Goal: Transaction & Acquisition: Purchase product/service

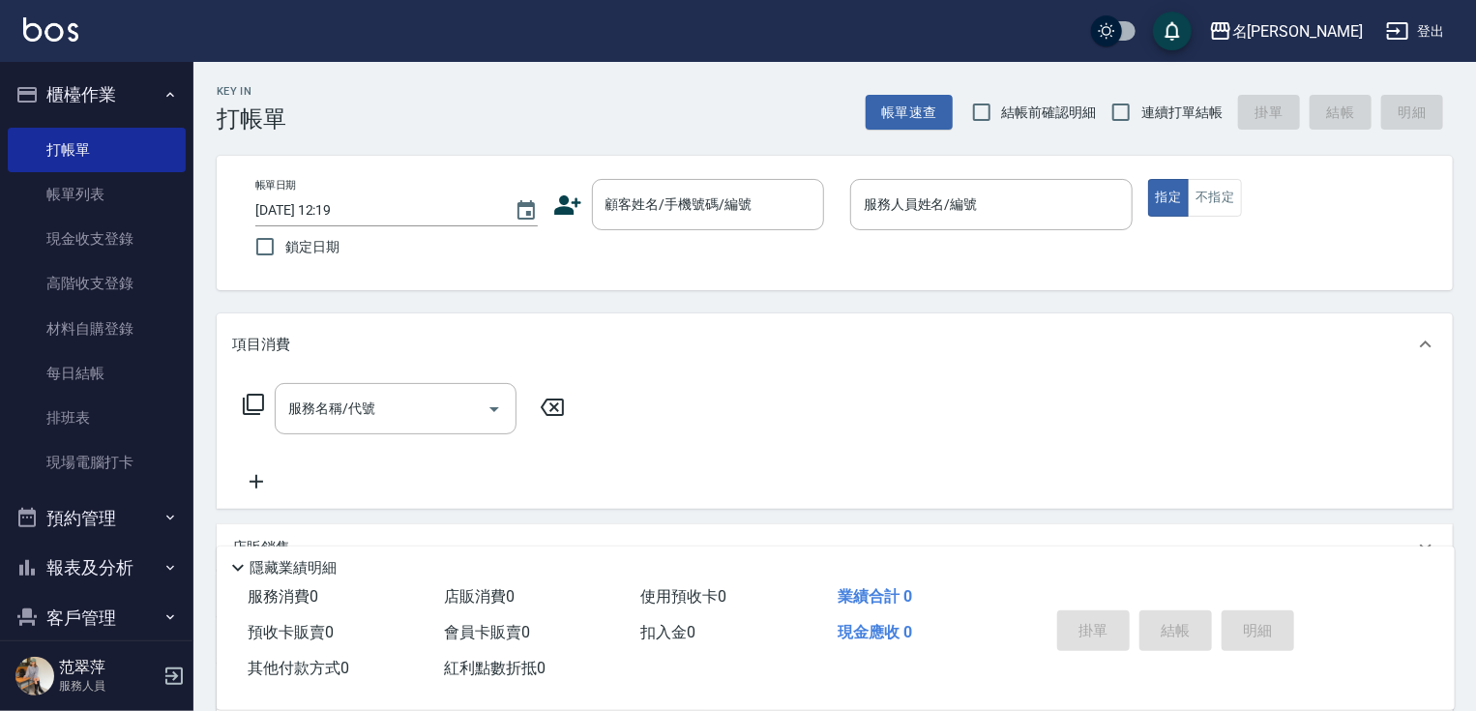
click at [700, 203] on div "顧客姓名/手機號碼/編號 顧客姓名/手機號碼/編號" at bounding box center [708, 204] width 232 height 51
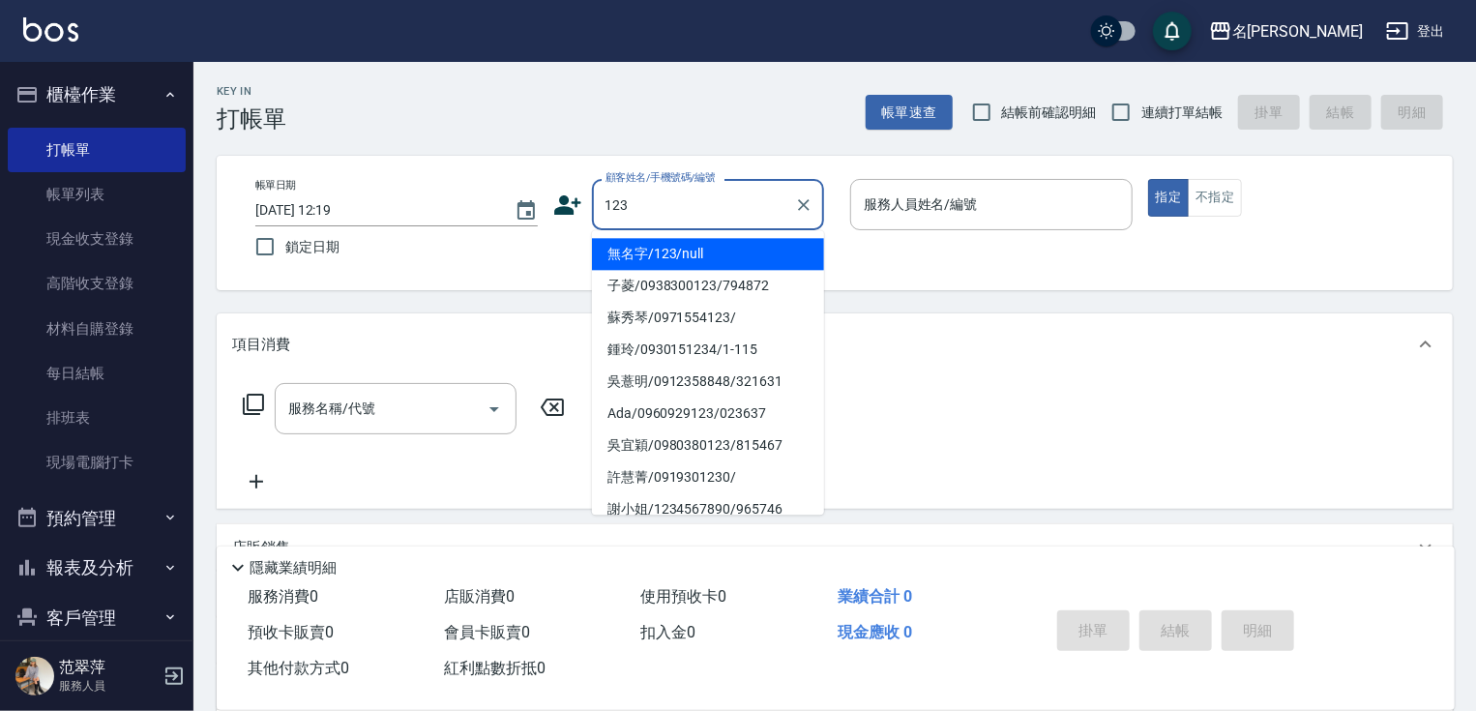
click at [700, 253] on li "無名字/123/null" at bounding box center [708, 254] width 232 height 32
type input "無名字/123/null"
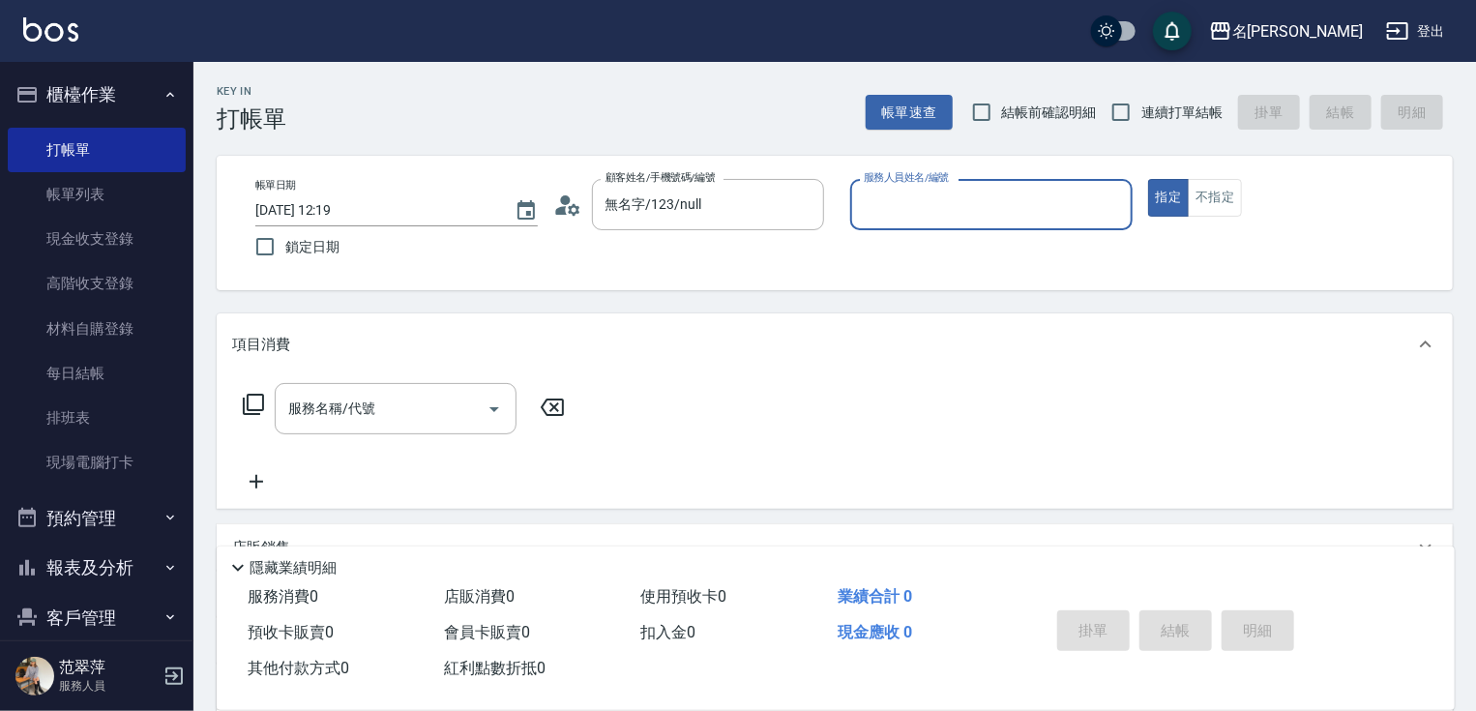
click at [878, 208] on input "服務人員姓名/編號" at bounding box center [991, 205] width 265 height 34
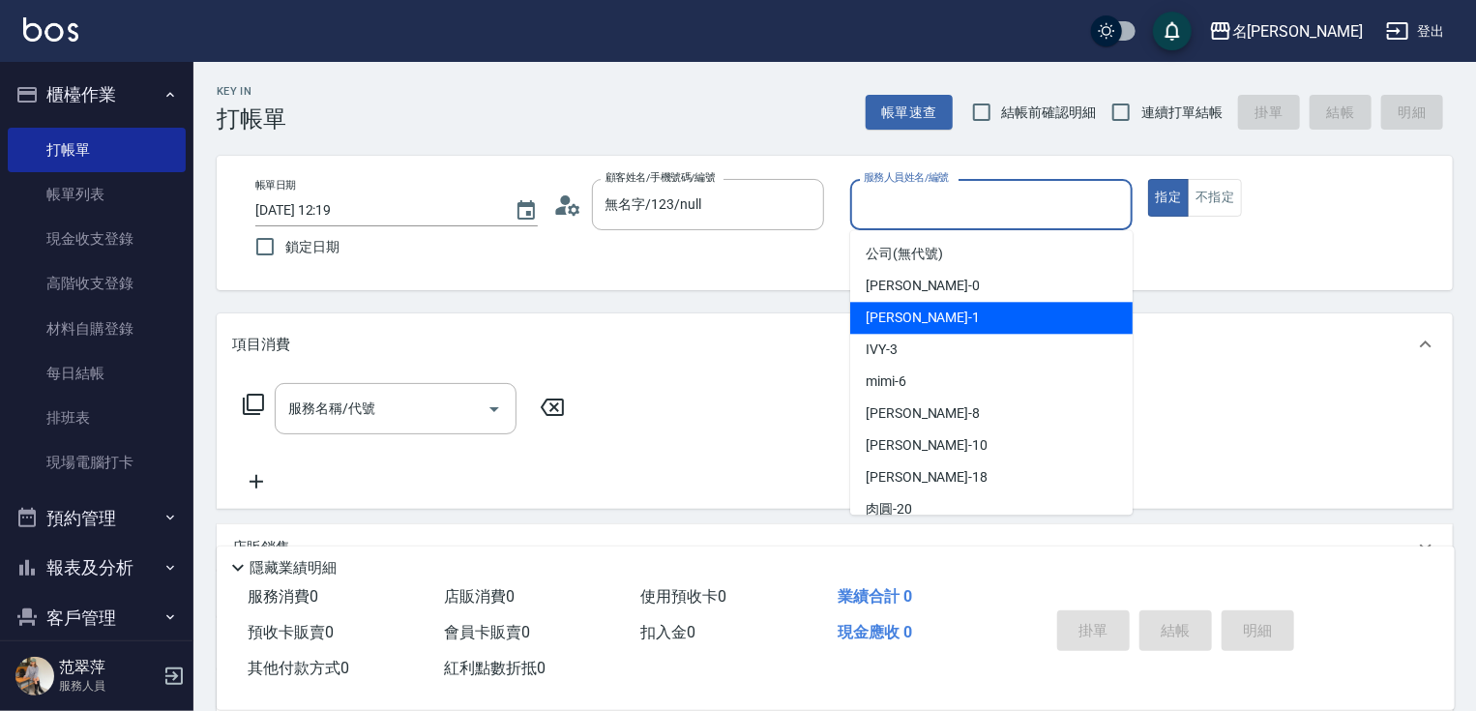
click at [931, 325] on div "[PERSON_NAME] -1" at bounding box center [991, 318] width 282 height 32
type input "[PERSON_NAME]-1"
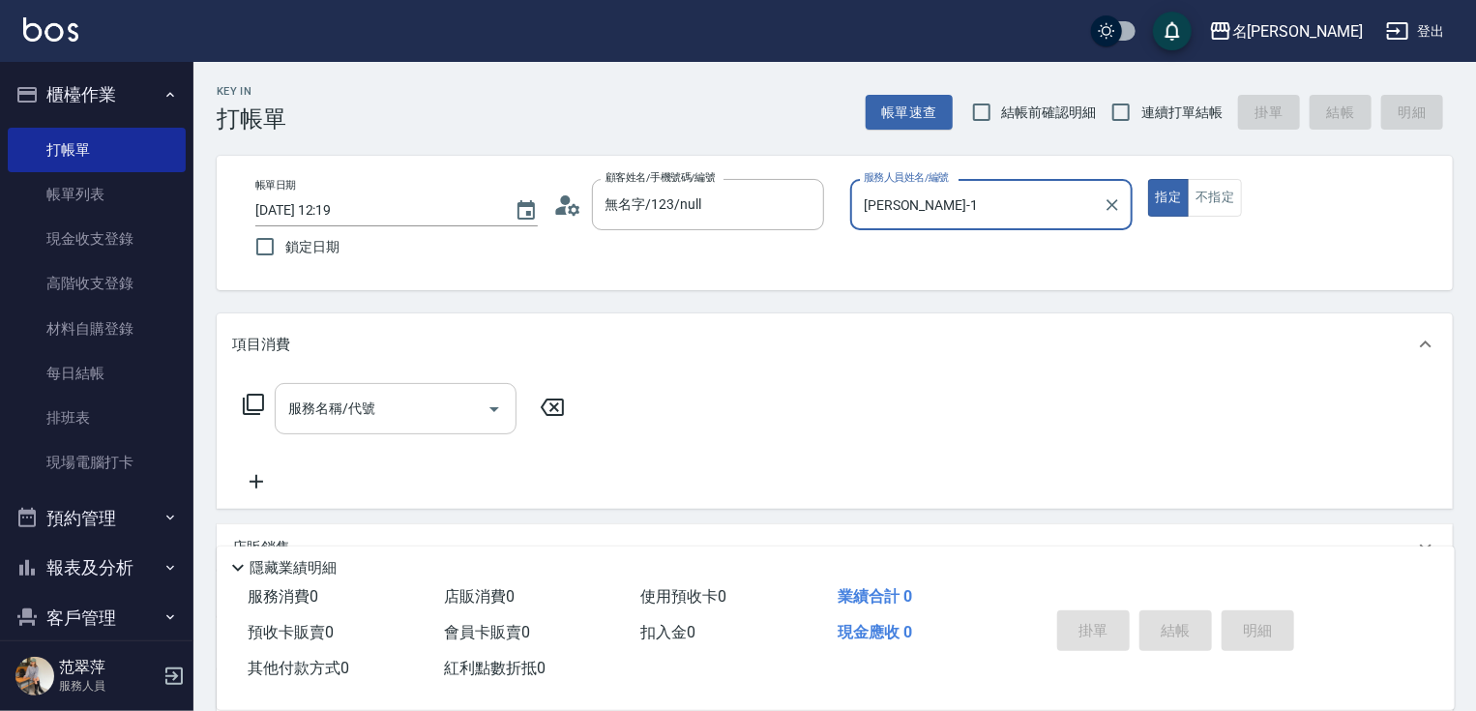
click at [389, 418] on input "服務名稱/代號" at bounding box center [380, 409] width 195 height 34
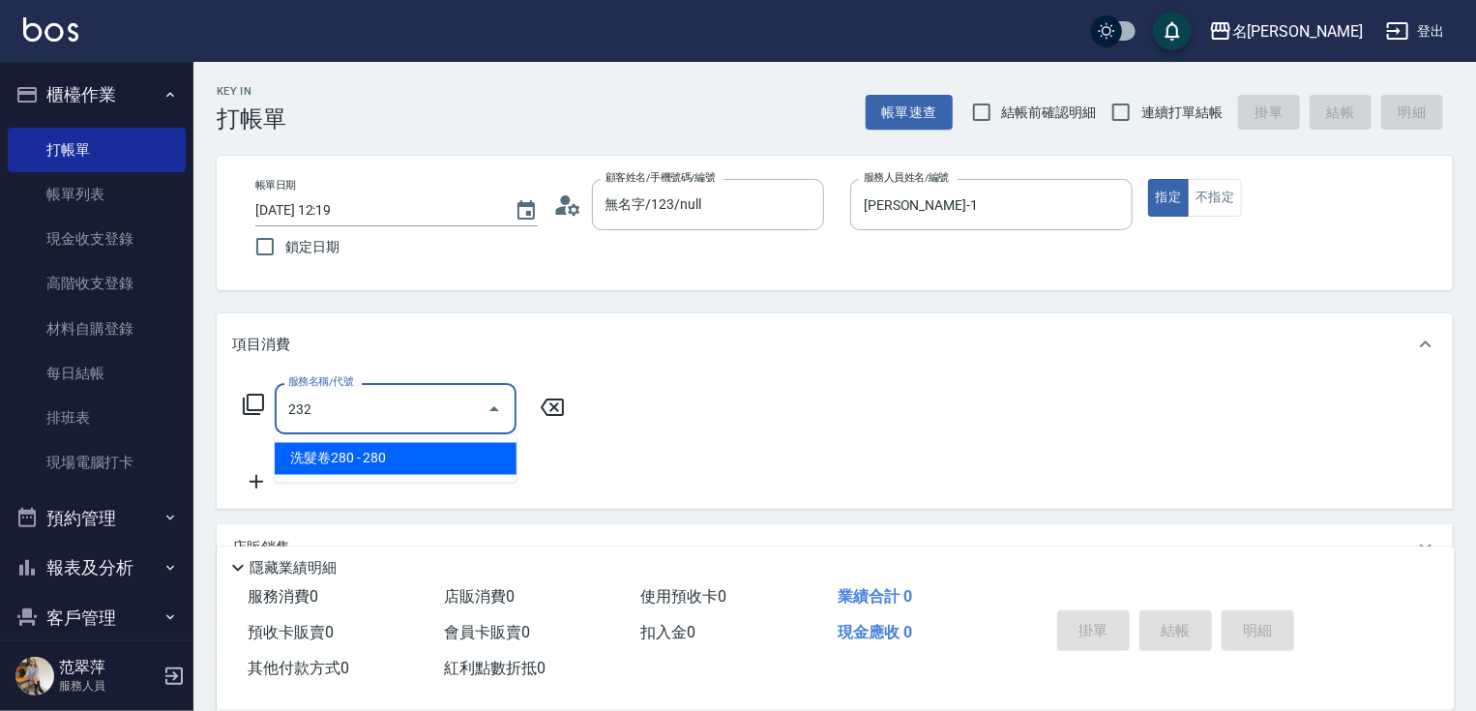
type input "洗髮卷280(232)"
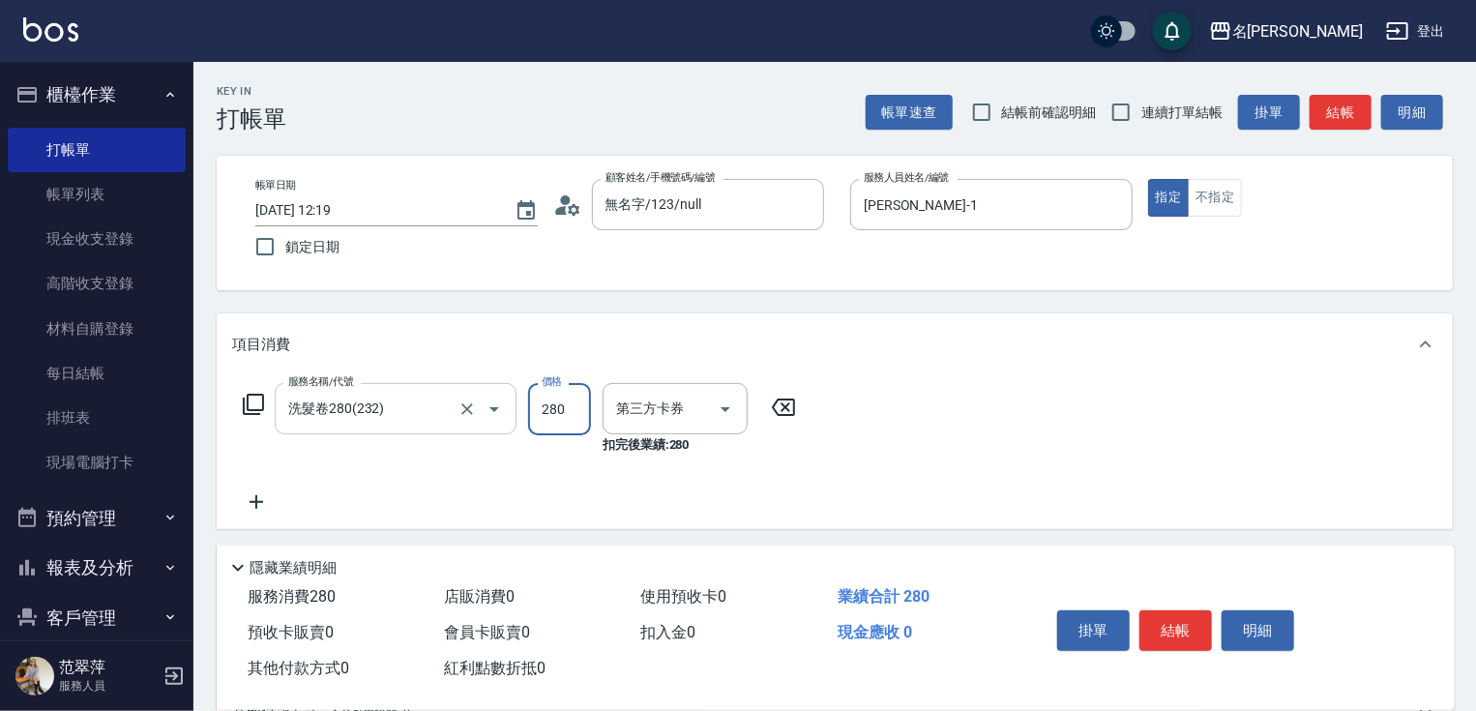
type input "舊有卡券"
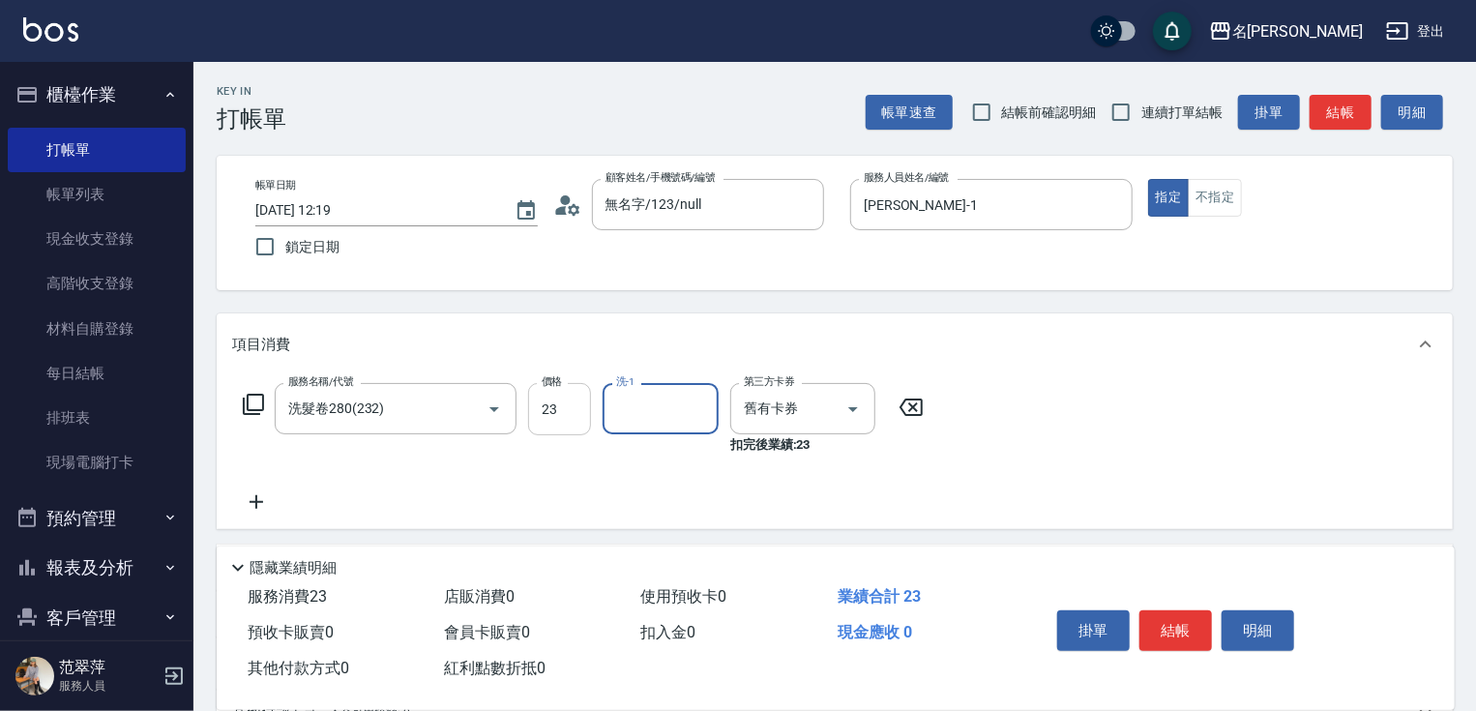
click at [568, 409] on input "23" at bounding box center [559, 409] width 63 height 52
type input "280"
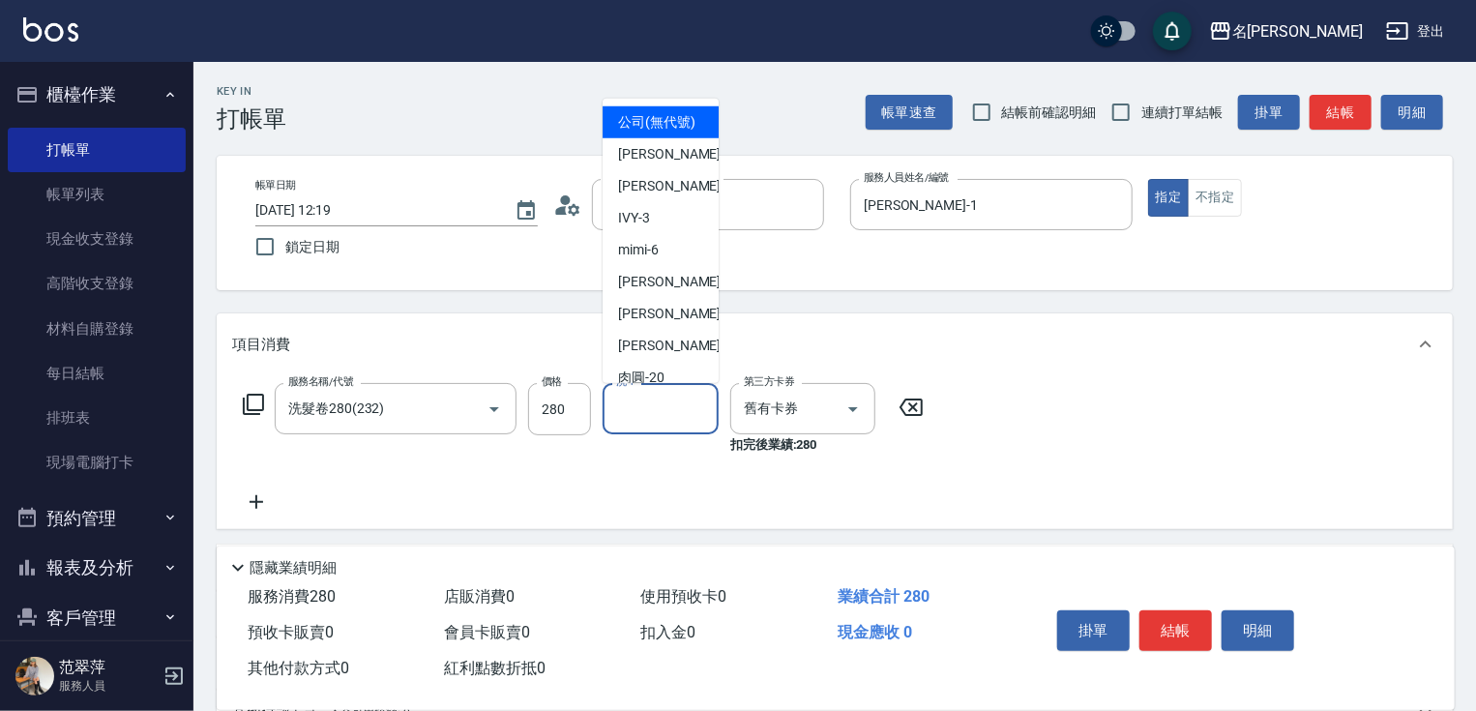
click at [646, 409] on input "洗-1" at bounding box center [660, 409] width 99 height 34
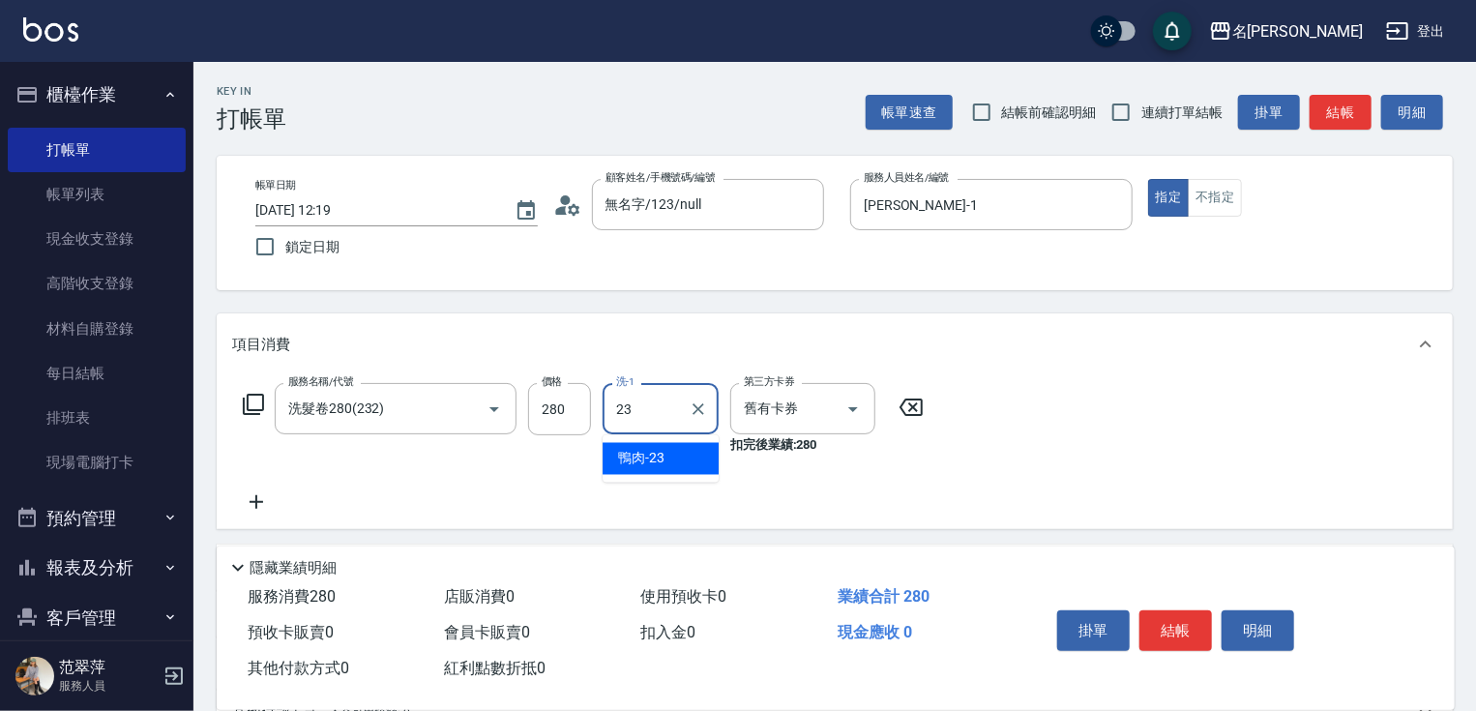
type input "鴨肉-23"
click at [1187, 614] on button "結帳" at bounding box center [1175, 630] width 73 height 41
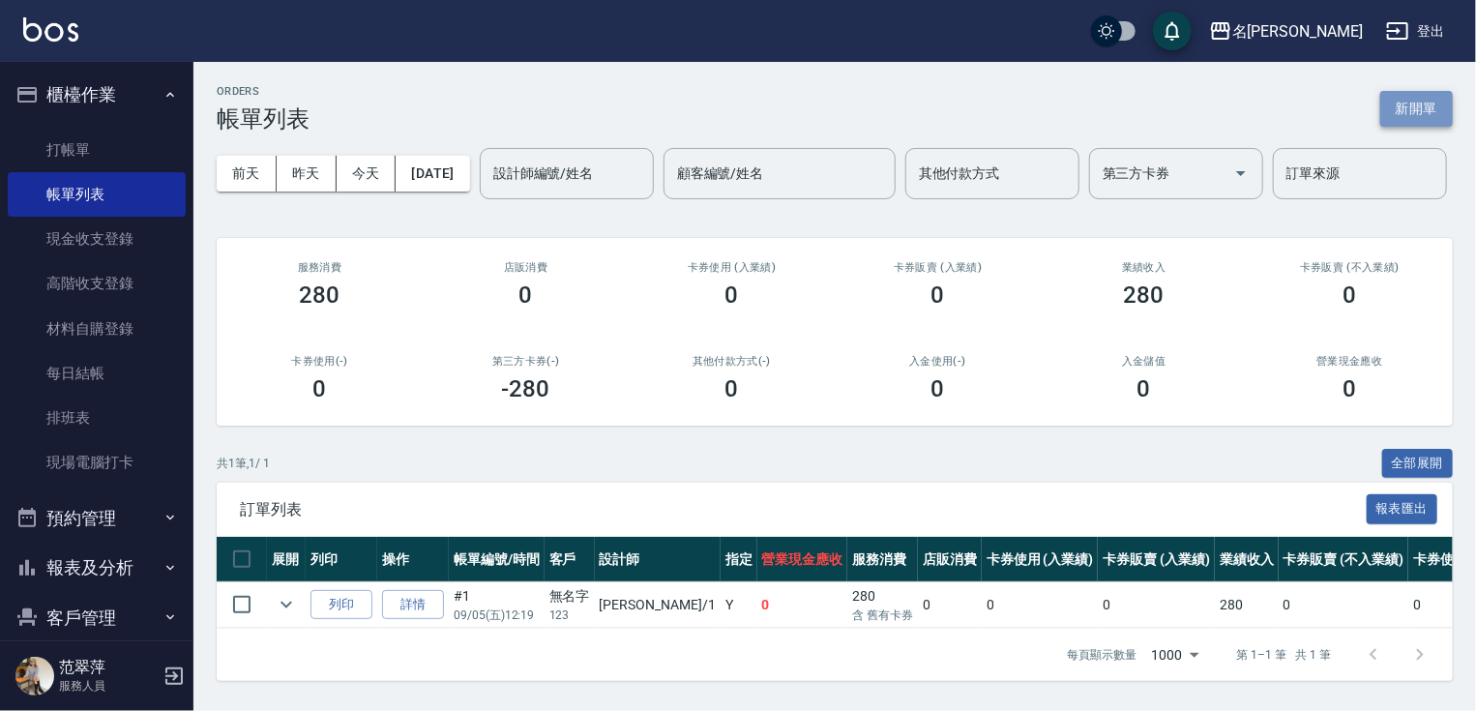
click at [1427, 119] on button "新開單" at bounding box center [1416, 109] width 73 height 36
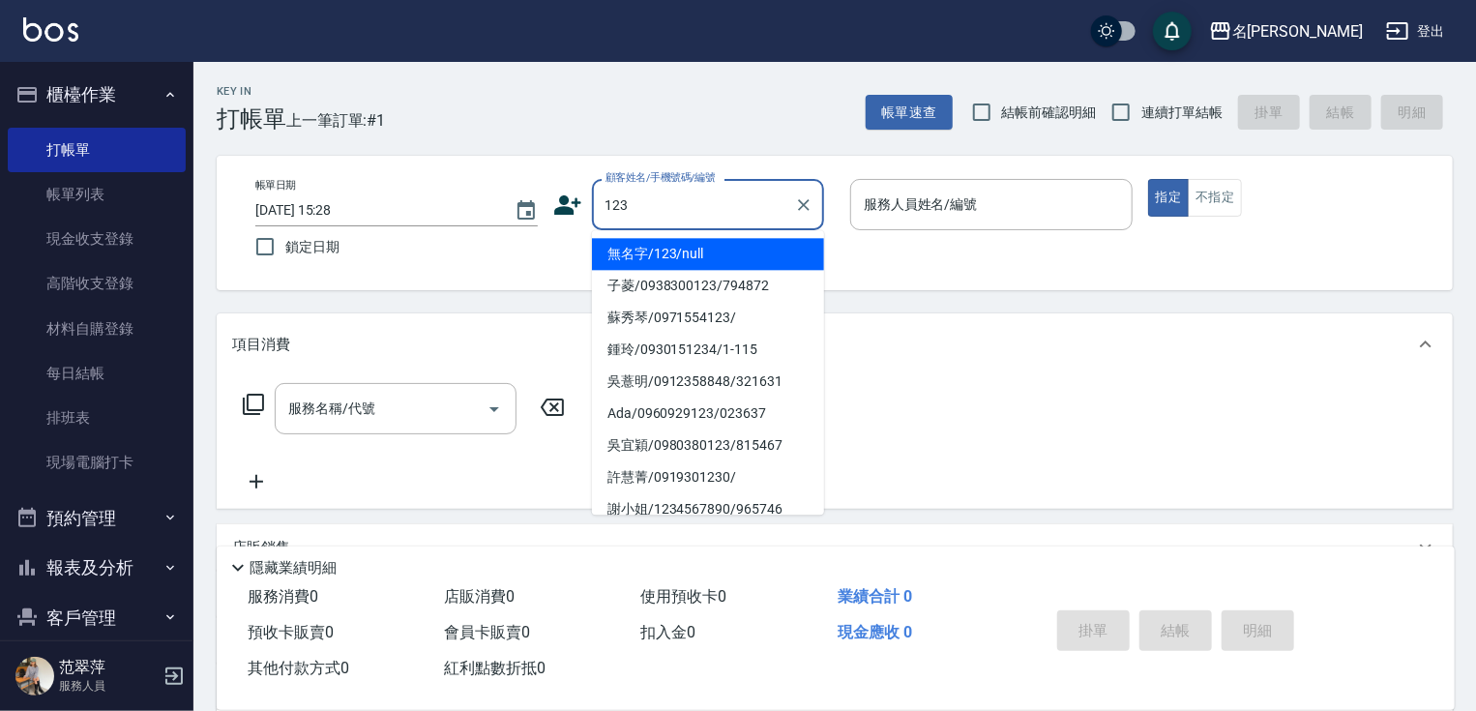
click at [709, 250] on li "無名字/123/null" at bounding box center [708, 254] width 232 height 32
type input "無名字/123/null"
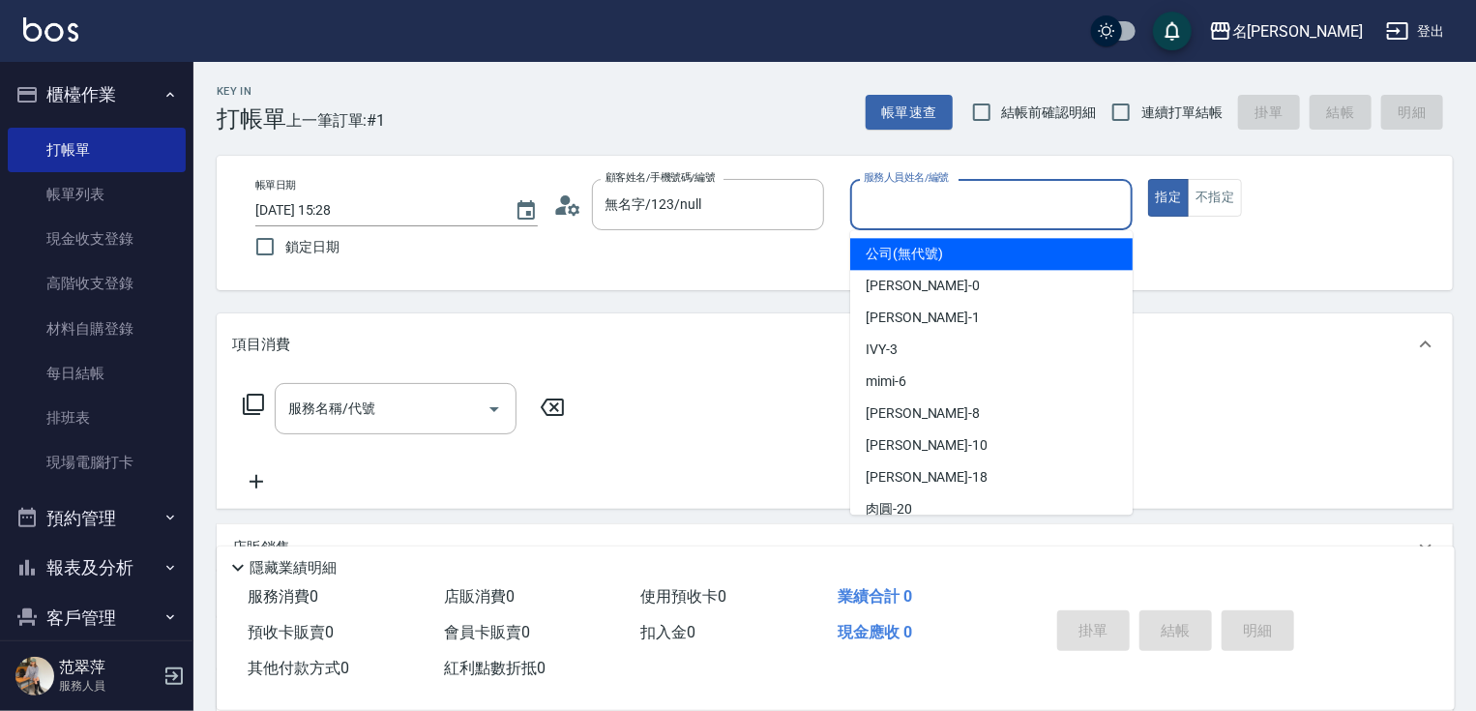
click at [928, 202] on input "服務人員姓名/編號" at bounding box center [991, 205] width 265 height 34
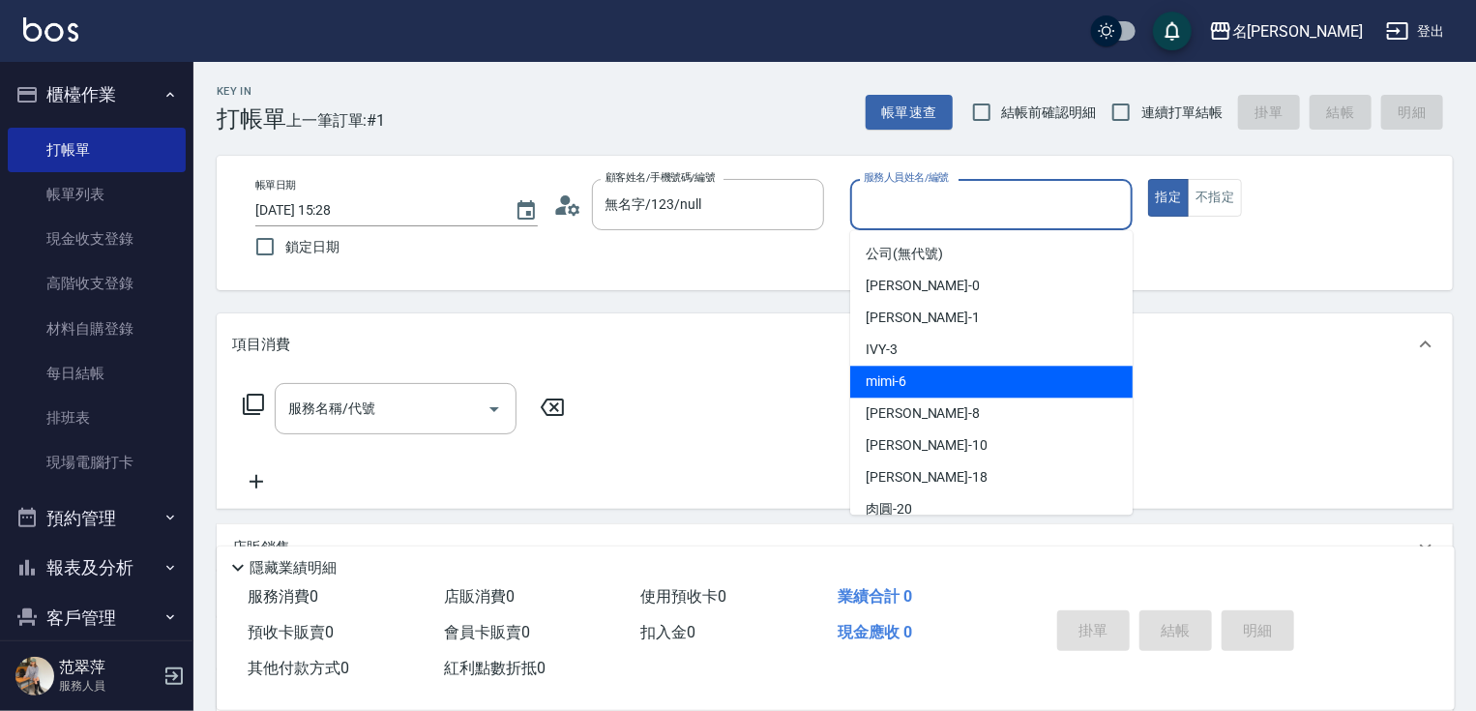
click at [909, 379] on div "mimi -6" at bounding box center [991, 382] width 282 height 32
type input "mimi-6"
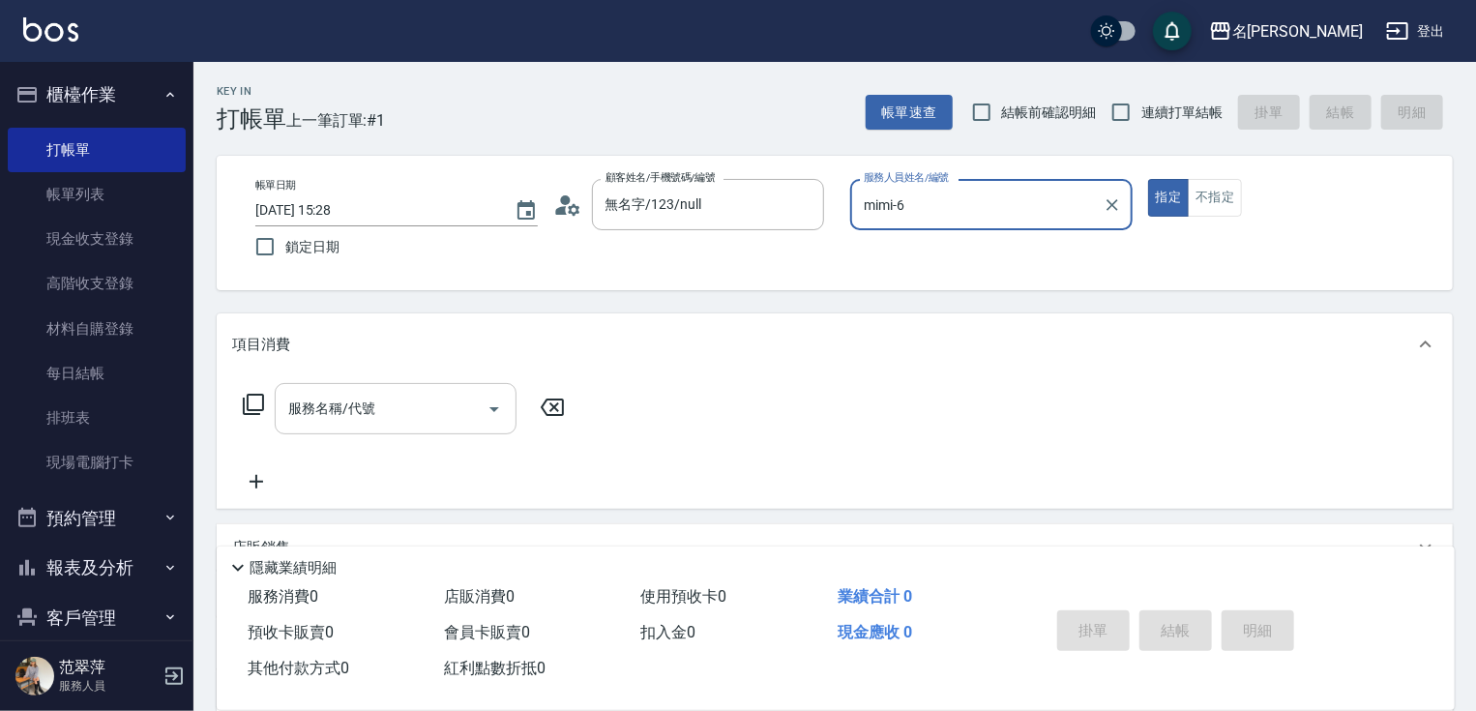
click at [433, 402] on input "服務名稱/代號" at bounding box center [380, 409] width 195 height 34
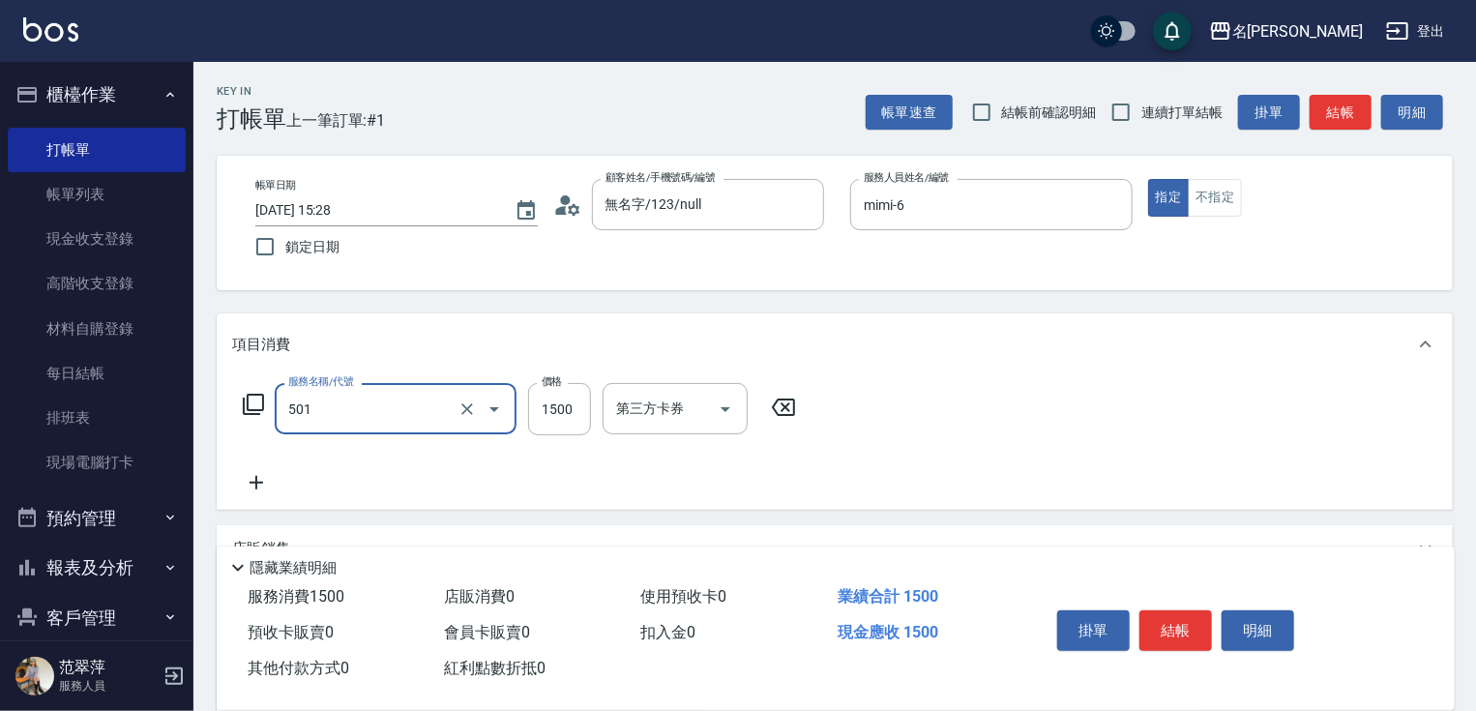
type input "染髮(1500)(501)"
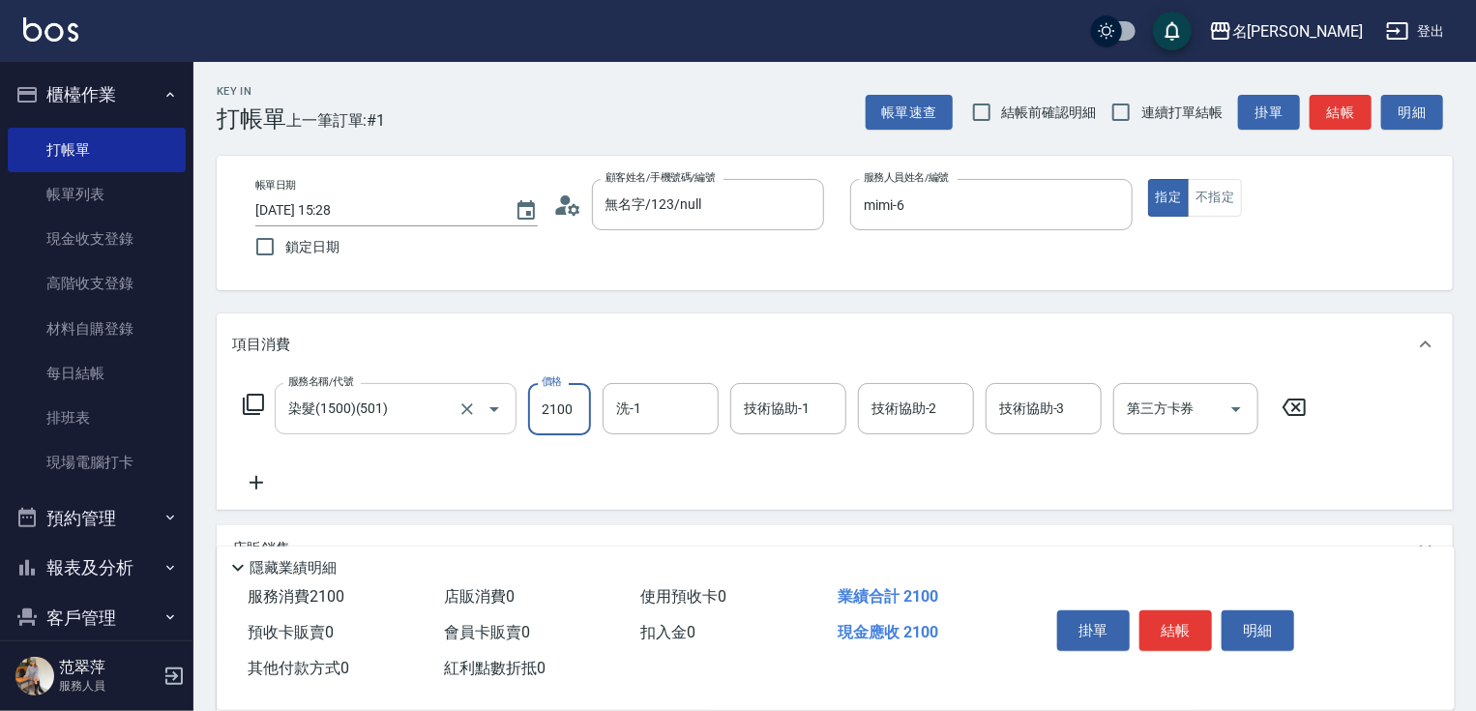
type input "2100"
type input "[PERSON_NAME]-18"
type input "mimi-6"
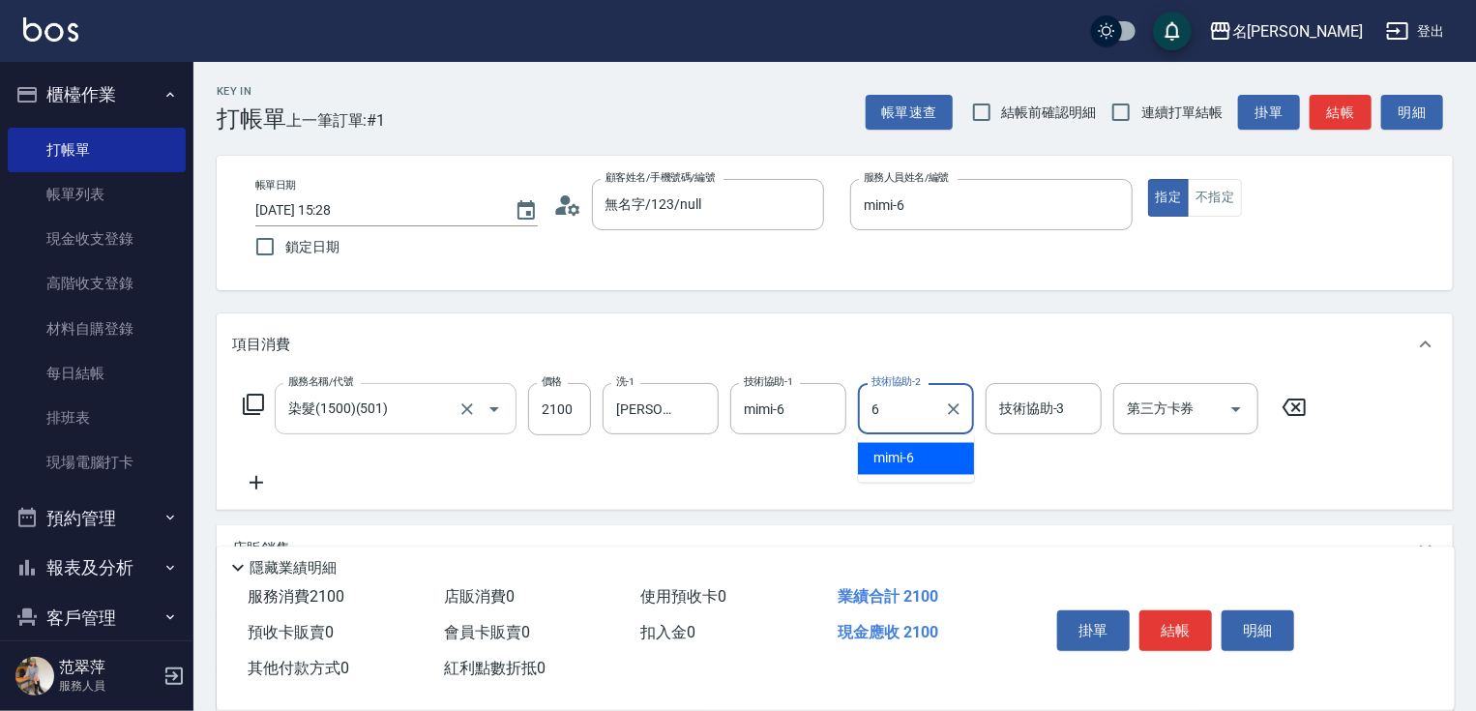
type input "mimi-6"
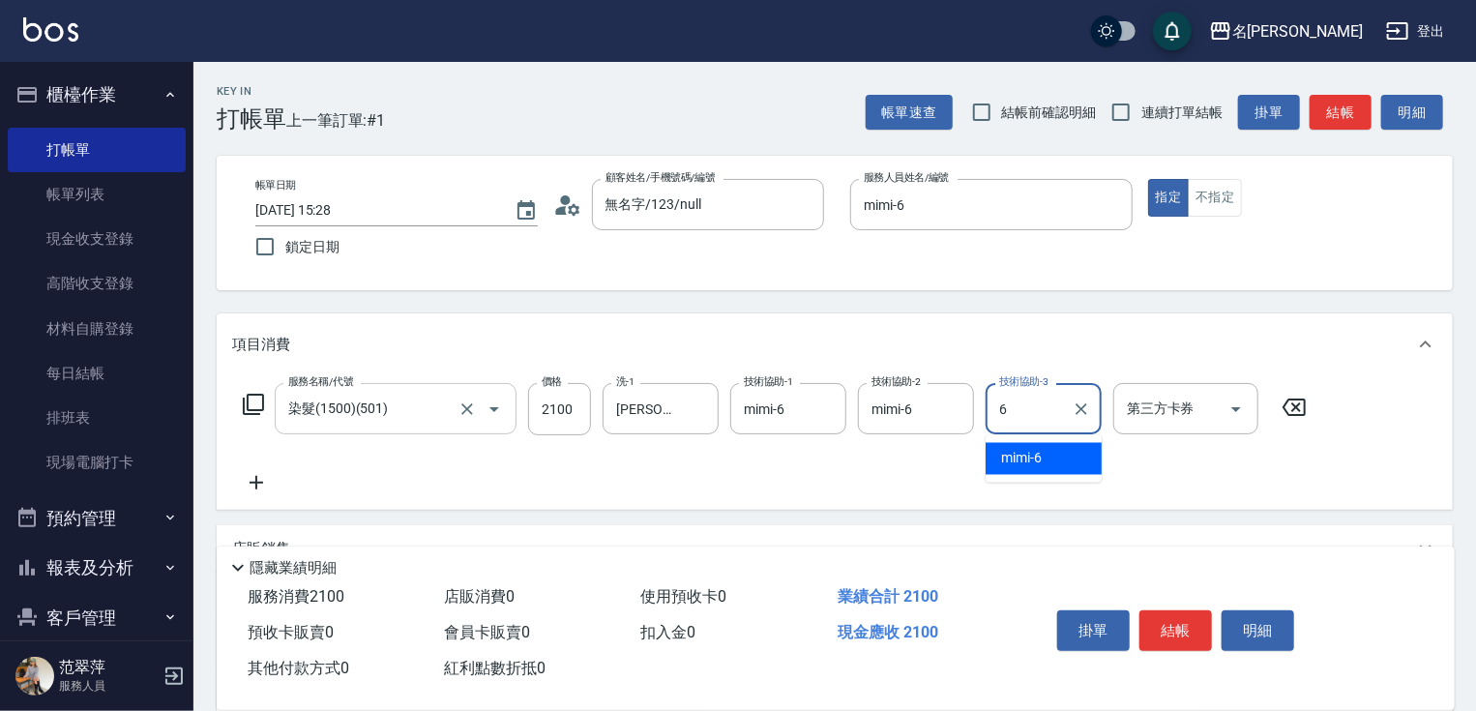
type input "mimi-6"
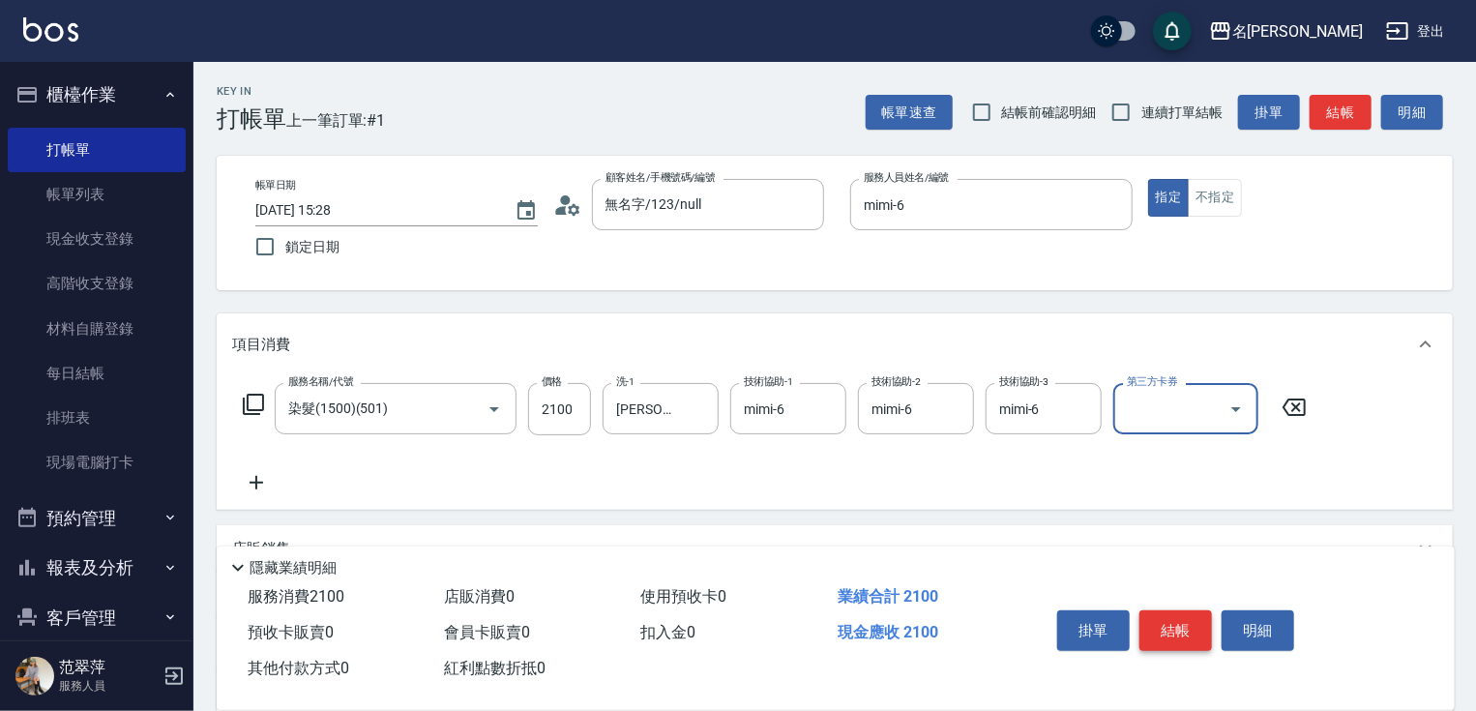
click at [1180, 623] on button "結帳" at bounding box center [1175, 630] width 73 height 41
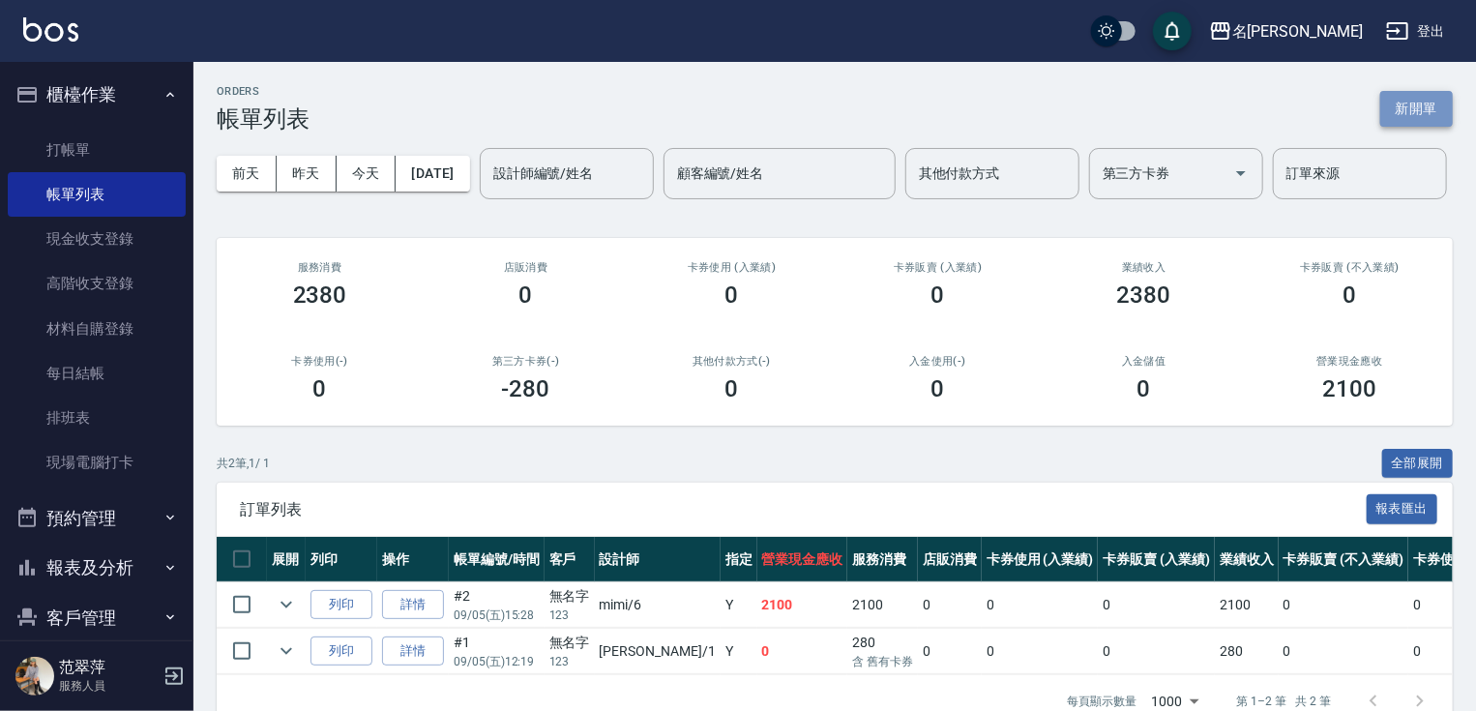
click at [1409, 97] on button "新開單" at bounding box center [1416, 109] width 73 height 36
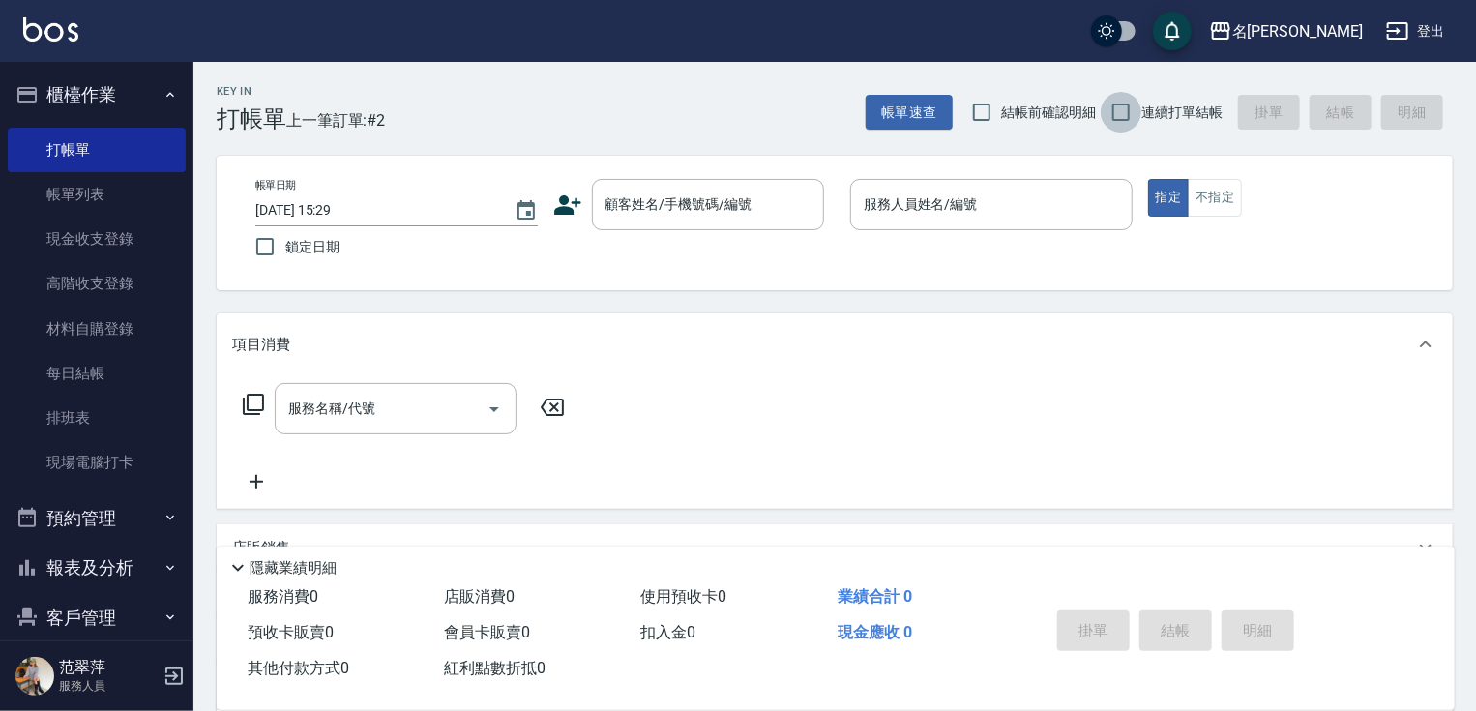
click at [1109, 92] on input "連續打單結帳" at bounding box center [1121, 112] width 41 height 41
click at [1122, 117] on input "連續打單結帳" at bounding box center [1121, 112] width 41 height 41
click at [1145, 112] on span "連續打單結帳" at bounding box center [1181, 113] width 81 height 20
click at [1141, 112] on input "連續打單結帳" at bounding box center [1121, 112] width 41 height 41
checkbox input "true"
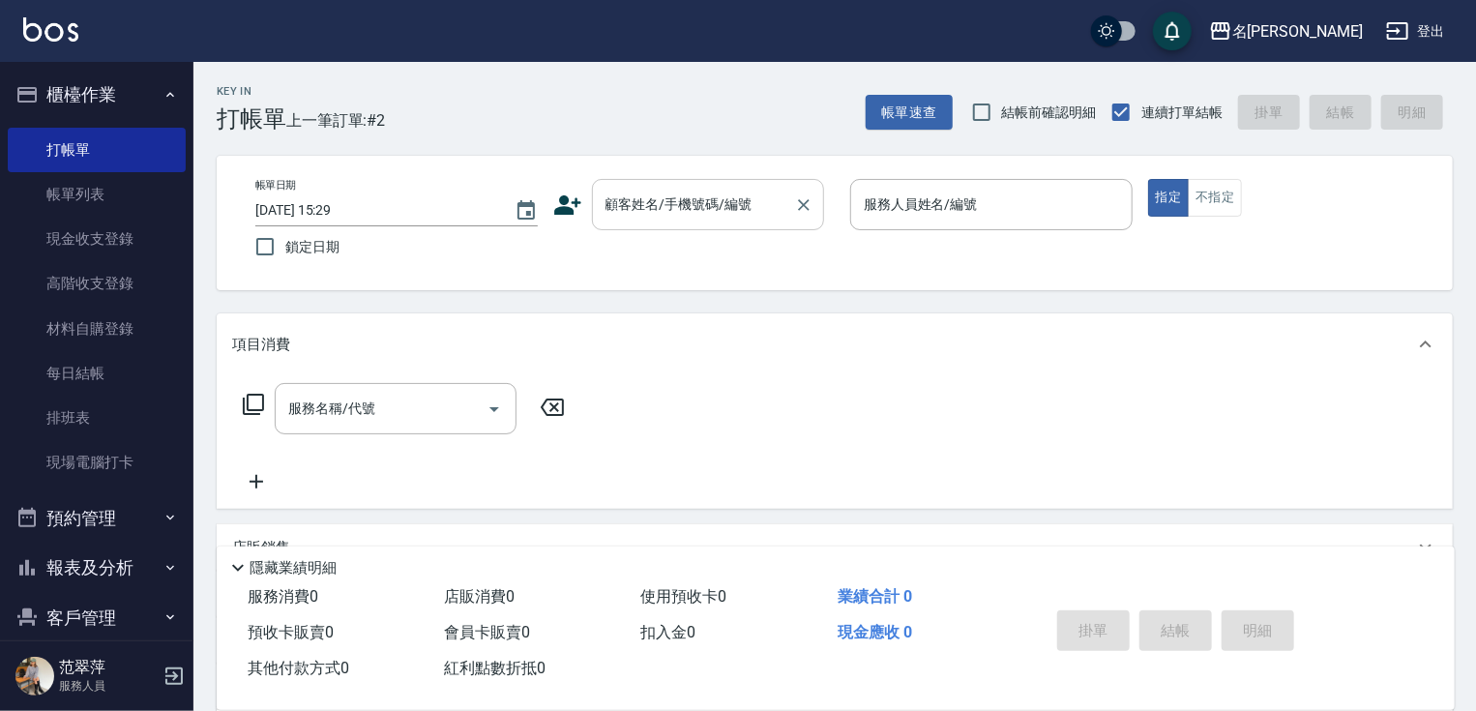
click at [754, 212] on input "顧客姓名/手機號碼/編號" at bounding box center [694, 205] width 186 height 34
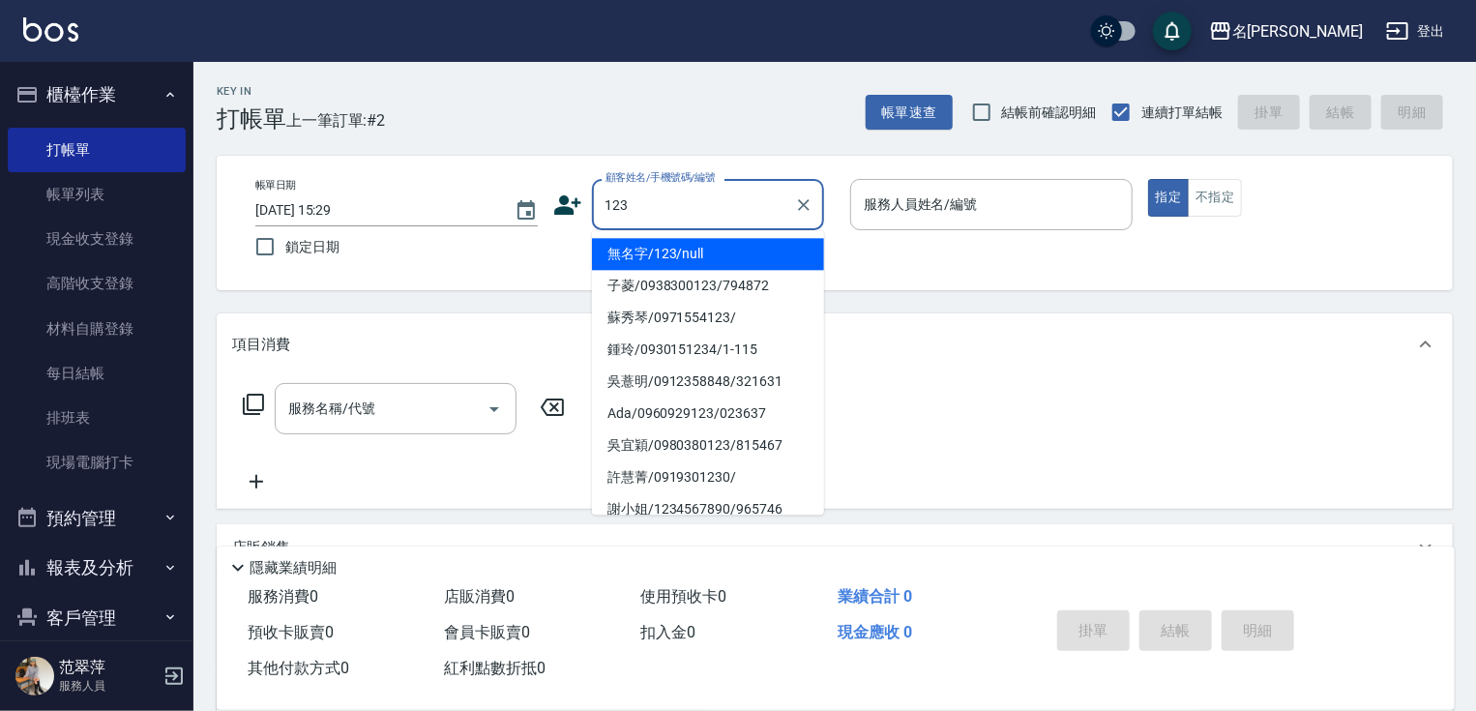
click at [744, 256] on li "無名字/123/null" at bounding box center [708, 254] width 232 height 32
type input "無名字/123/null"
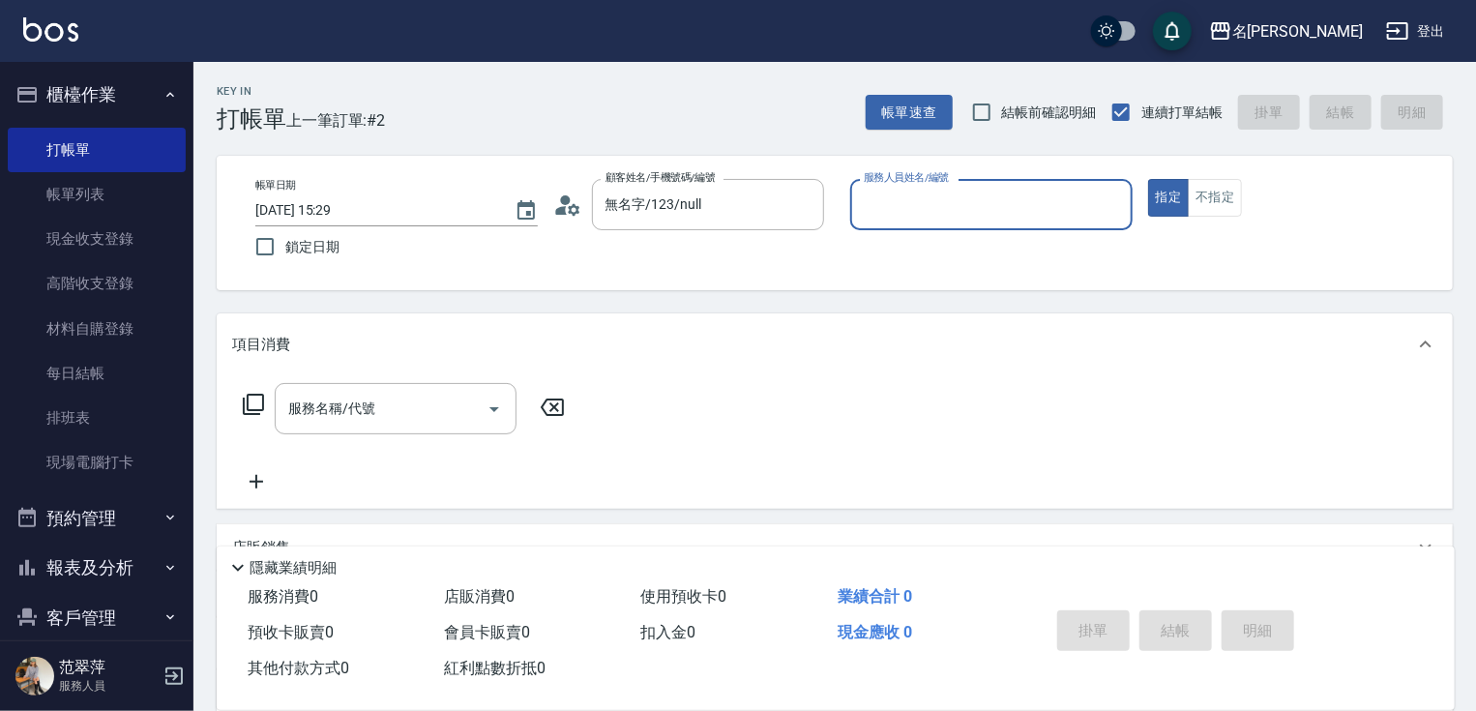
click at [1006, 189] on input "服務人員姓名/編號" at bounding box center [991, 205] width 265 height 34
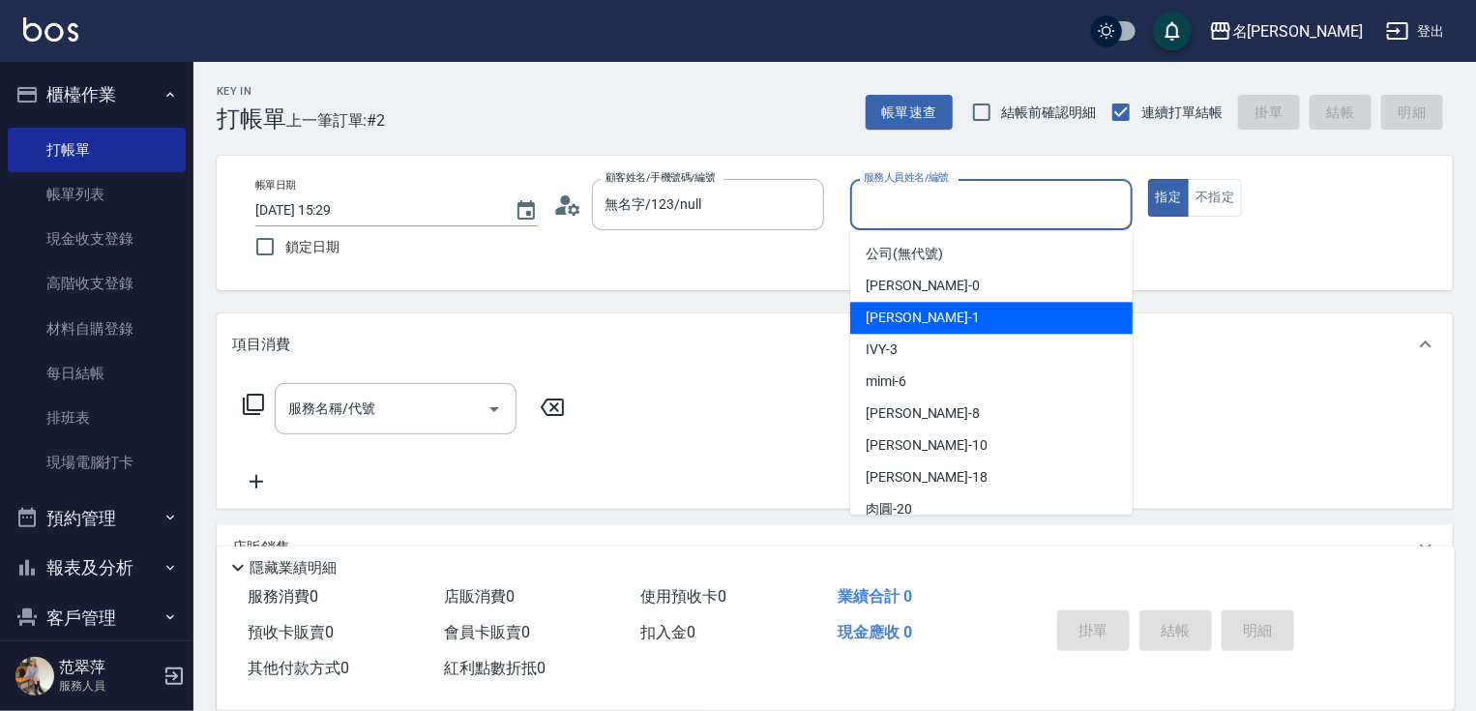
click at [948, 321] on div "[PERSON_NAME] -1" at bounding box center [991, 318] width 282 height 32
type input "[PERSON_NAME]-1"
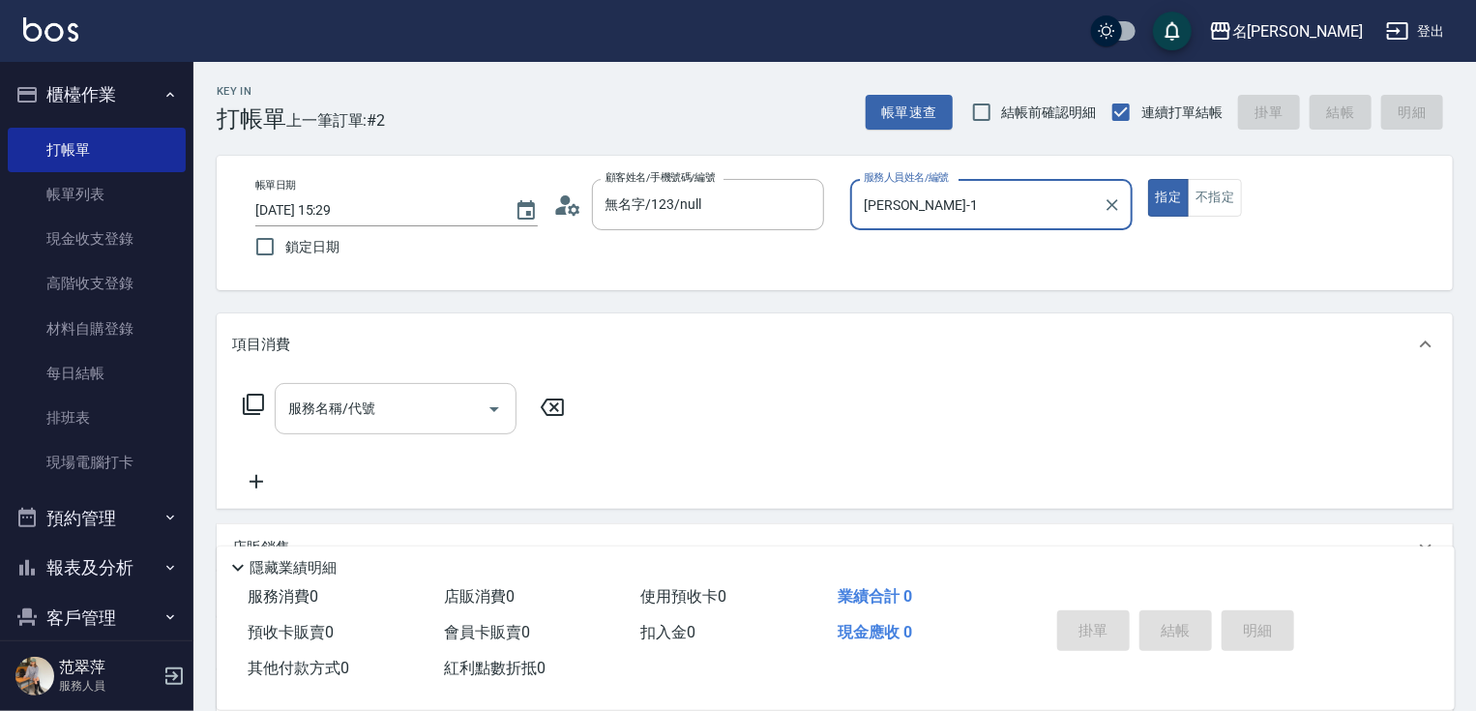
click at [346, 414] on input "服務名稱/代號" at bounding box center [380, 409] width 195 height 34
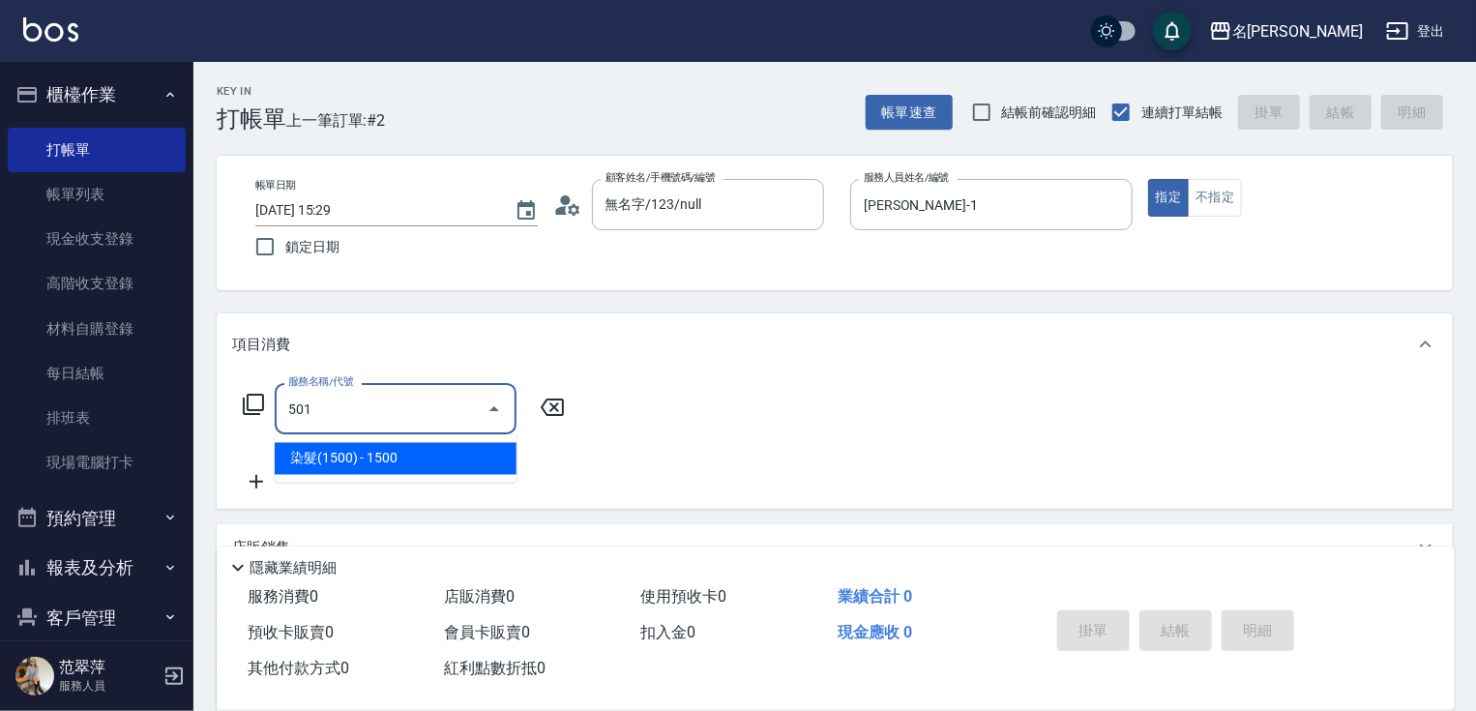
type input "染髮(1500)(501)"
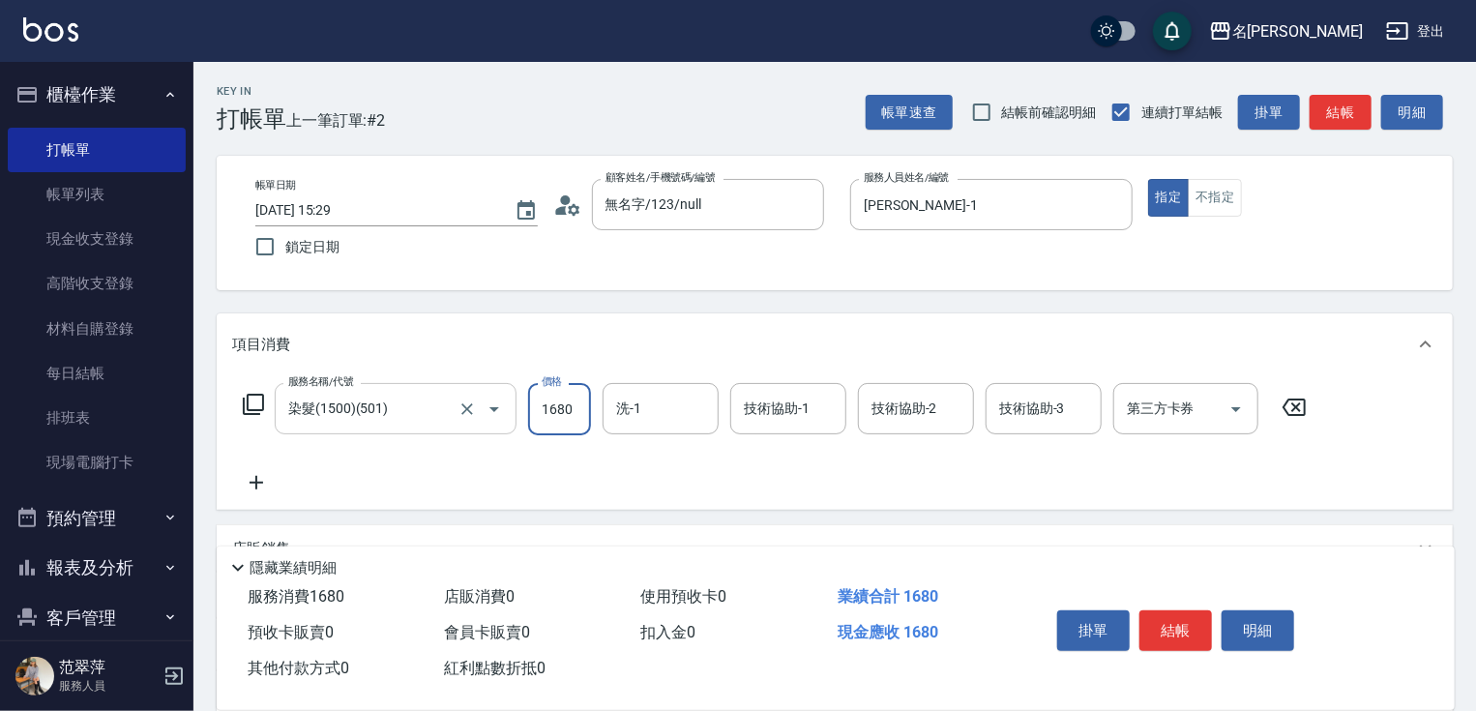
type input "1680"
type input "鴨肉-23"
type input "[PERSON_NAME]-1"
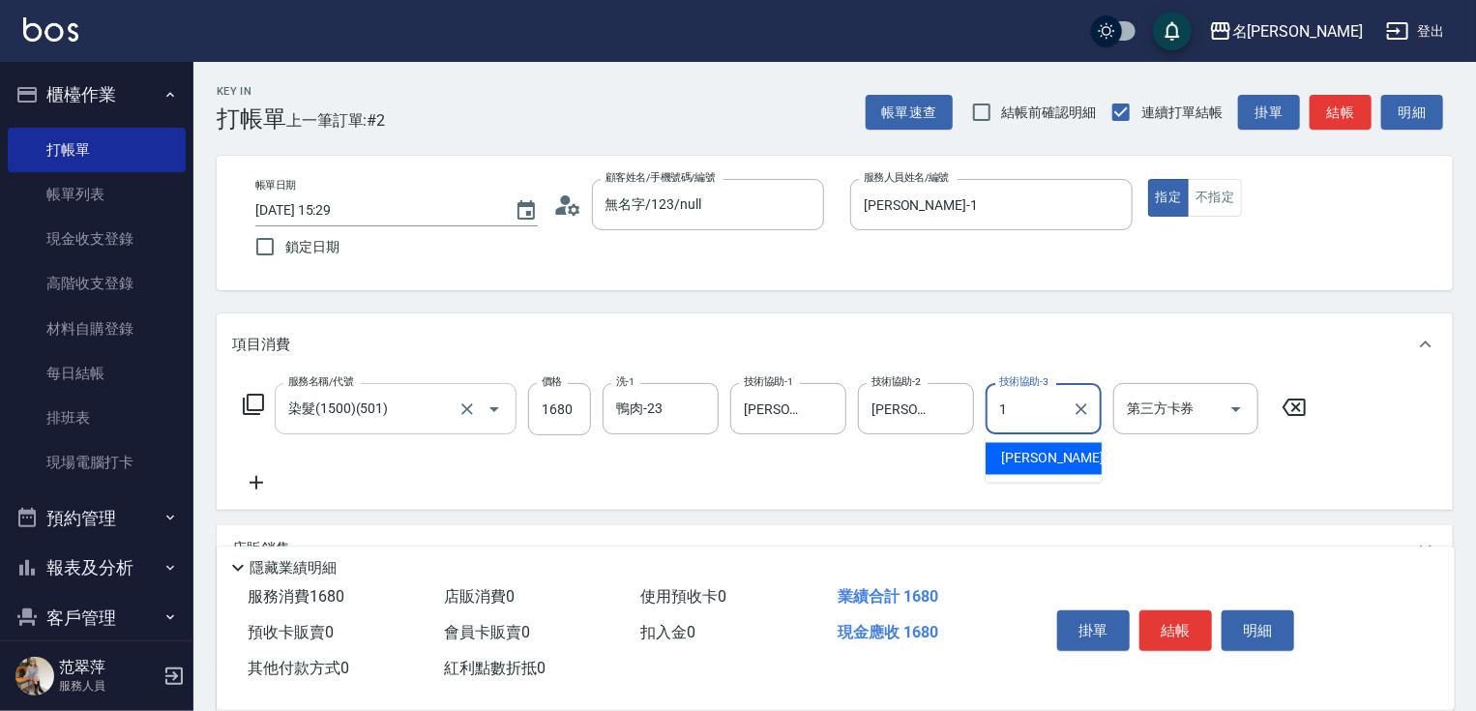
type input "[PERSON_NAME]-1"
click at [255, 482] on icon at bounding box center [256, 482] width 48 height 23
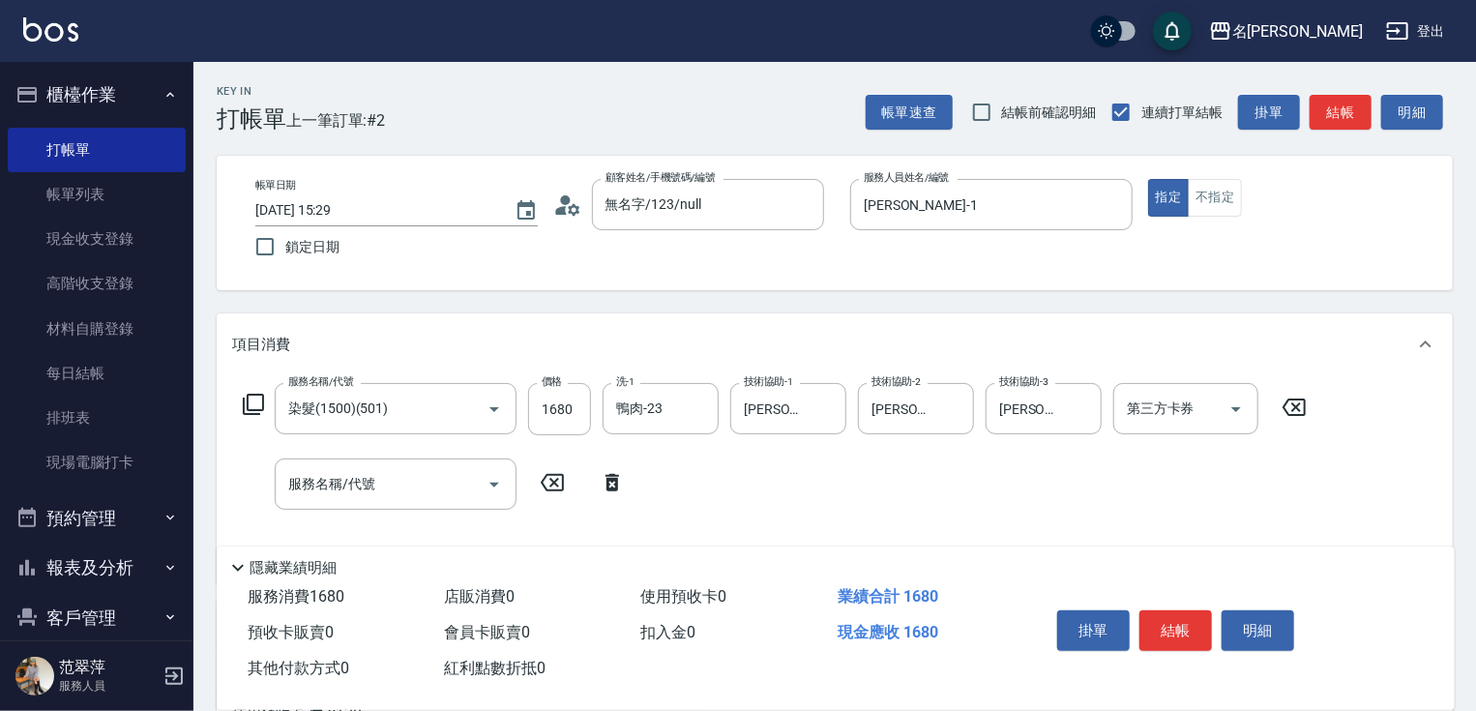
click at [259, 401] on icon at bounding box center [253, 404] width 23 height 23
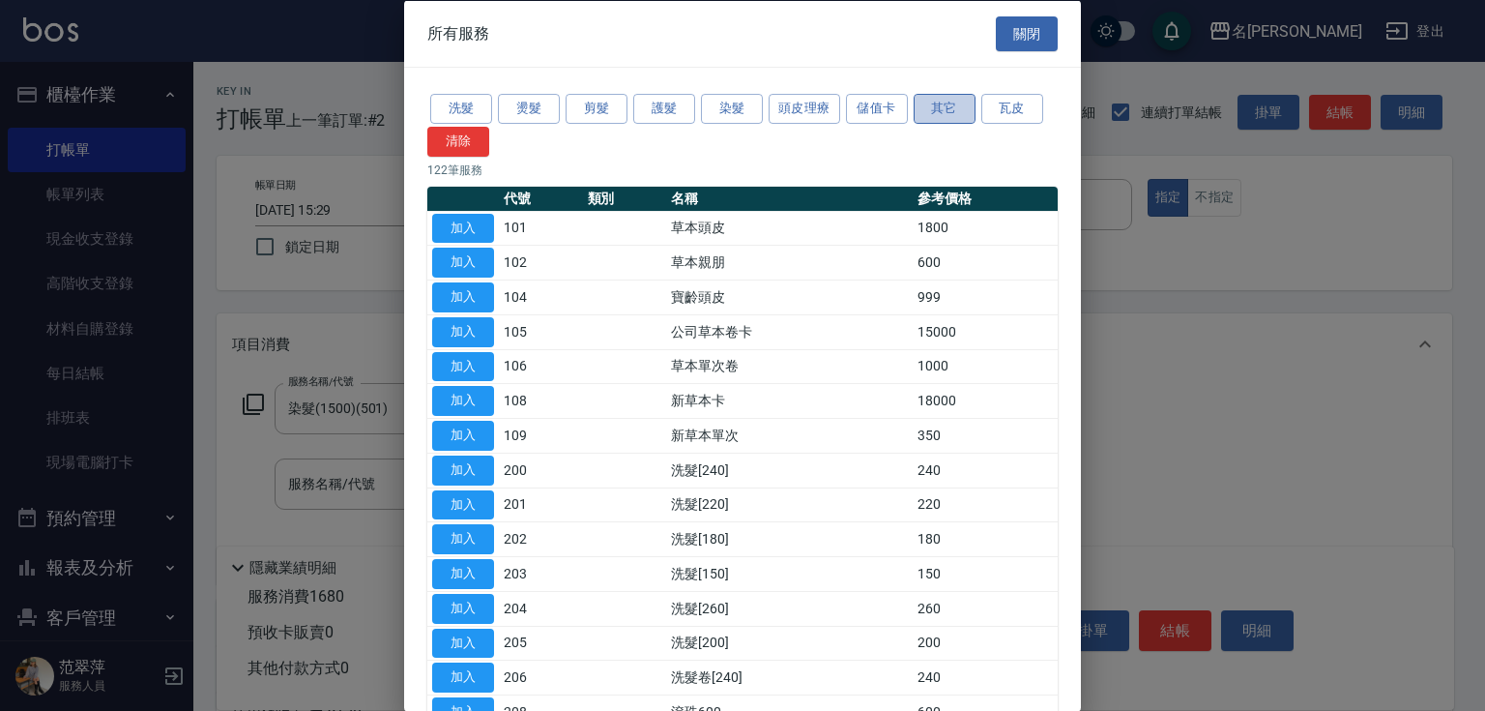
click at [959, 109] on button "其它" at bounding box center [945, 109] width 62 height 30
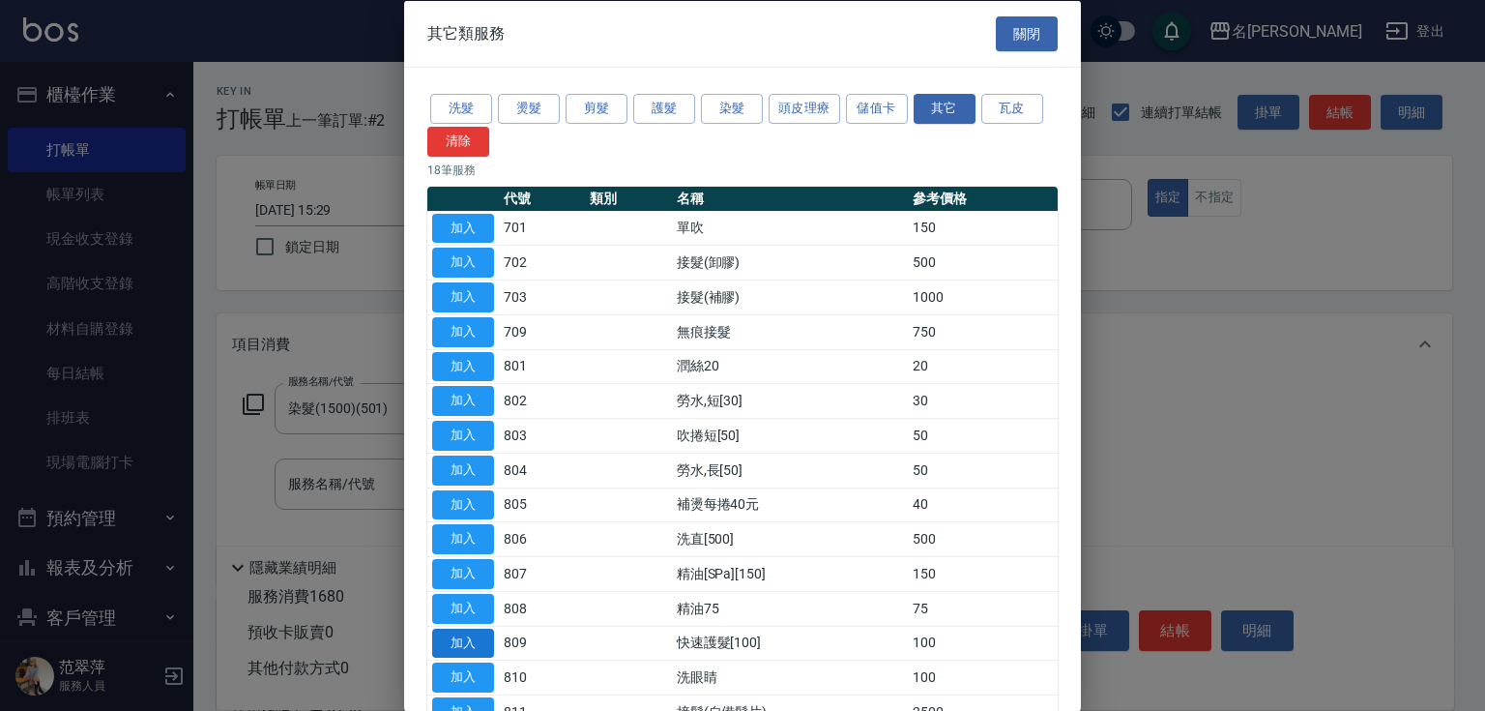
click at [482, 634] on button "加入" at bounding box center [463, 643] width 62 height 30
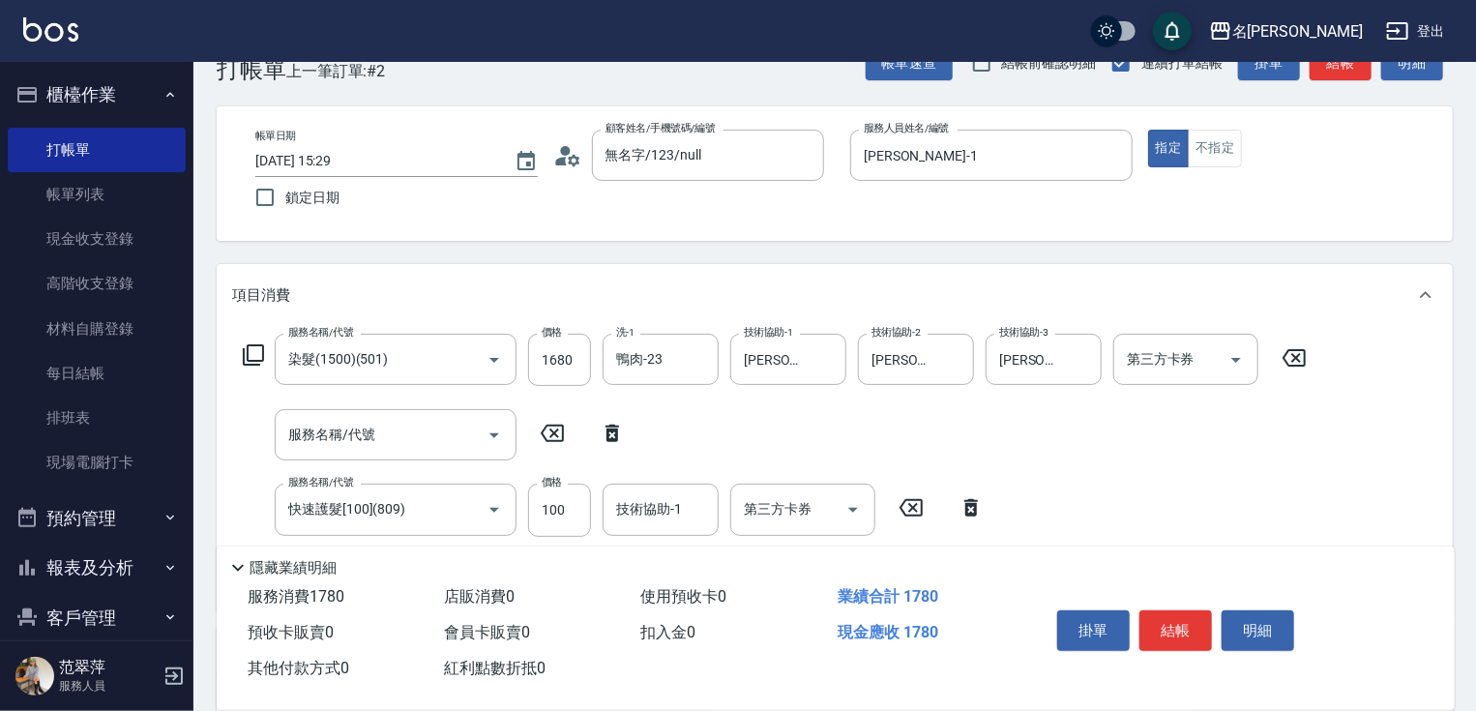
scroll to position [77, 0]
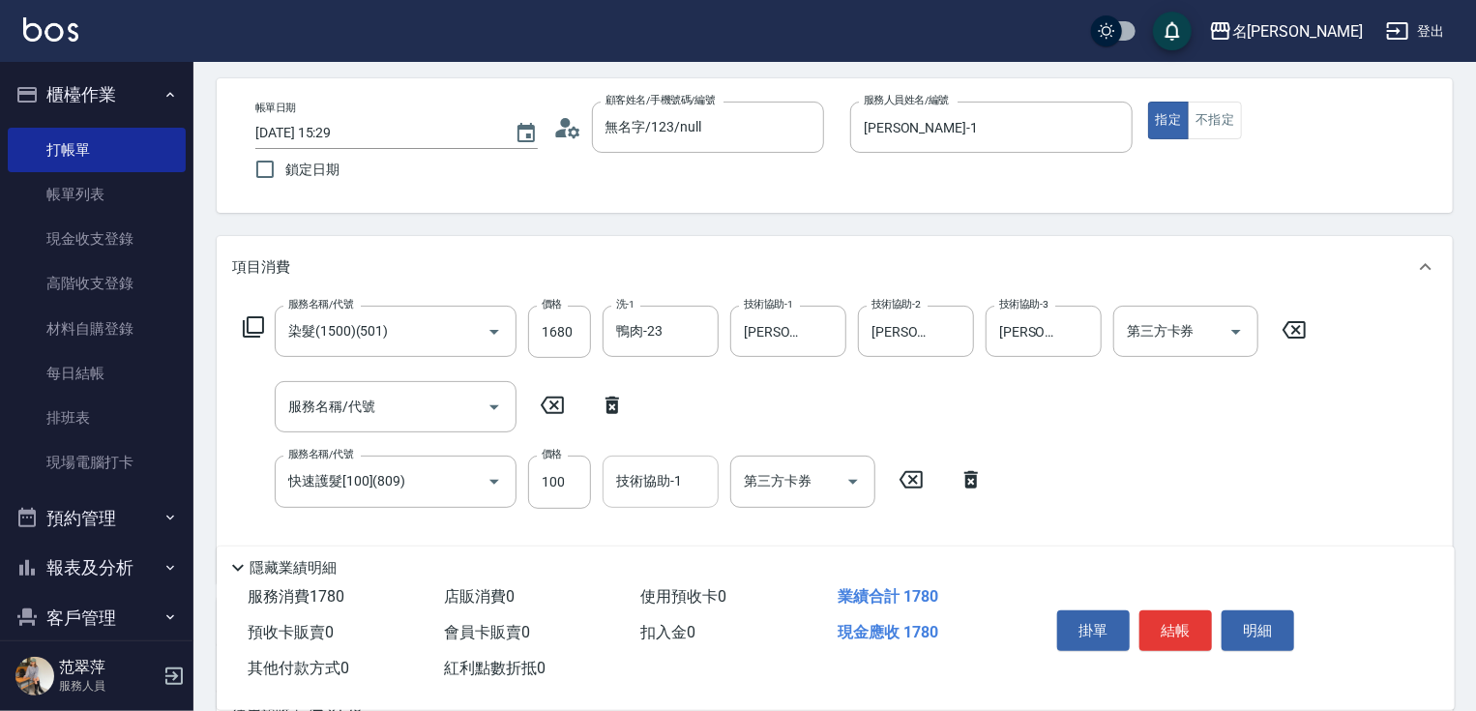
click at [663, 475] on div "技術協助-1 技術協助-1" at bounding box center [660, 481] width 116 height 51
type input "鴨肉-23"
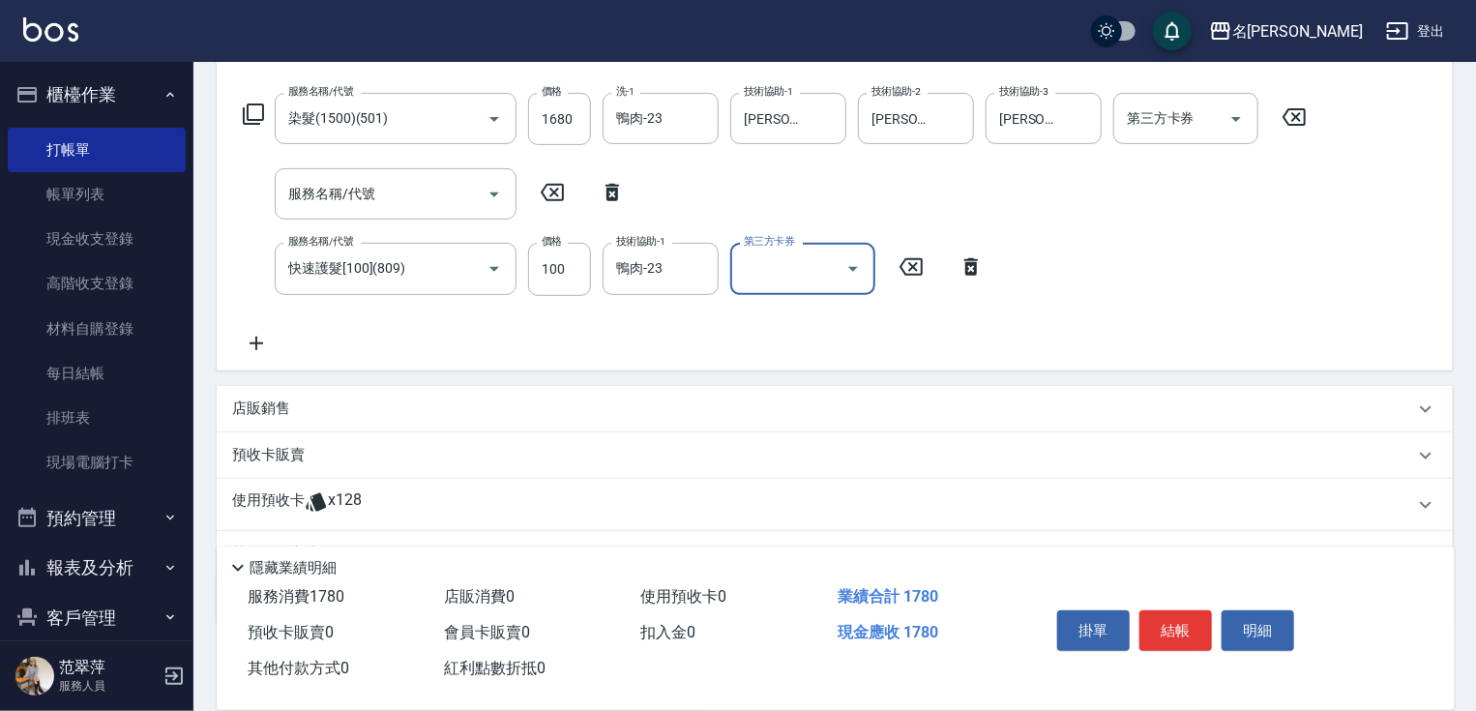
scroll to position [386, 0]
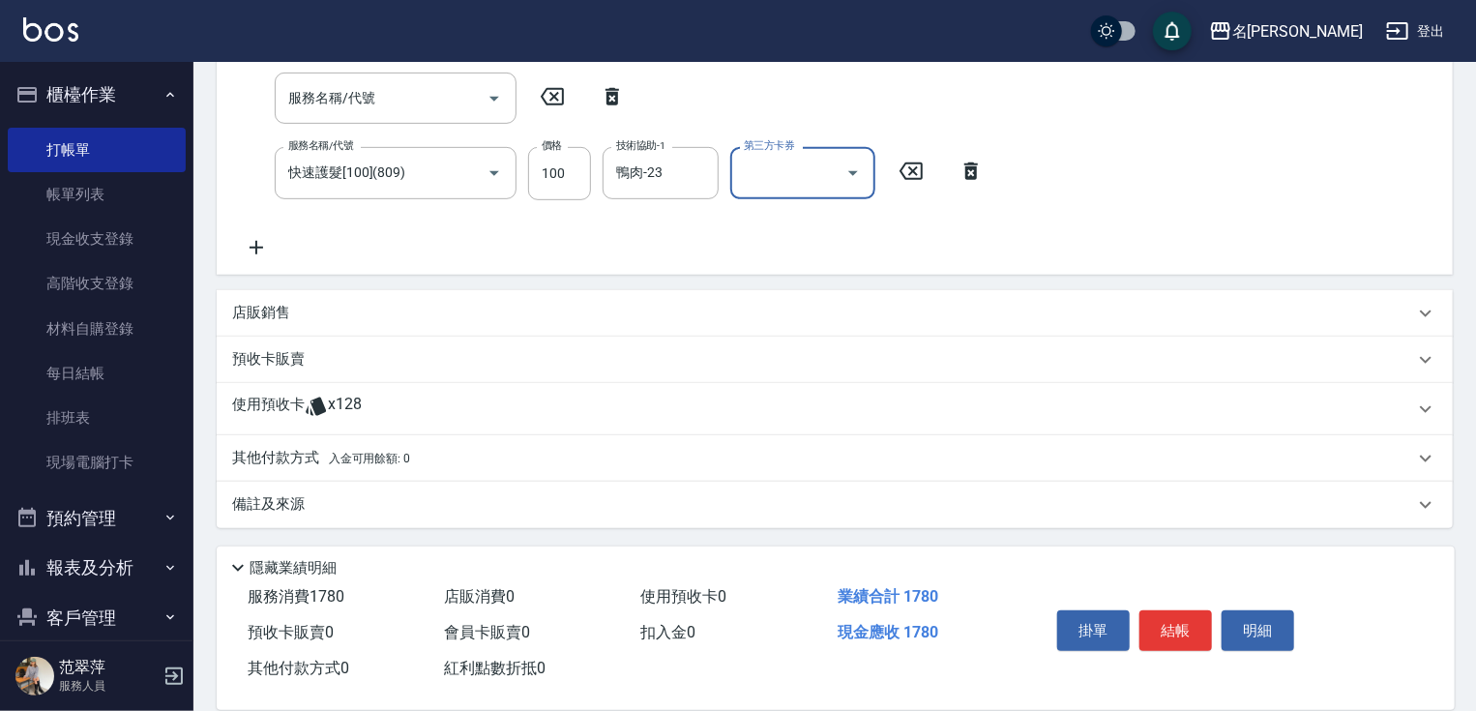
click at [281, 449] on p "其他付款方式 入金可用餘額: 0" at bounding box center [321, 458] width 178 height 21
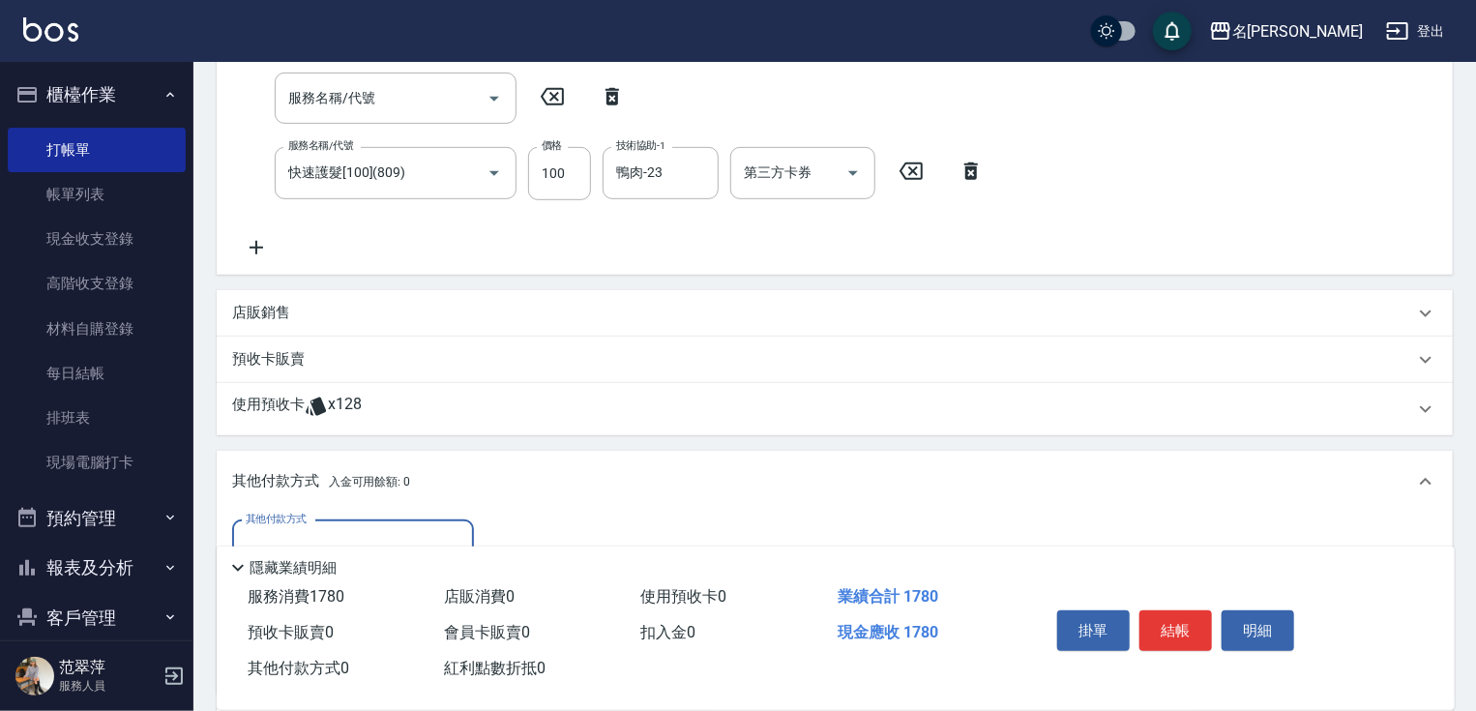
scroll to position [0, 0]
click at [357, 530] on input "其他付款方式" at bounding box center [353, 546] width 224 height 34
click at [344, 632] on span "信用卡" at bounding box center [353, 627] width 242 height 32
type input "信用卡"
click at [496, 528] on input "0" at bounding box center [557, 546] width 145 height 52
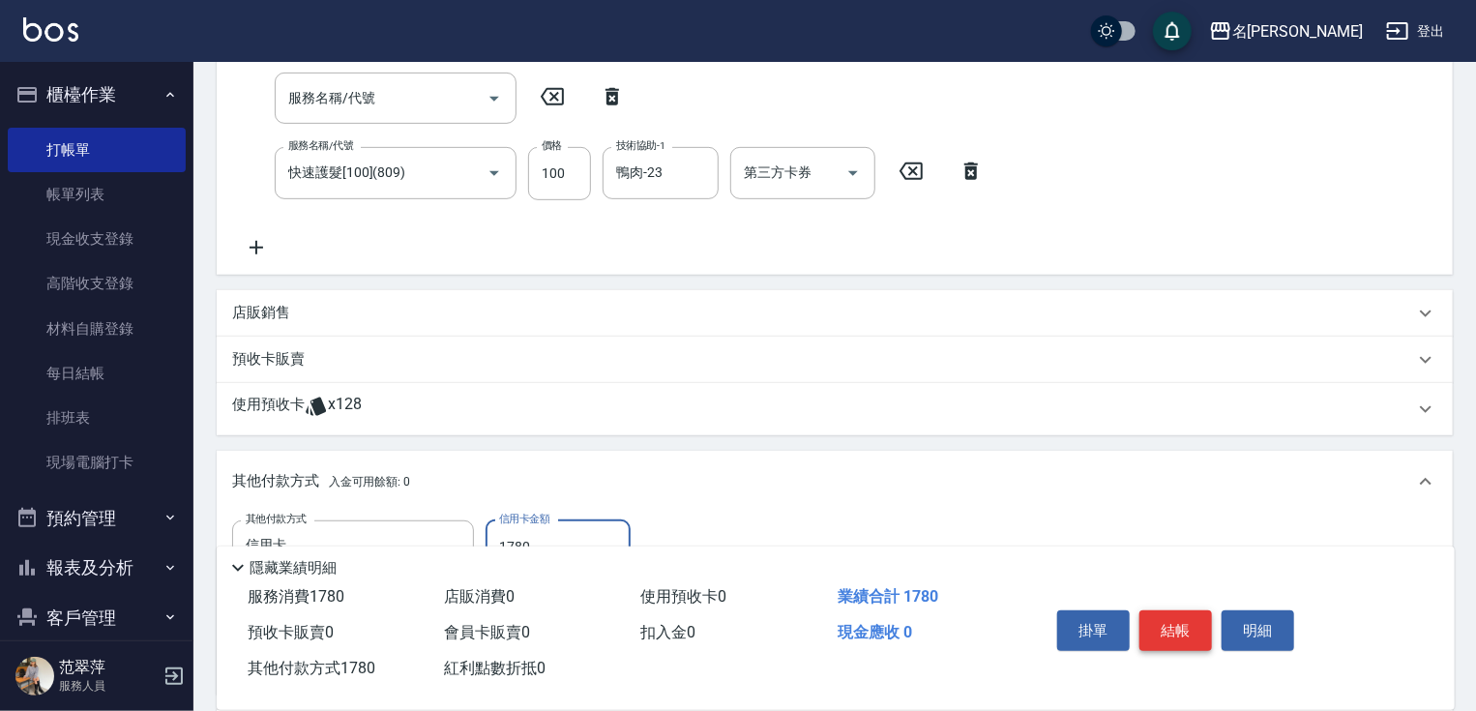
type input "1780"
click at [1191, 634] on button "結帳" at bounding box center [1175, 630] width 73 height 41
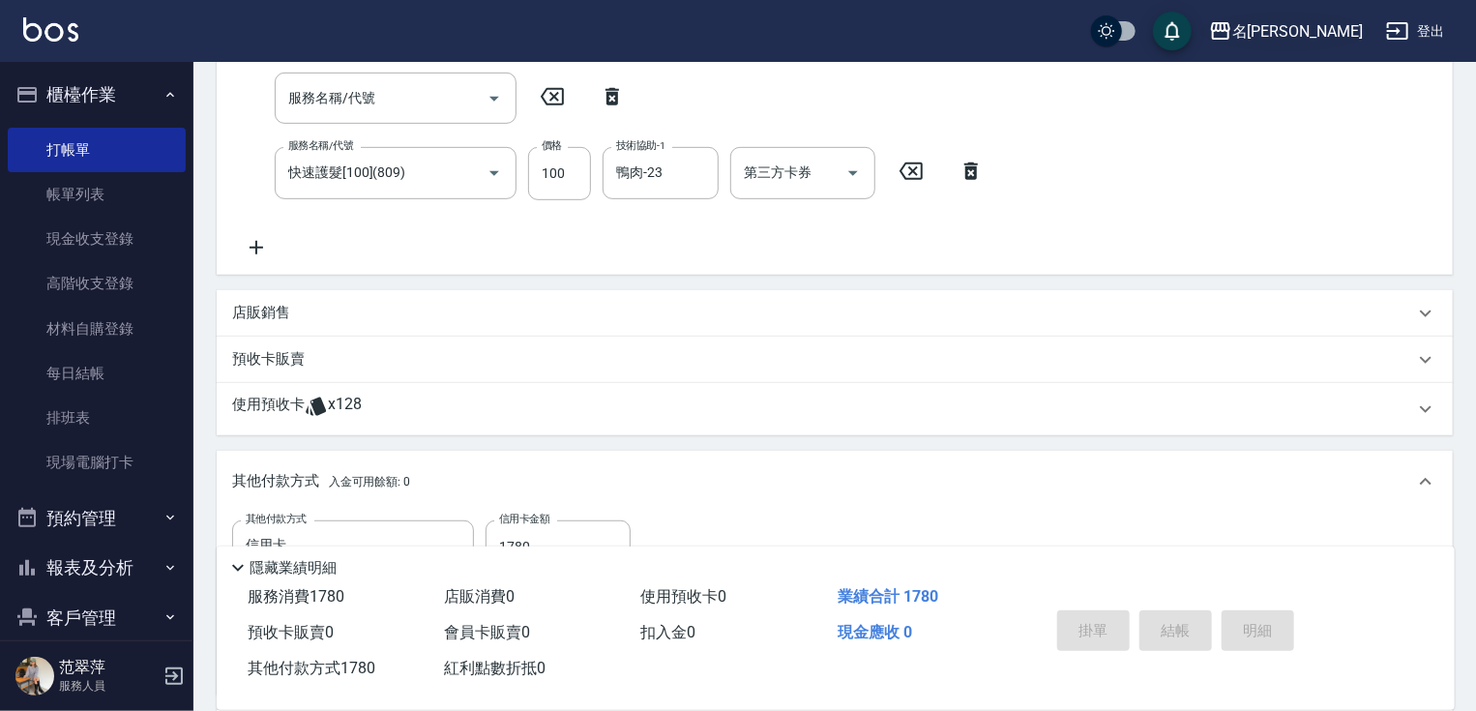
type input "[DATE] 15:30"
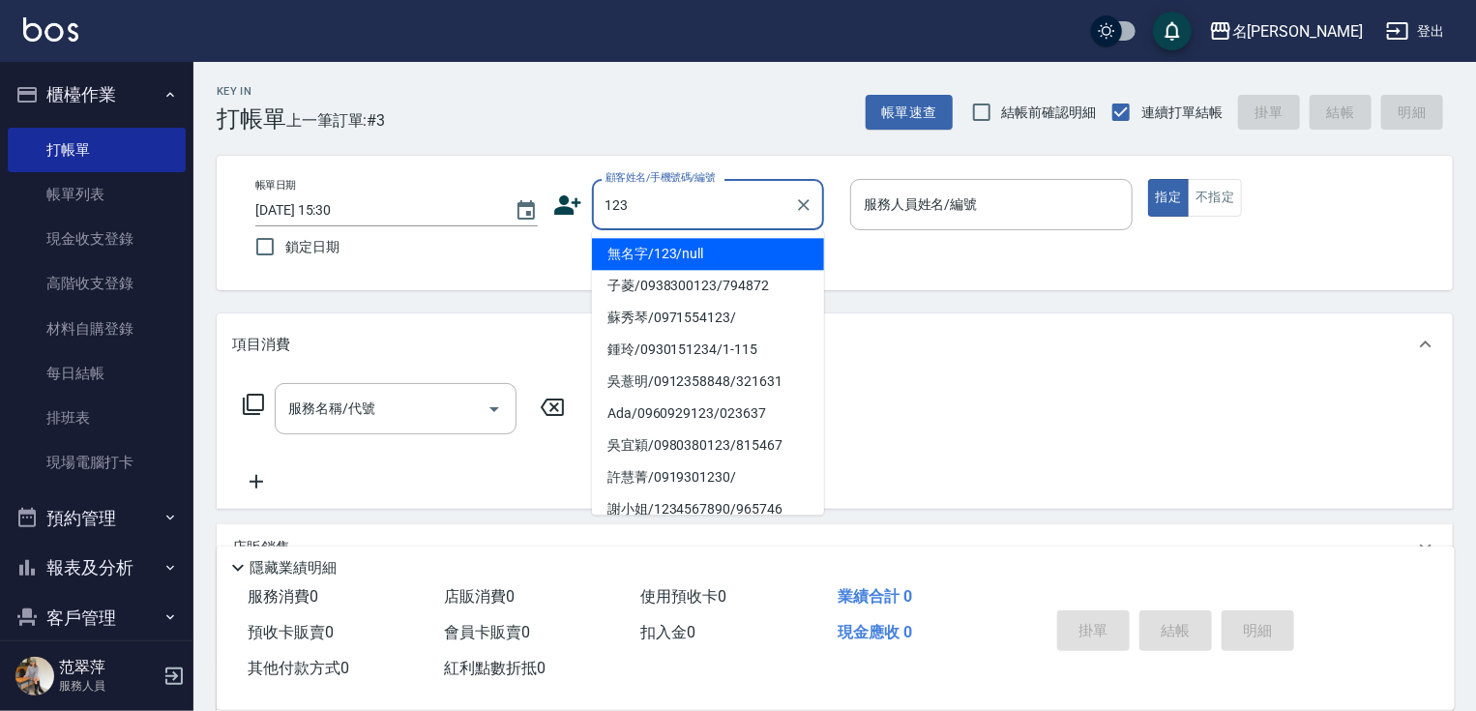
click at [729, 248] on li "無名字/123/null" at bounding box center [708, 254] width 232 height 32
type input "無名字/123/null"
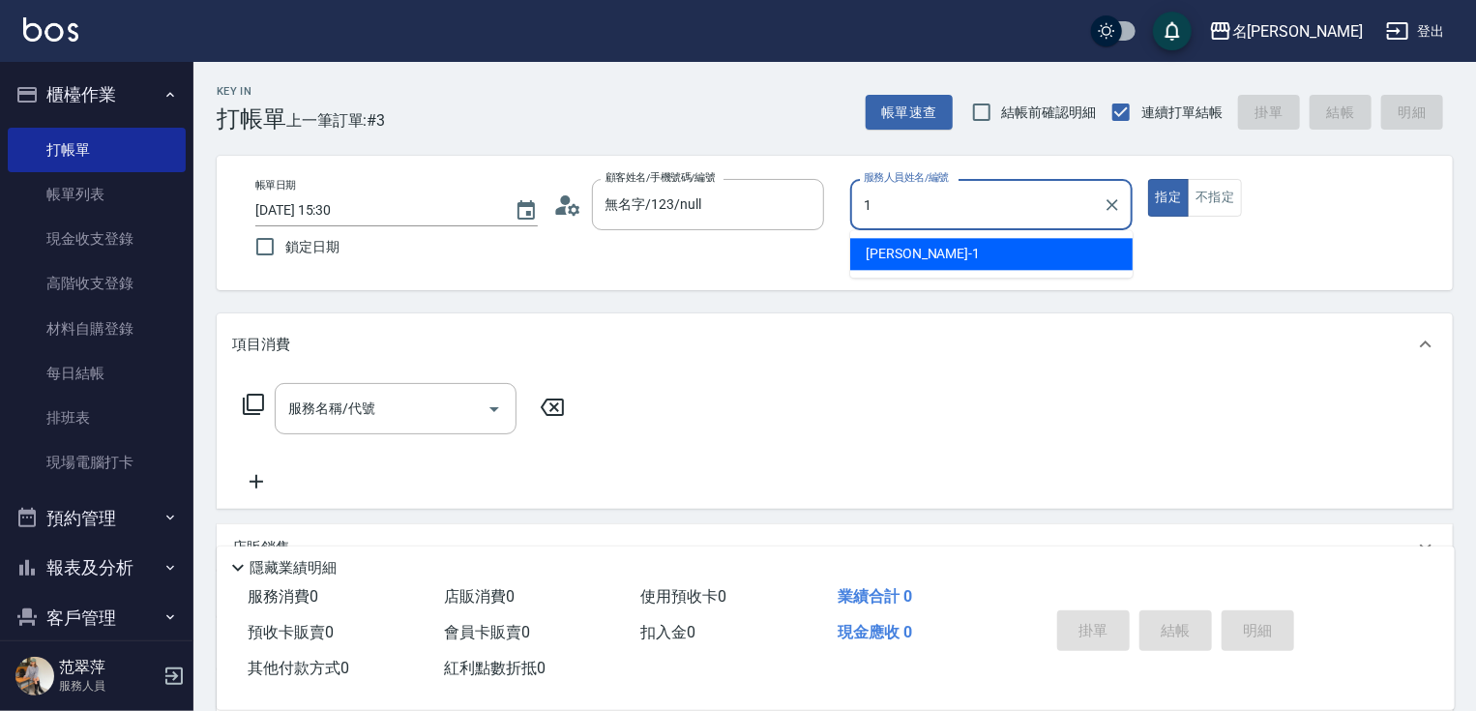
type input "[PERSON_NAME]-1"
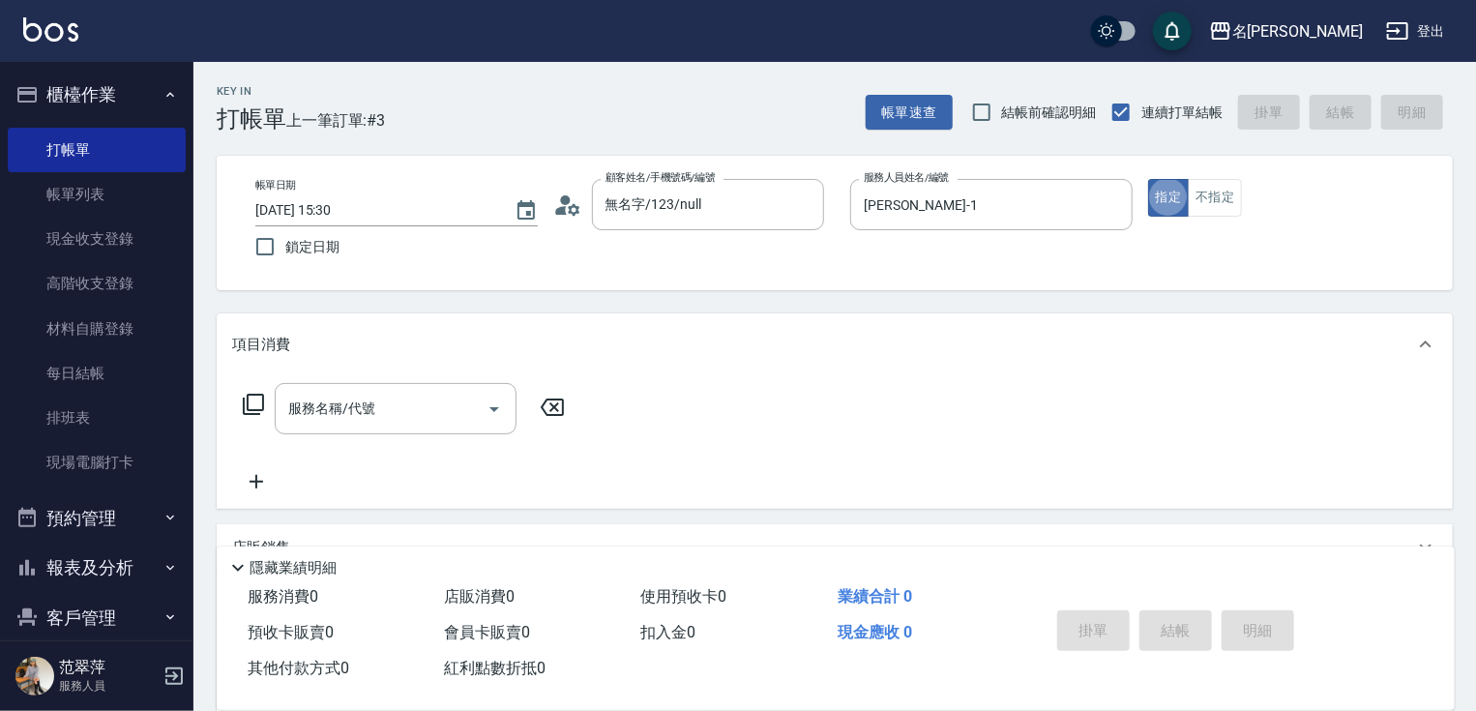
type button "true"
click at [368, 390] on div "服務名稱/代號" at bounding box center [396, 408] width 242 height 51
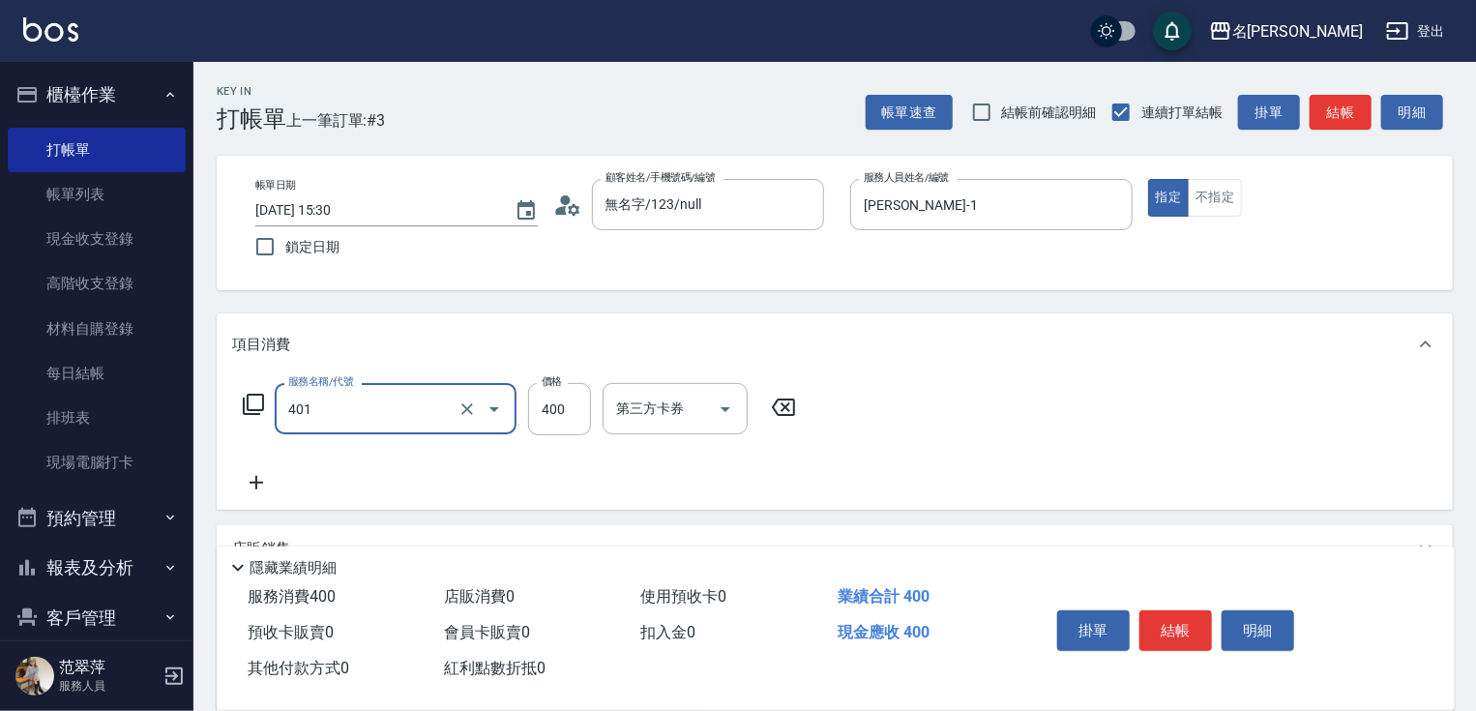
type input "剪髮(400)(401)"
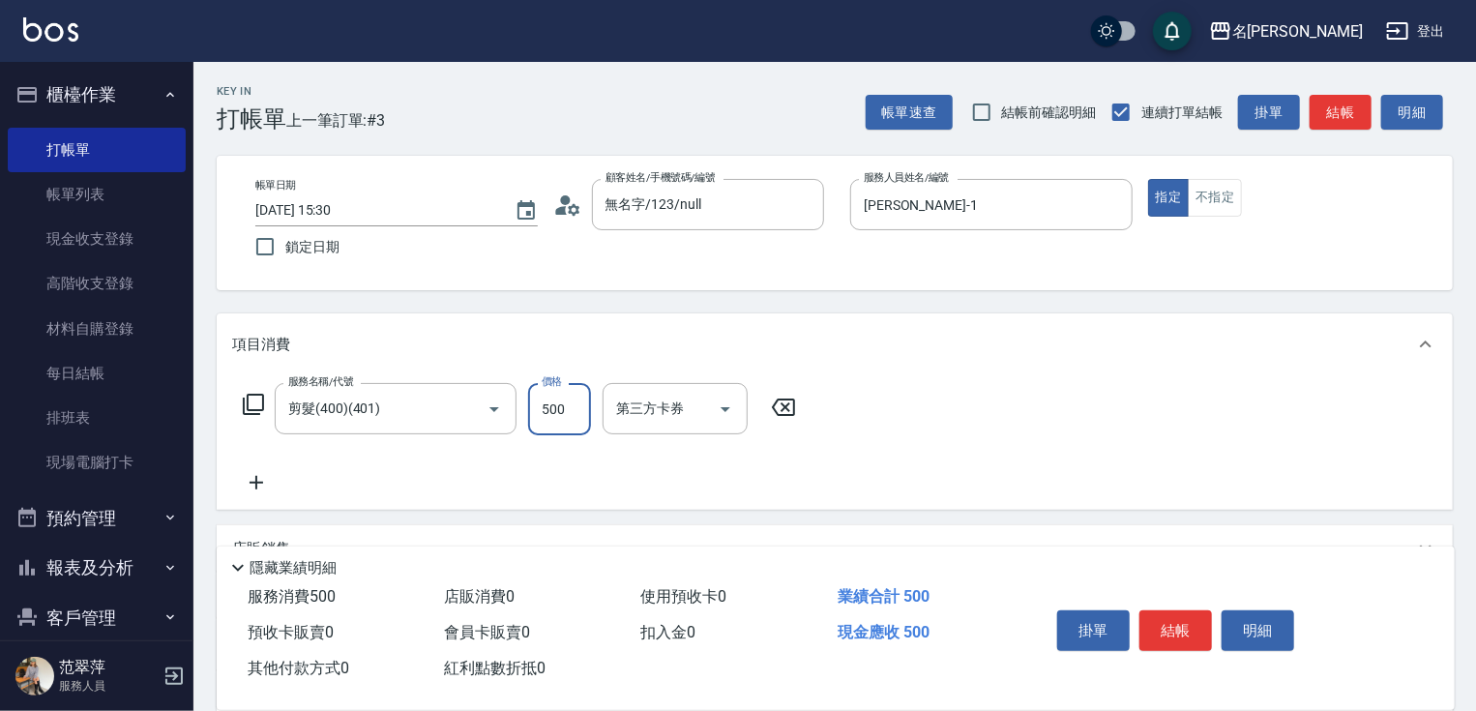
type input "500"
click at [251, 478] on icon at bounding box center [256, 482] width 48 height 23
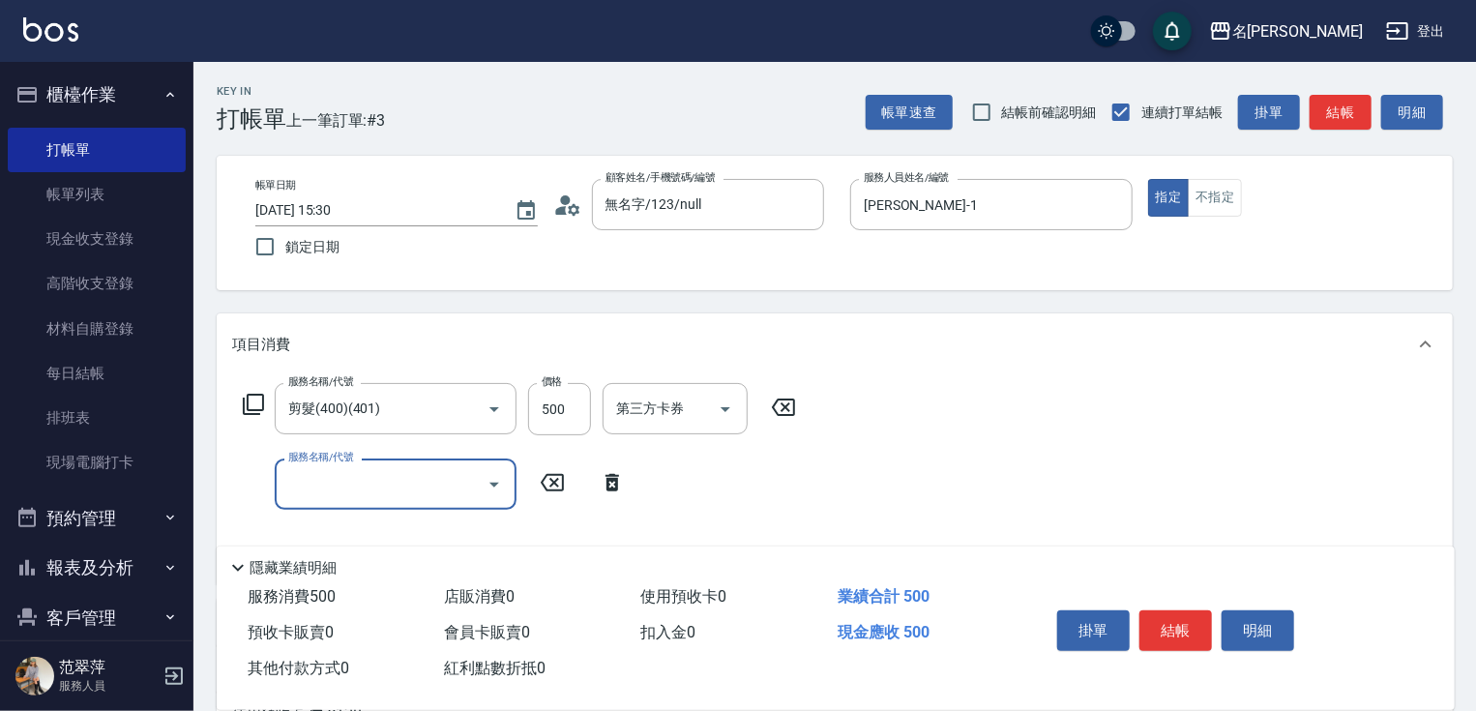
click at [298, 484] on input "服務名稱/代號" at bounding box center [380, 484] width 195 height 34
type input "染髮(1500)(501)"
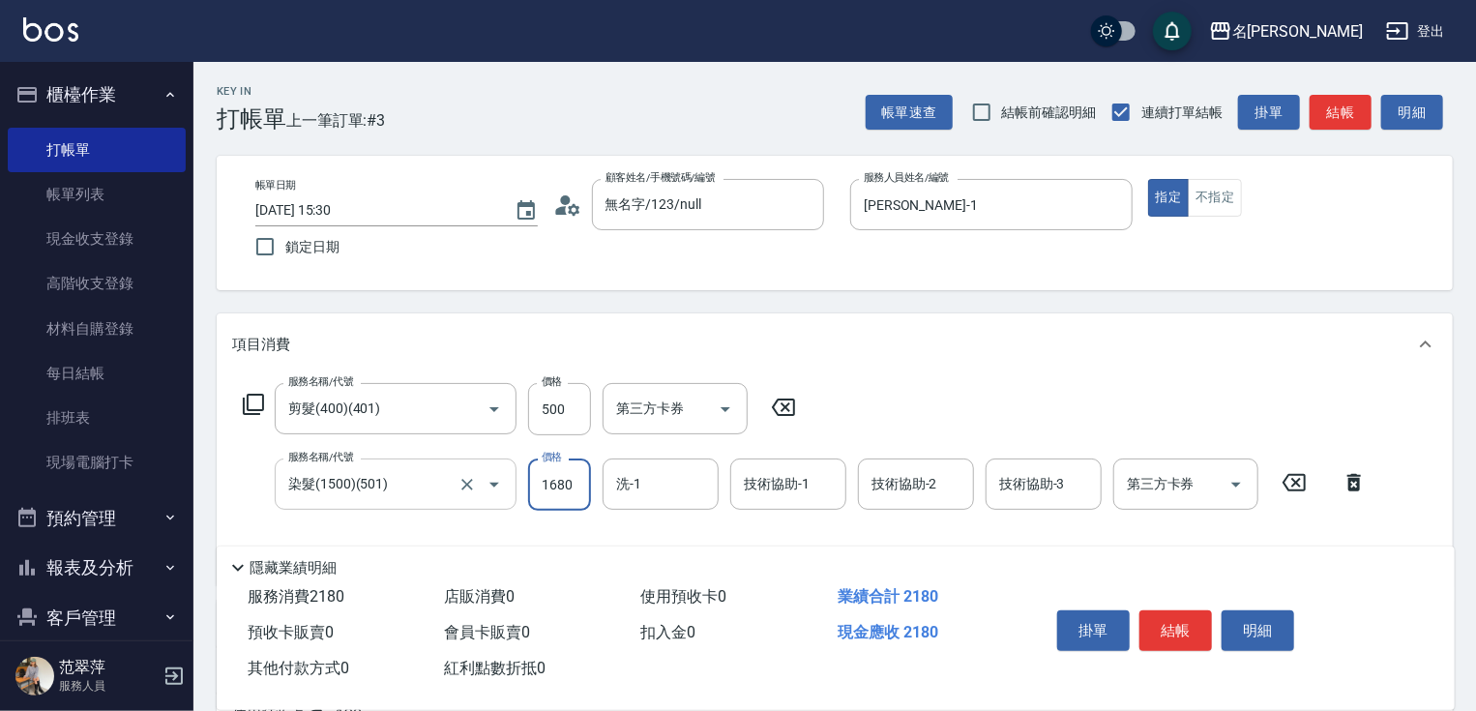
type input "1680"
type input "肉圓-20"
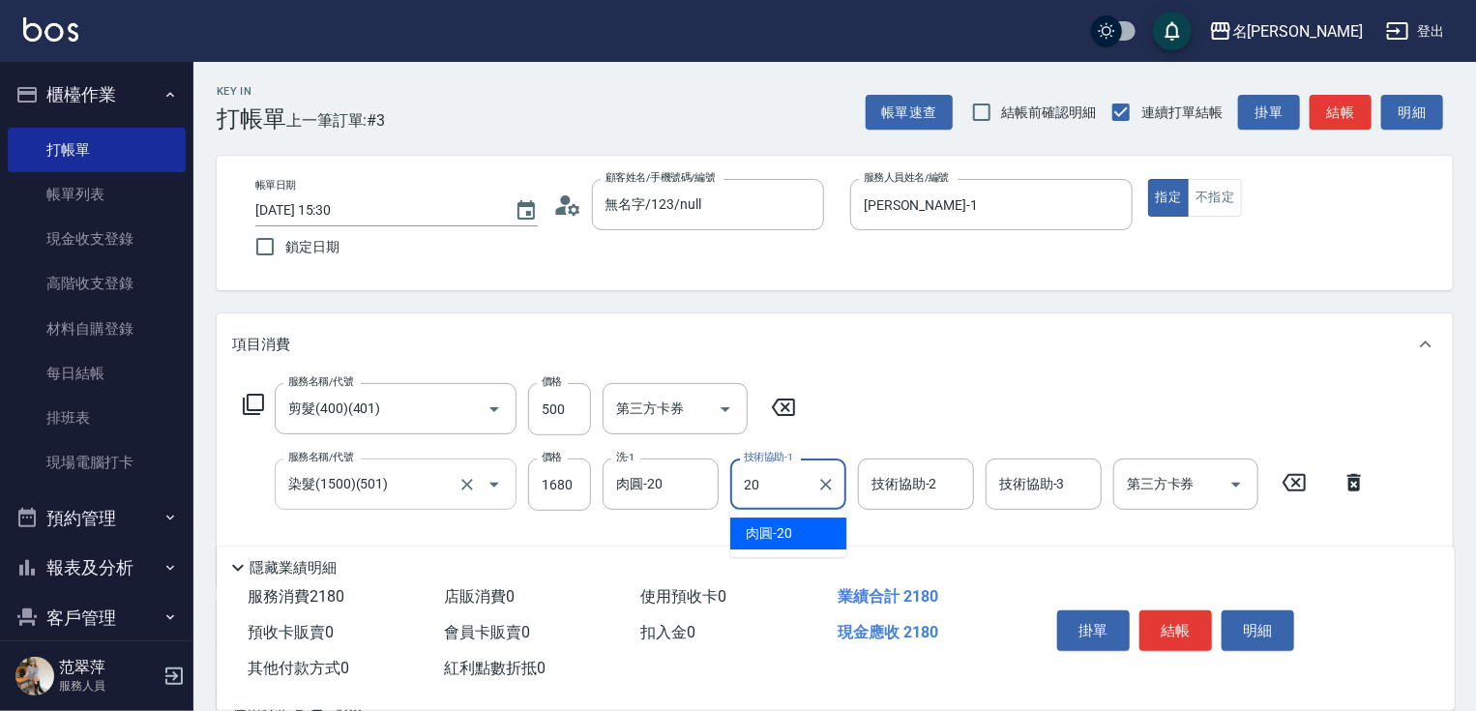
type input "肉圓-20"
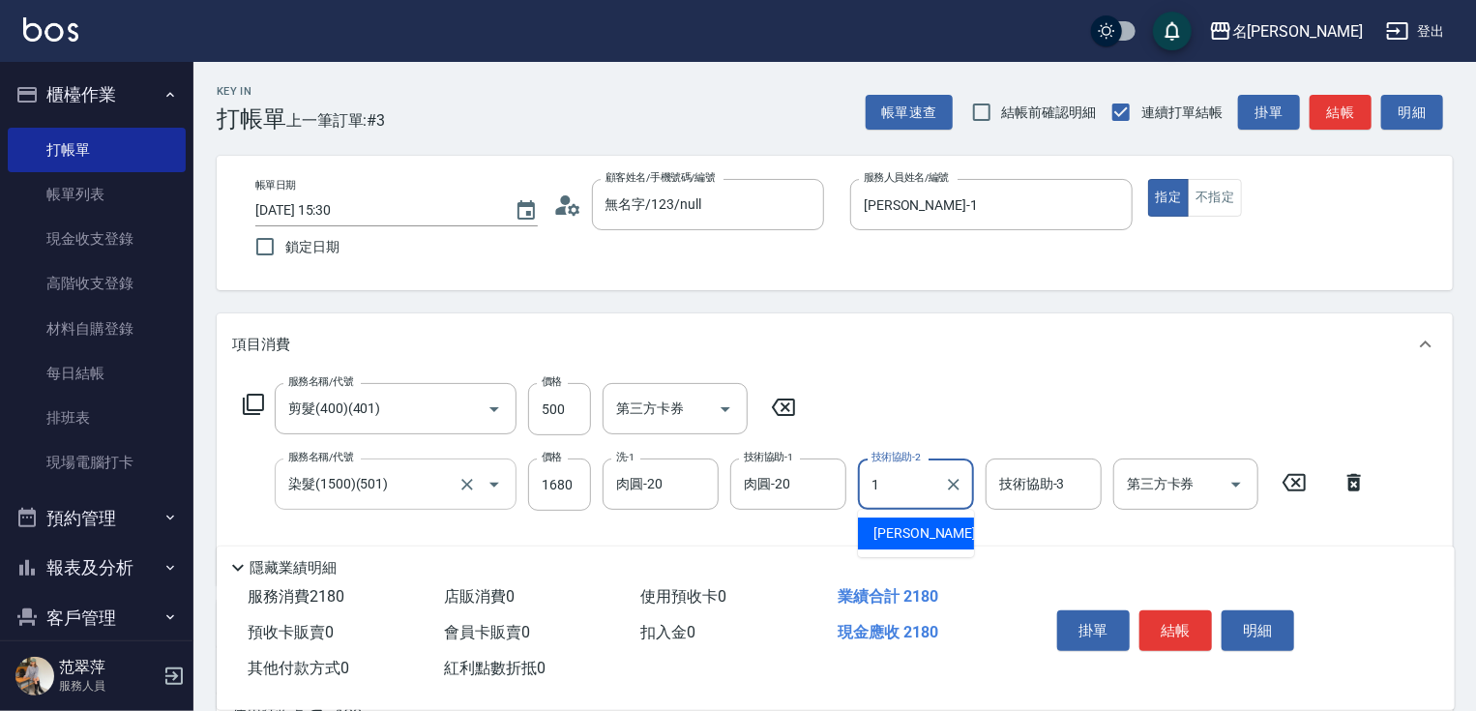
type input "[PERSON_NAME]-1"
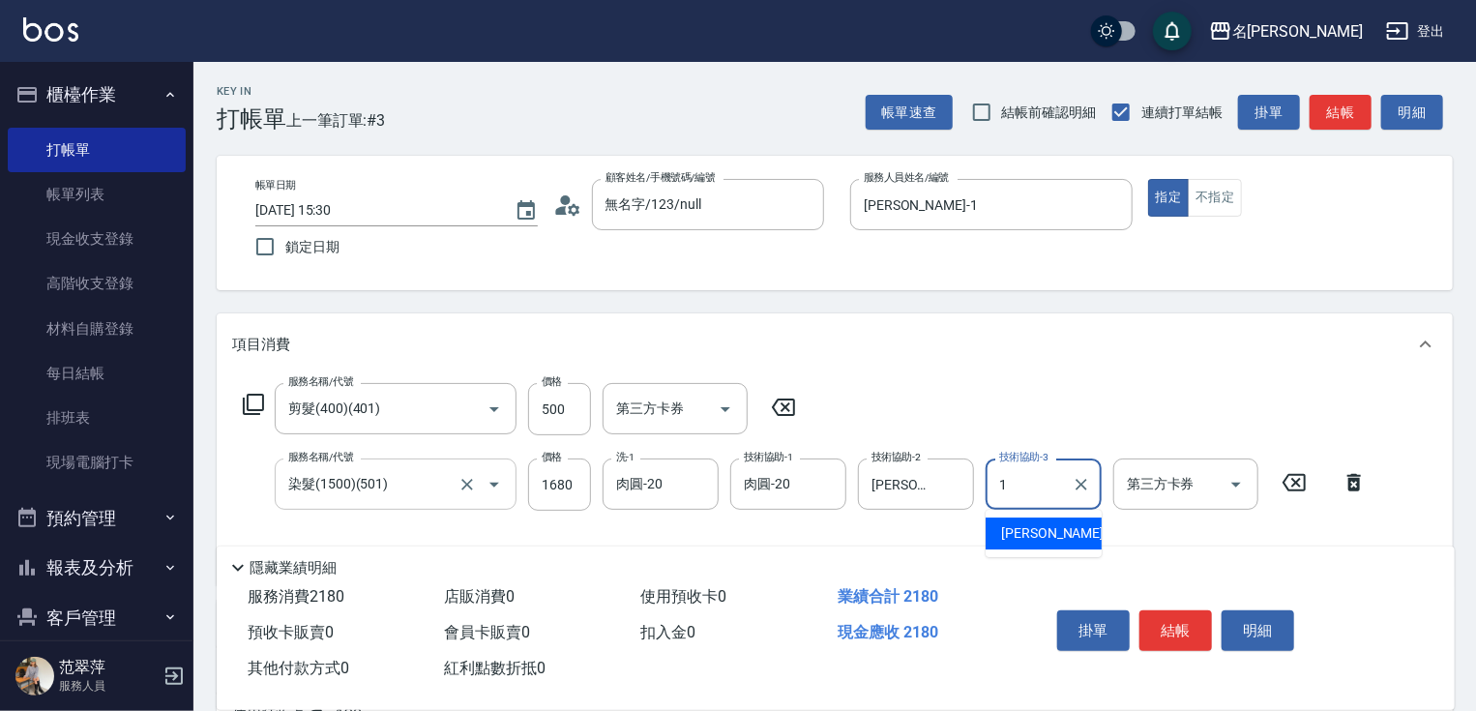
type input "[PERSON_NAME]-1"
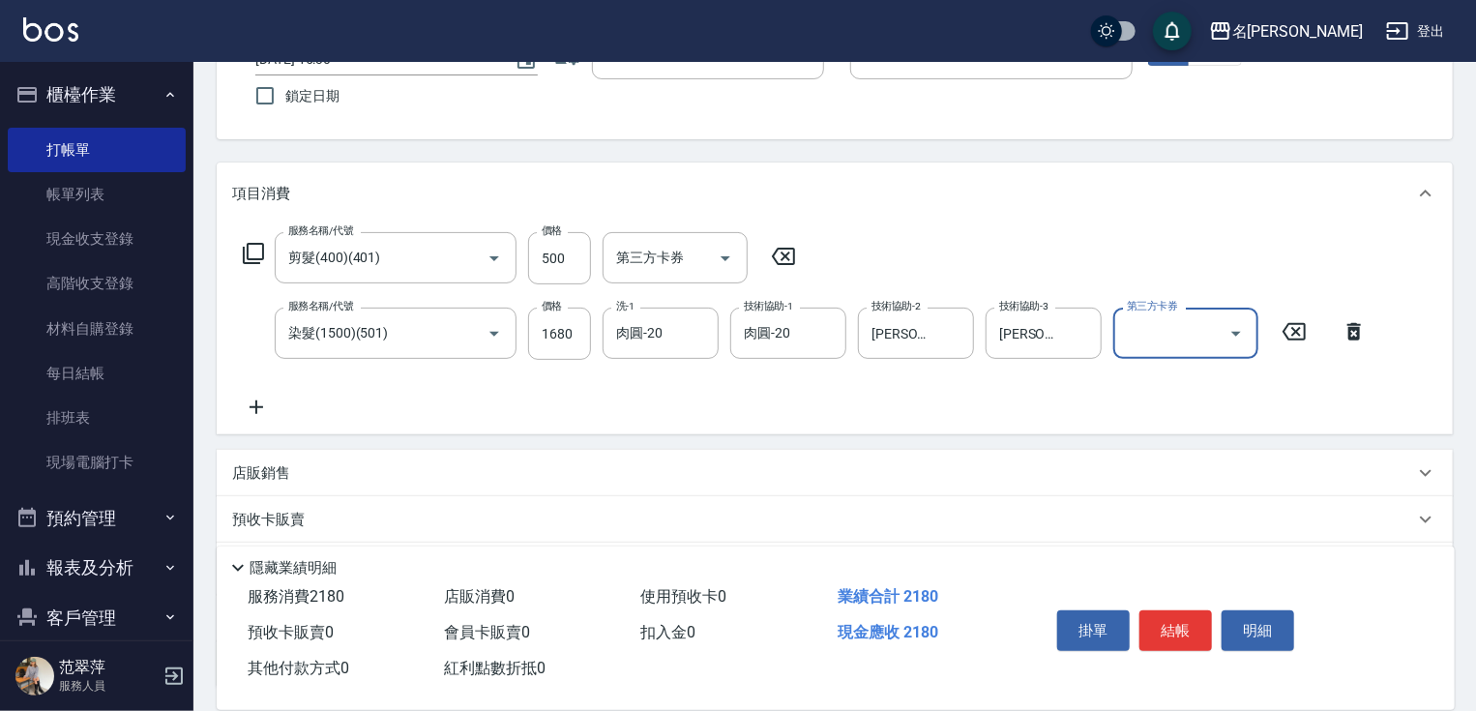
scroll to position [259, 0]
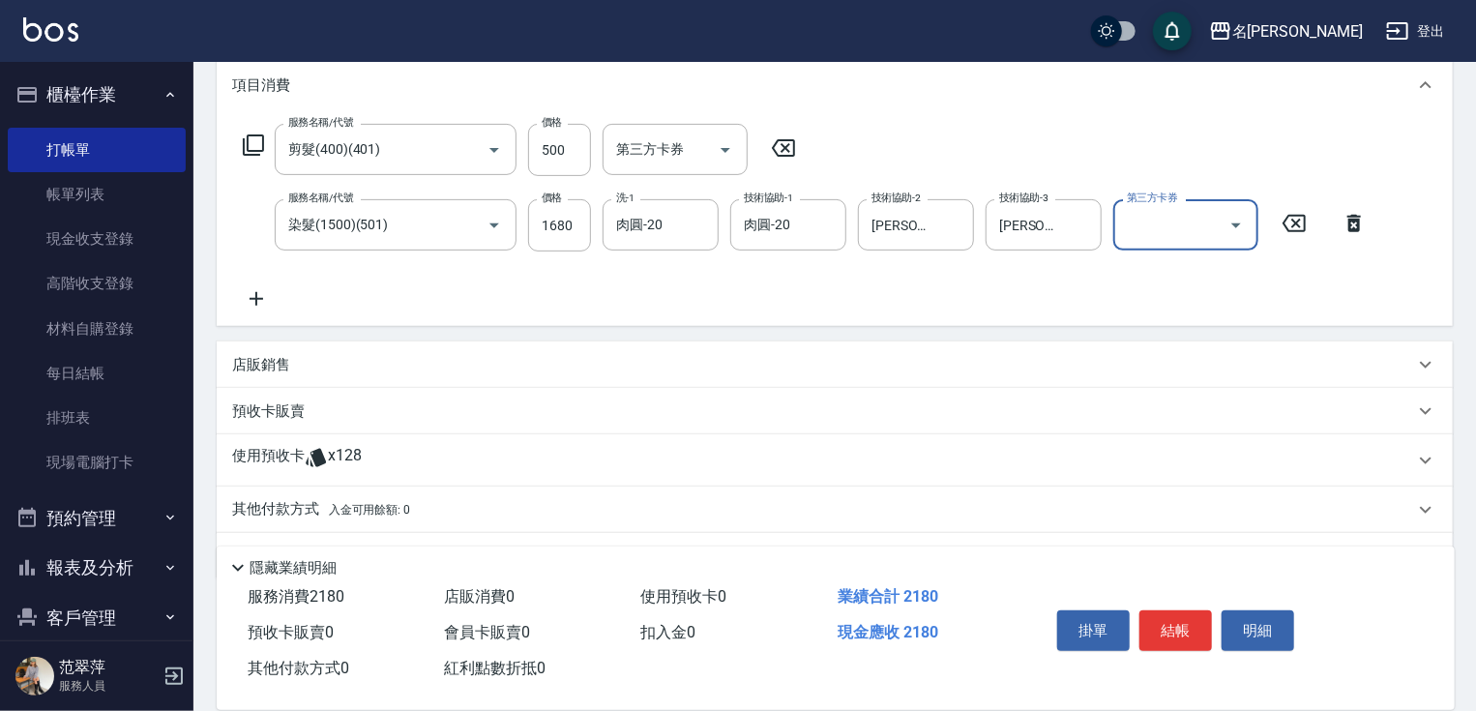
click at [290, 511] on p "其他付款方式 入金可用餘額: 0" at bounding box center [321, 509] width 178 height 21
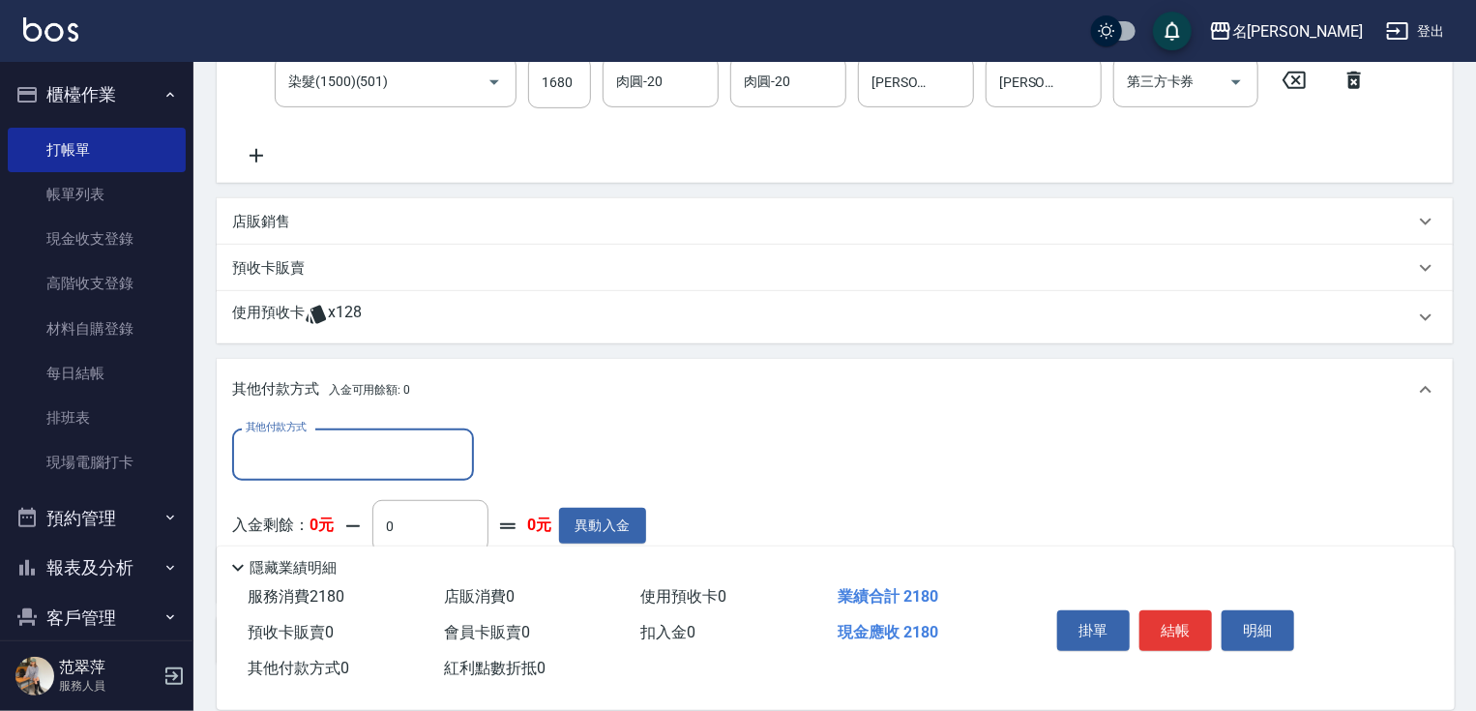
scroll to position [451, 0]
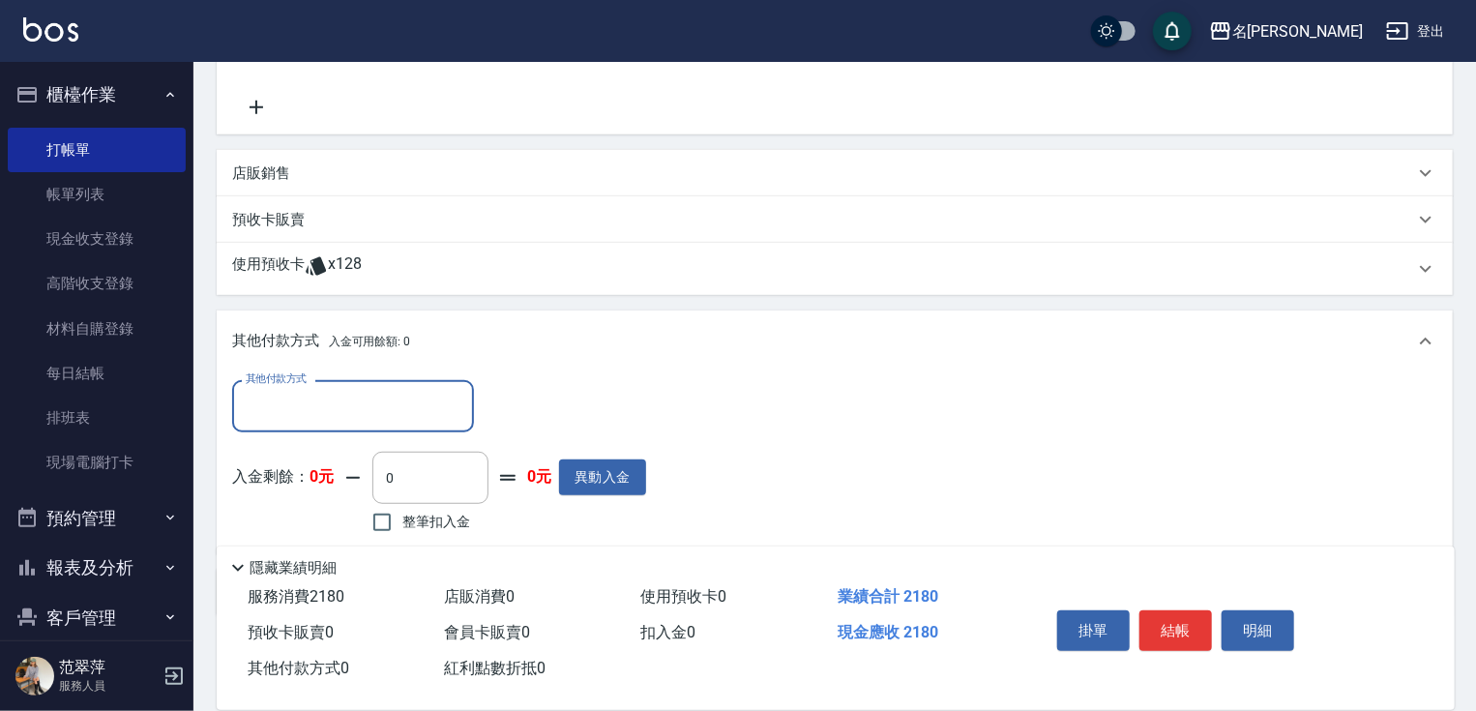
click at [309, 405] on input "其他付款方式" at bounding box center [353, 406] width 224 height 34
click at [315, 481] on span "信用卡" at bounding box center [353, 487] width 242 height 32
type input "信用卡"
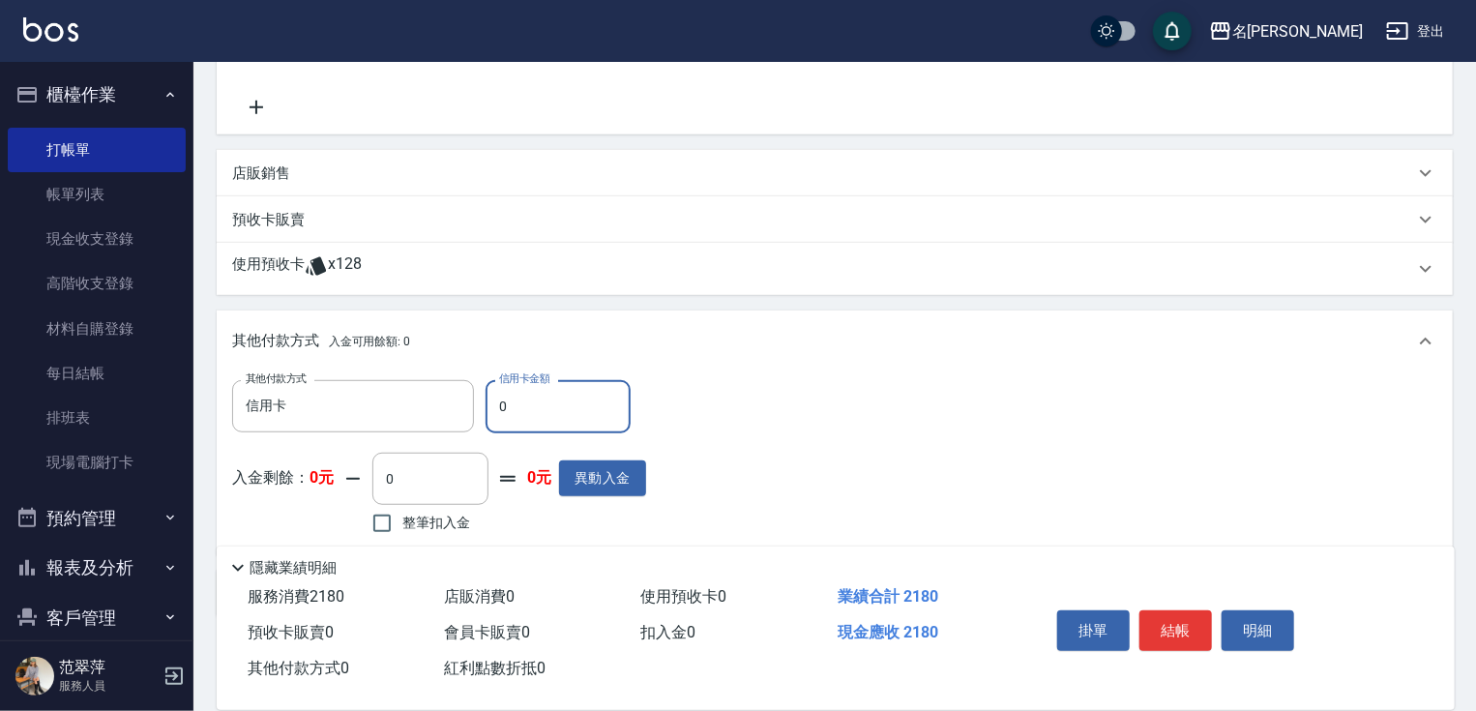
click at [497, 410] on input "0" at bounding box center [557, 406] width 145 height 52
type input "2180"
click at [1157, 627] on button "結帳" at bounding box center [1175, 630] width 73 height 41
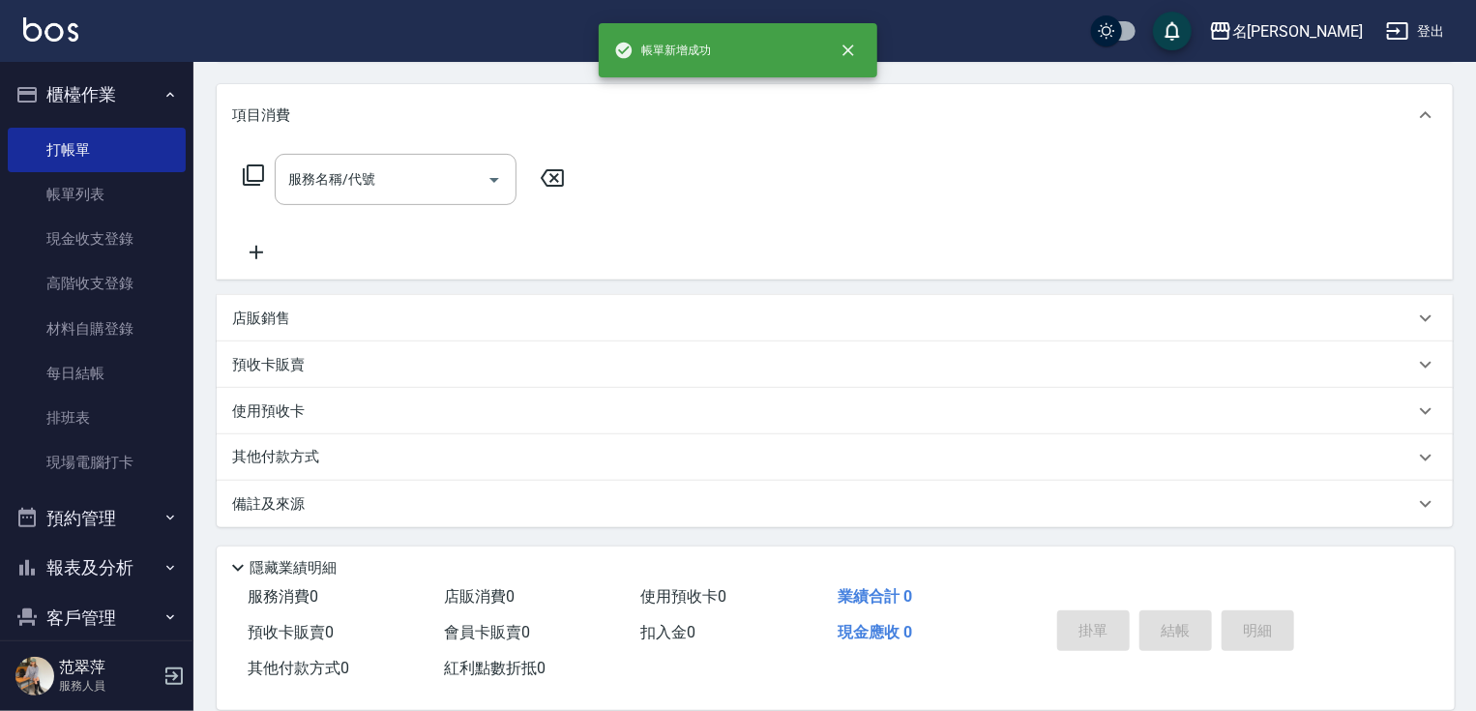
scroll to position [0, 0]
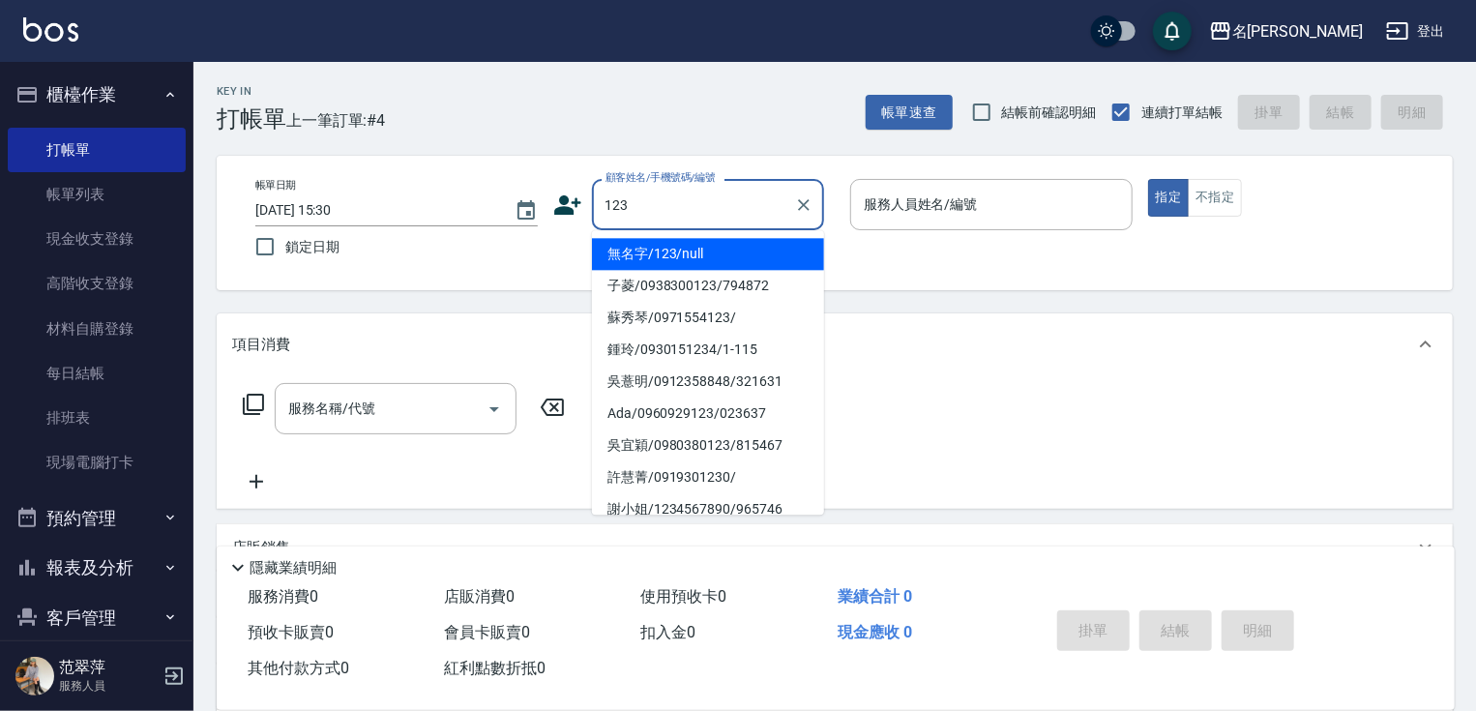
click at [750, 260] on li "無名字/123/null" at bounding box center [708, 254] width 232 height 32
type input "無名字/123/null"
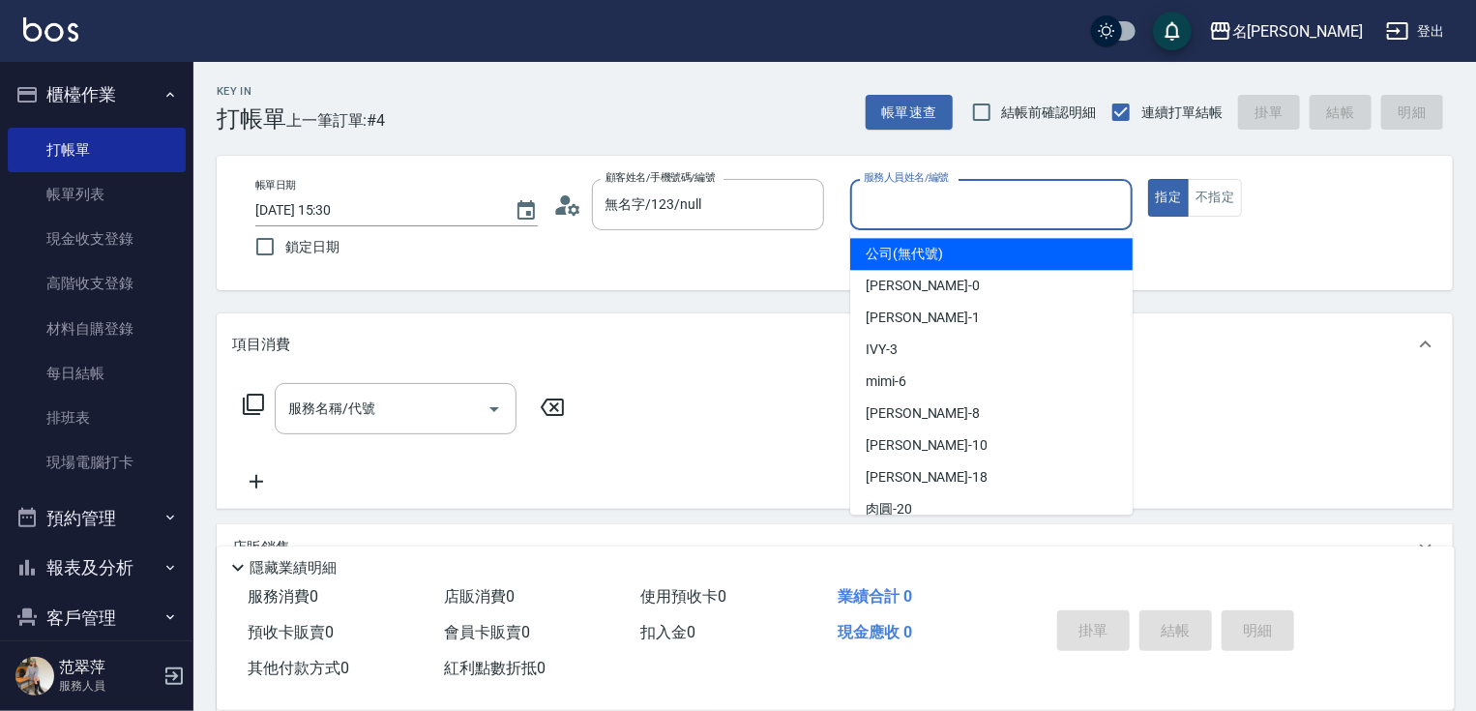
click at [935, 189] on input "服務人員姓名/編號" at bounding box center [991, 205] width 265 height 34
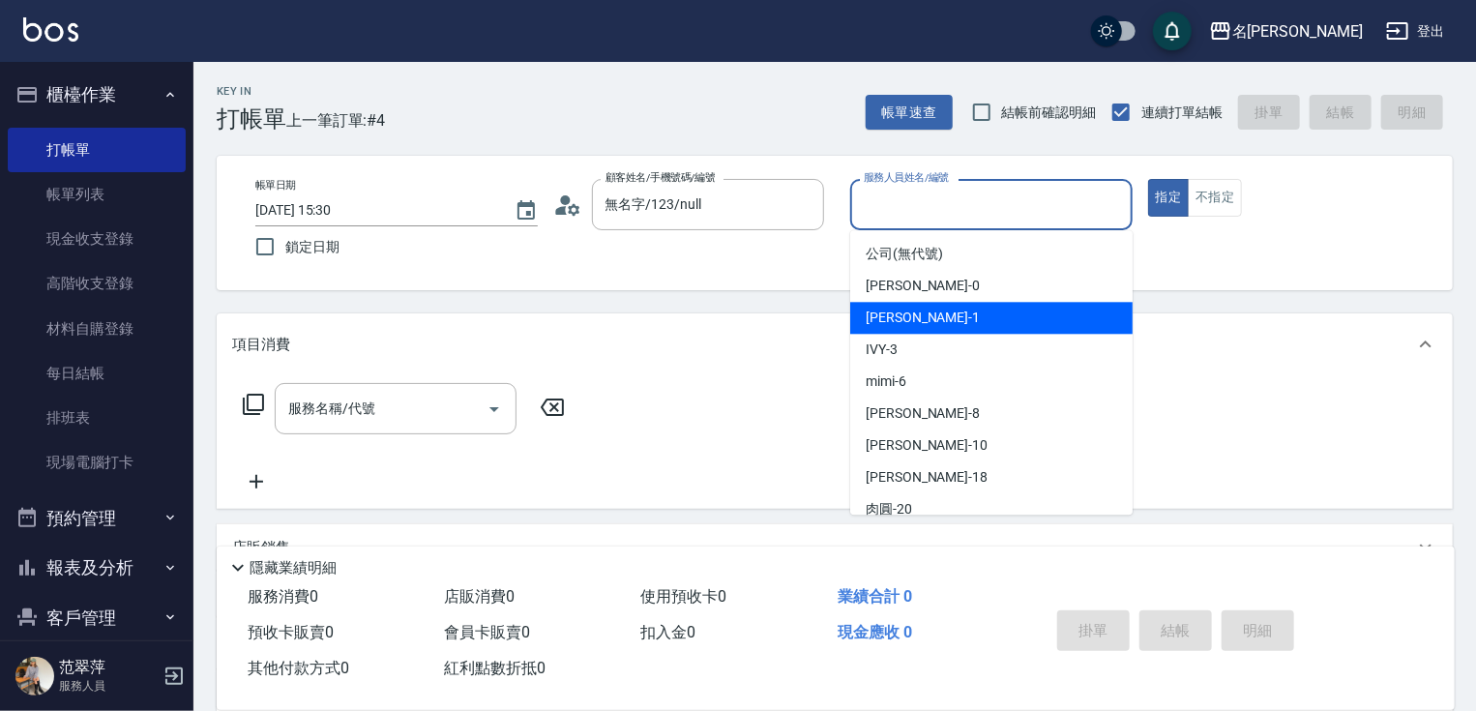
click at [918, 312] on span "[PERSON_NAME] -1" at bounding box center [923, 318] width 114 height 20
type input "[PERSON_NAME]-1"
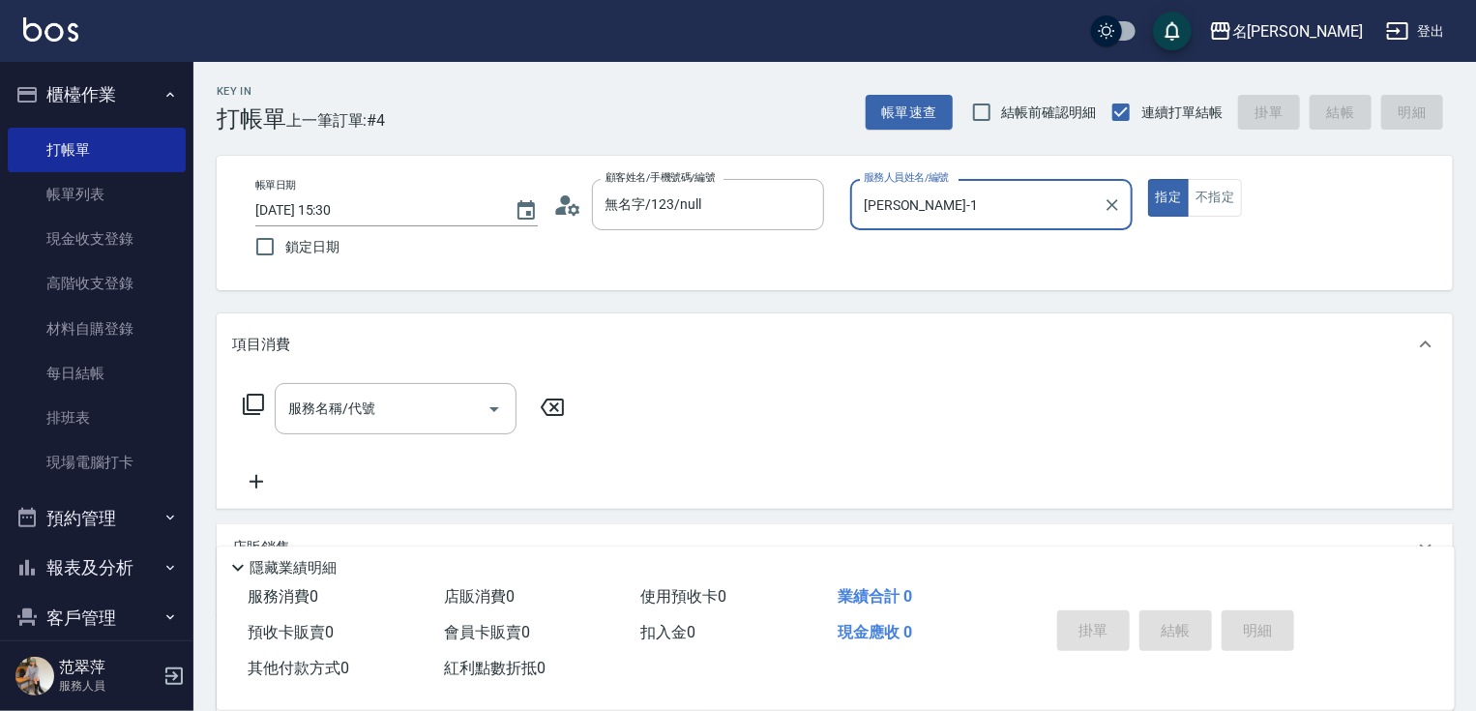
click at [248, 402] on icon at bounding box center [253, 404] width 21 height 21
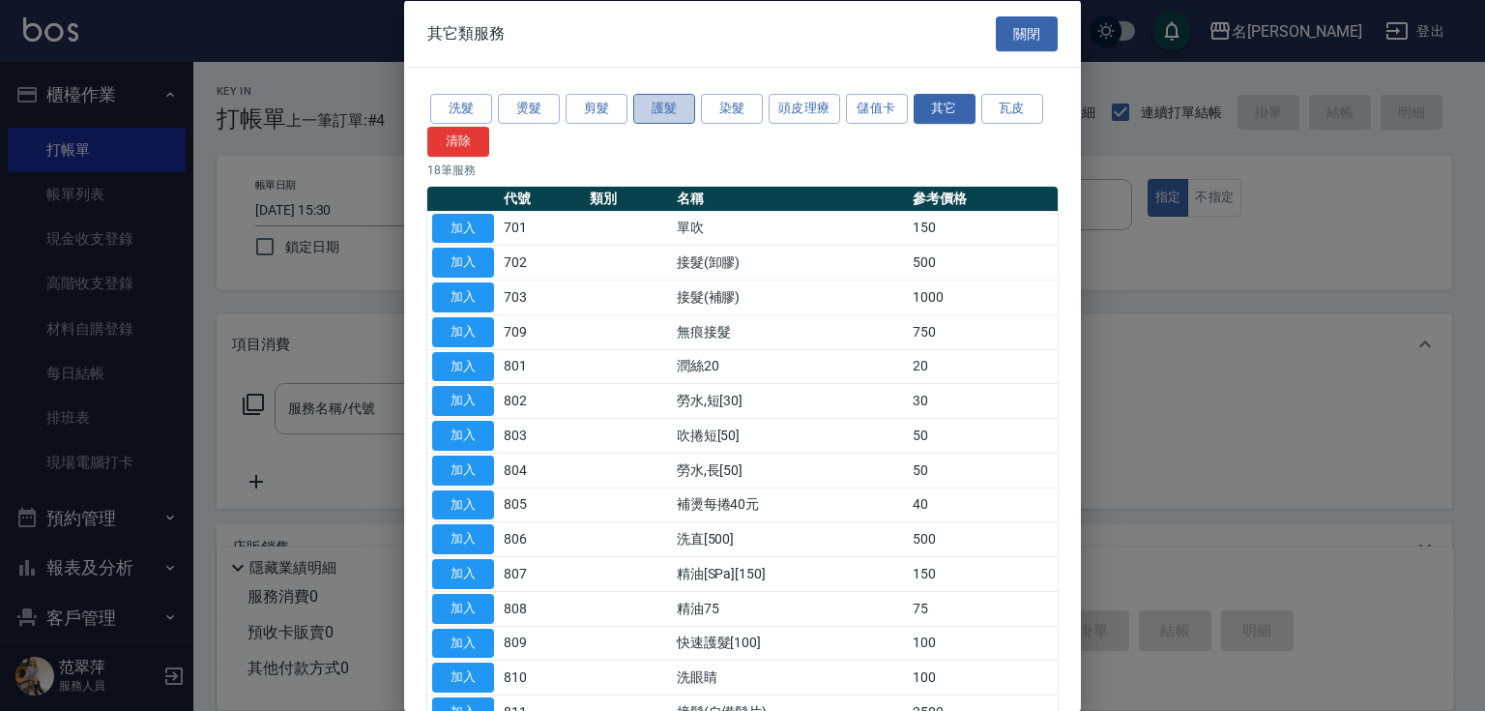
click at [669, 112] on button "護髮" at bounding box center [664, 109] width 62 height 30
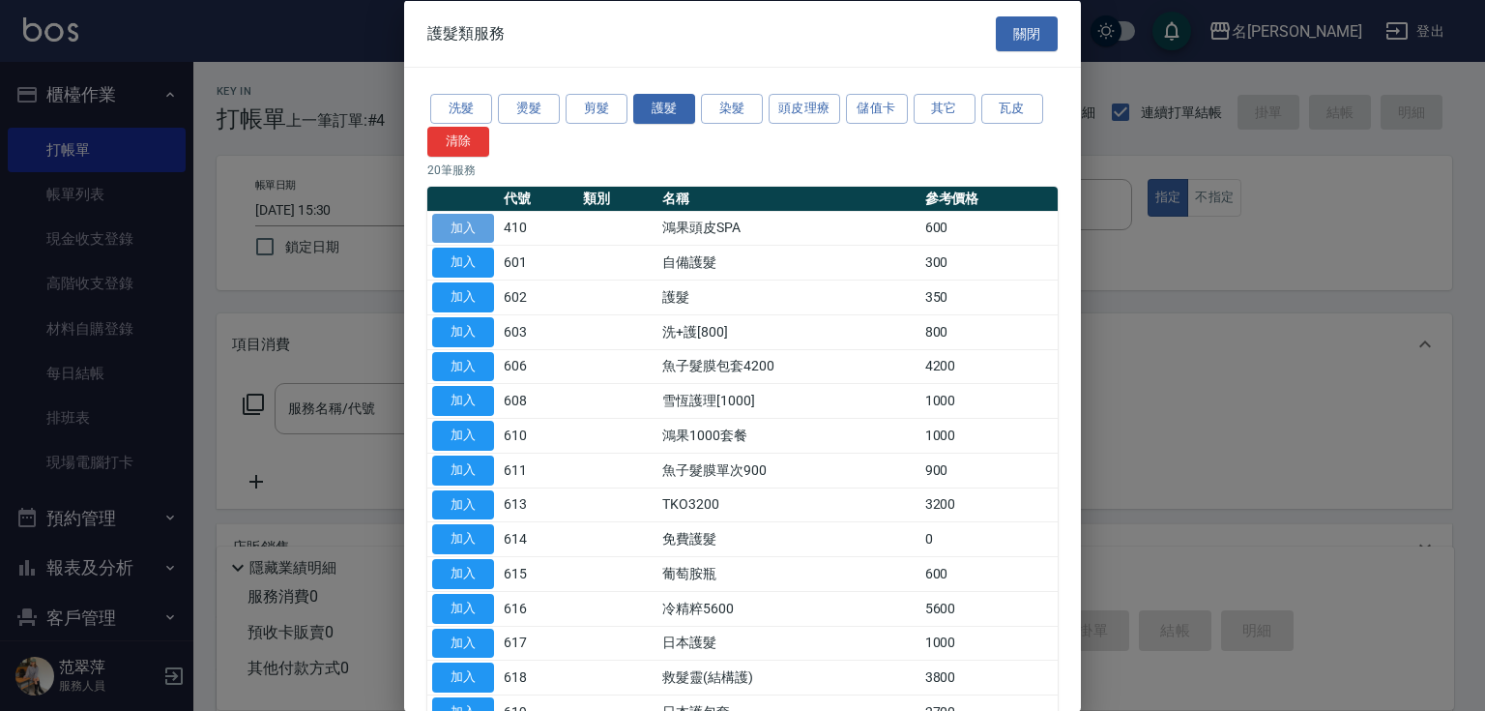
click at [476, 221] on button "加入" at bounding box center [463, 228] width 62 height 30
type input "鴻果頭皮SPA(410)"
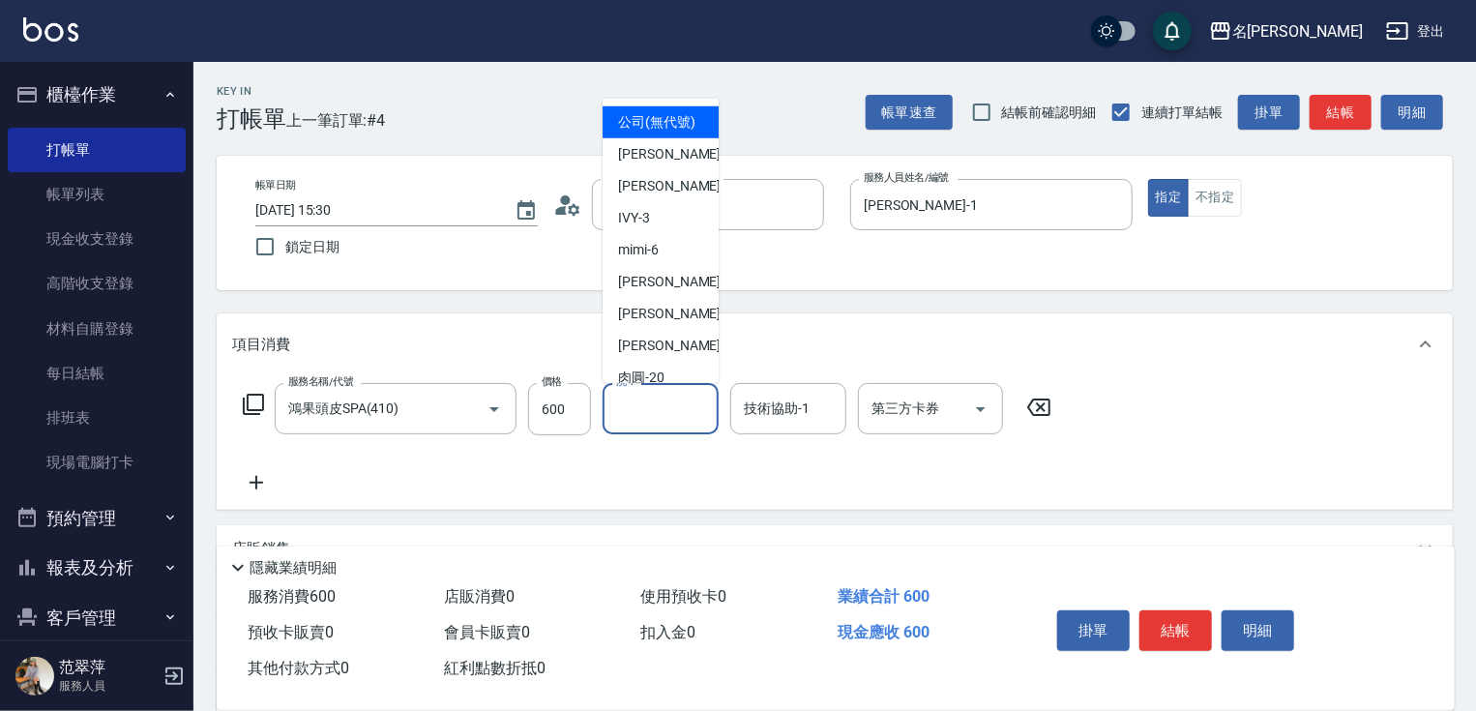
click at [665, 403] on input "洗-1" at bounding box center [660, 409] width 99 height 34
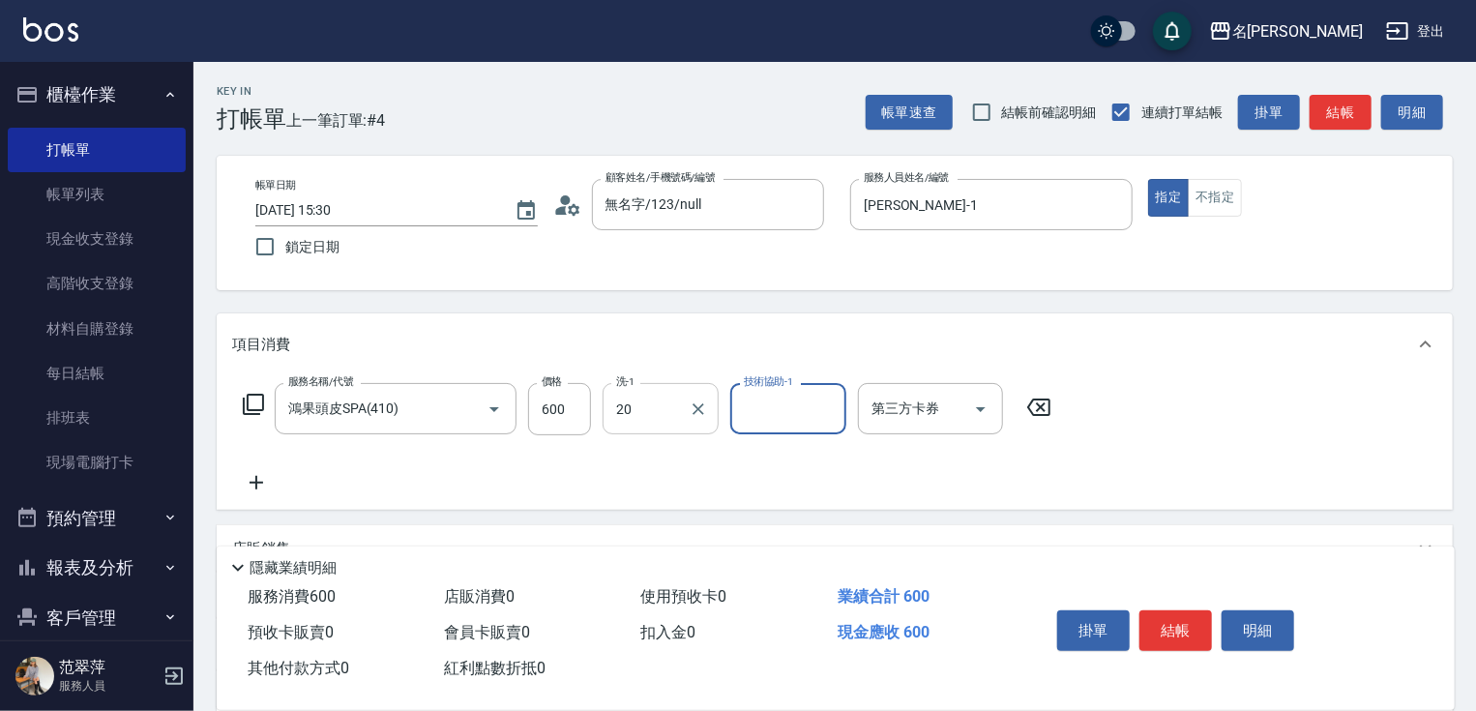
type input "肉圓-20"
click at [263, 480] on icon at bounding box center [256, 482] width 48 height 23
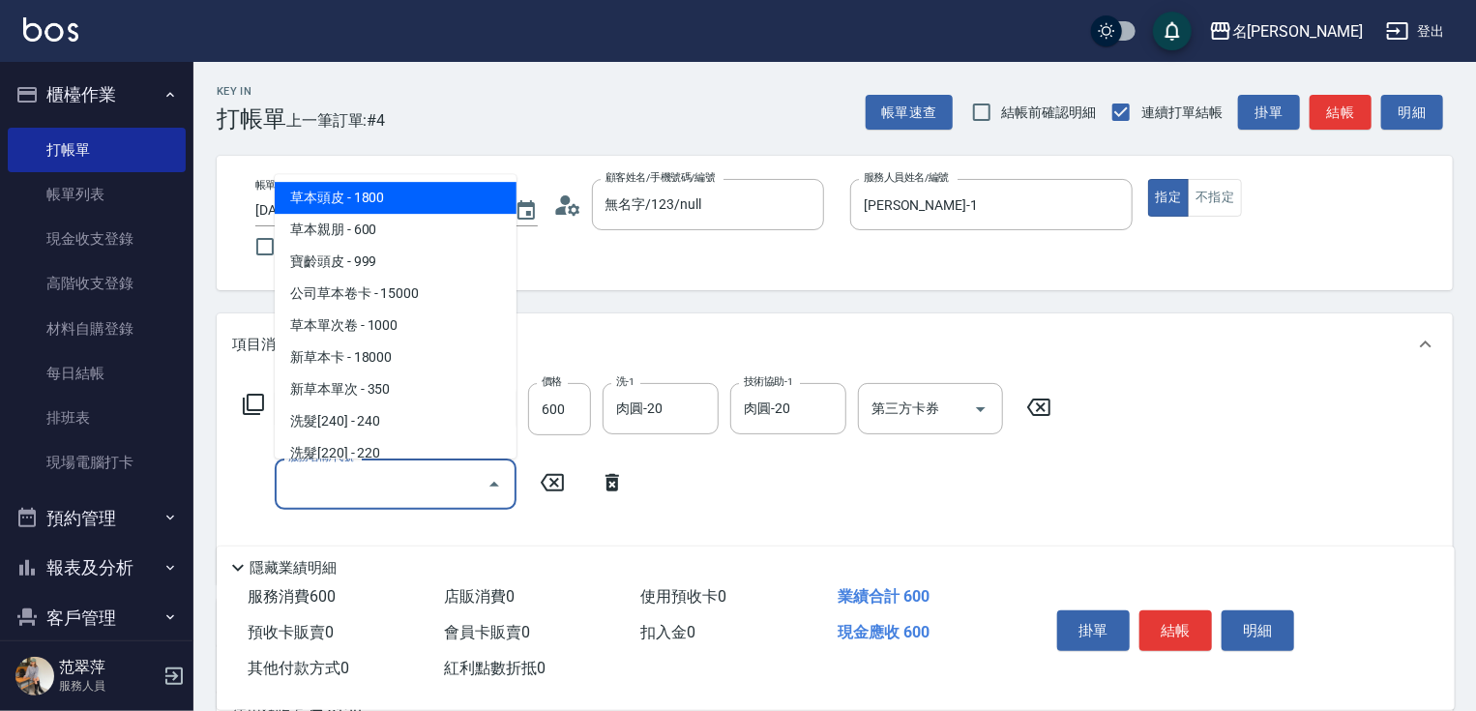
click at [301, 483] on input "服務名稱/代號" at bounding box center [380, 484] width 195 height 34
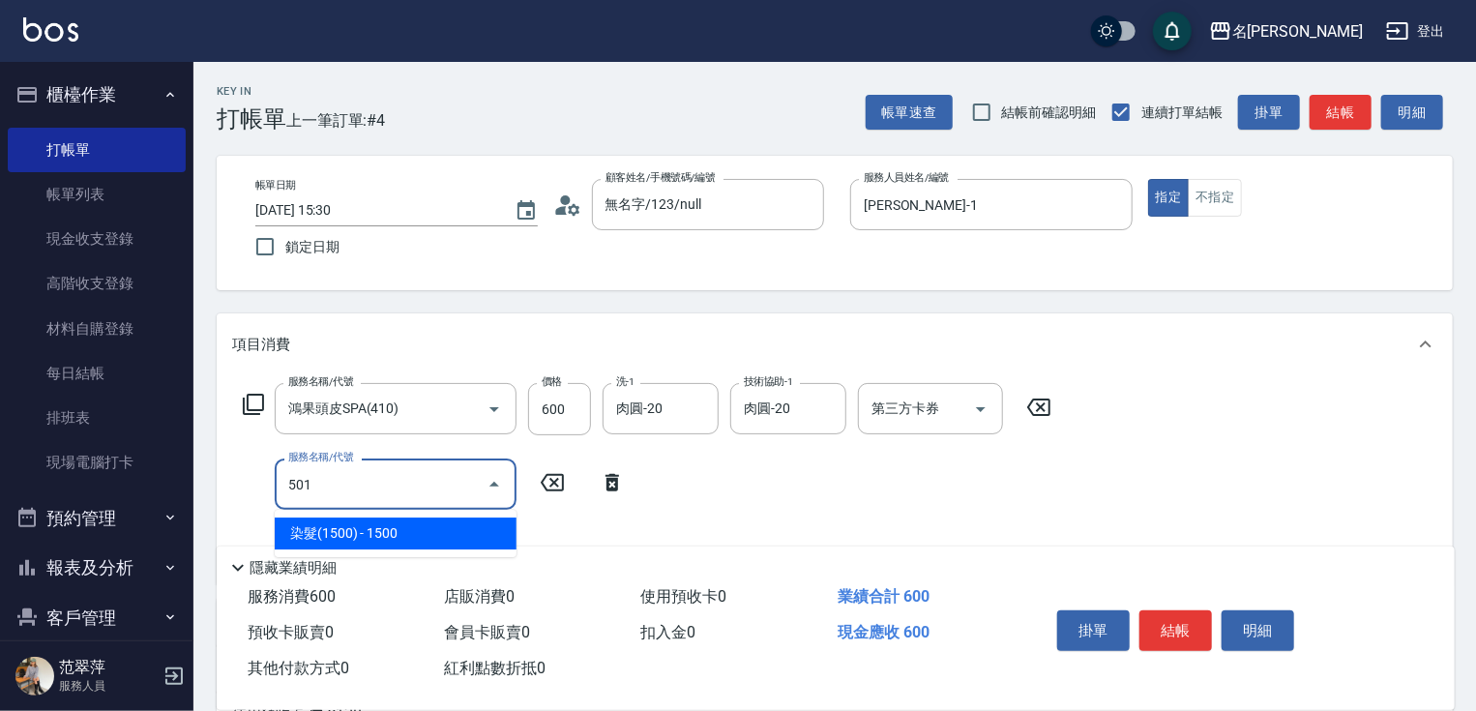
type input "染髮(1500)(501)"
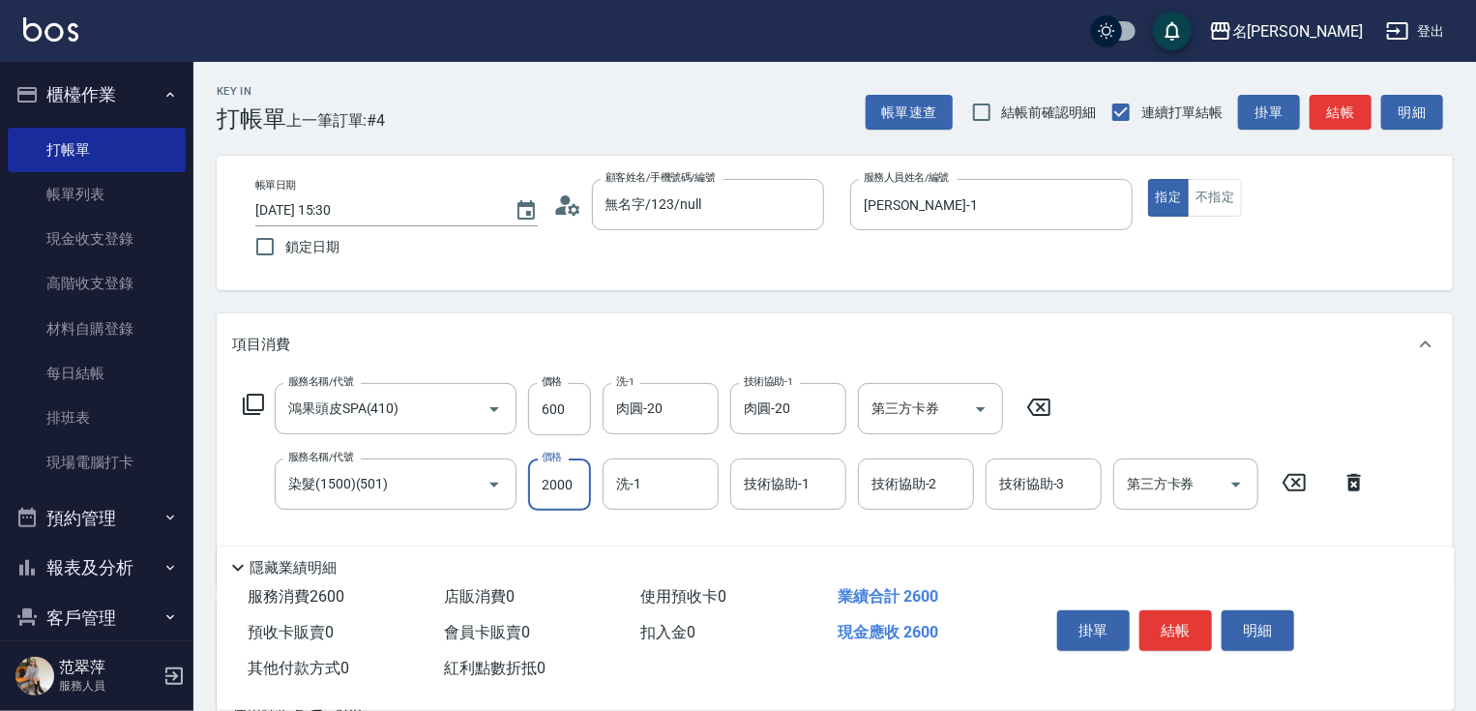
type input "2000"
type input "肉圓-20"
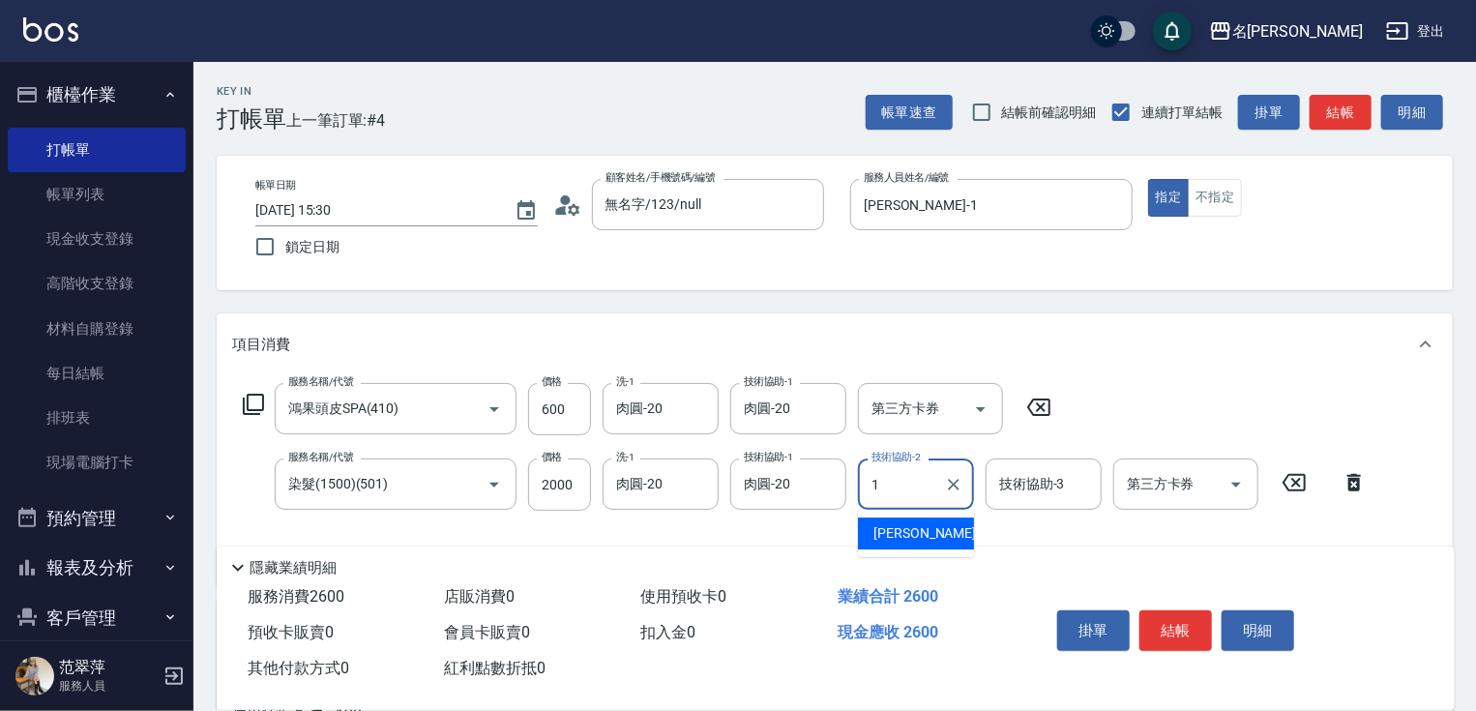
type input "[PERSON_NAME]-1"
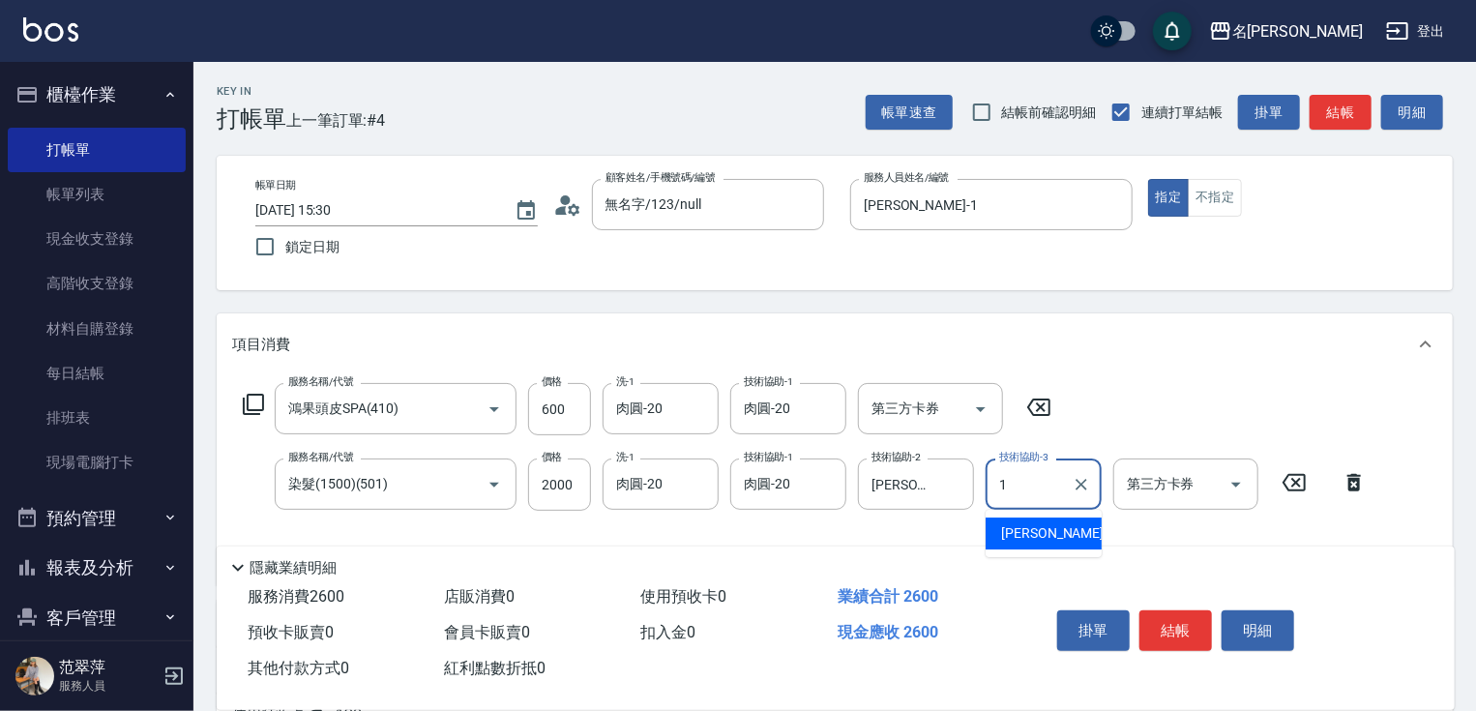
type input "[PERSON_NAME]-1"
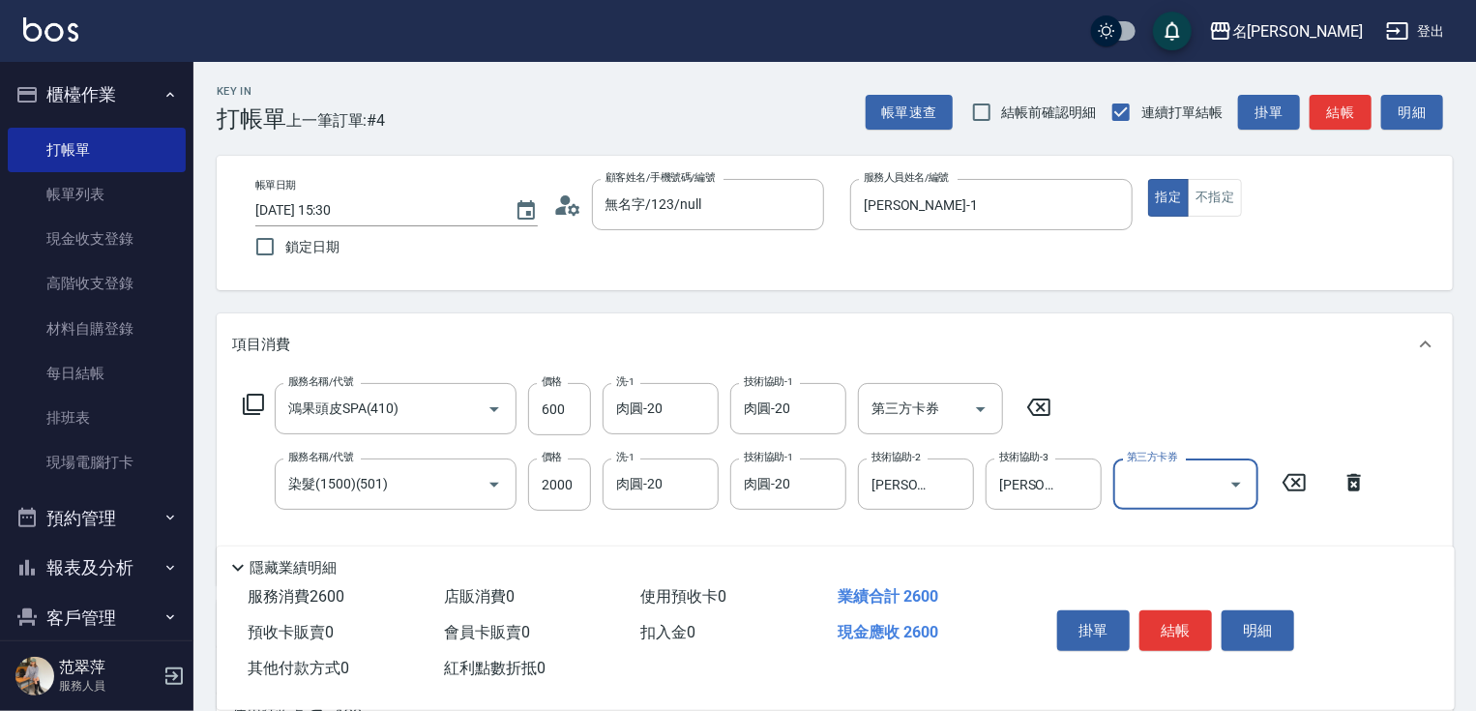
click at [1471, 298] on div "Key In 打帳單 上一筆訂單:#4 帳單速查 結帳前確認明細 連續打單結帳 掛單 結帳 明細 帳單日期 [DATE] 15:30 鎖定日期 顧客姓名/手機…" at bounding box center [834, 542] width 1282 height 960
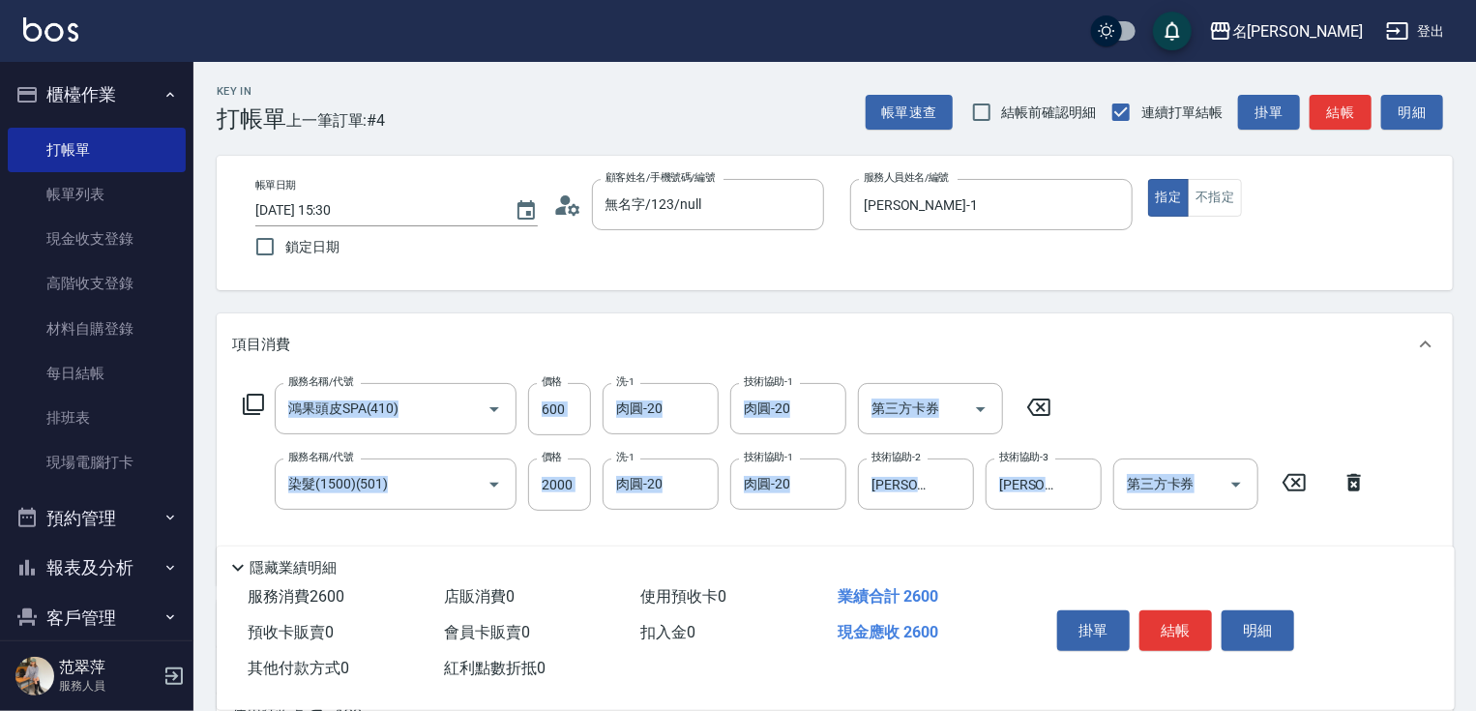
drag, startPoint x: 1474, startPoint y: 336, endPoint x: 1484, endPoint y: 471, distance: 135.8
click at [1475, 514] on html "名留竹林 登出 櫃檯作業 打帳單 帳單列表 現金收支登錄 高階收支登錄 材料自購登錄 每日結帳 排班表 現場電腦打卡 預約管理 預約管理 單日預約紀錄 單週預…" at bounding box center [738, 511] width 1476 height 1022
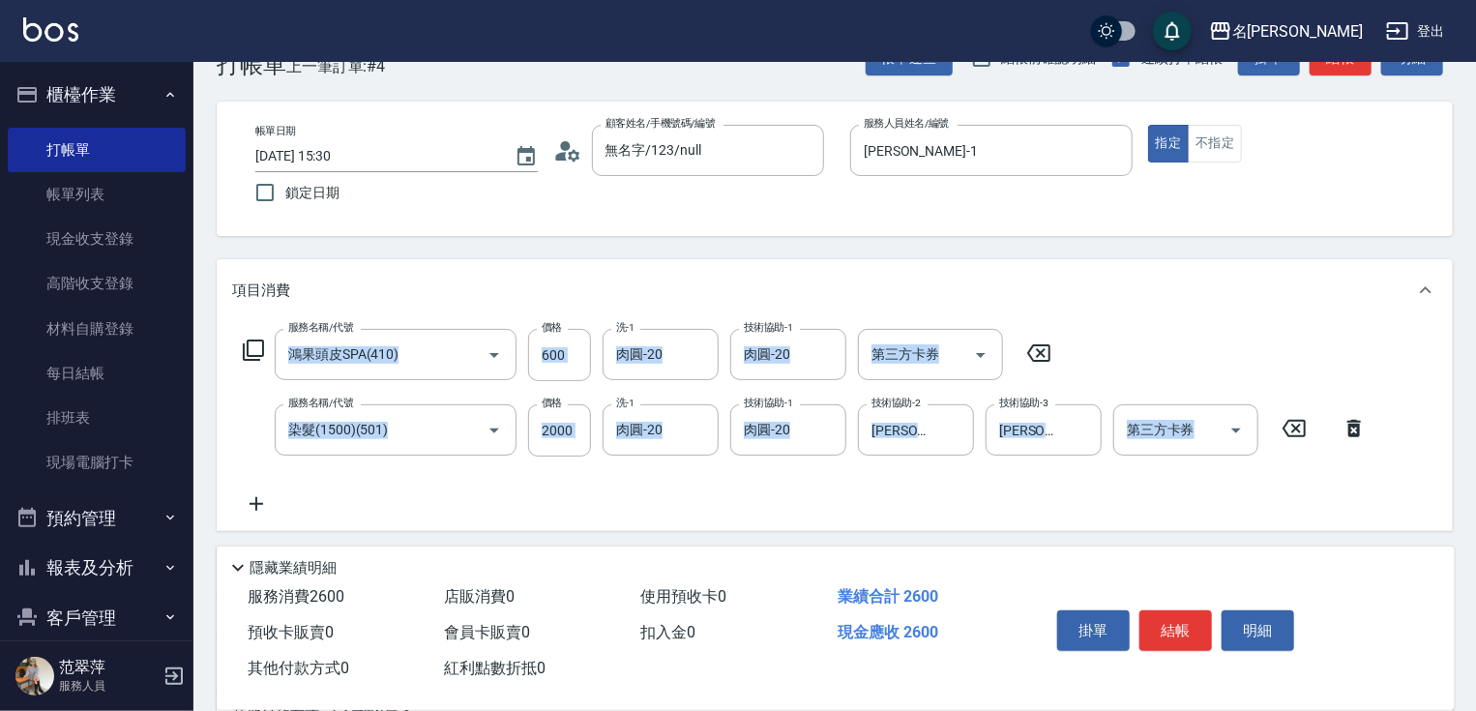
scroll to position [277, 0]
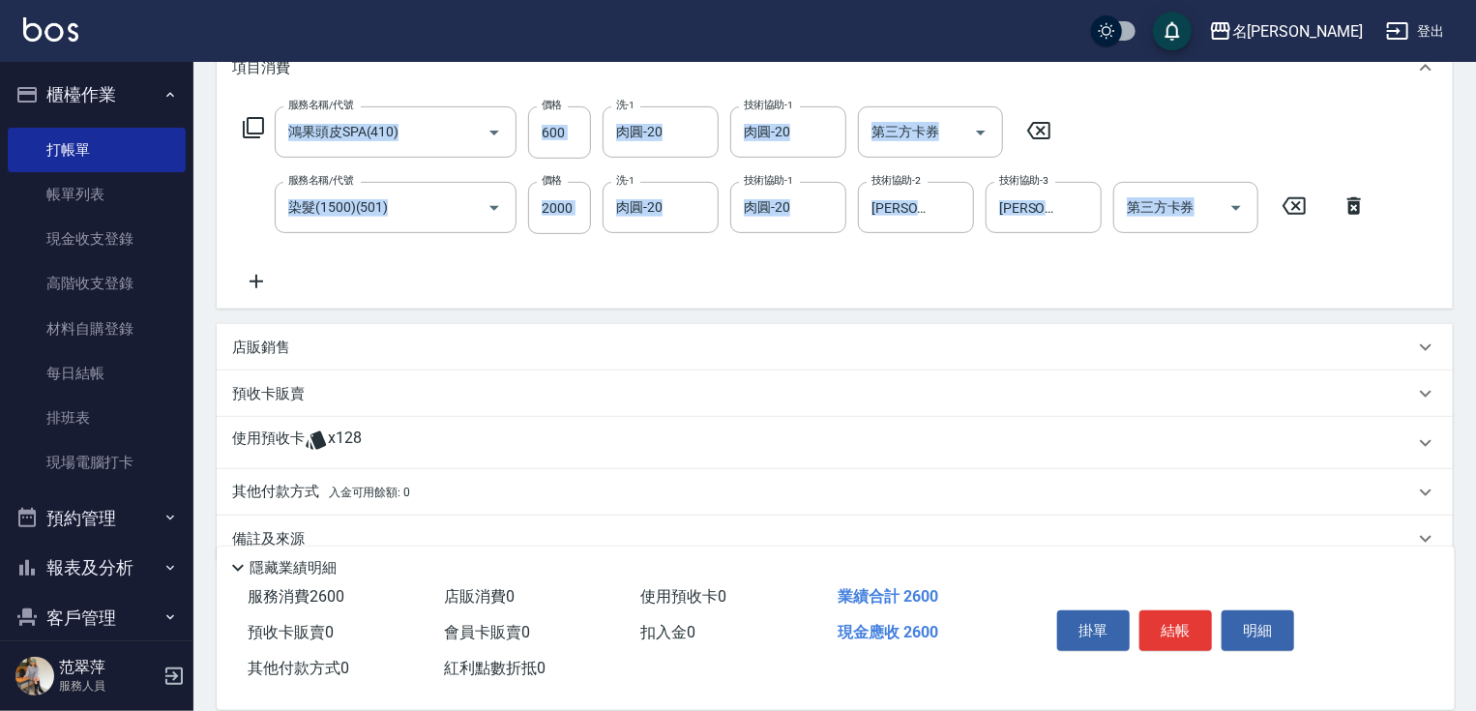
click at [260, 343] on p "店販銷售" at bounding box center [261, 348] width 58 height 20
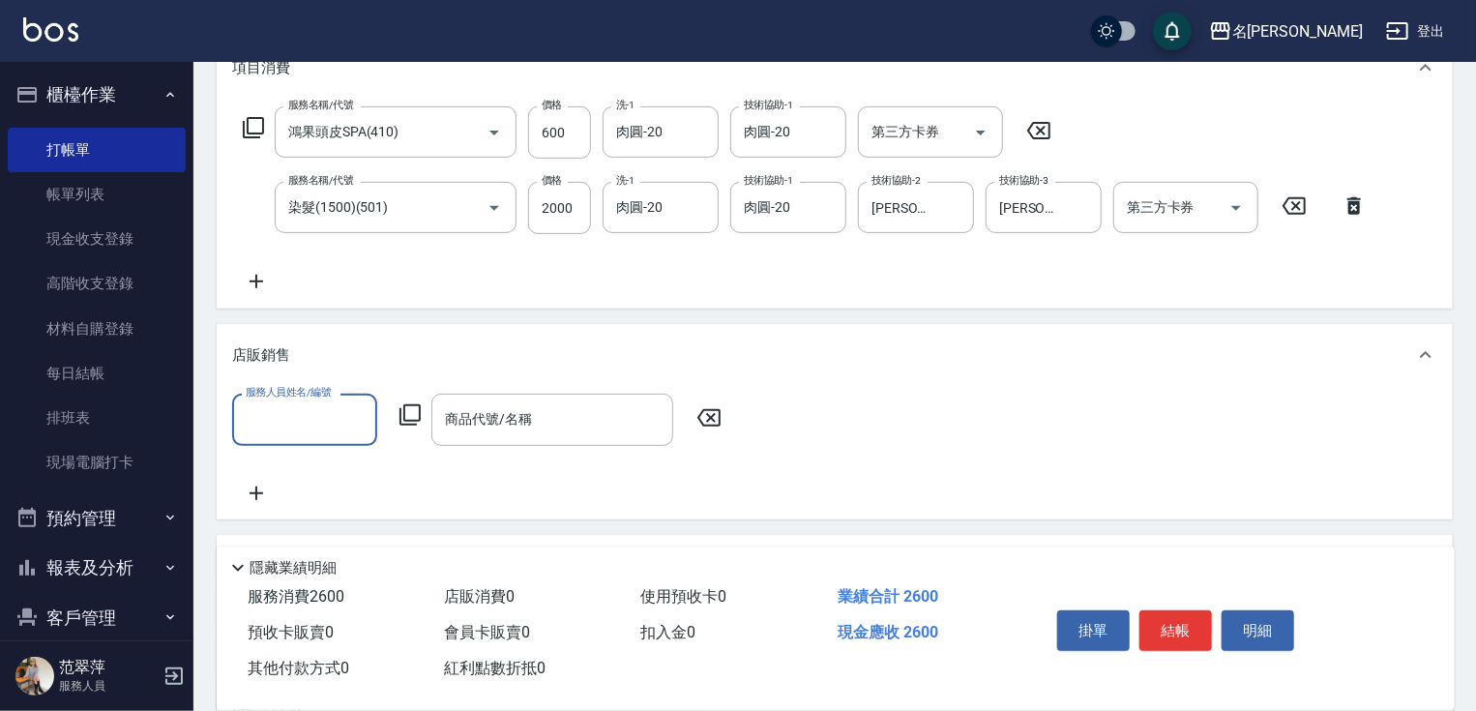
scroll to position [0, 0]
click at [284, 411] on input "服務人員姓名/編號" at bounding box center [305, 419] width 128 height 34
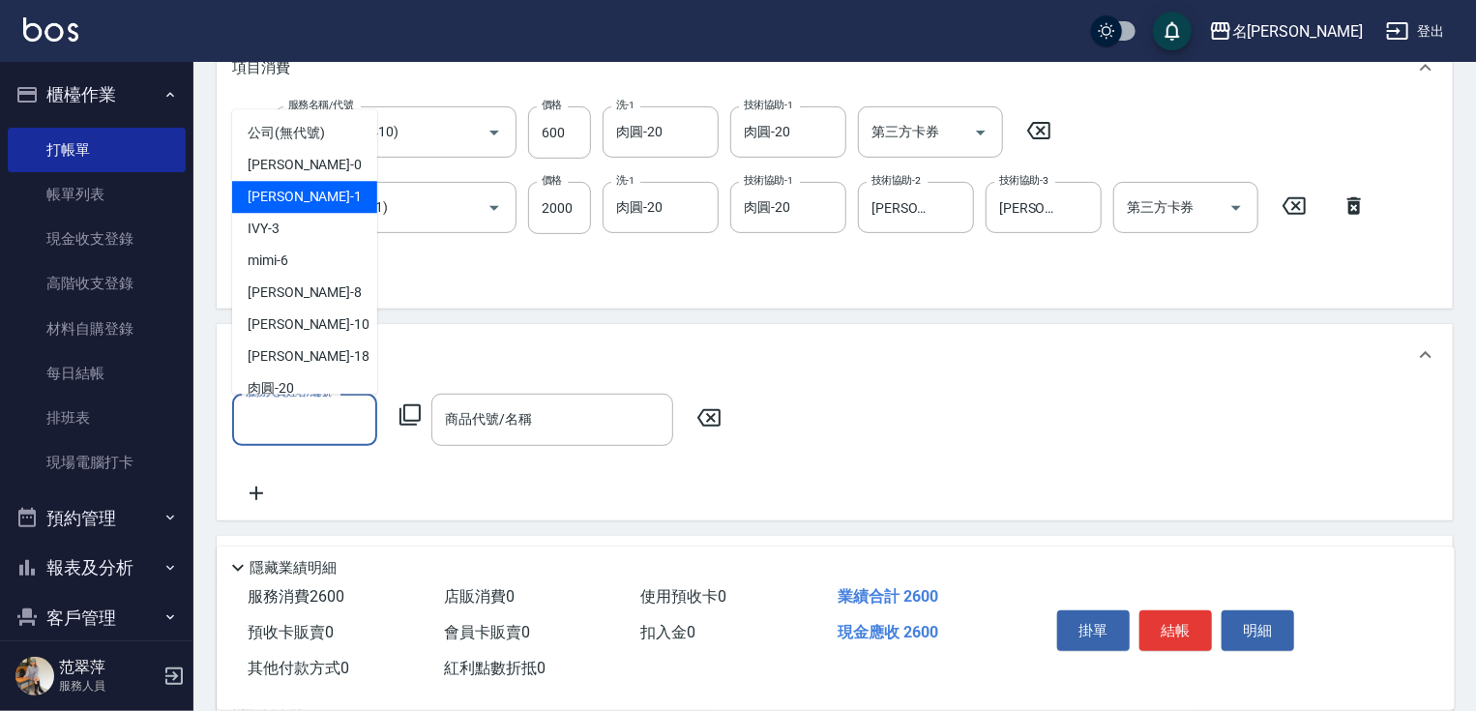
click at [308, 206] on div "[PERSON_NAME] -1" at bounding box center [304, 197] width 145 height 32
type input "[PERSON_NAME]-1"
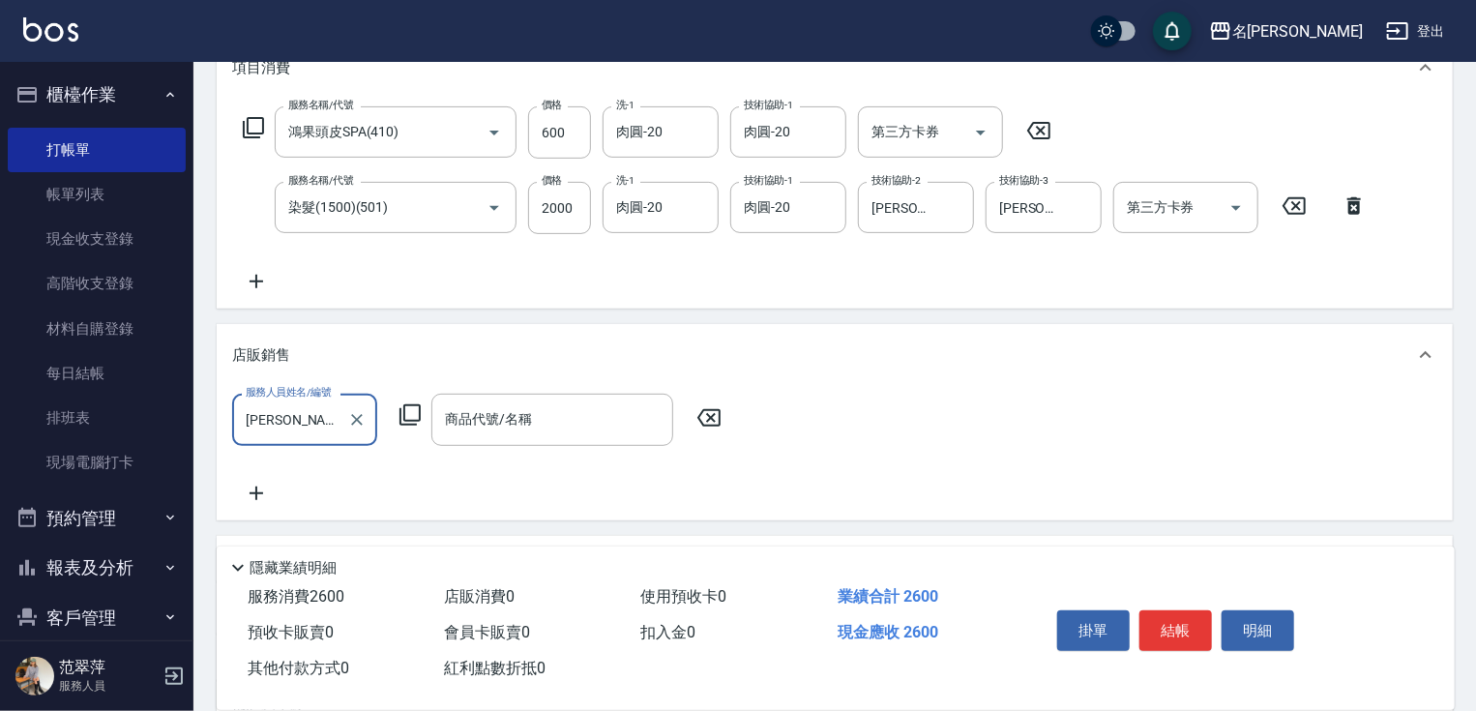
click at [405, 418] on icon at bounding box center [409, 414] width 23 height 23
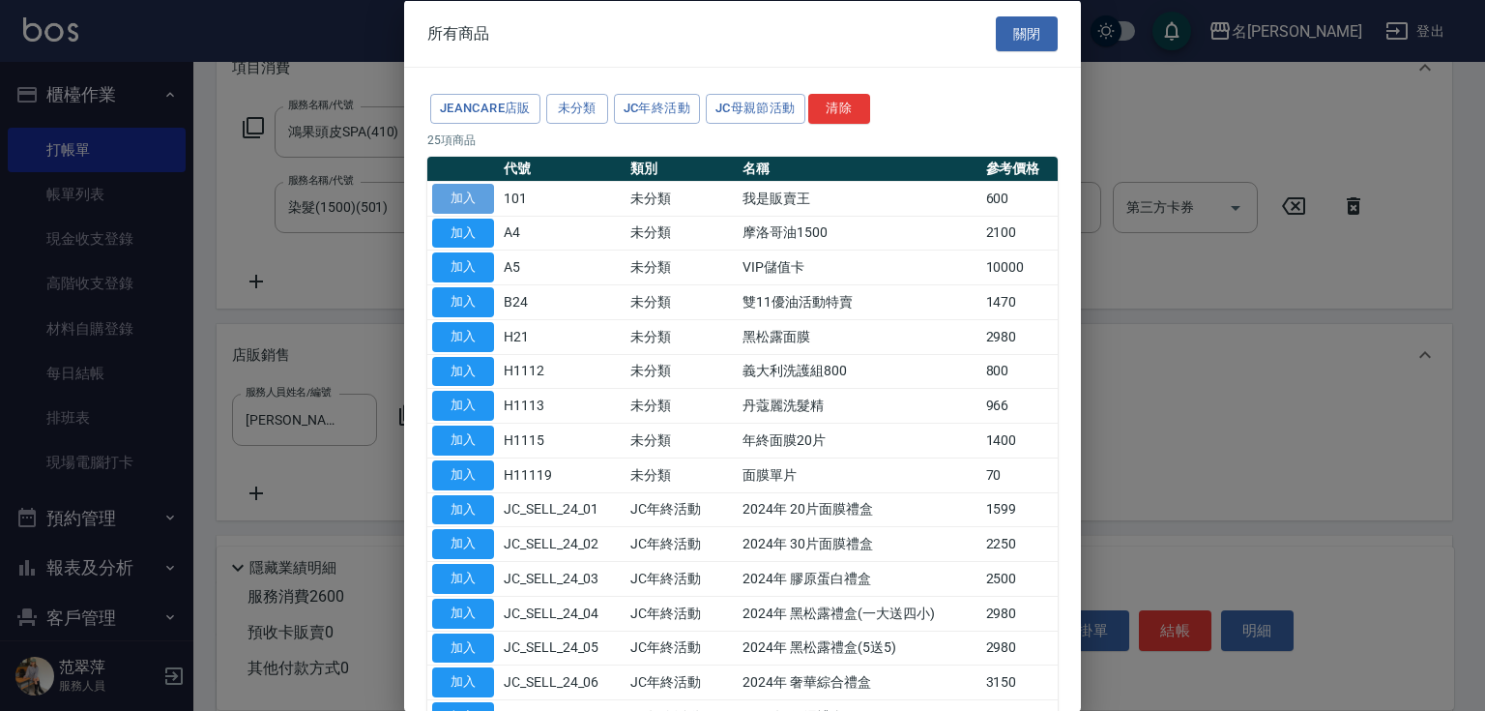
click at [456, 197] on button "加入" at bounding box center [463, 198] width 62 height 30
type input "我是販賣王"
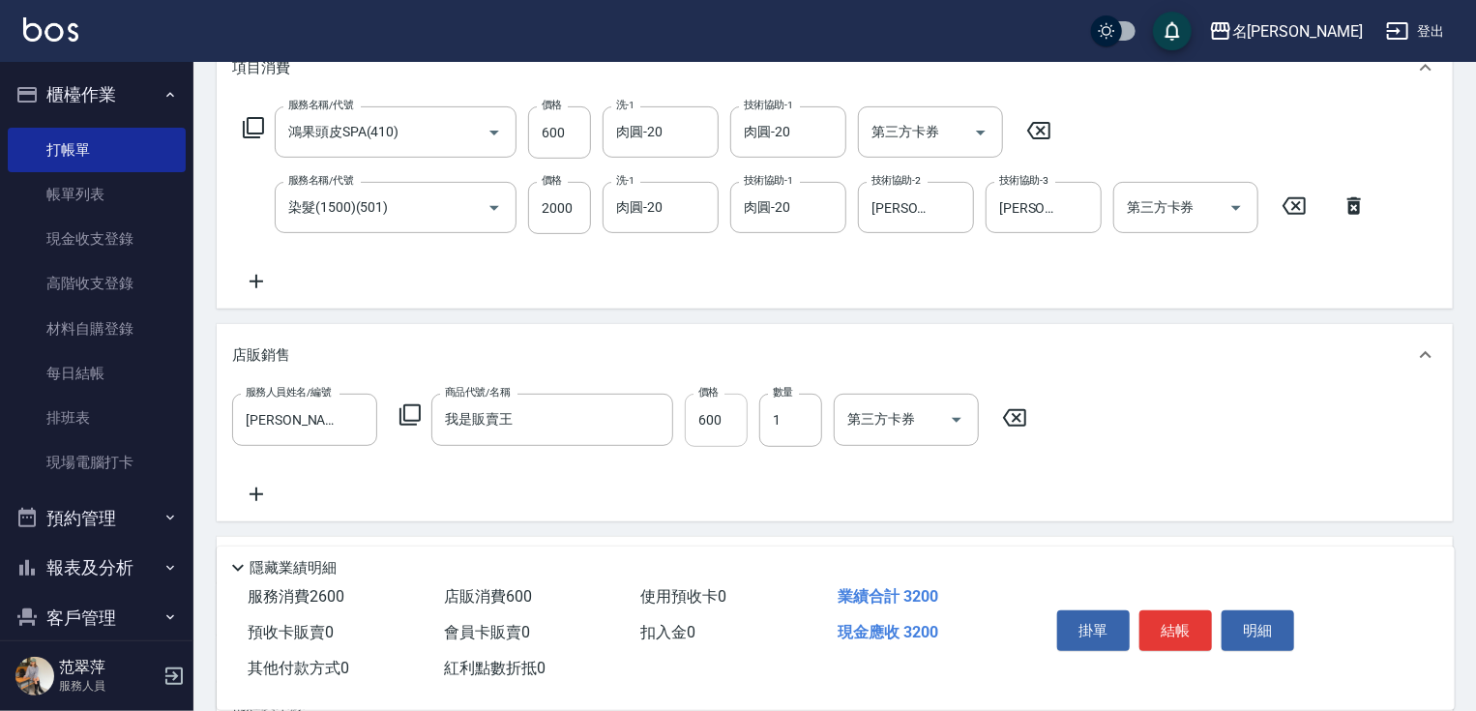
click at [703, 445] on input "600" at bounding box center [716, 420] width 63 height 52
type input "1040"
click at [1170, 622] on button "結帳" at bounding box center [1175, 630] width 73 height 41
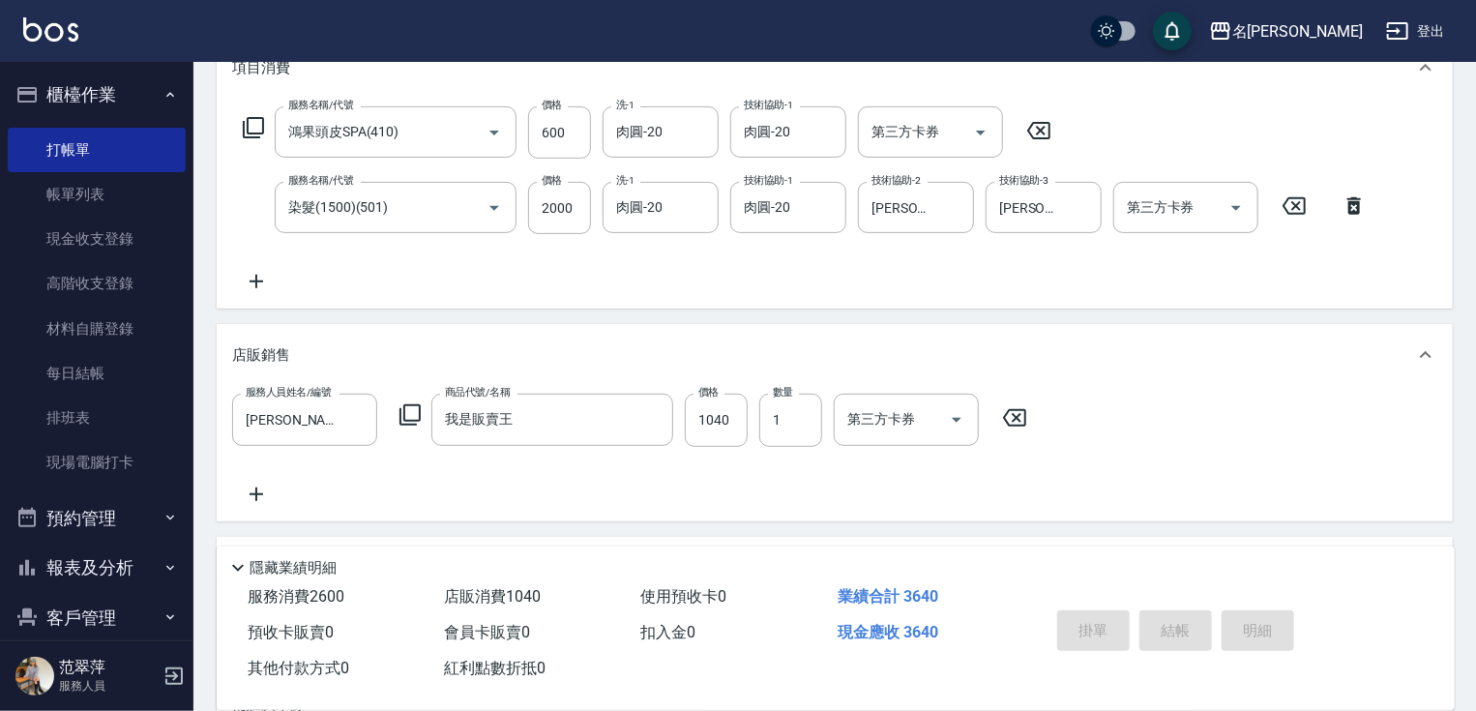
type input "[DATE] 15:32"
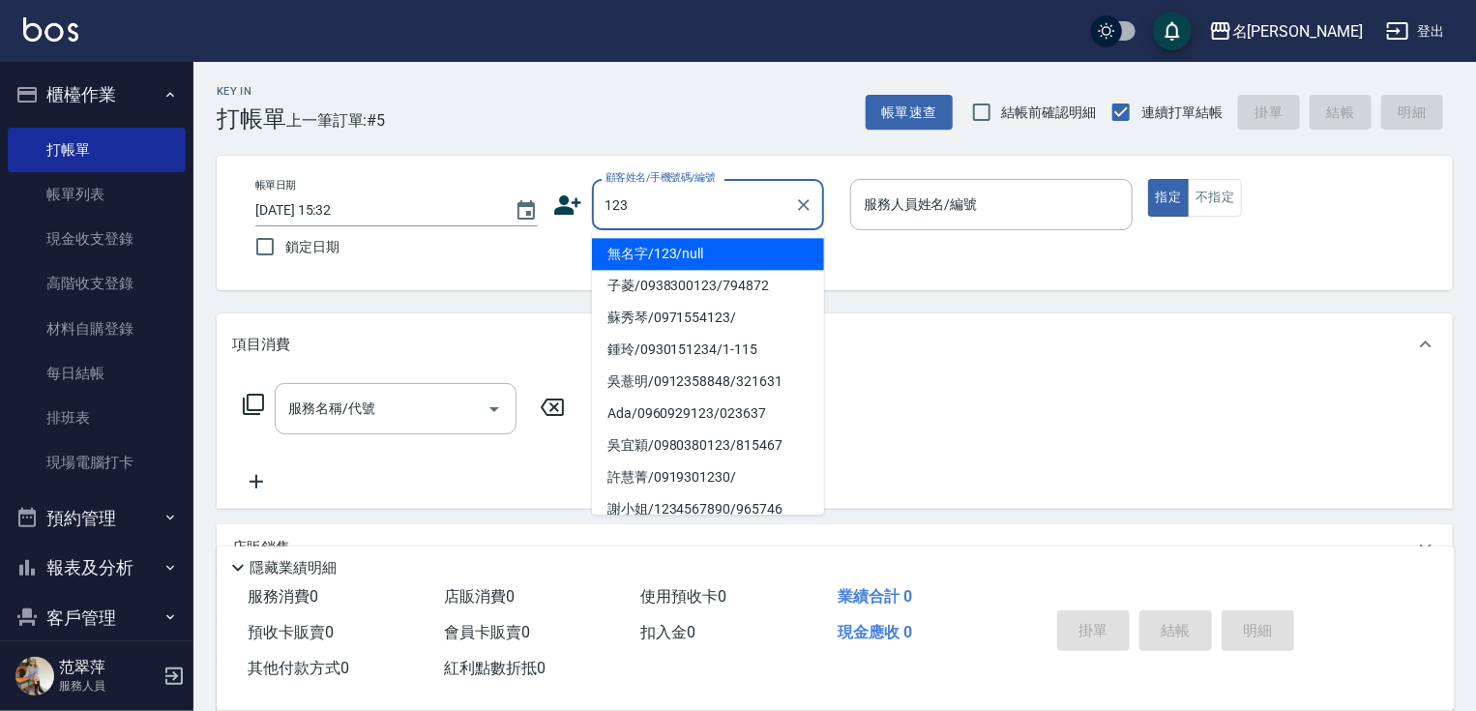
drag, startPoint x: 715, startPoint y: 244, endPoint x: 839, endPoint y: 217, distance: 127.7
click at [716, 244] on li "無名字/123/null" at bounding box center [708, 254] width 232 height 32
type input "無名字/123/null"
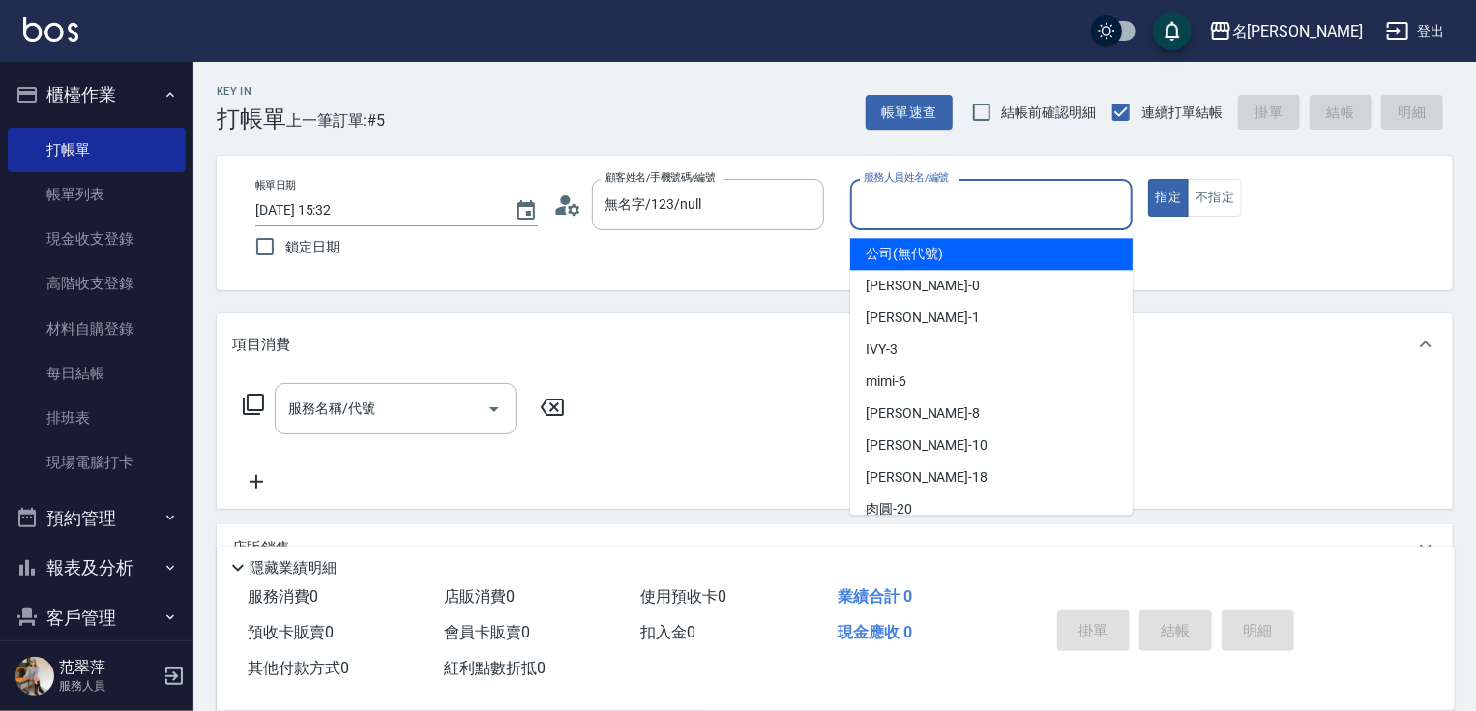
click at [893, 190] on input "服務人員姓名/編號" at bounding box center [991, 205] width 265 height 34
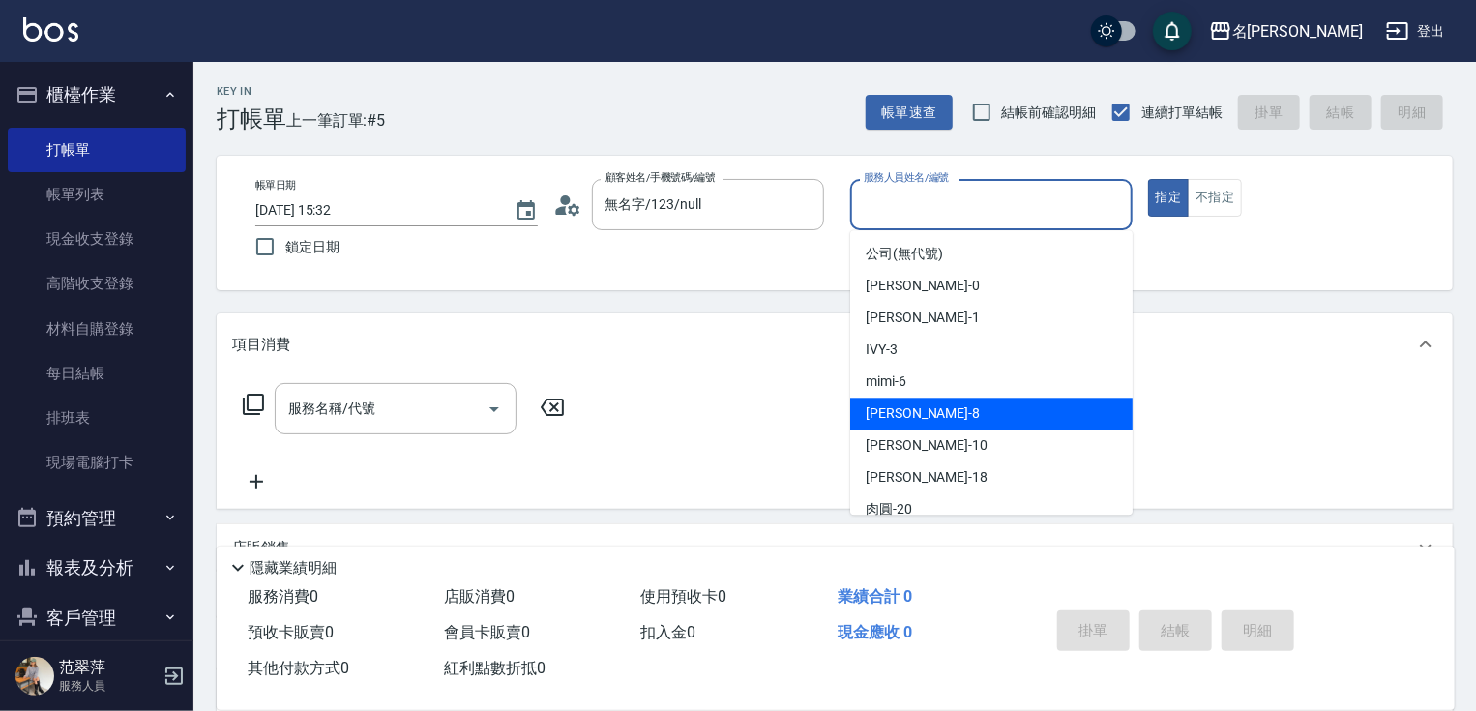
drag, startPoint x: 942, startPoint y: 411, endPoint x: 1210, endPoint y: 272, distance: 301.9
click at [942, 409] on div "曉容 -8" at bounding box center [991, 413] width 282 height 32
type input "曉容-8"
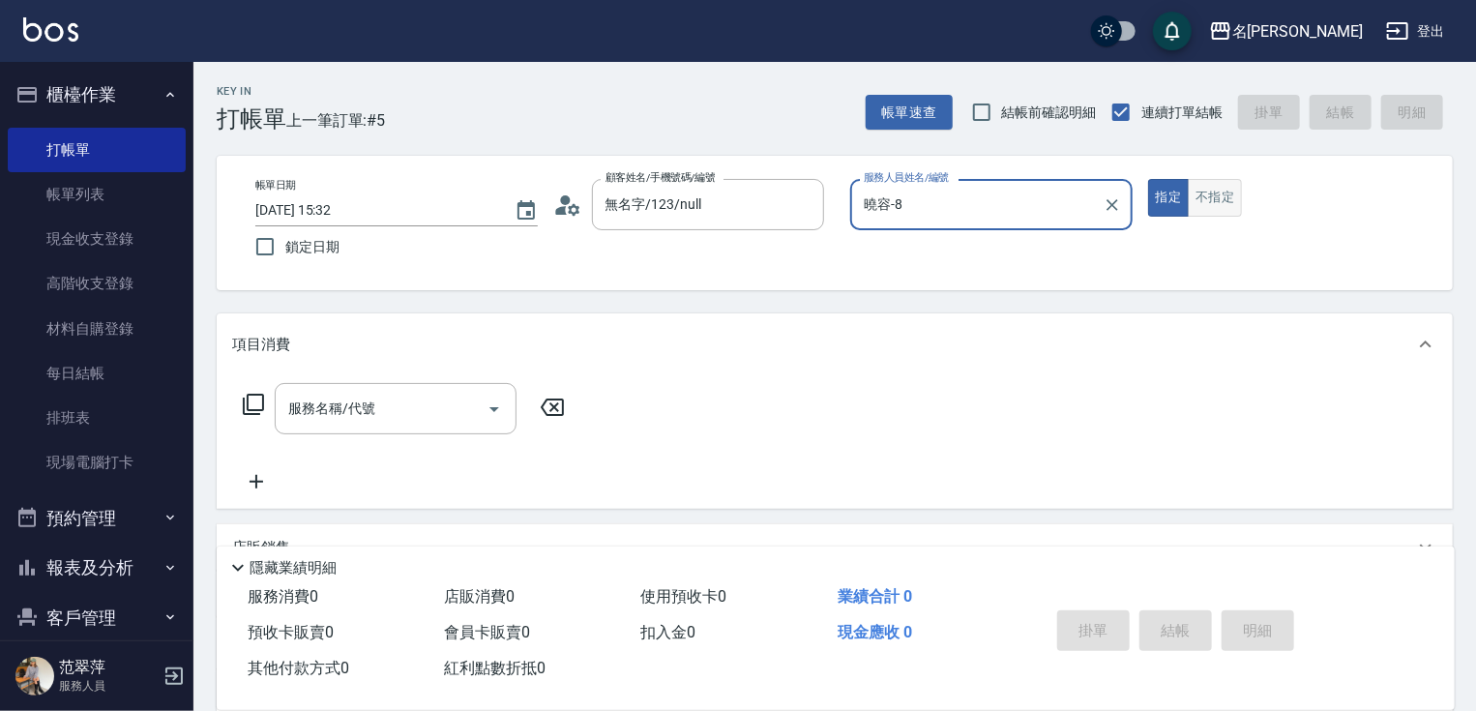
click at [1215, 195] on button "不指定" at bounding box center [1215, 198] width 54 height 38
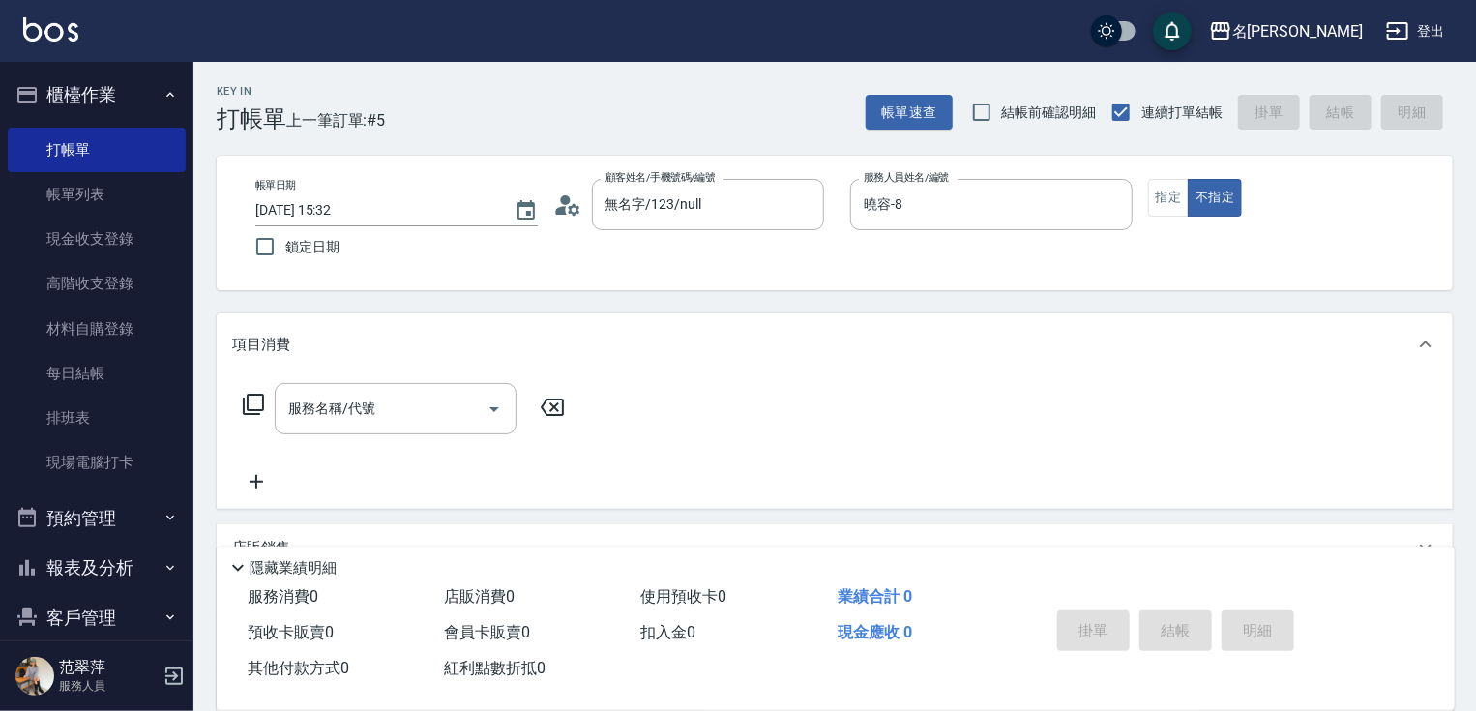
click at [255, 402] on icon at bounding box center [253, 404] width 23 height 23
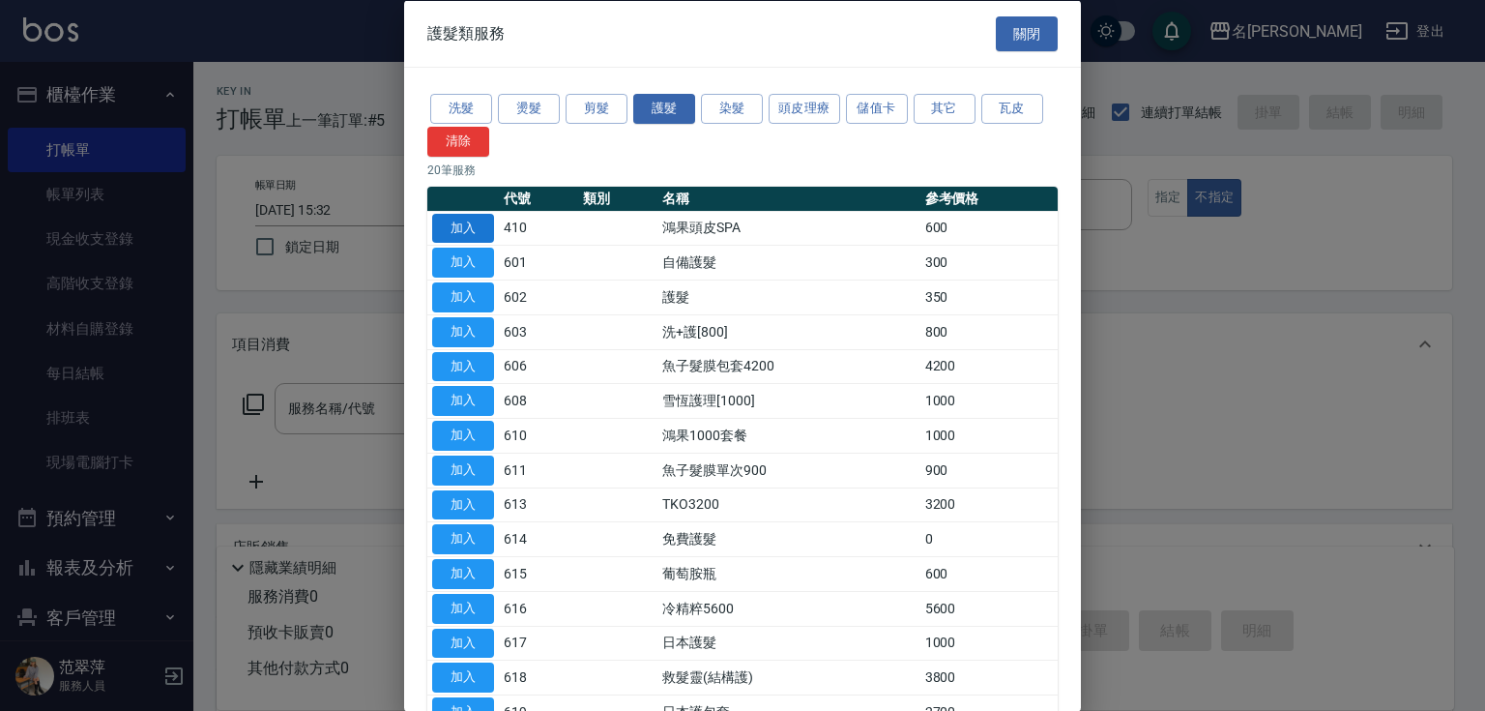
click at [472, 228] on button "加入" at bounding box center [463, 228] width 62 height 30
type input "鴻果頭皮SPA(410)"
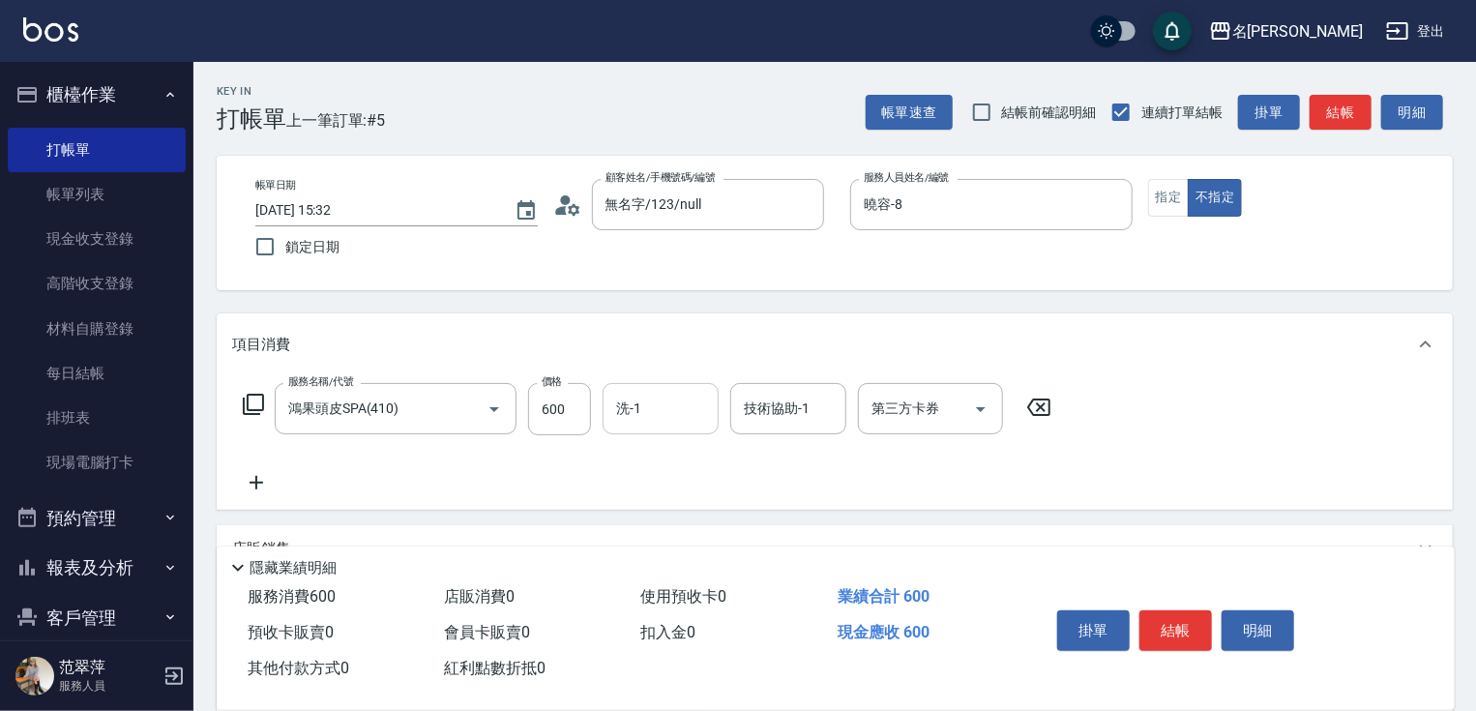
click at [687, 422] on input "洗-1" at bounding box center [660, 409] width 99 height 34
type input "[PERSON_NAME]-18"
click at [264, 487] on icon at bounding box center [256, 482] width 48 height 23
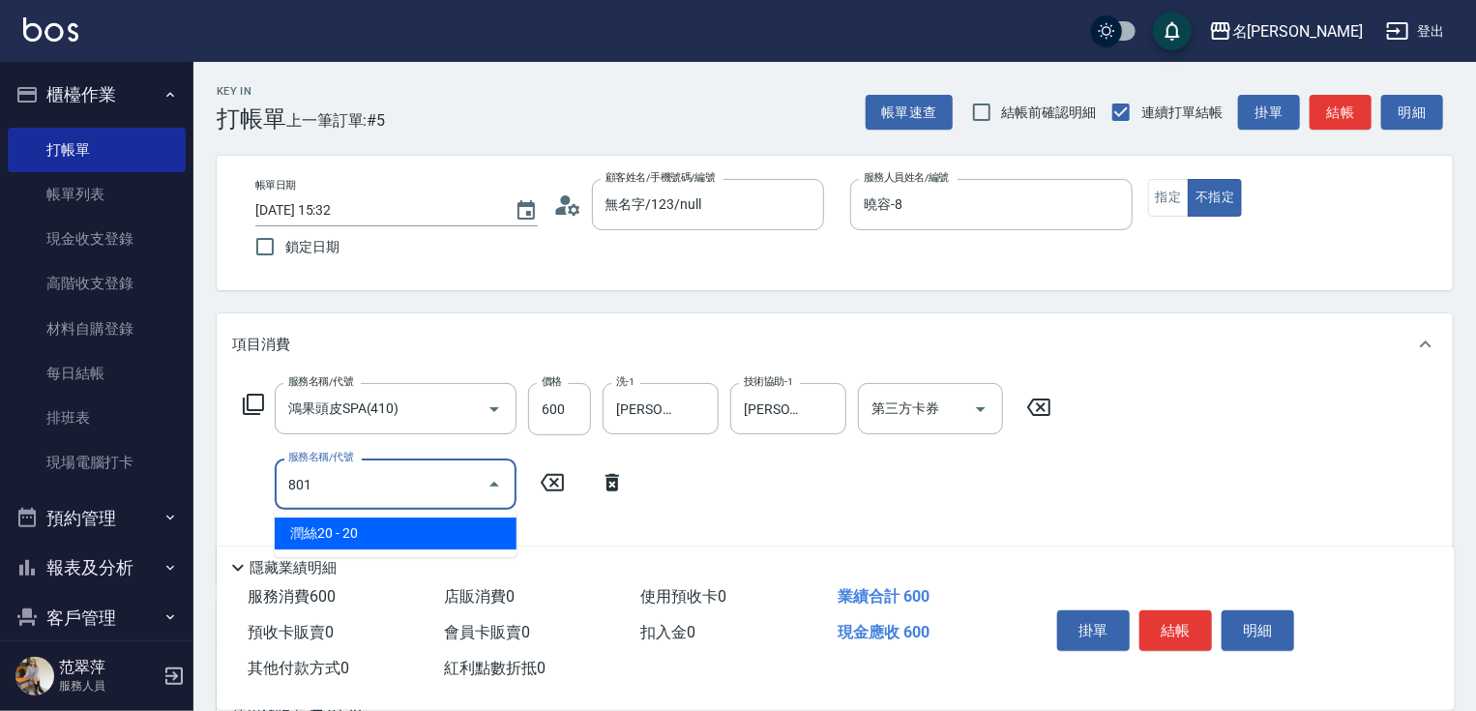
type input "潤絲20(801)"
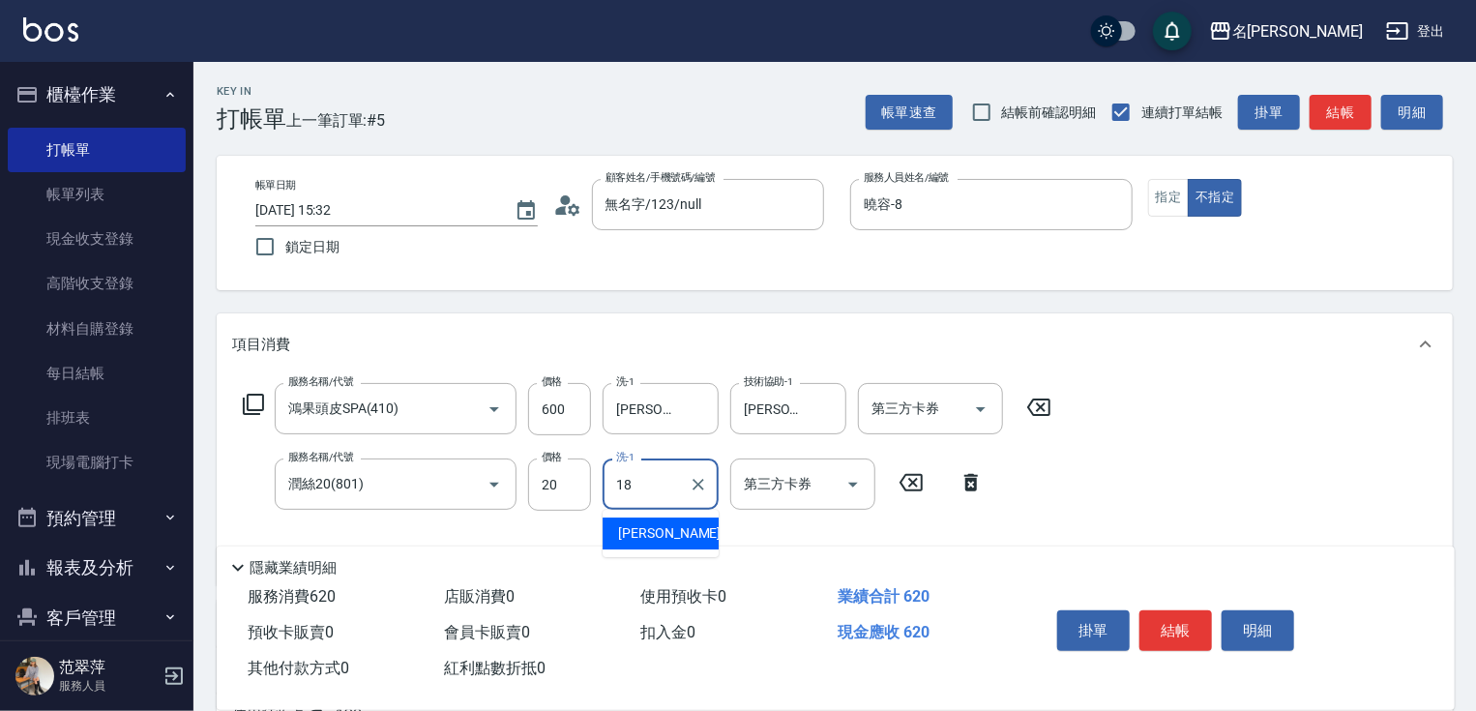
type input "[PERSON_NAME]-18"
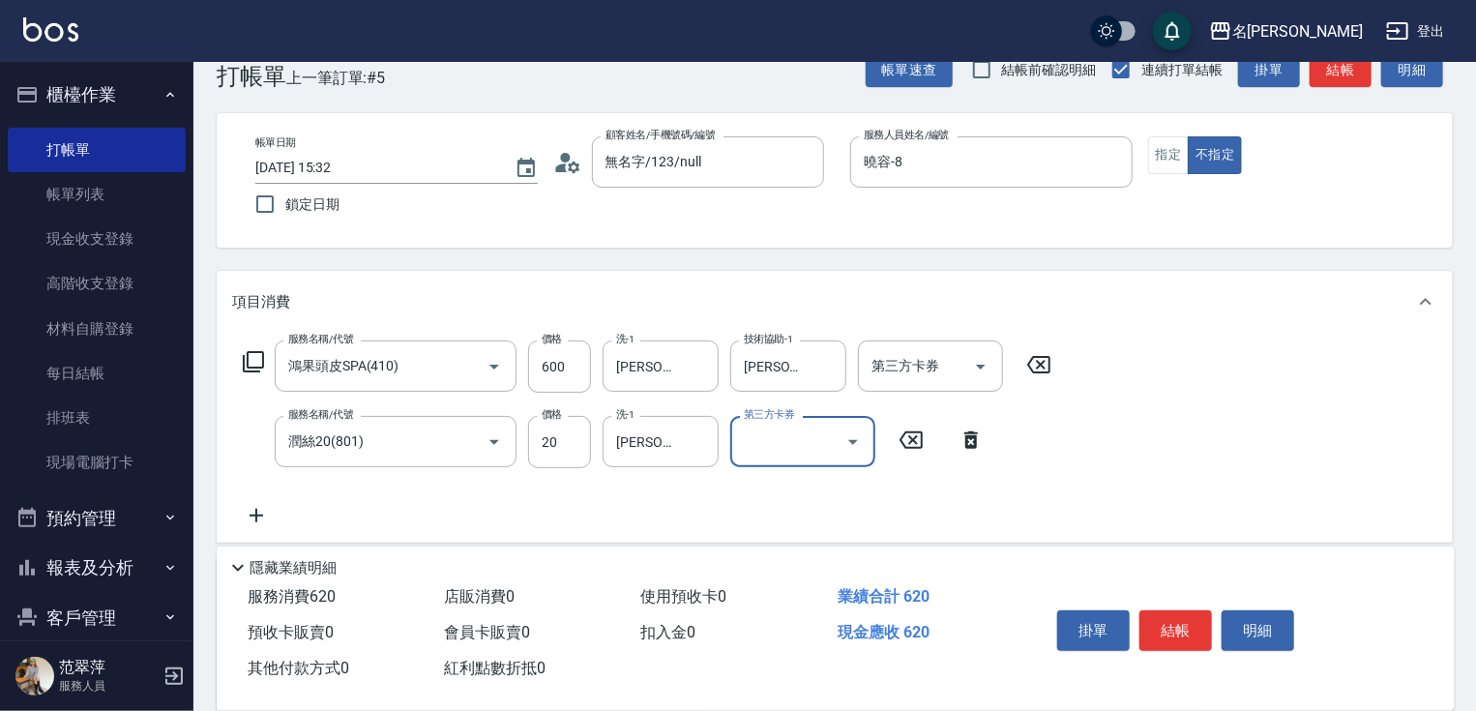
scroll to position [303, 0]
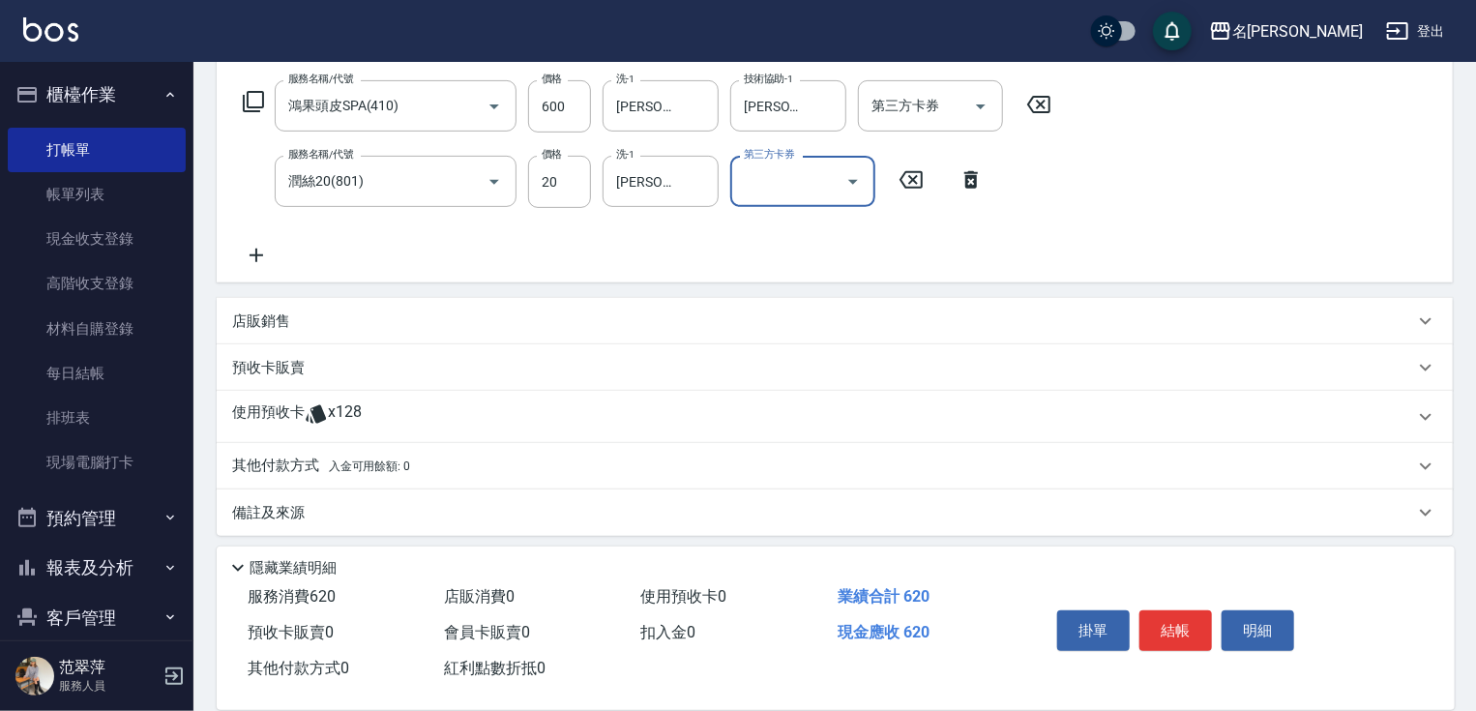
click at [282, 464] on p "其他付款方式 入金可用餘額: 0" at bounding box center [321, 466] width 178 height 21
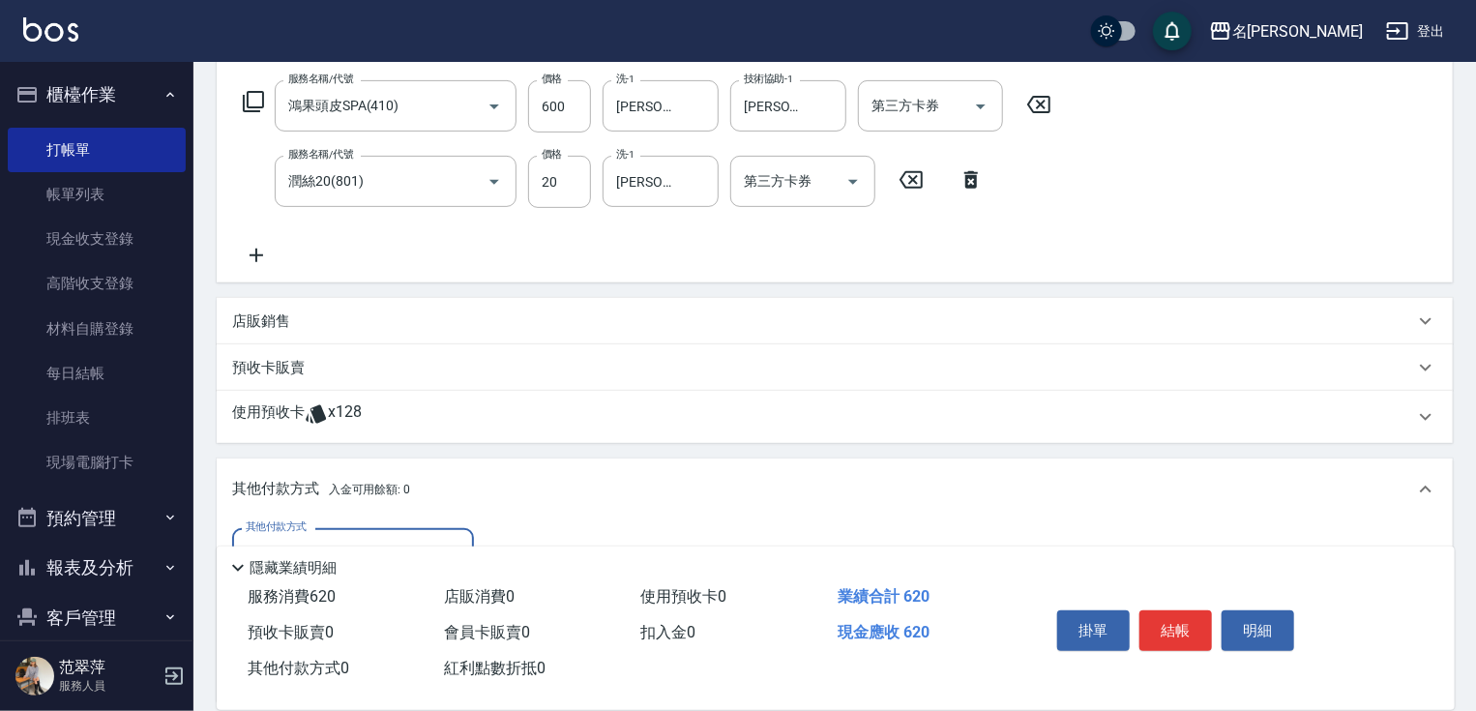
scroll to position [0, 0]
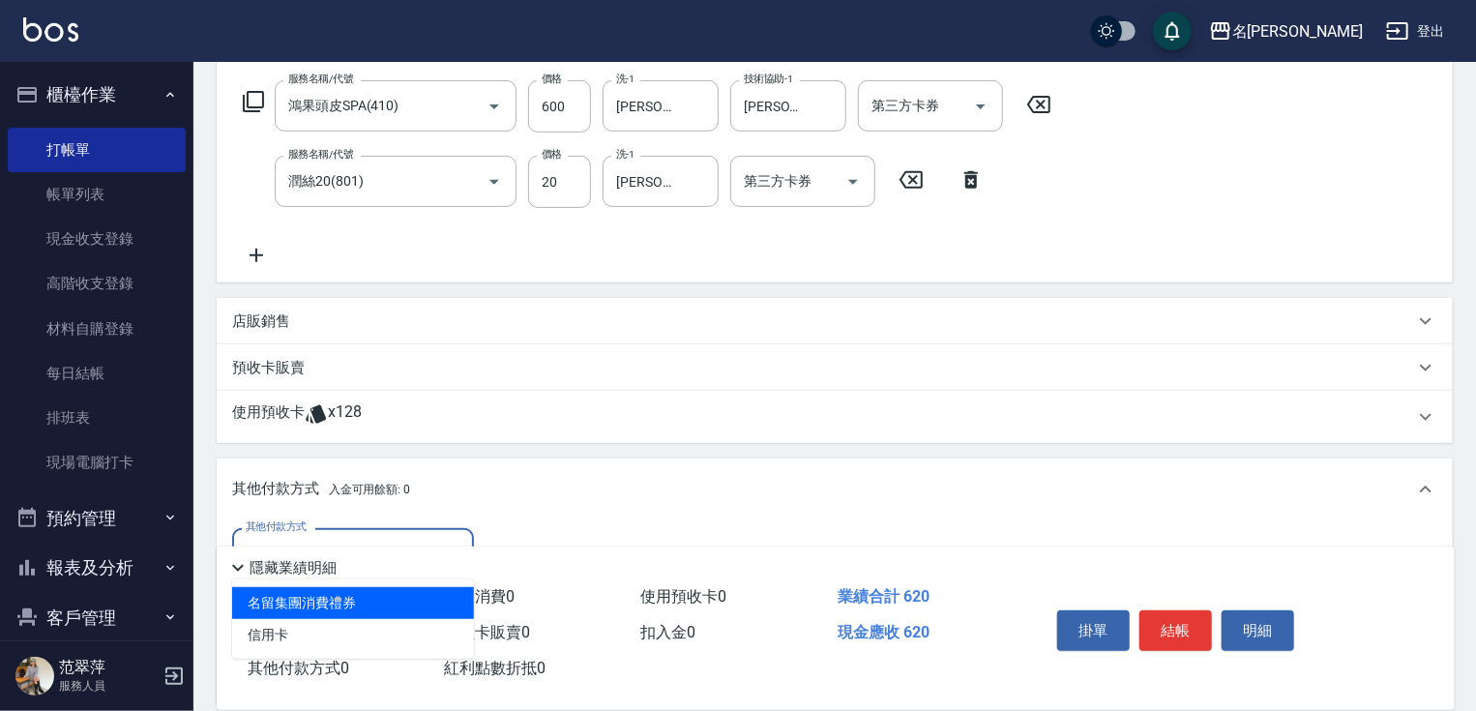
click at [340, 537] on input "其他付款方式" at bounding box center [353, 554] width 224 height 34
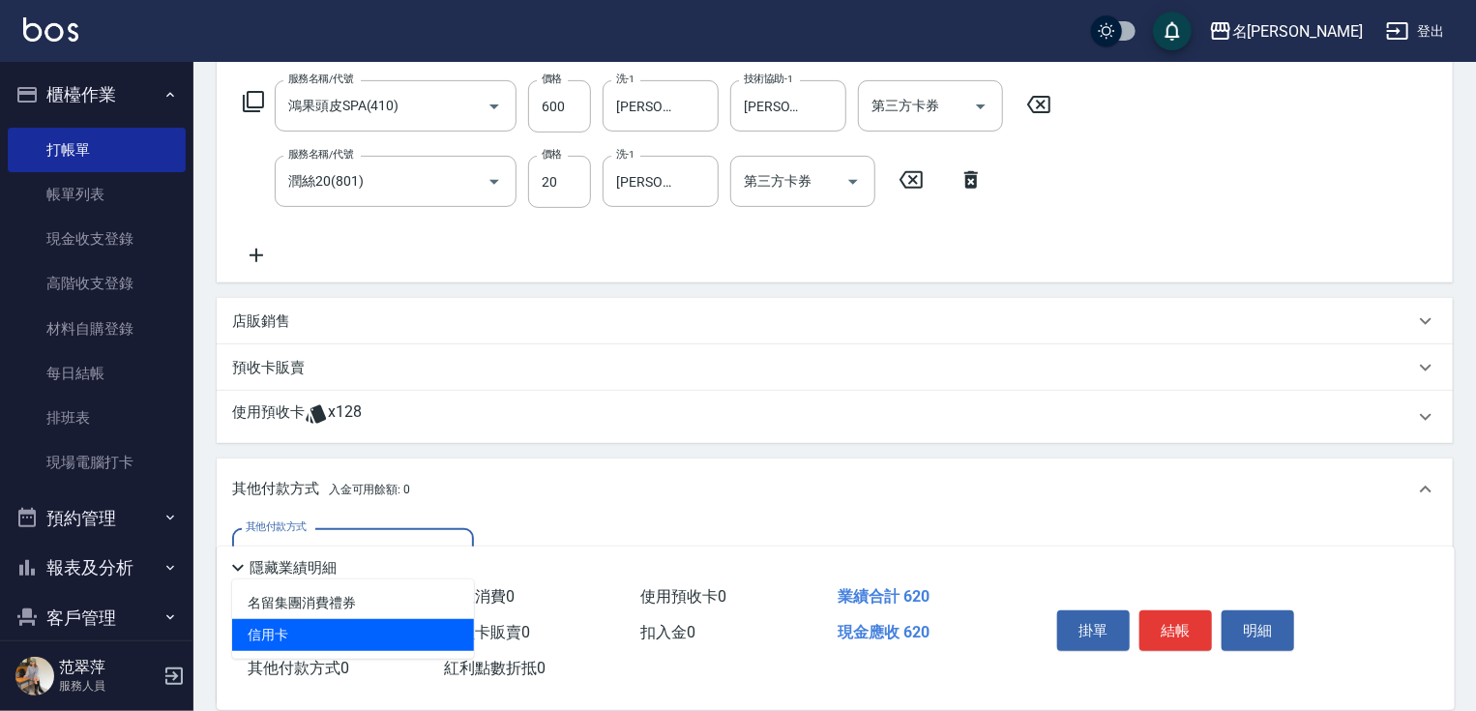
click at [327, 631] on span "信用卡" at bounding box center [353, 635] width 242 height 32
type input "信用卡"
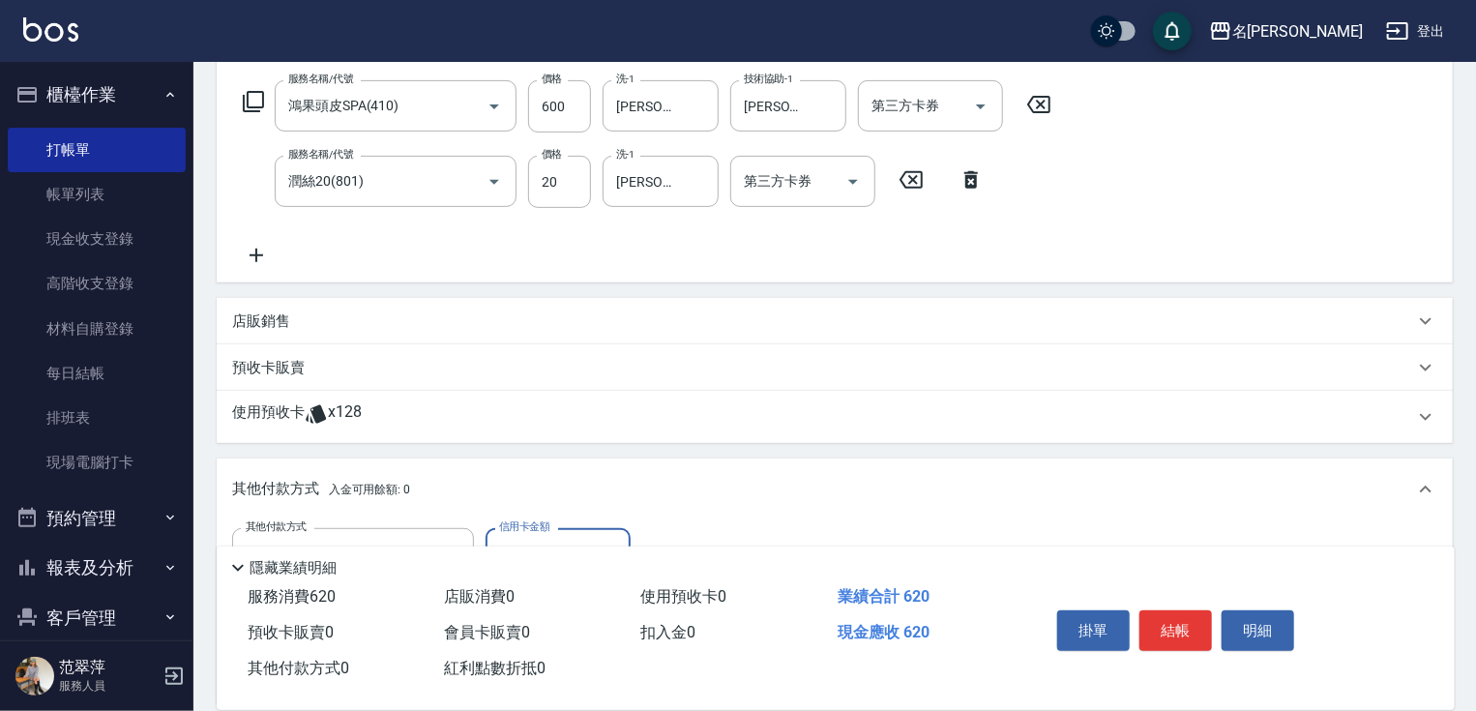
click at [491, 535] on input "0" at bounding box center [557, 554] width 145 height 52
type input "620"
click at [1182, 624] on button "結帳" at bounding box center [1175, 630] width 73 height 41
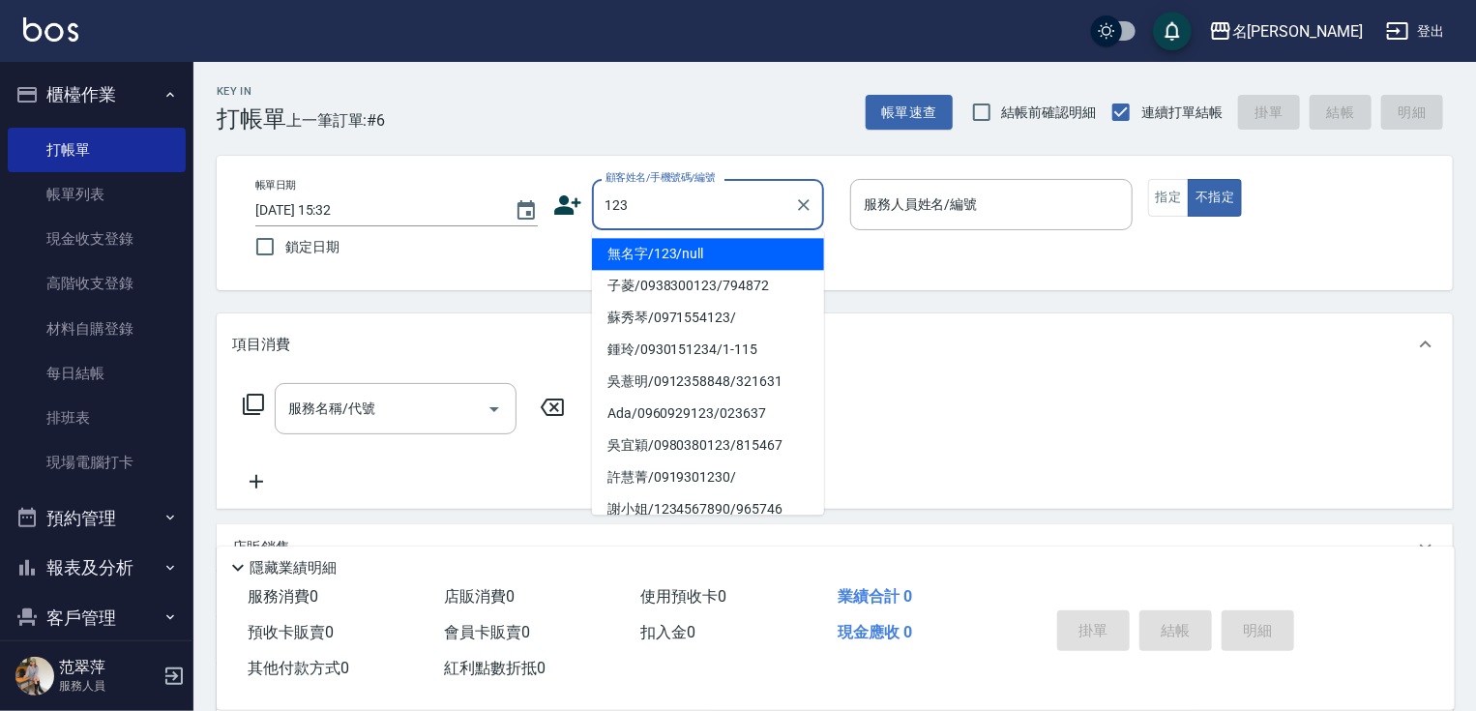
click at [720, 255] on li "無名字/123/null" at bounding box center [708, 254] width 232 height 32
type input "無名字/123/null"
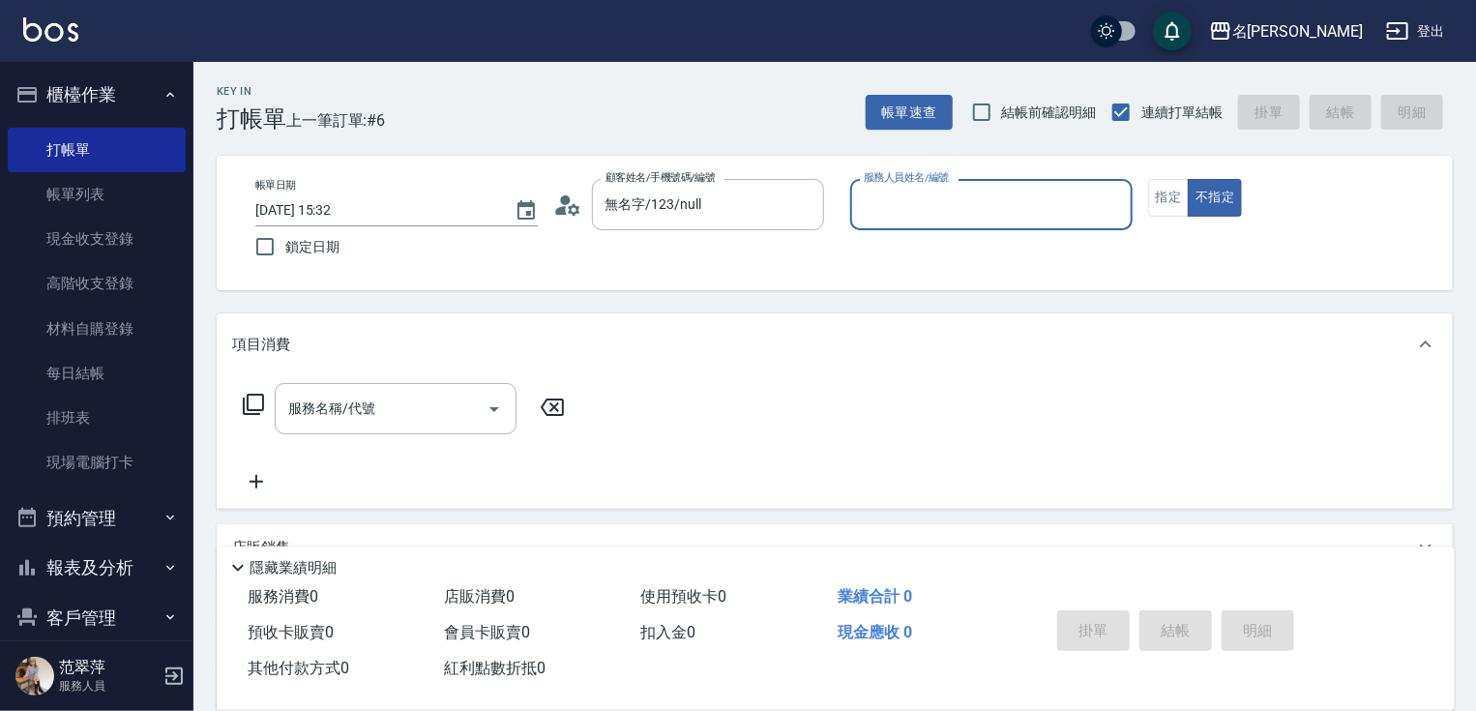
click at [886, 193] on input "服務人員姓名/編號" at bounding box center [991, 205] width 265 height 34
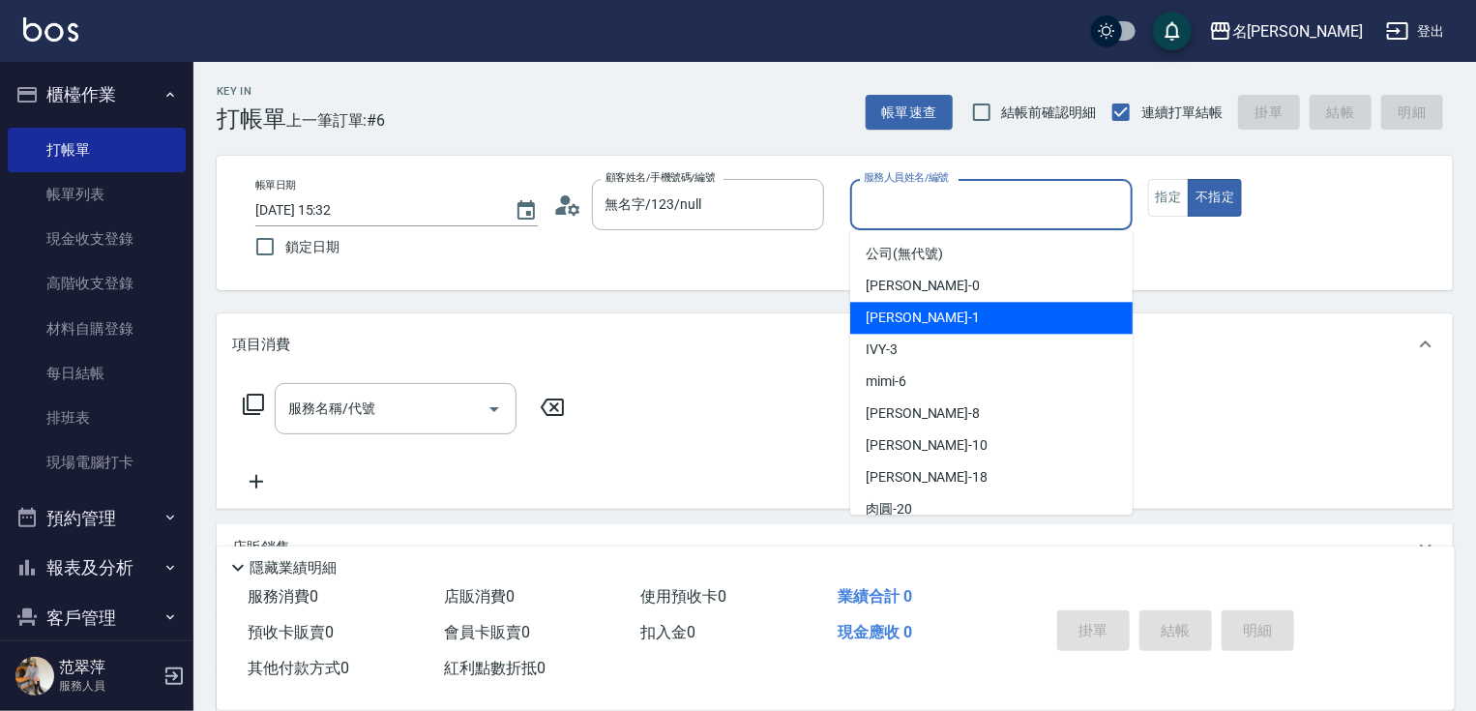
click at [921, 314] on div "[PERSON_NAME] -1" at bounding box center [991, 318] width 282 height 32
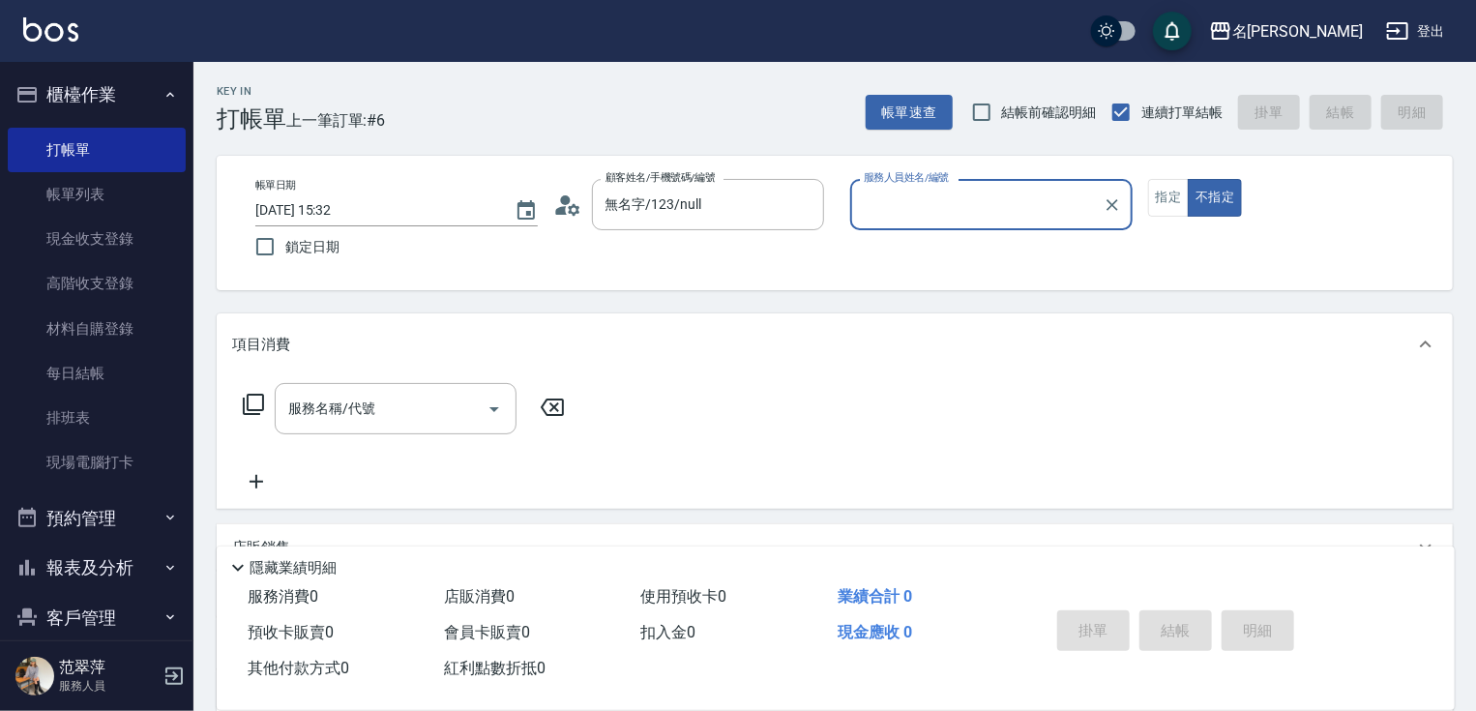
type input "[PERSON_NAME]-1"
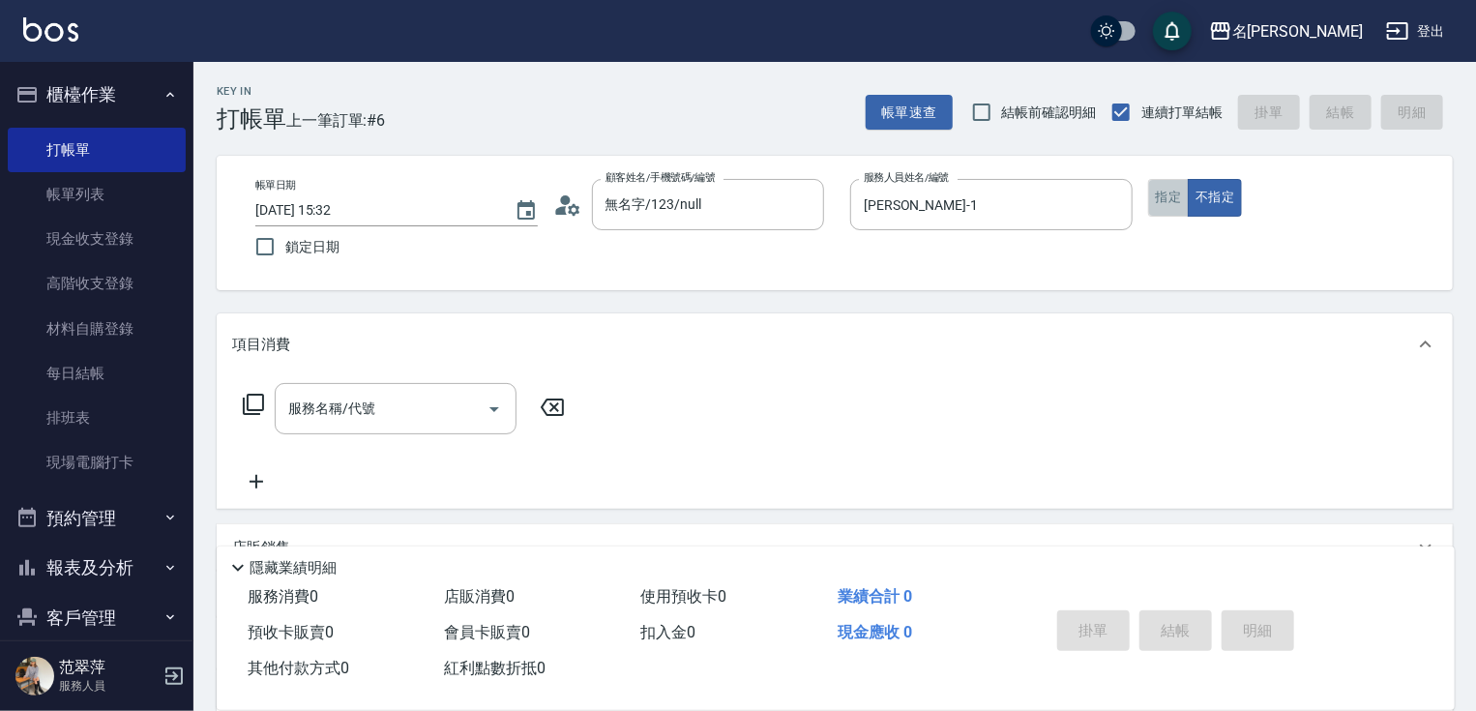
click at [1163, 197] on button "指定" at bounding box center [1169, 198] width 42 height 38
click at [442, 398] on input "服務名稱/代號" at bounding box center [380, 409] width 195 height 34
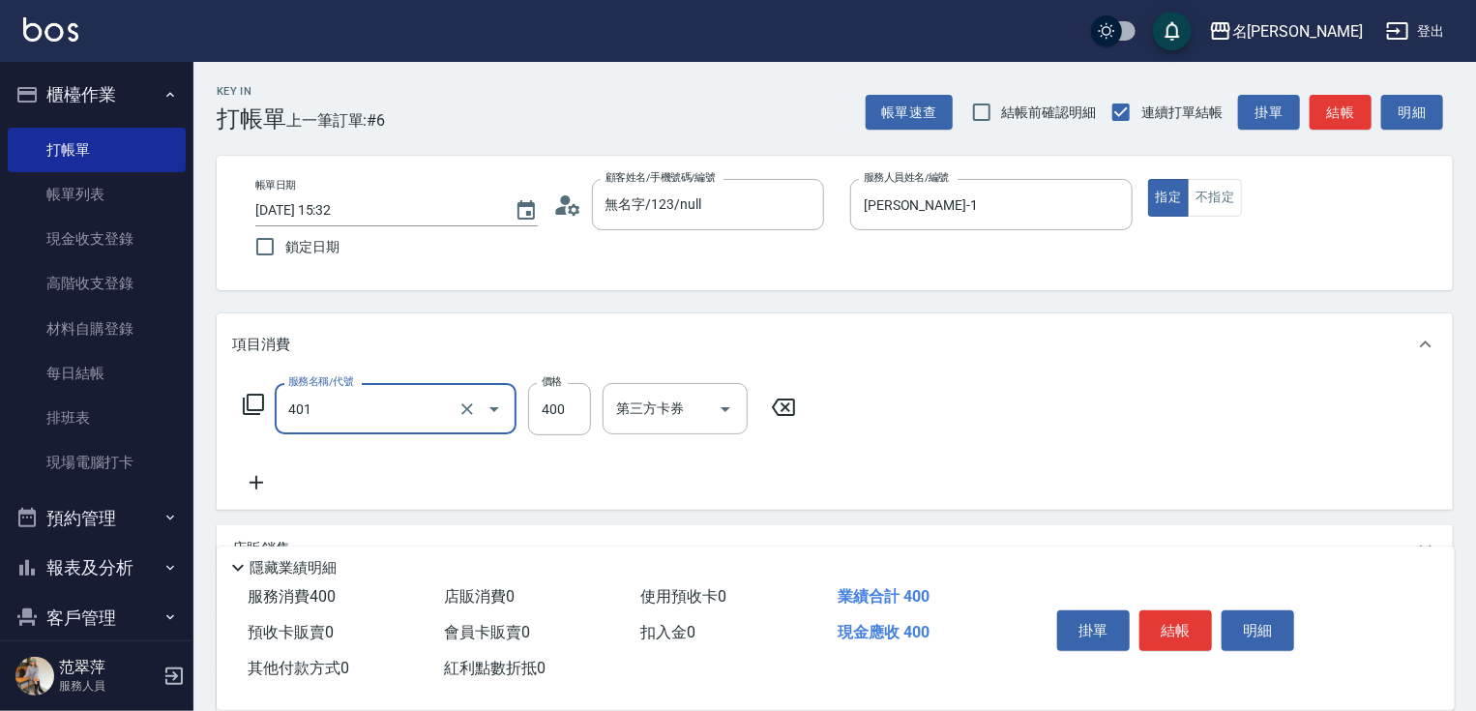
type input "剪髮(400)(401)"
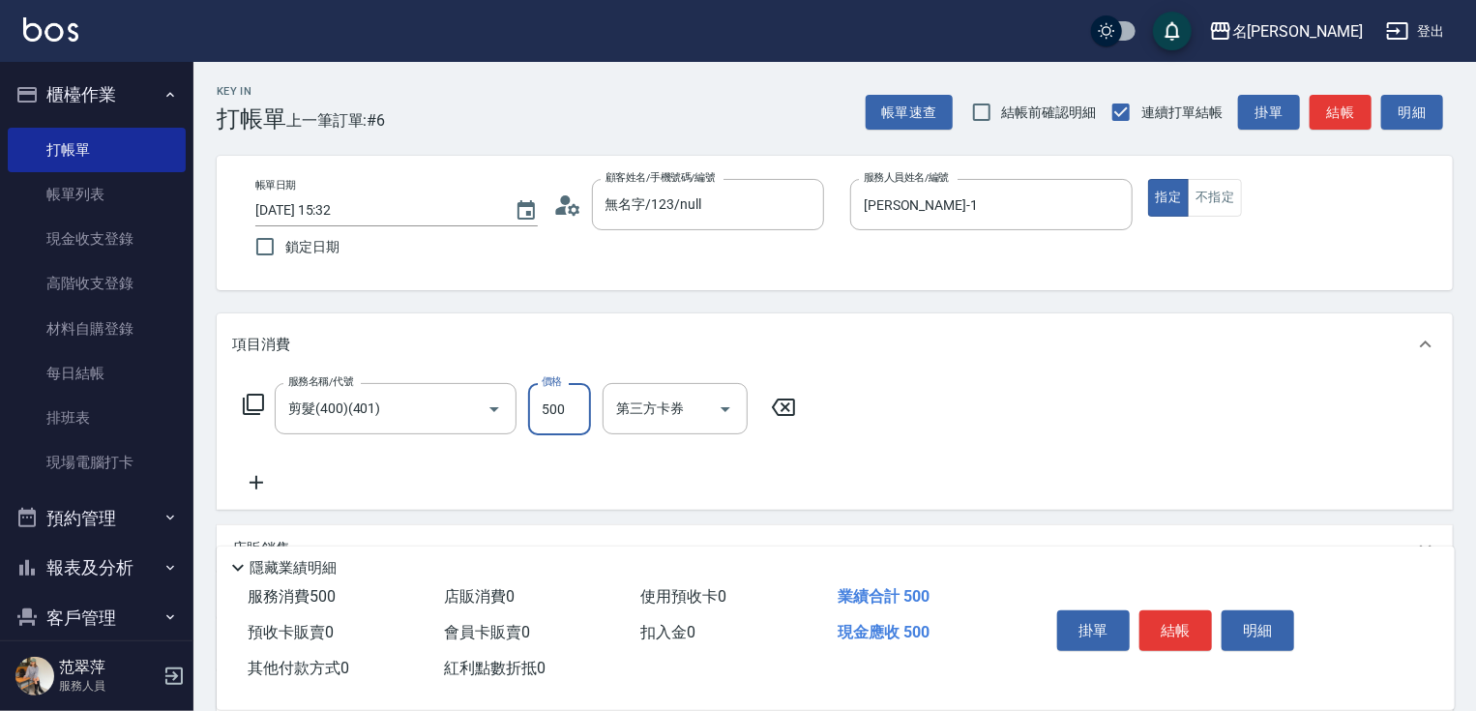
type input "500"
click at [255, 475] on icon at bounding box center [256, 482] width 48 height 23
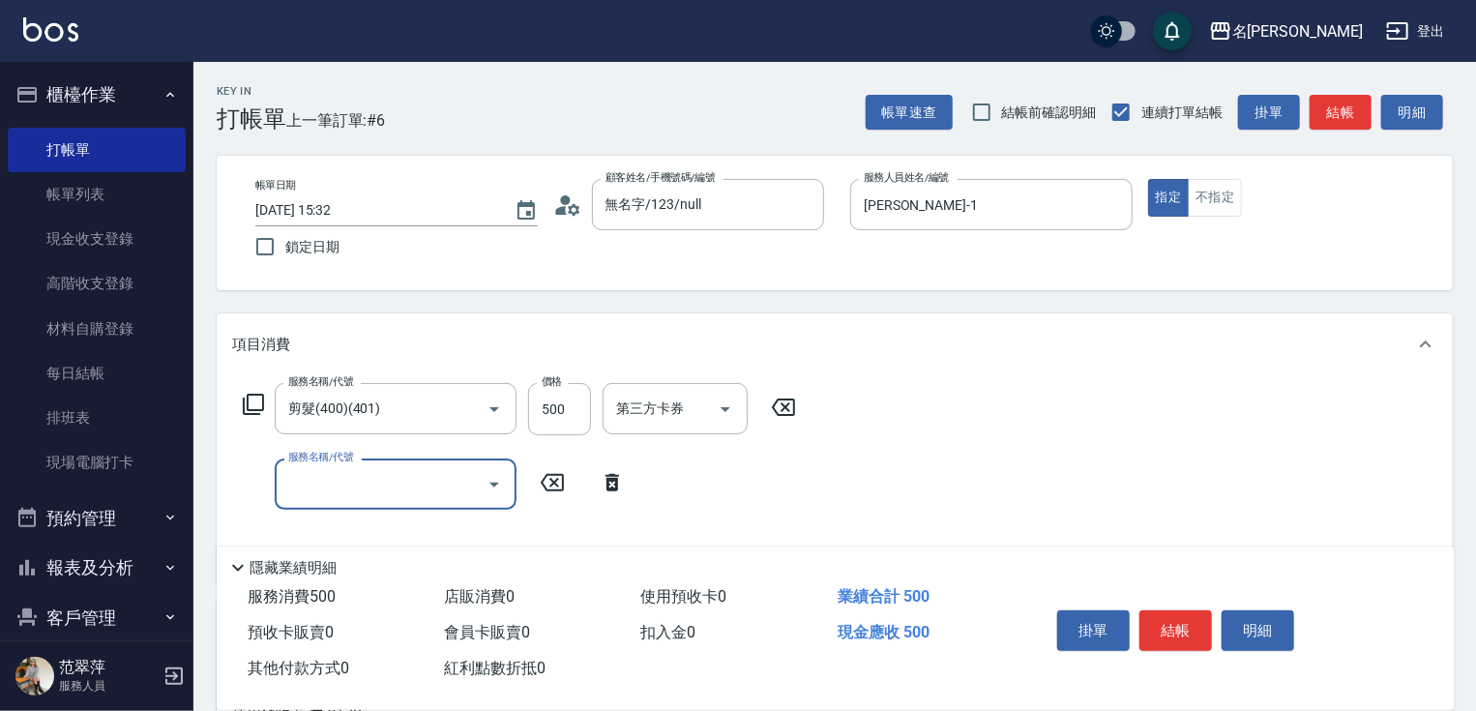
click at [337, 499] on input "服務名稱/代號" at bounding box center [380, 484] width 195 height 34
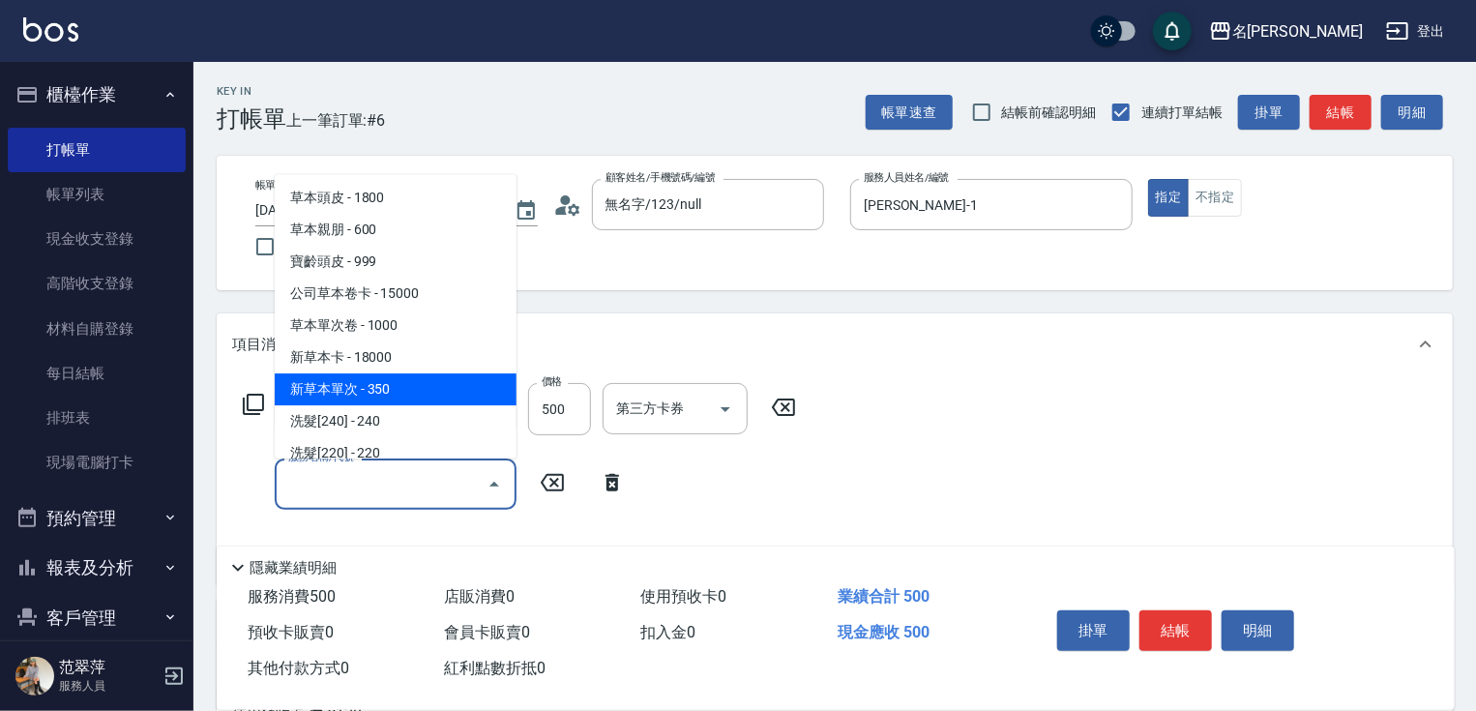
click at [367, 397] on span "新草本單次 - 350" at bounding box center [396, 389] width 242 height 32
type input "新草本單次(109)"
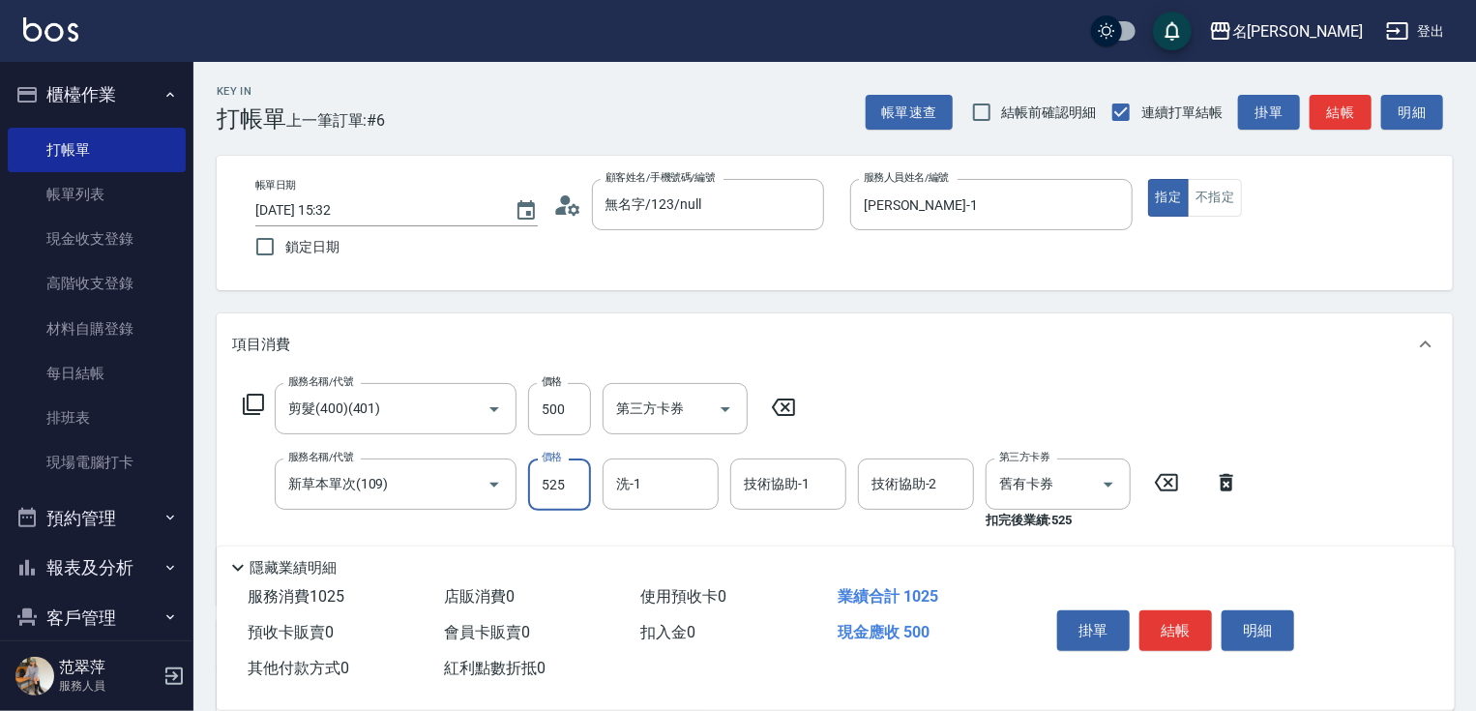
type input "525"
type input "鴨肉-23"
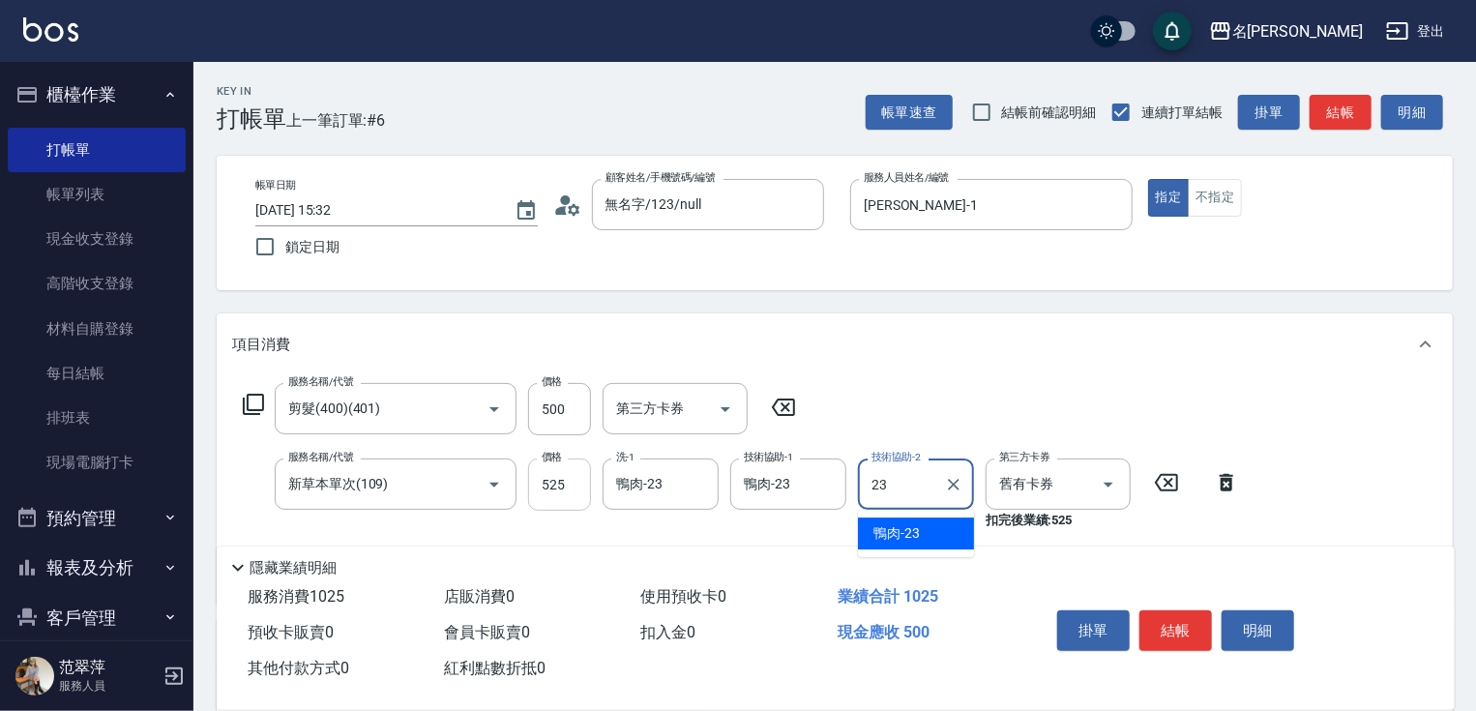
type input "鴨肉-23"
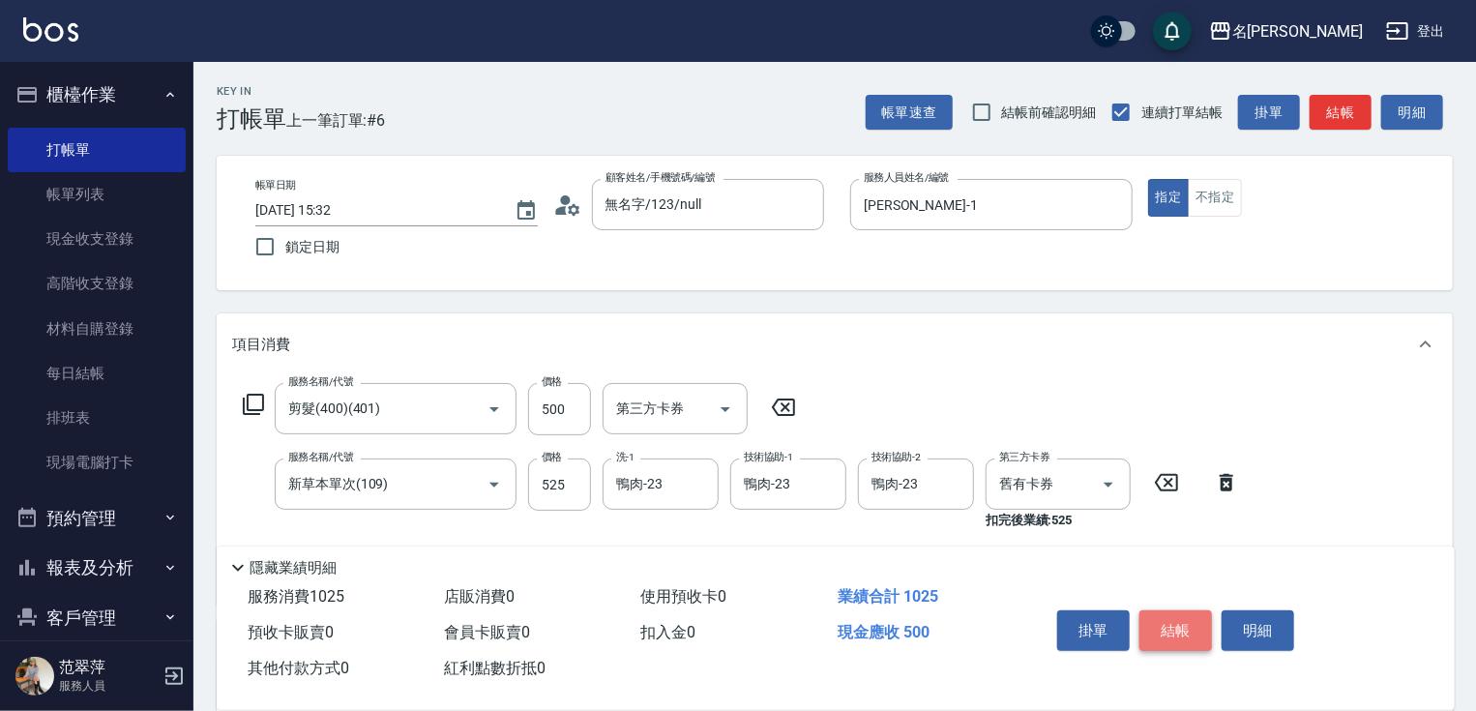
click at [1172, 628] on button "結帳" at bounding box center [1175, 630] width 73 height 41
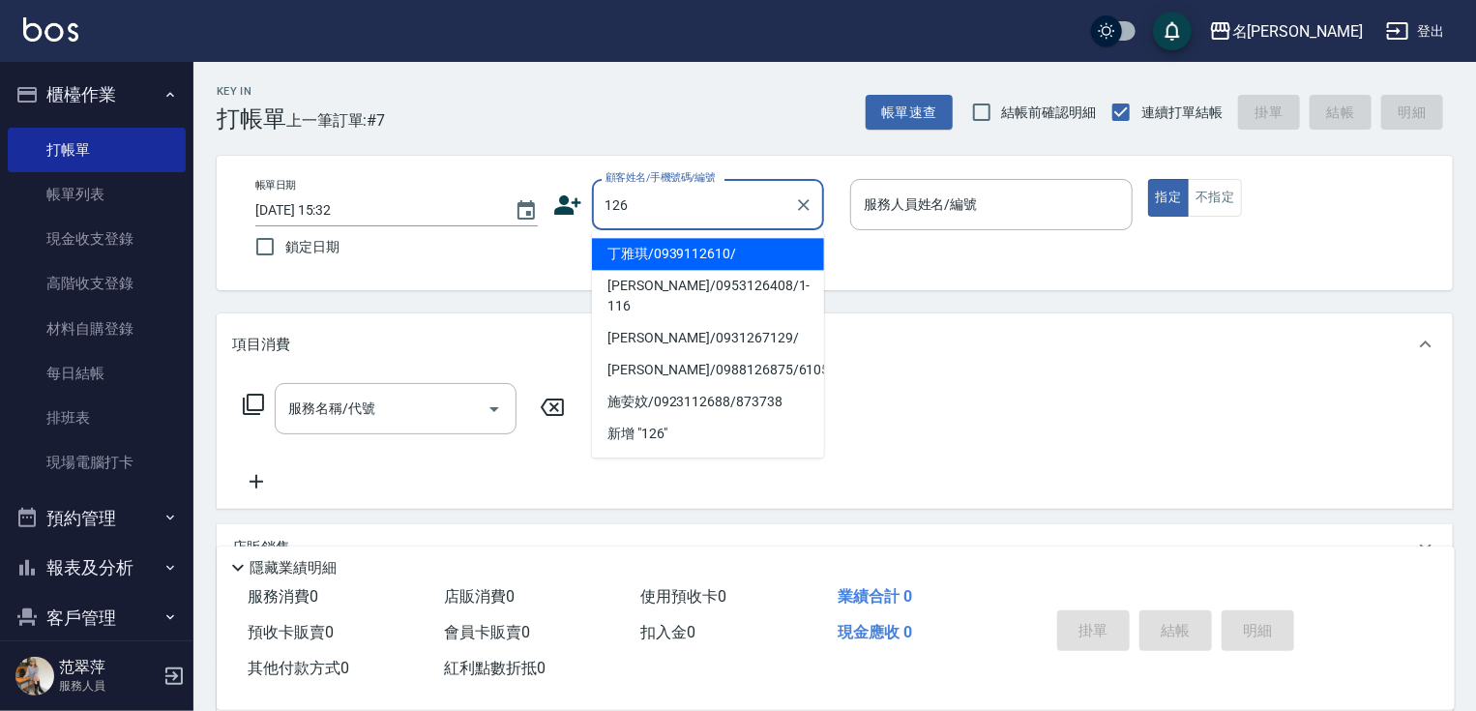
click at [730, 255] on li "丁雅琪/0939112610/" at bounding box center [708, 254] width 232 height 32
type input "丁雅琪/0939112610/"
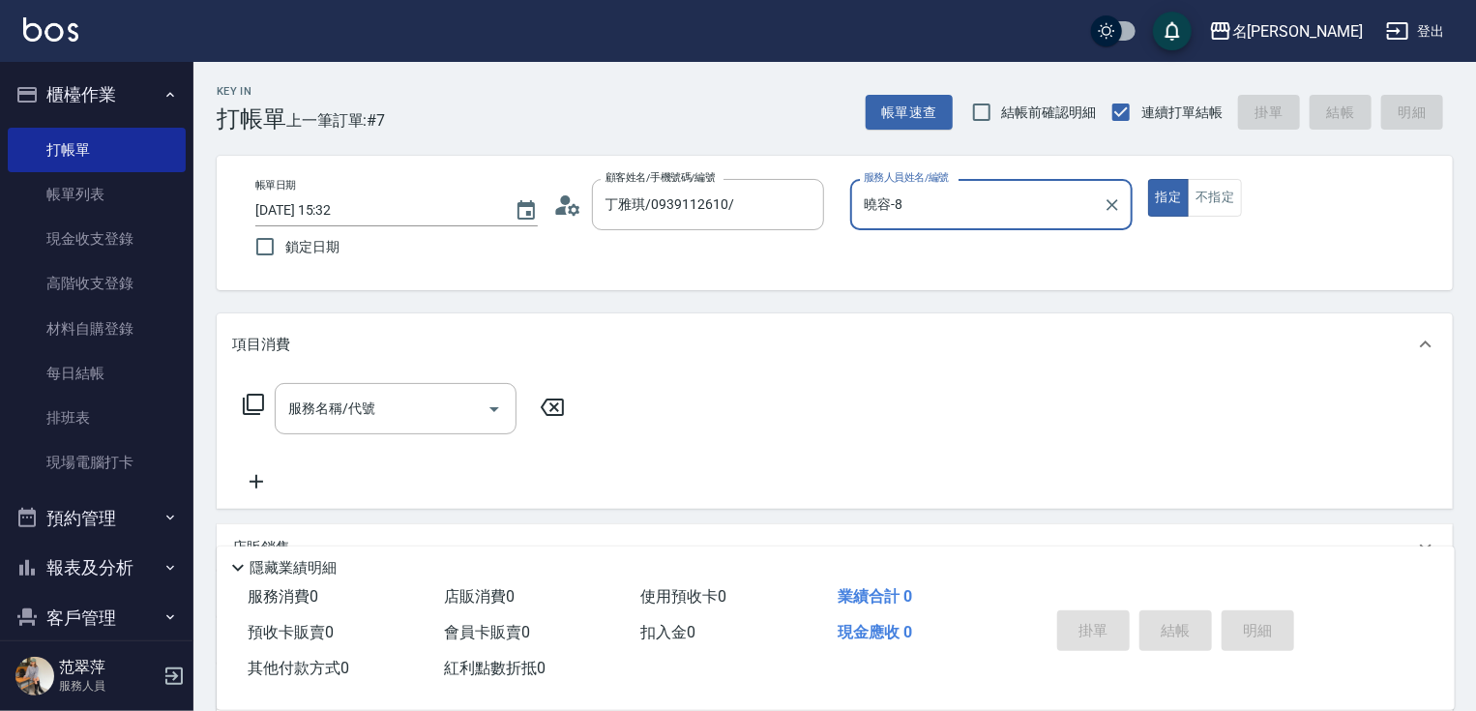
click at [932, 204] on input "曉容-8" at bounding box center [977, 205] width 236 height 34
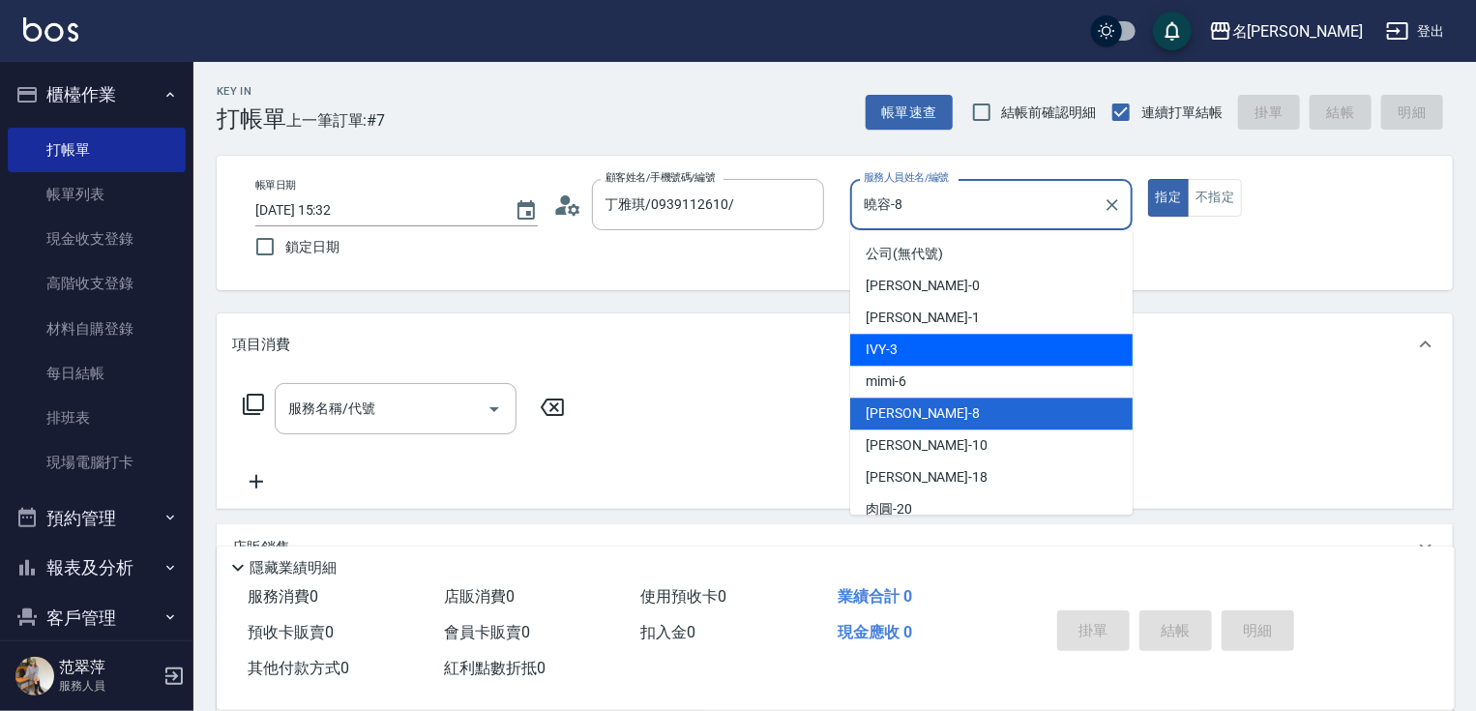
click at [899, 360] on div "IVY -3" at bounding box center [991, 350] width 282 height 32
type input "IVY-3"
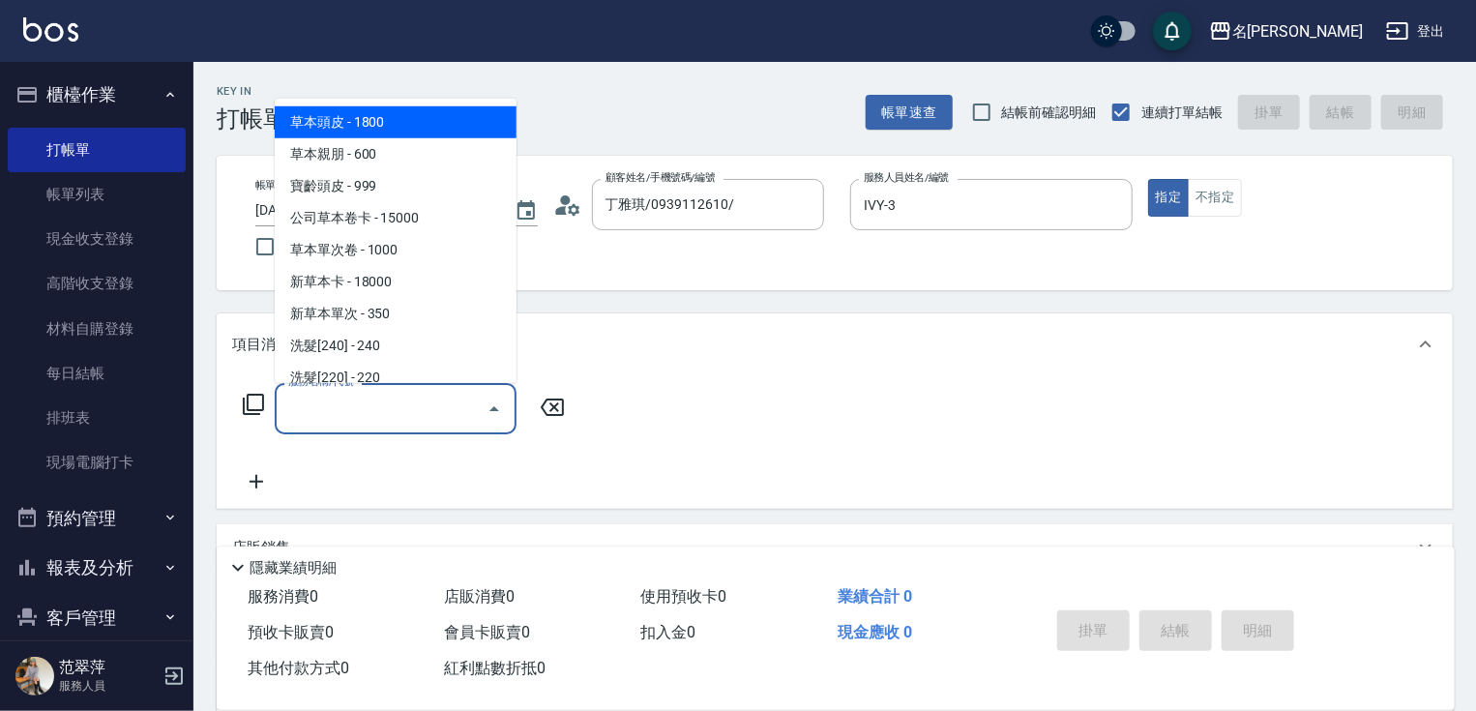
click at [431, 402] on input "服務名稱/代號" at bounding box center [380, 409] width 195 height 34
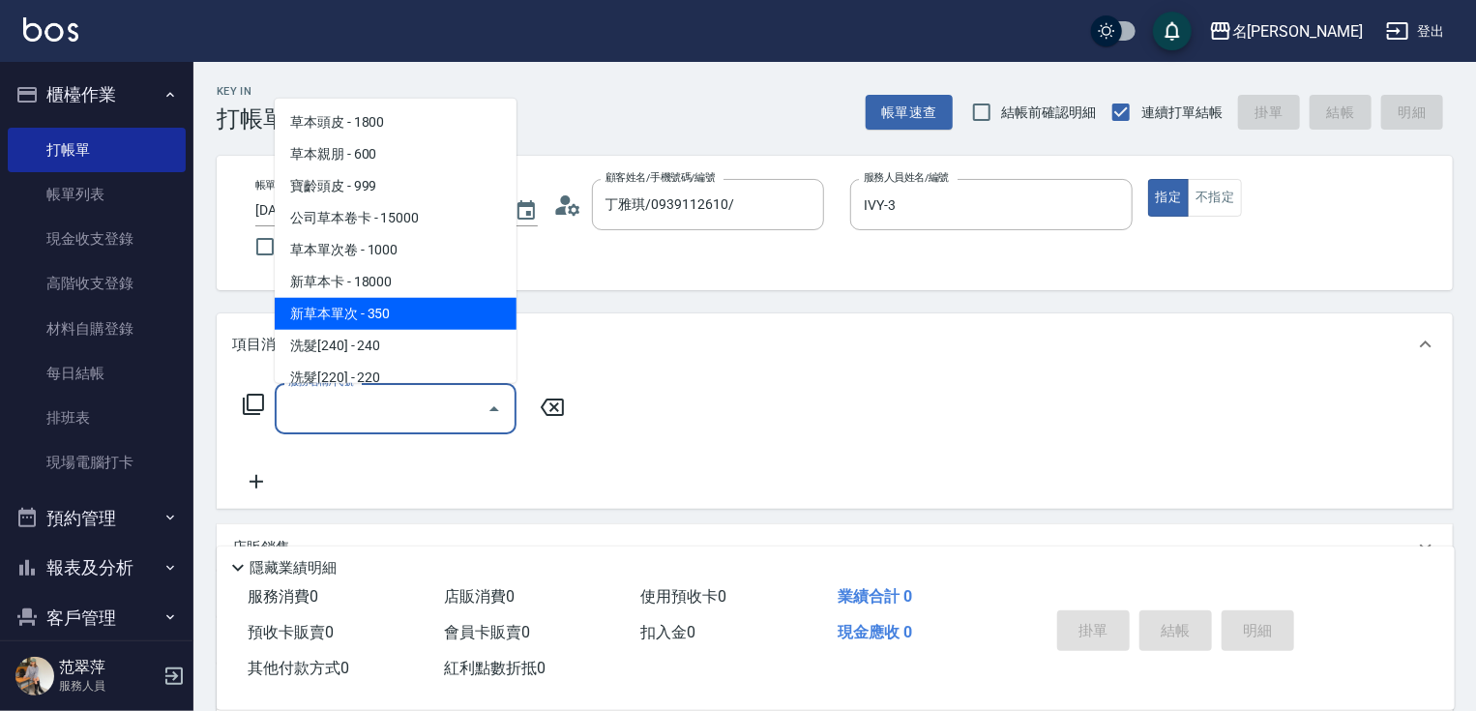
click at [435, 313] on span "新草本單次 - 350" at bounding box center [396, 314] width 242 height 32
type input "新草本單次(109)"
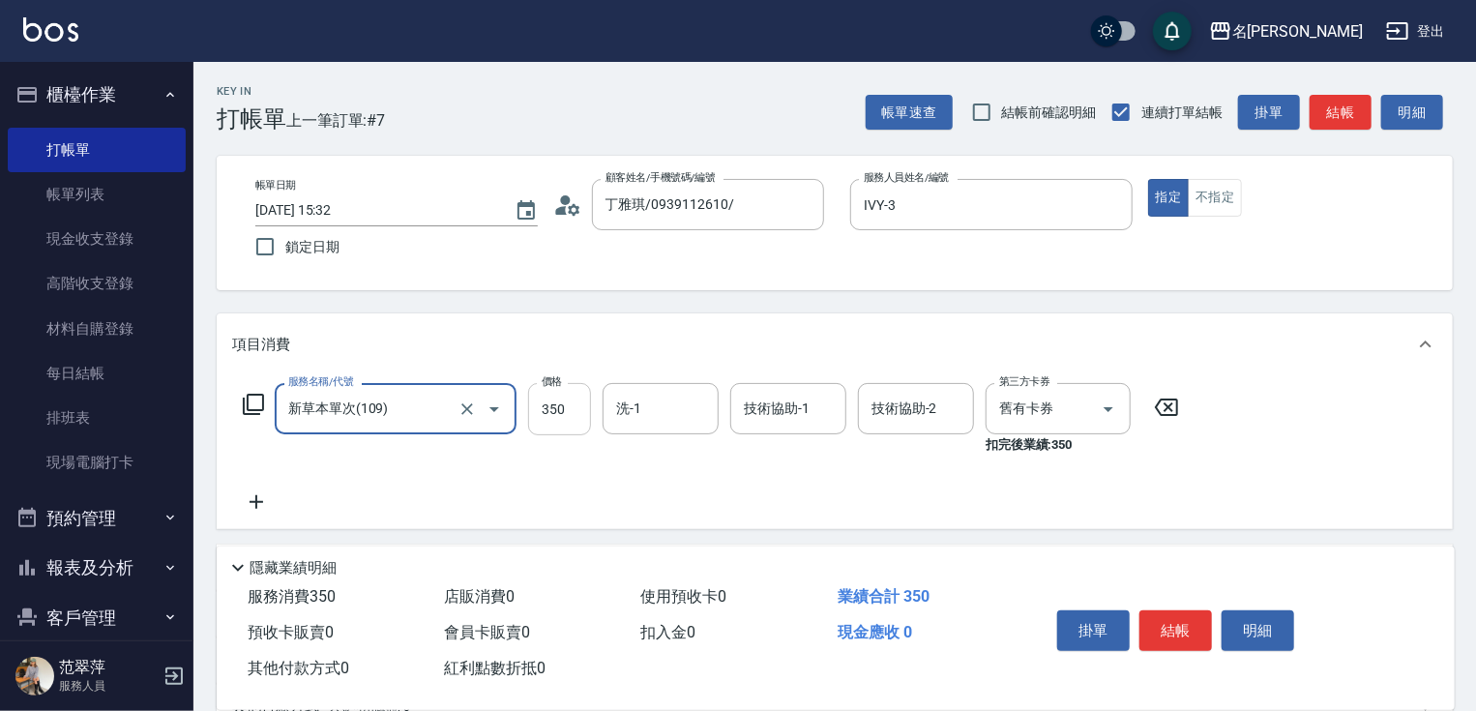
click at [576, 401] on input "350" at bounding box center [559, 409] width 63 height 52
type input "525"
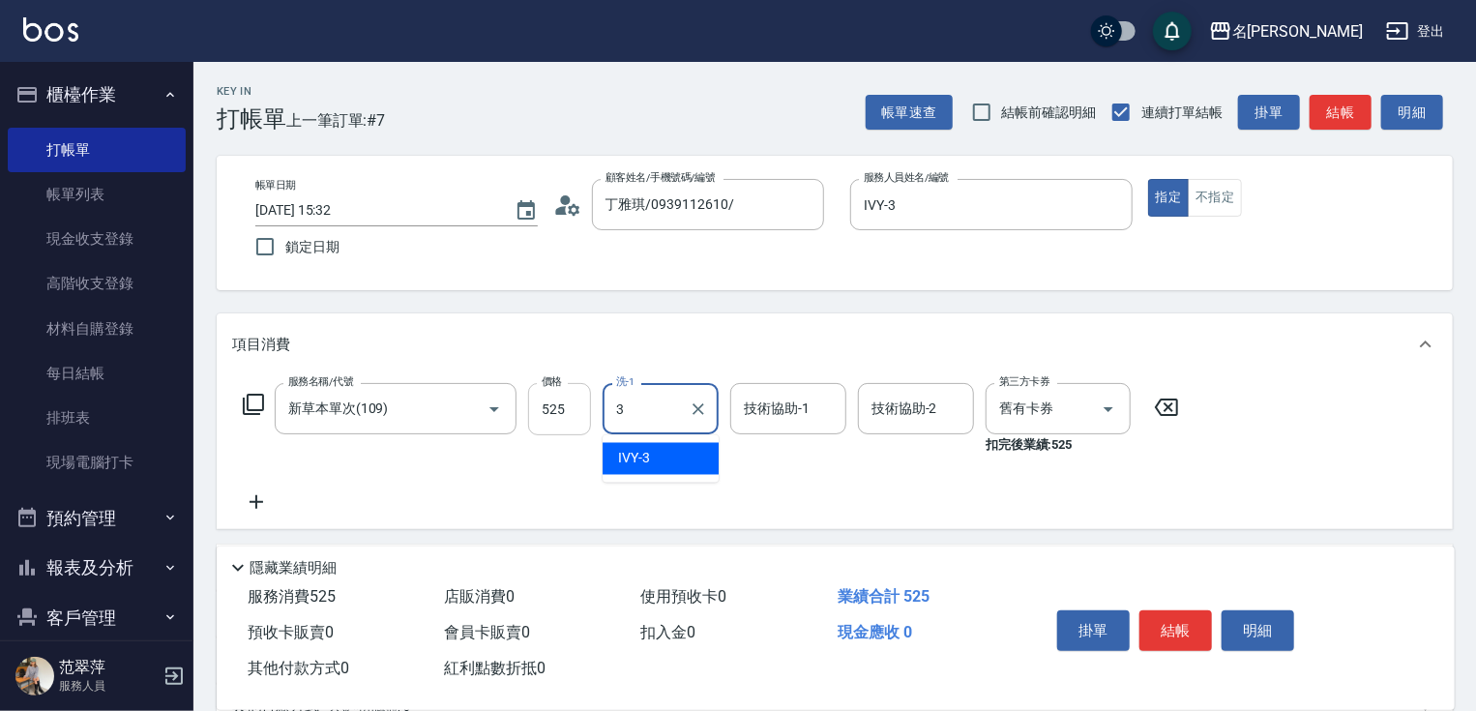
type input "IVY-3"
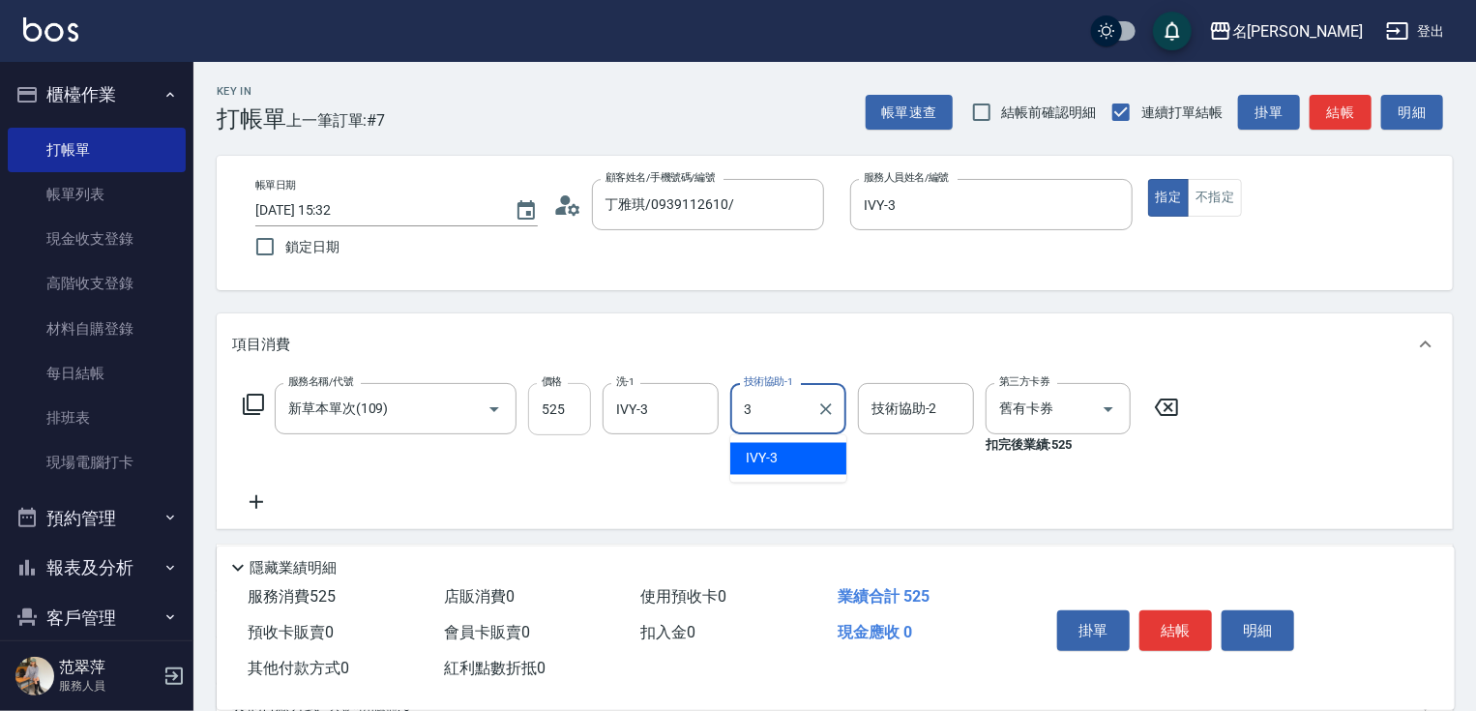
type input "IVY-3"
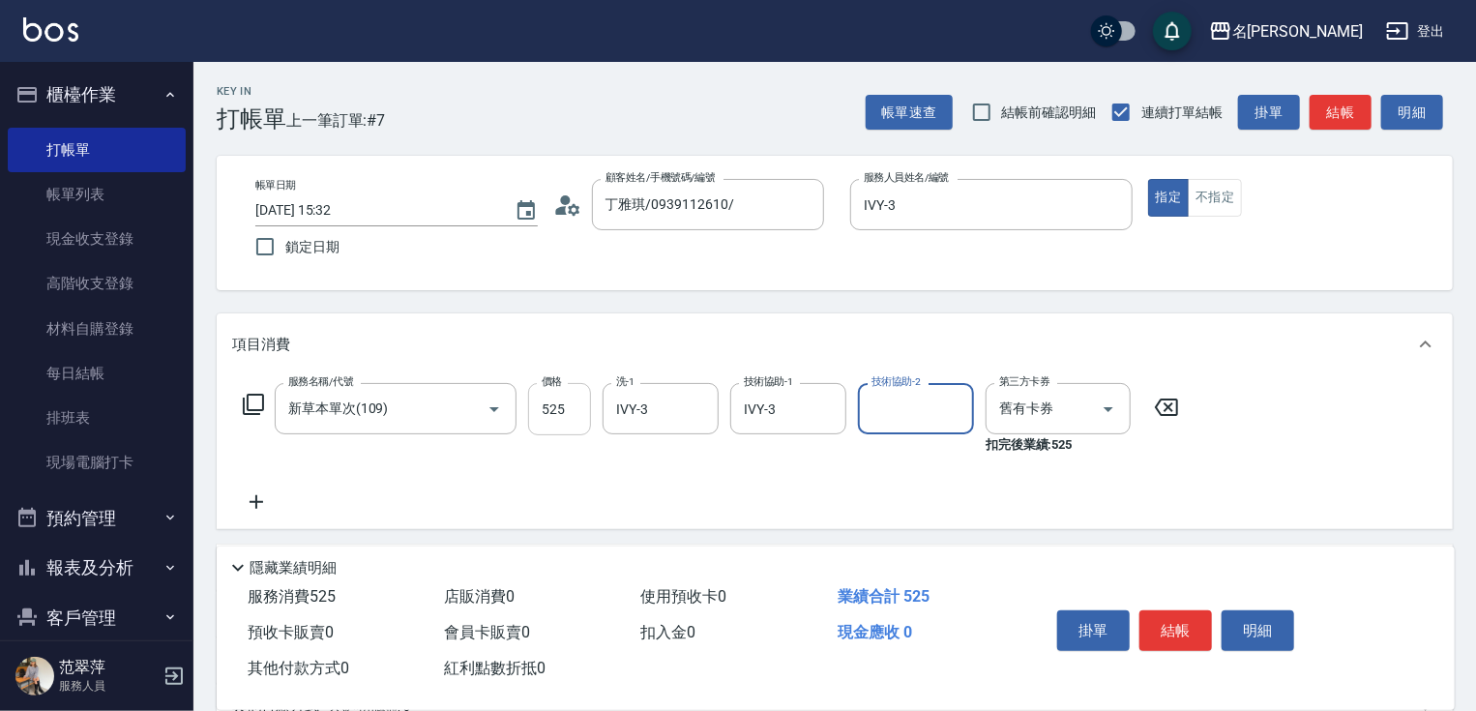
type input "2"
type input "IVY-3"
click at [259, 484] on div "服務名稱/代號 新草本單次(109) 服務名稱/代號 價格 525 價格 洗-1 IVY-3 洗-1 技術協助-1 IVY-3 技術協助-1 技術協助-2 I…" at bounding box center [711, 448] width 958 height 131
click at [250, 500] on icon at bounding box center [256, 501] width 48 height 23
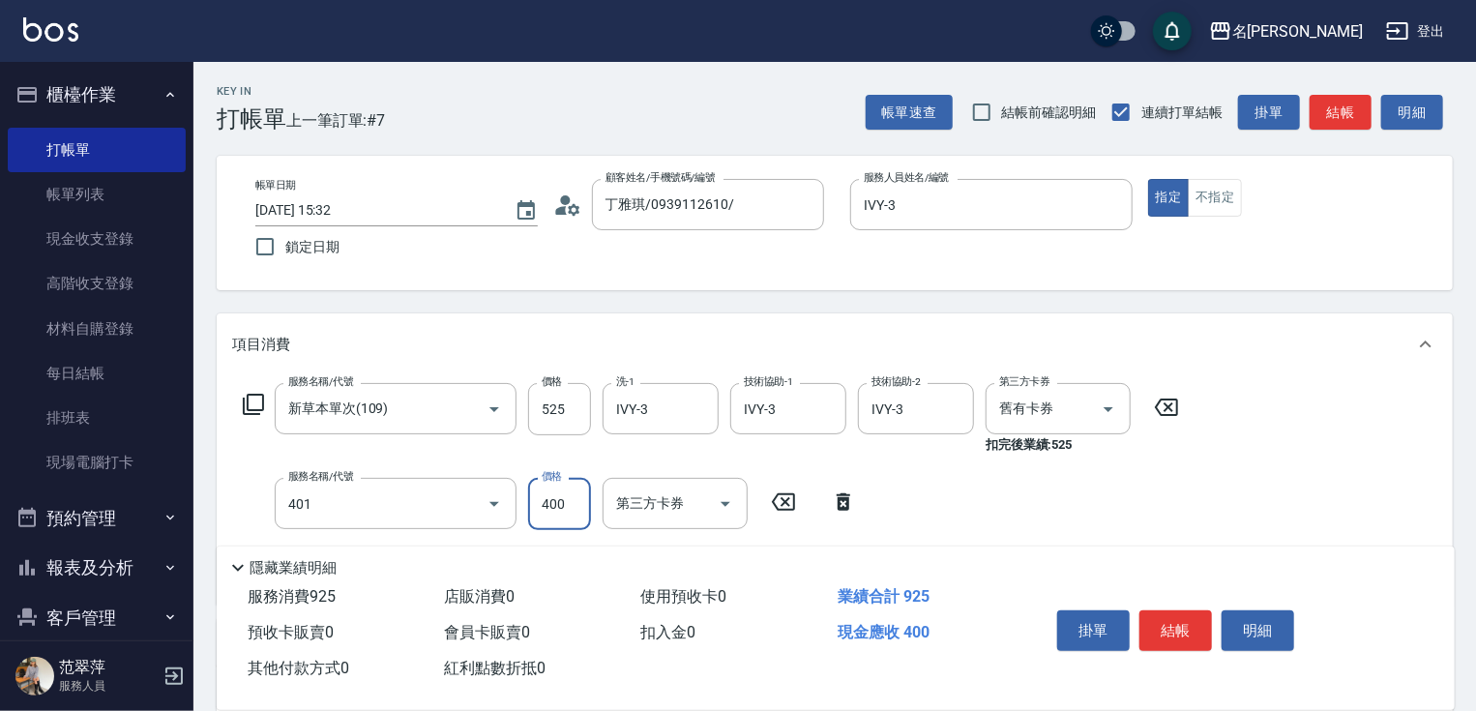
type input "剪髮(400)(401)"
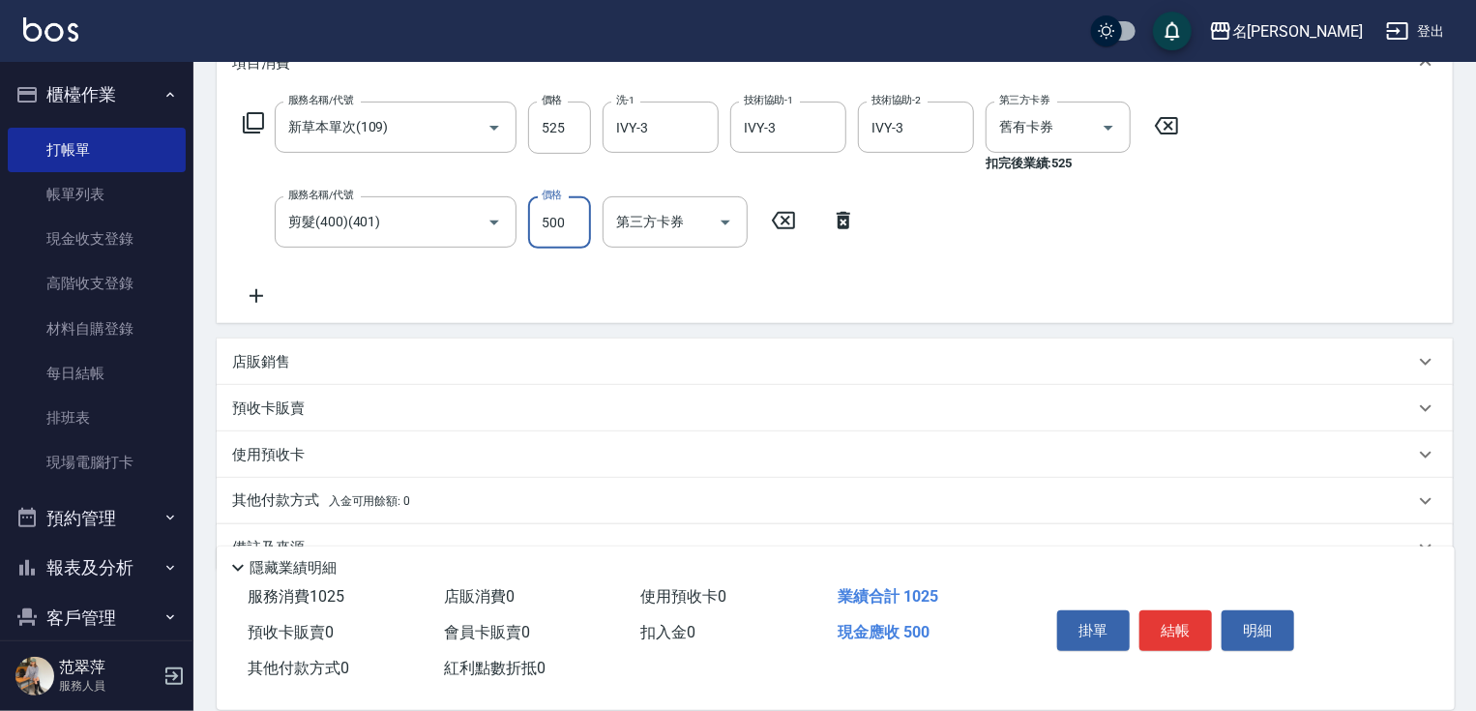
scroll to position [325, 0]
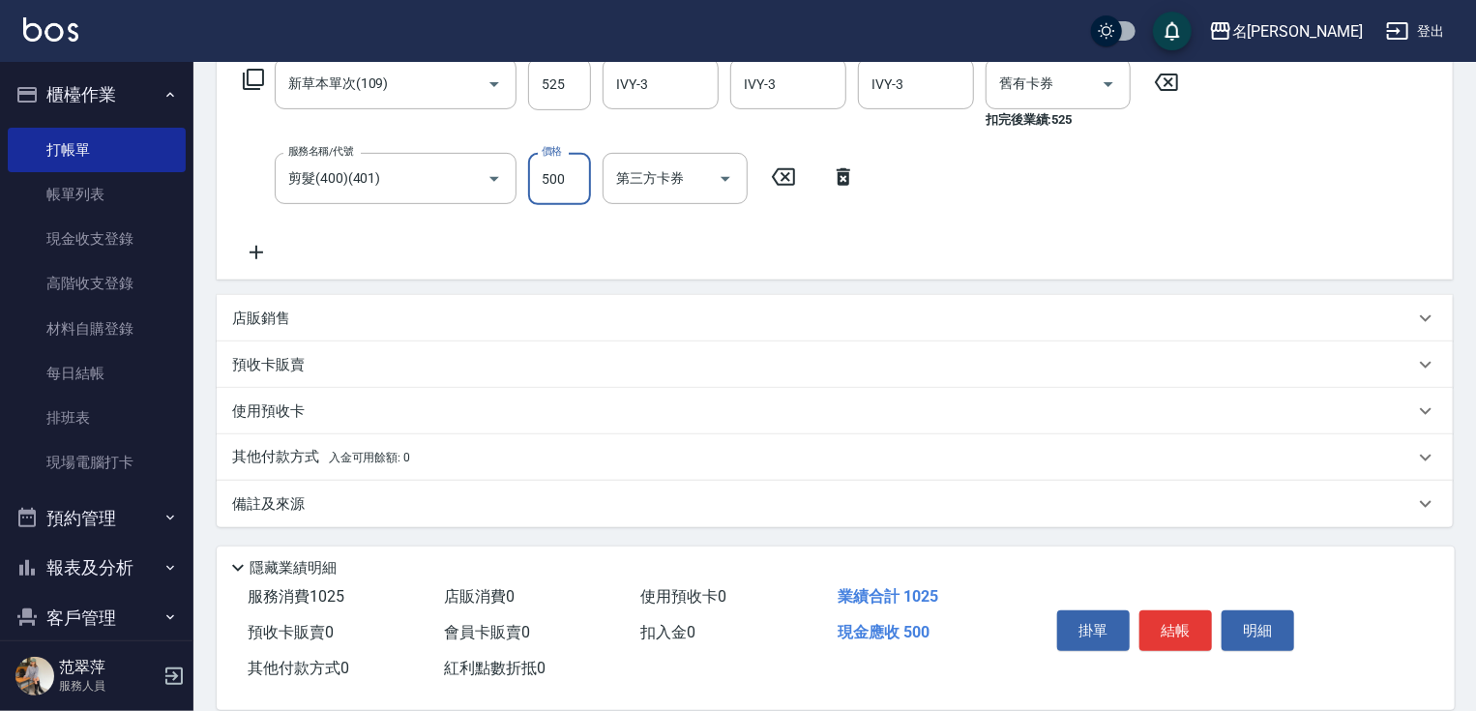
type input "500"
click at [286, 456] on p "其他付款方式 入金可用餘額: 0" at bounding box center [321, 457] width 178 height 21
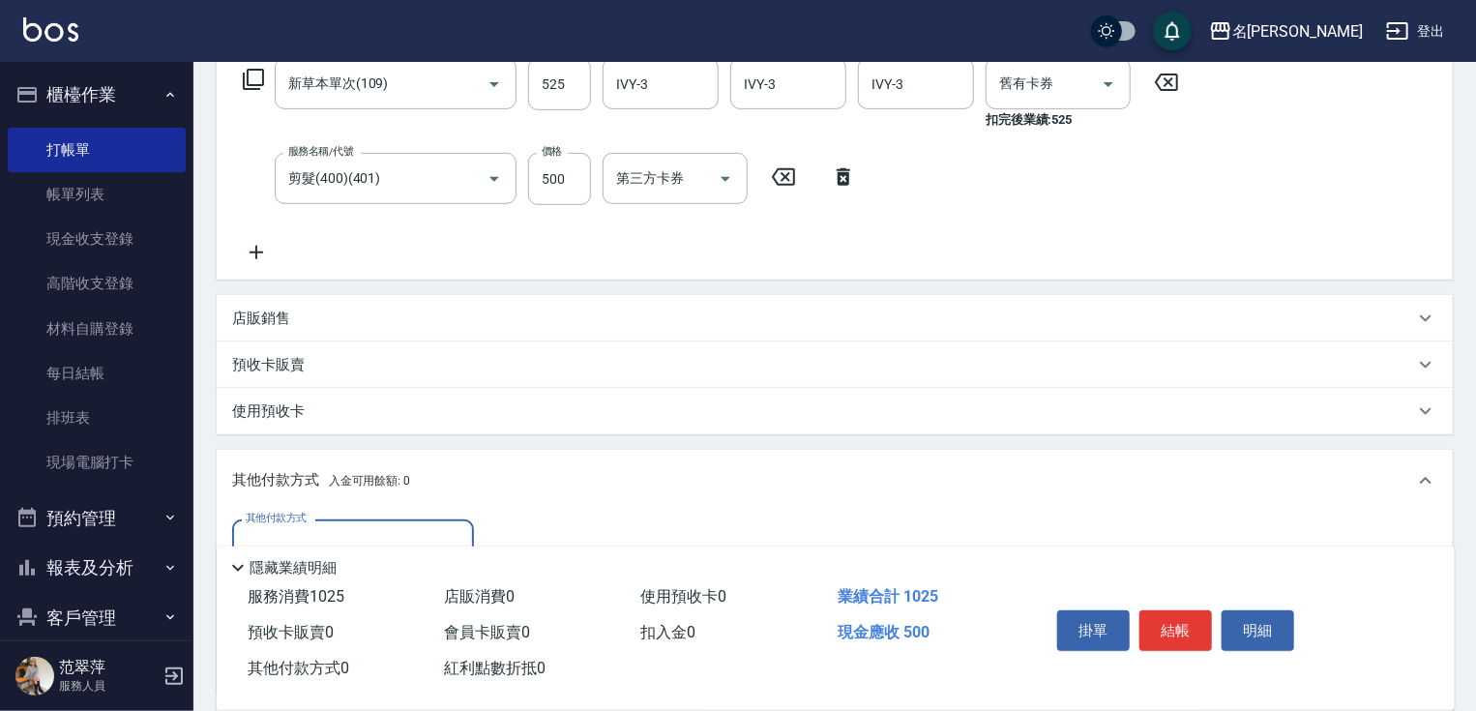
scroll to position [0, 0]
click at [342, 527] on div "其他付款方式" at bounding box center [353, 544] width 242 height 51
click at [324, 625] on span "信用卡" at bounding box center [353, 626] width 242 height 32
type input "信用卡"
click at [492, 532] on input "0" at bounding box center [557, 545] width 145 height 52
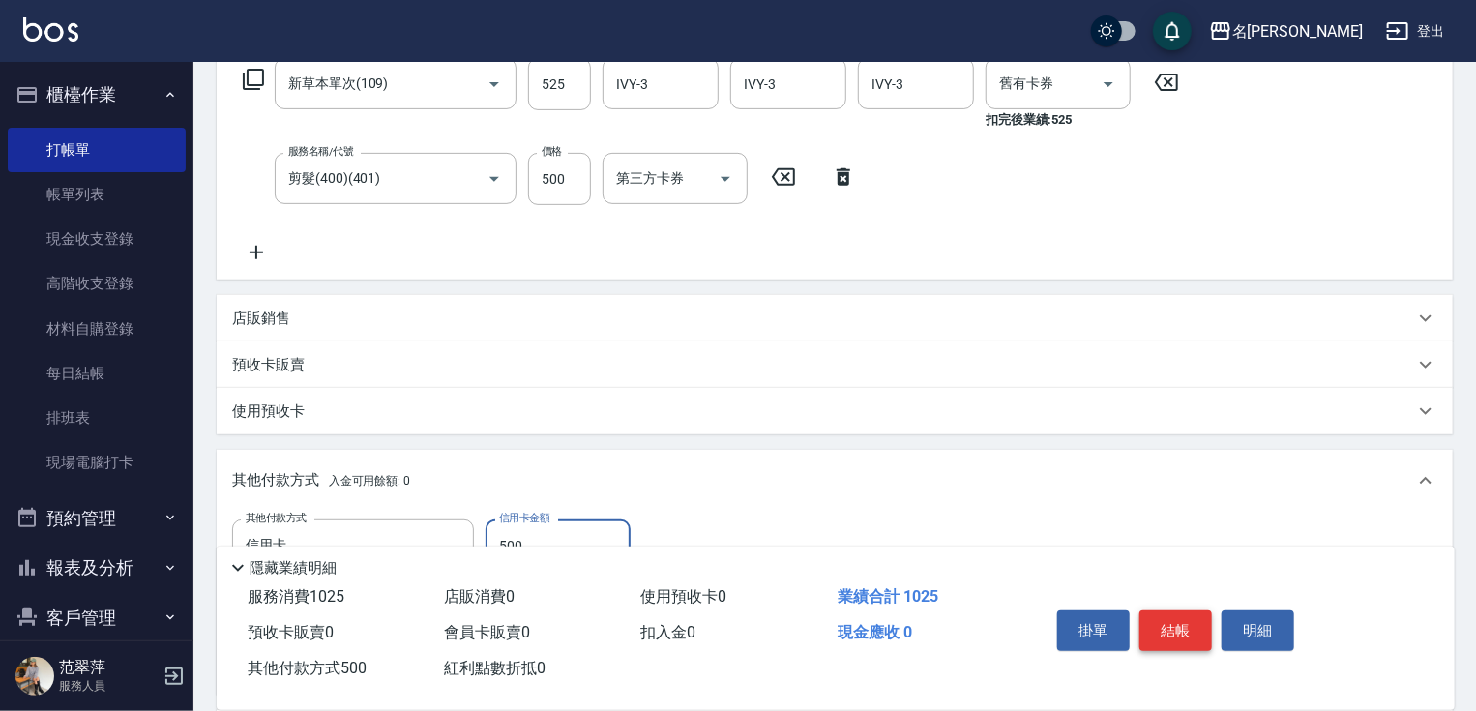
type input "500"
click at [1164, 624] on button "結帳" at bounding box center [1175, 630] width 73 height 41
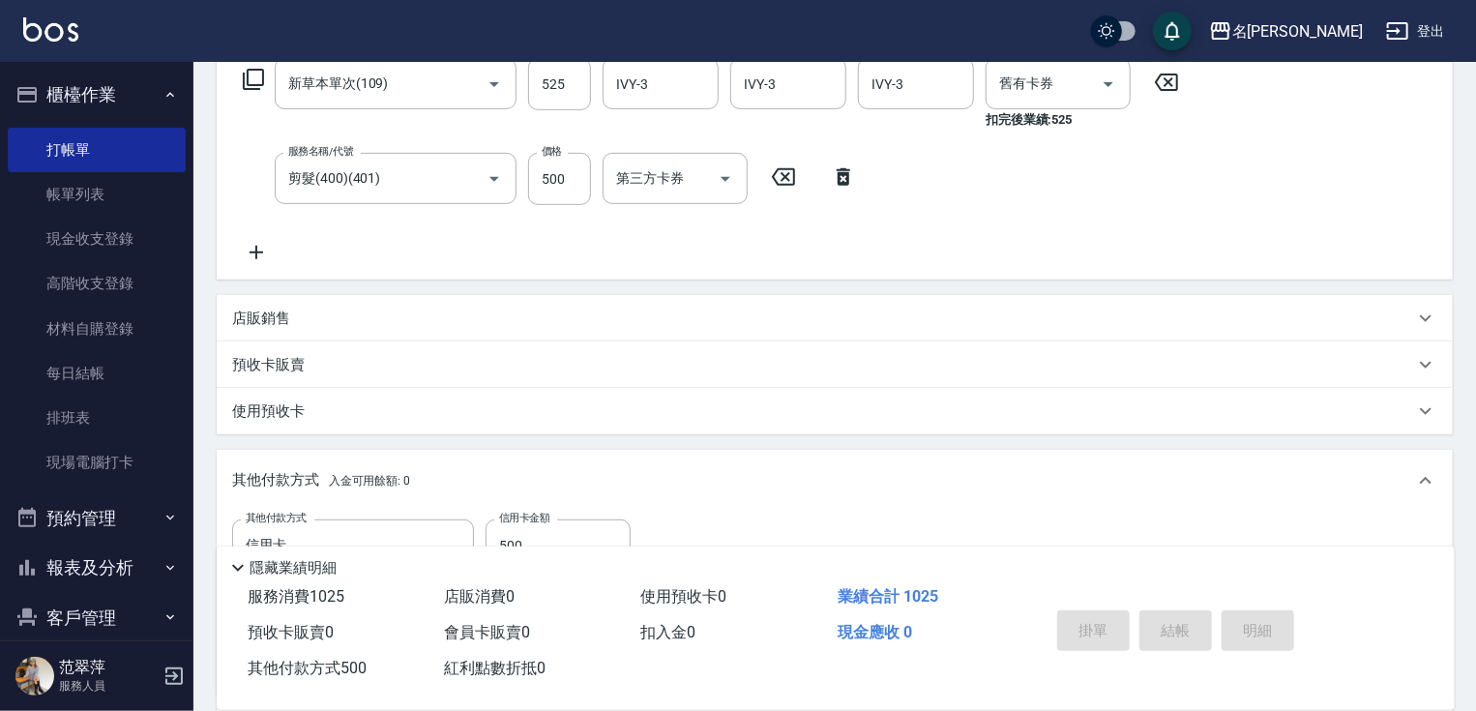
type input "[DATE] 15:33"
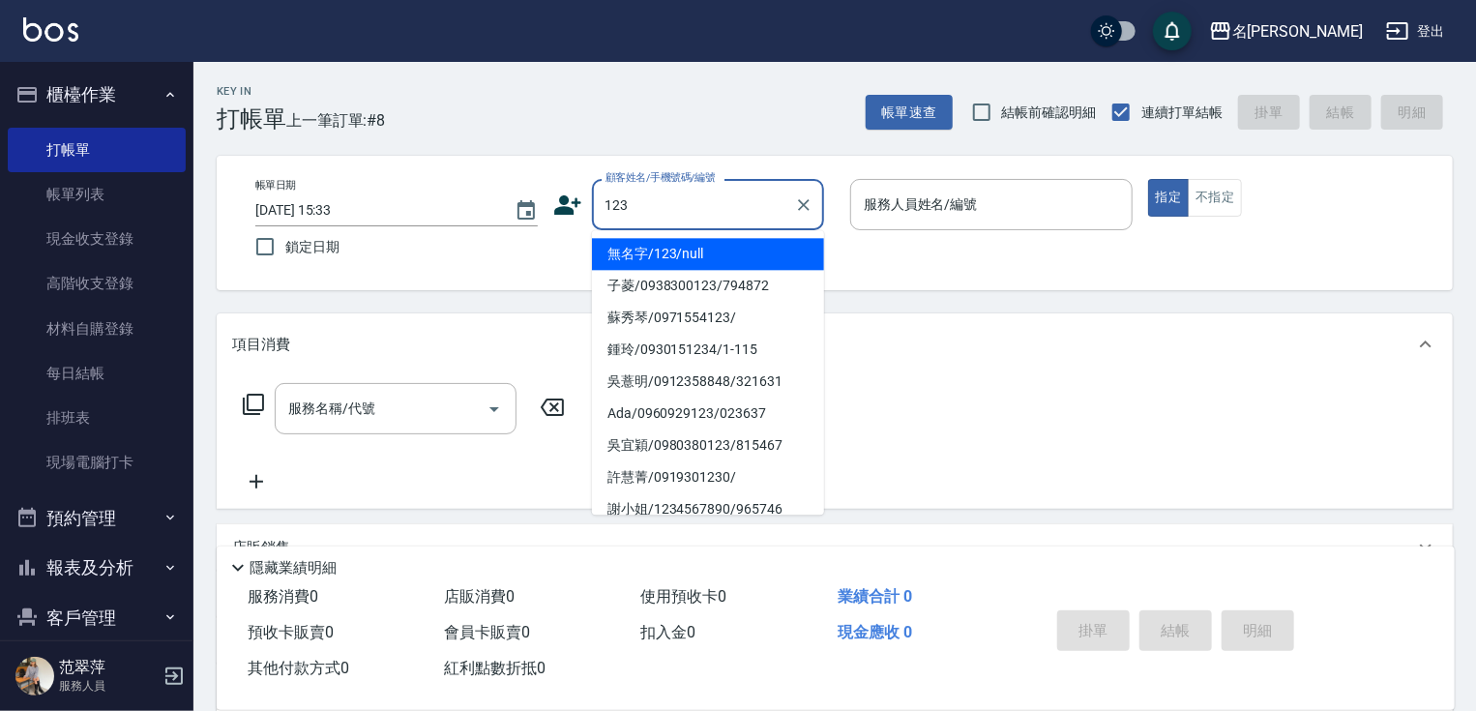
click at [733, 255] on li "無名字/123/null" at bounding box center [708, 254] width 232 height 32
type input "無名字/123/null"
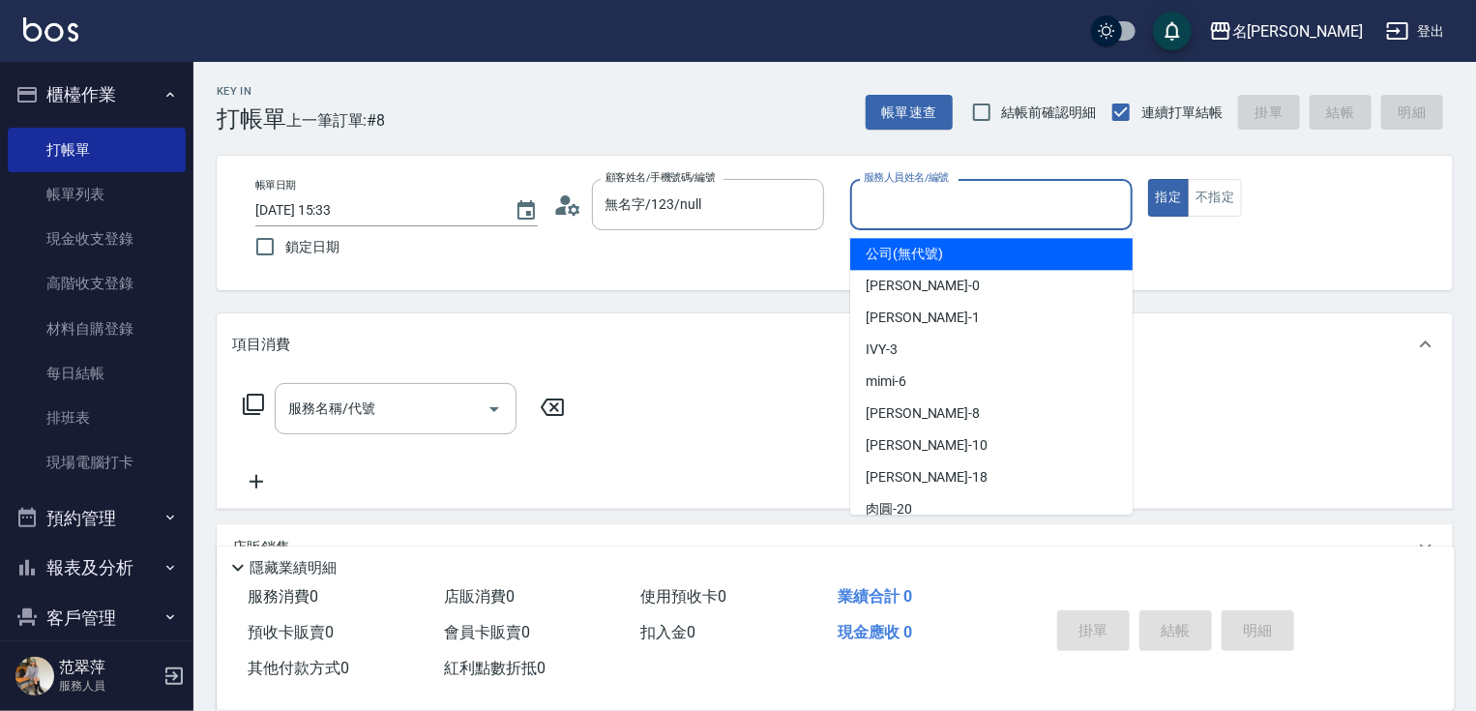
click at [948, 204] on input "服務人員姓名/編號" at bounding box center [991, 205] width 265 height 34
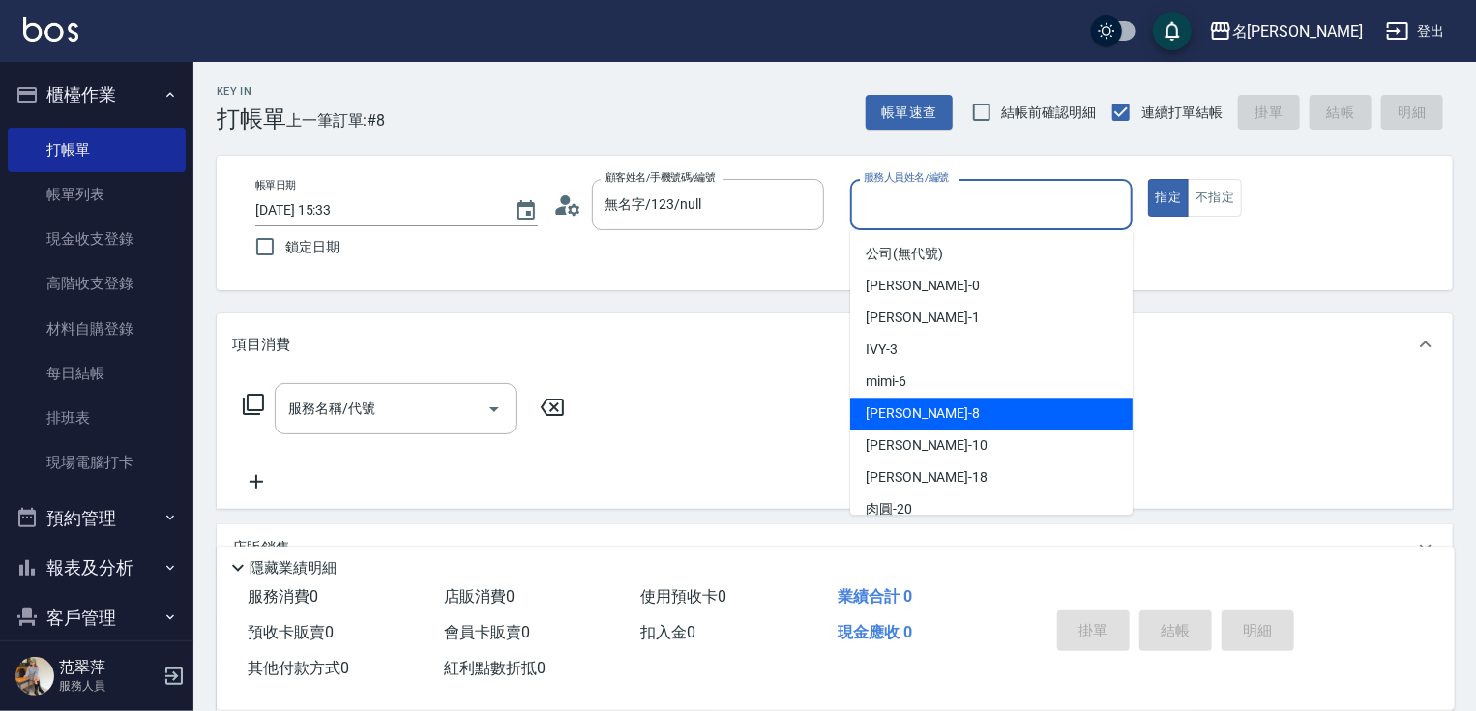
click at [897, 417] on span "曉容 -8" at bounding box center [923, 413] width 114 height 20
type input "曉容-8"
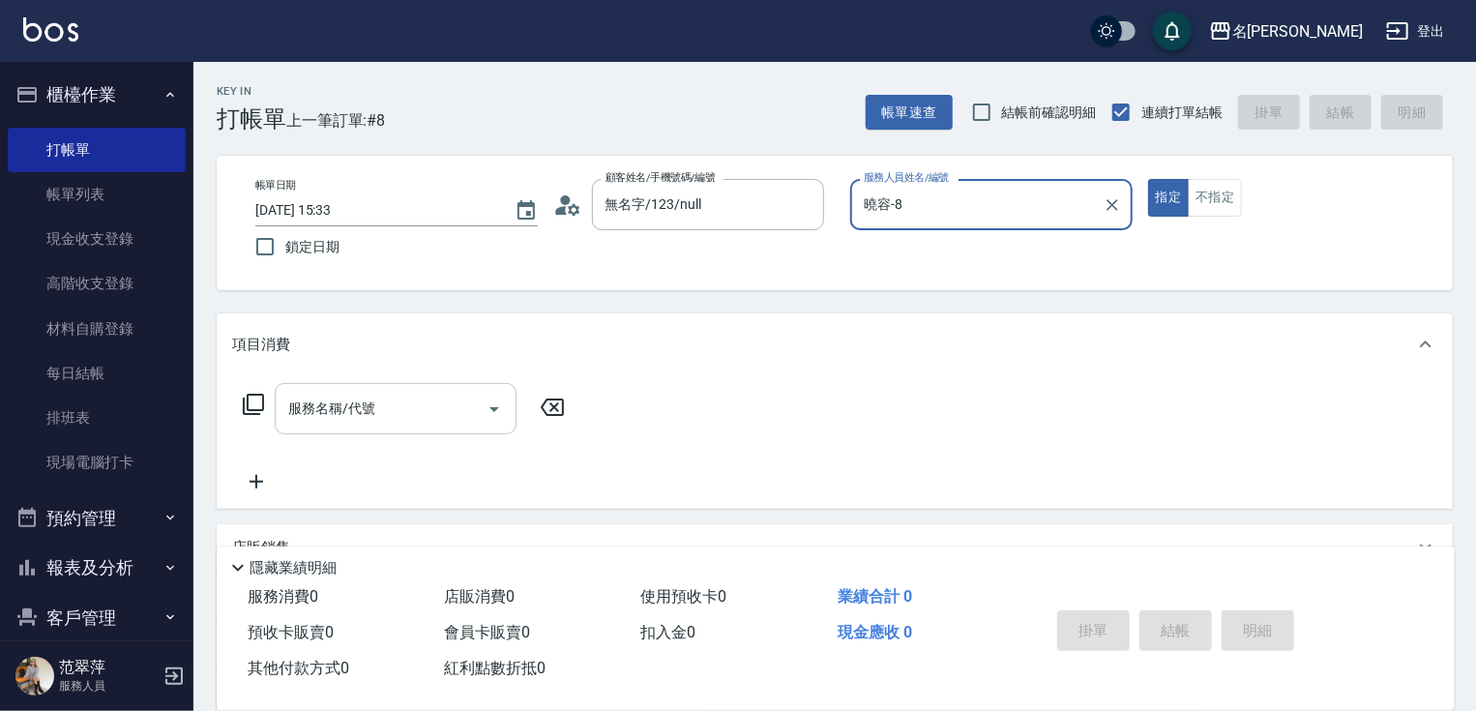
click at [441, 401] on input "服務名稱/代號" at bounding box center [380, 409] width 195 height 34
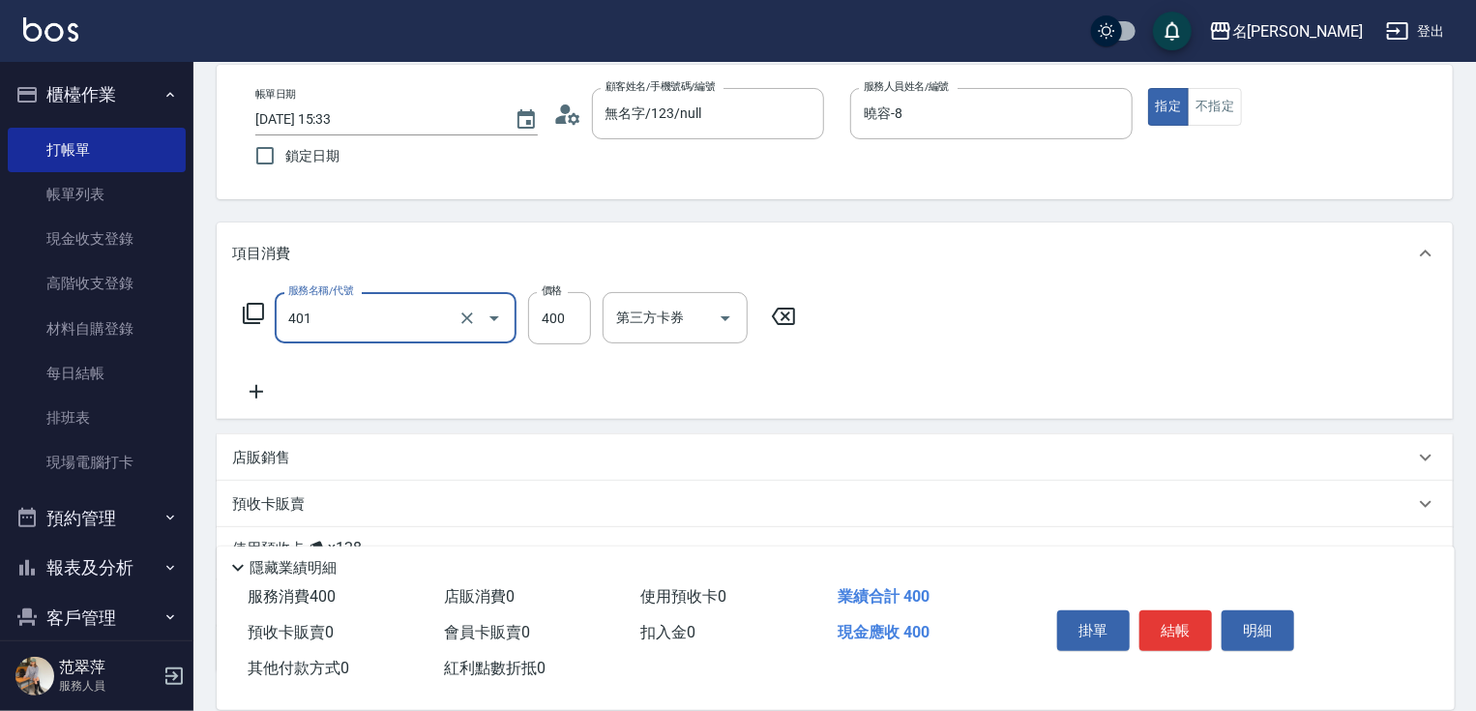
scroll to position [236, 0]
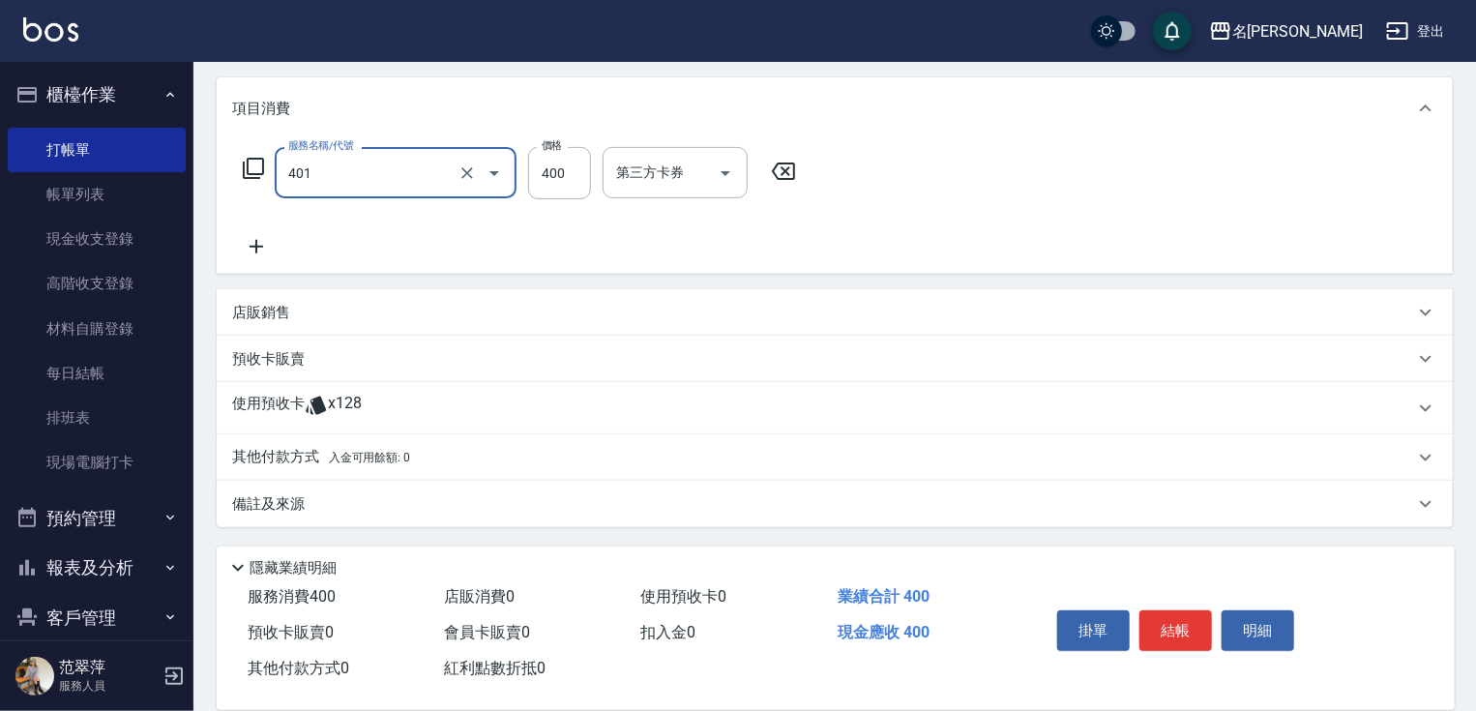
type input "剪髮(400)(401)"
click at [282, 451] on p "其他付款方式 入金可用餘額: 0" at bounding box center [321, 457] width 178 height 21
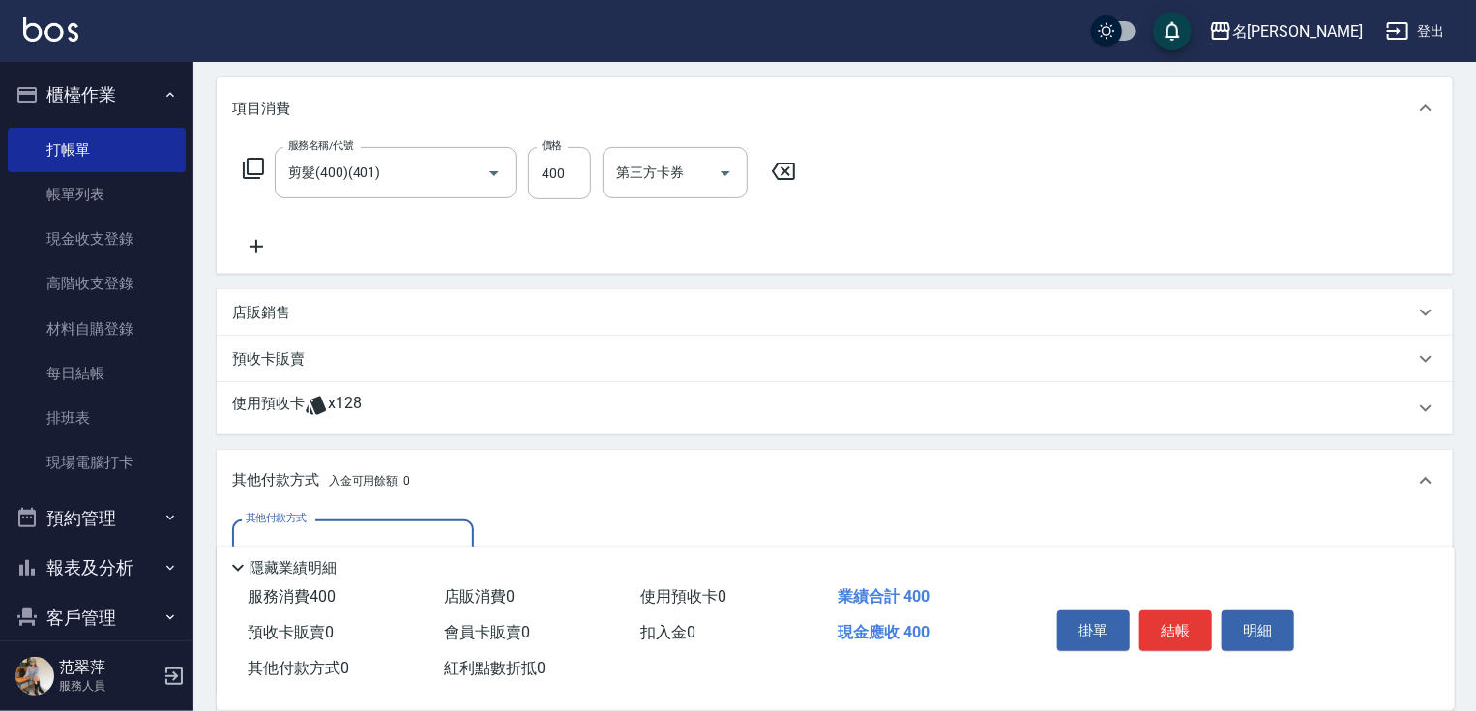
scroll to position [0, 0]
click at [373, 530] on input "其他付款方式" at bounding box center [353, 545] width 224 height 34
click at [356, 628] on span "信用卡" at bounding box center [353, 626] width 242 height 32
type input "信用卡"
click at [487, 534] on input "0" at bounding box center [557, 545] width 145 height 52
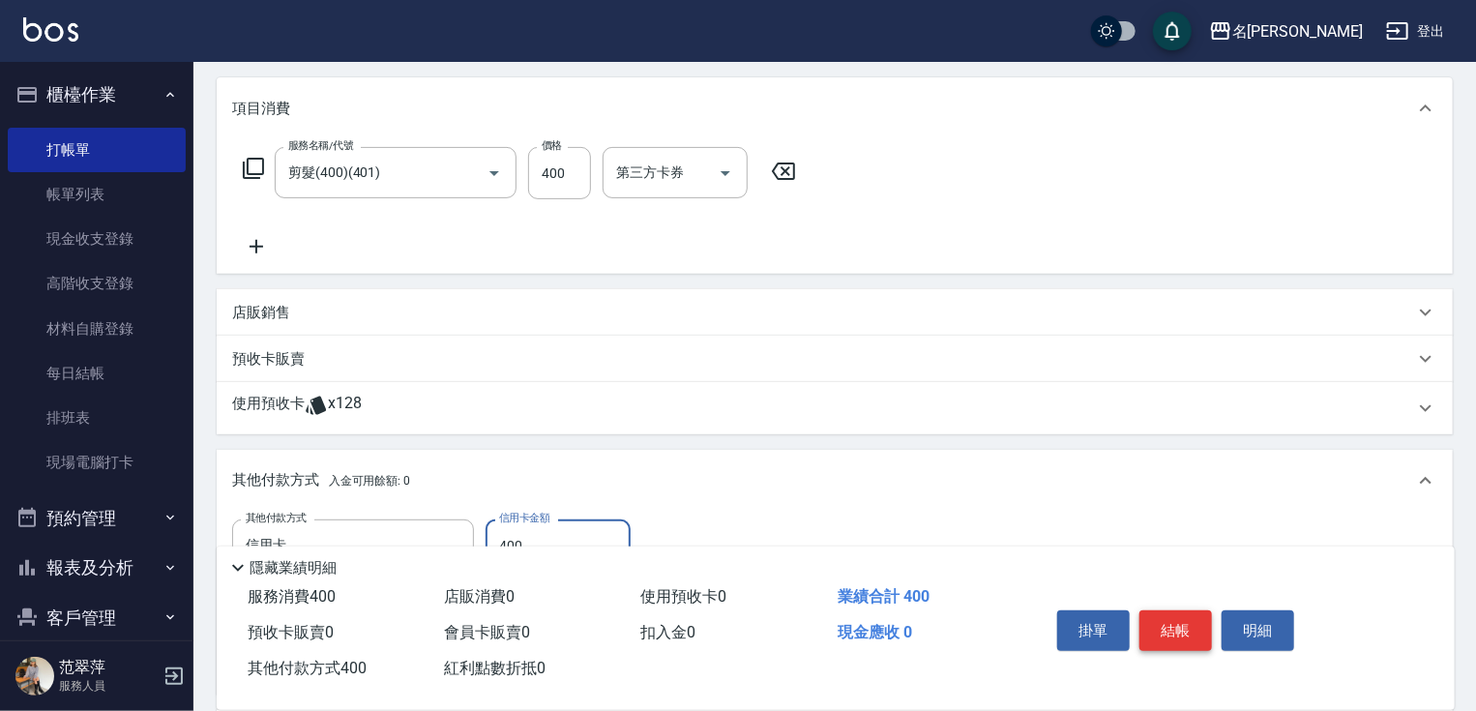
type input "400"
click at [1182, 632] on button "結帳" at bounding box center [1175, 630] width 73 height 41
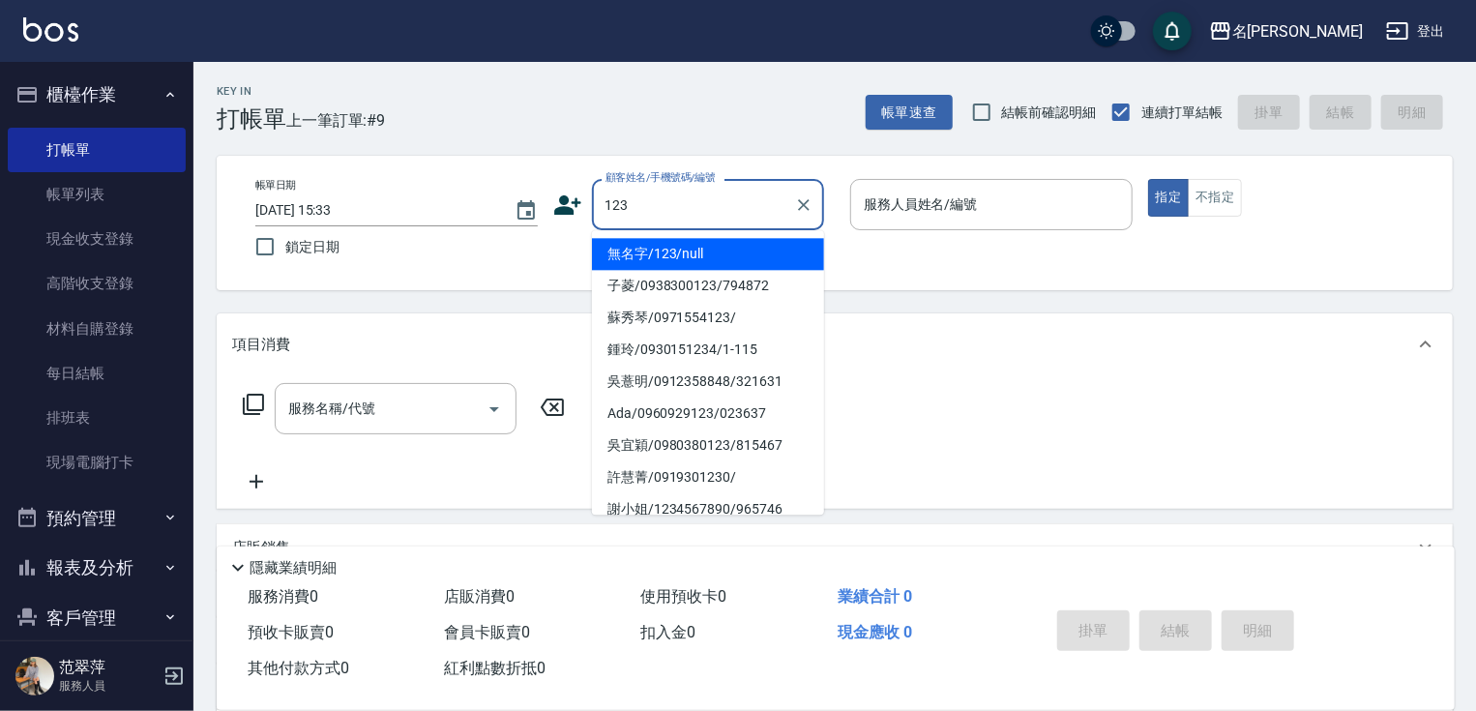
click at [704, 264] on li "無名字/123/null" at bounding box center [708, 254] width 232 height 32
type input "無名字/123/null"
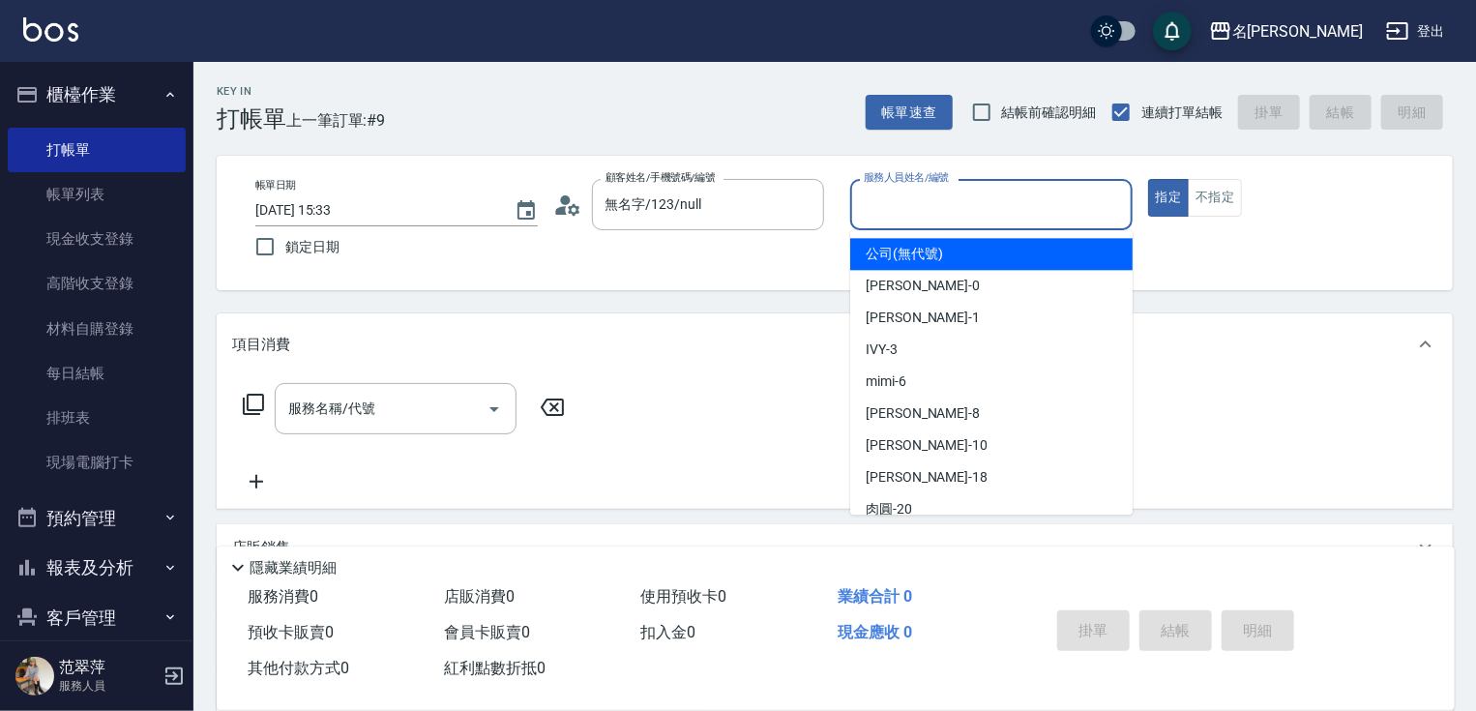
click at [918, 196] on input "服務人員姓名/編號" at bounding box center [991, 205] width 265 height 34
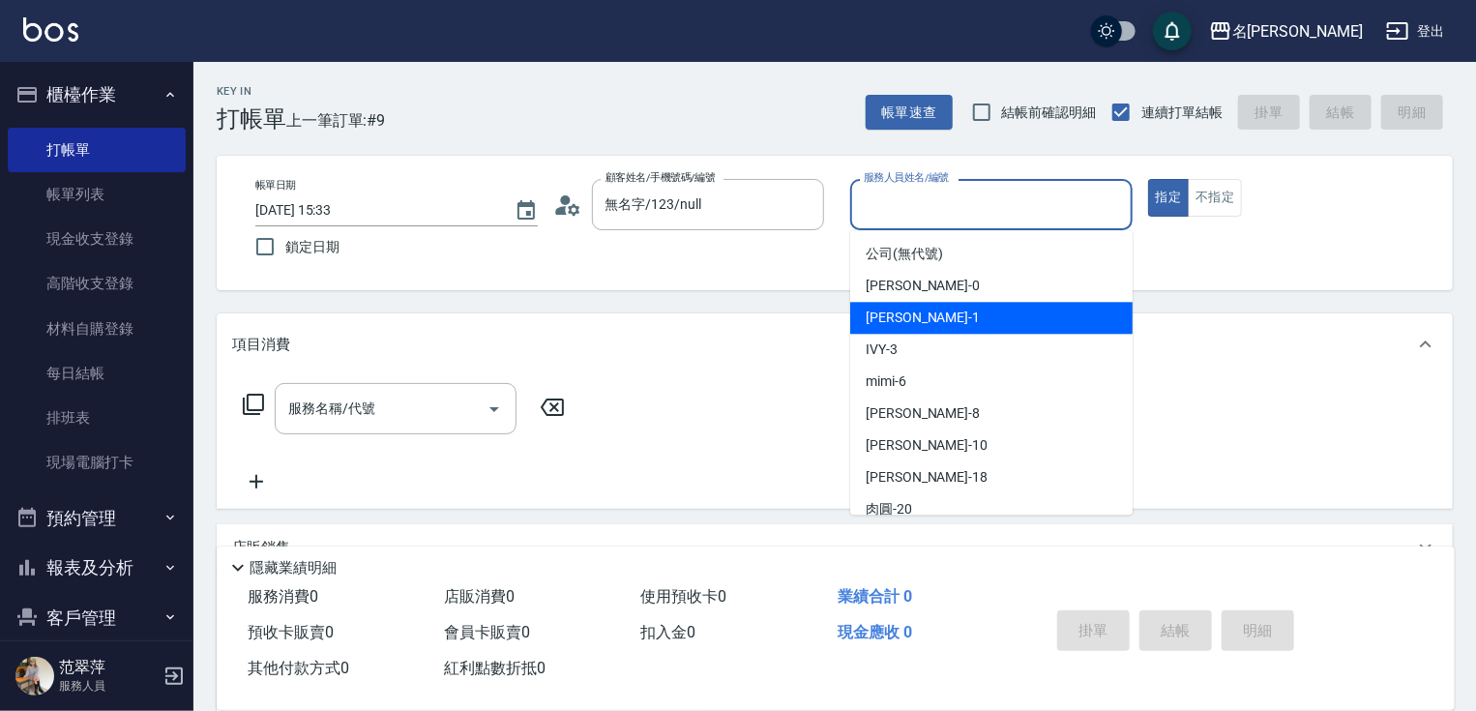
drag, startPoint x: 923, startPoint y: 314, endPoint x: 587, endPoint y: 343, distance: 336.8
click at [917, 314] on div "[PERSON_NAME] -1" at bounding box center [991, 318] width 282 height 32
type input "[PERSON_NAME]-1"
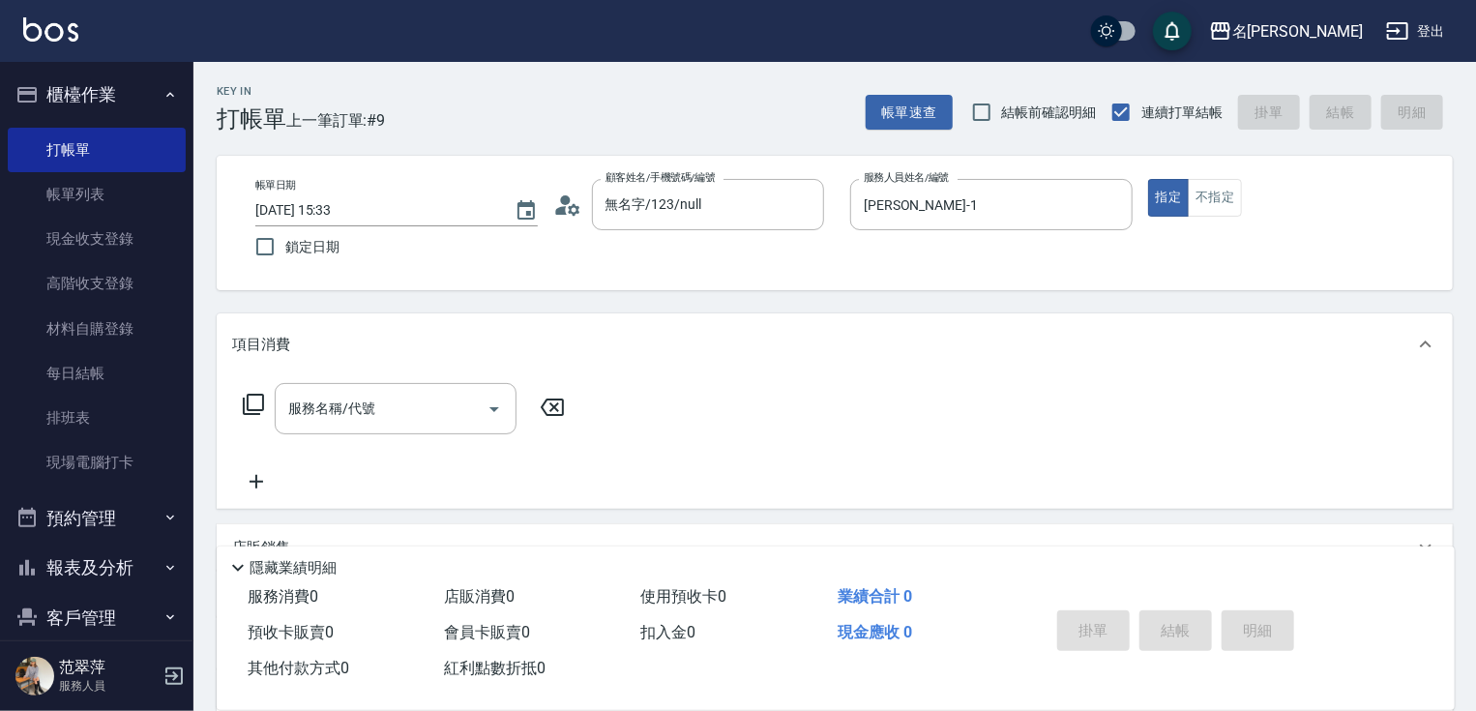
click at [258, 406] on icon at bounding box center [253, 404] width 23 height 23
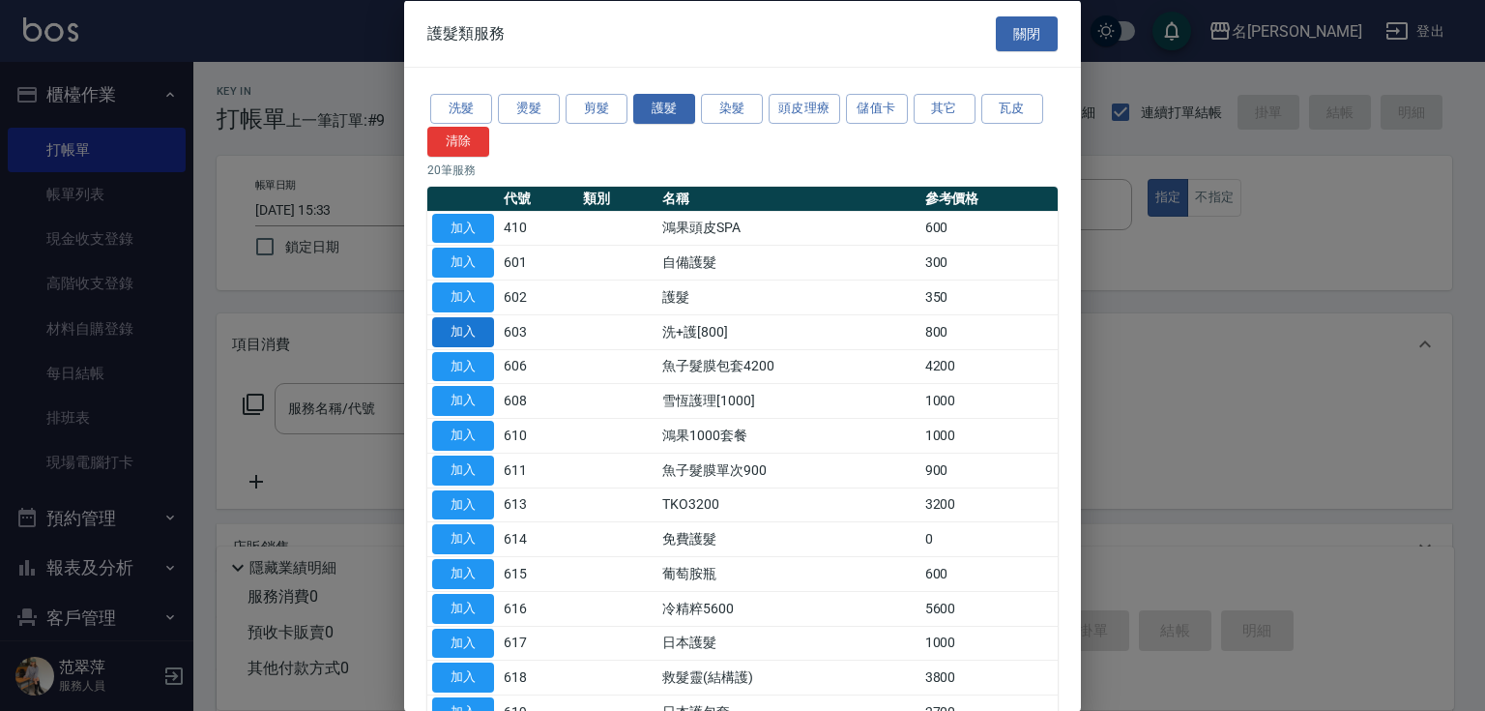
click at [456, 328] on button "加入" at bounding box center [463, 331] width 62 height 30
type input "洗+護[800](603)"
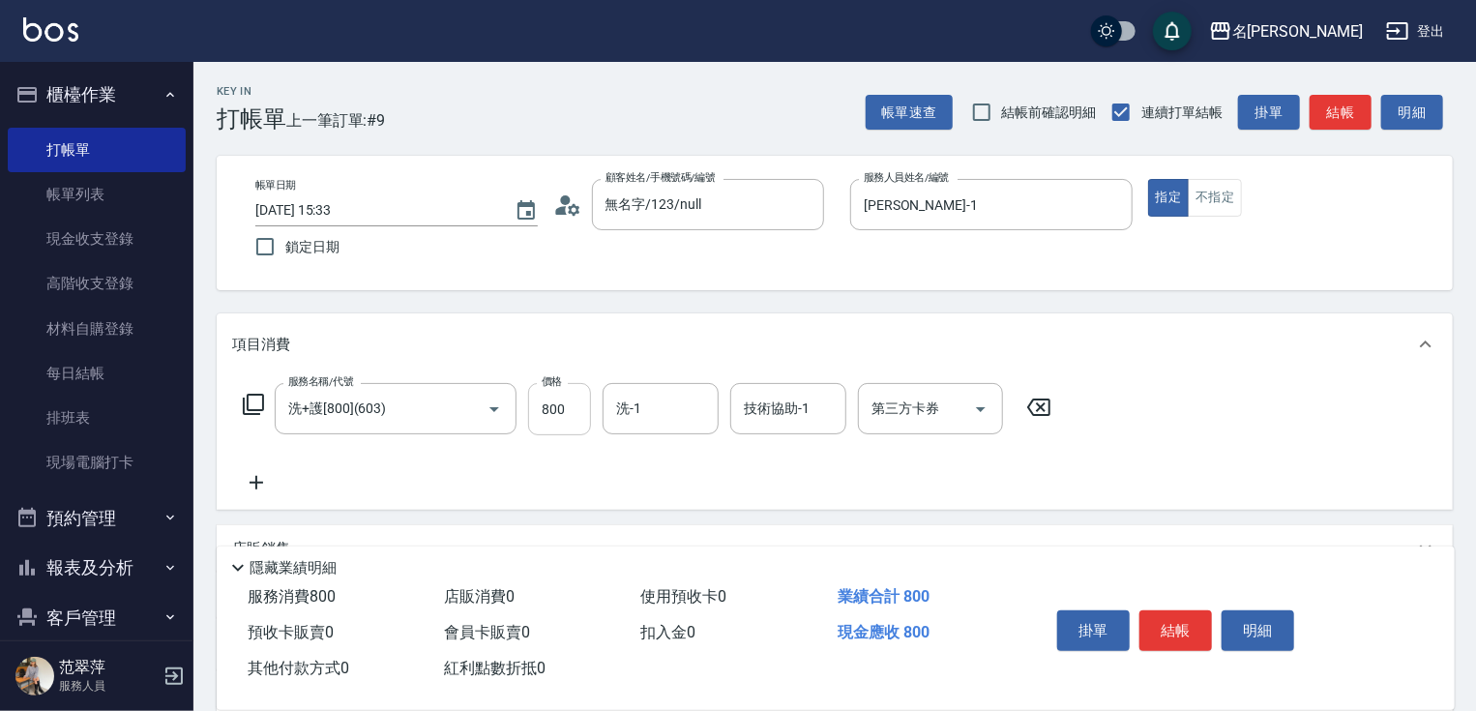
click at [585, 410] on input "800" at bounding box center [559, 409] width 63 height 52
type input "0"
type input "[PERSON_NAME]-18"
click at [1162, 611] on button "結帳" at bounding box center [1175, 630] width 73 height 41
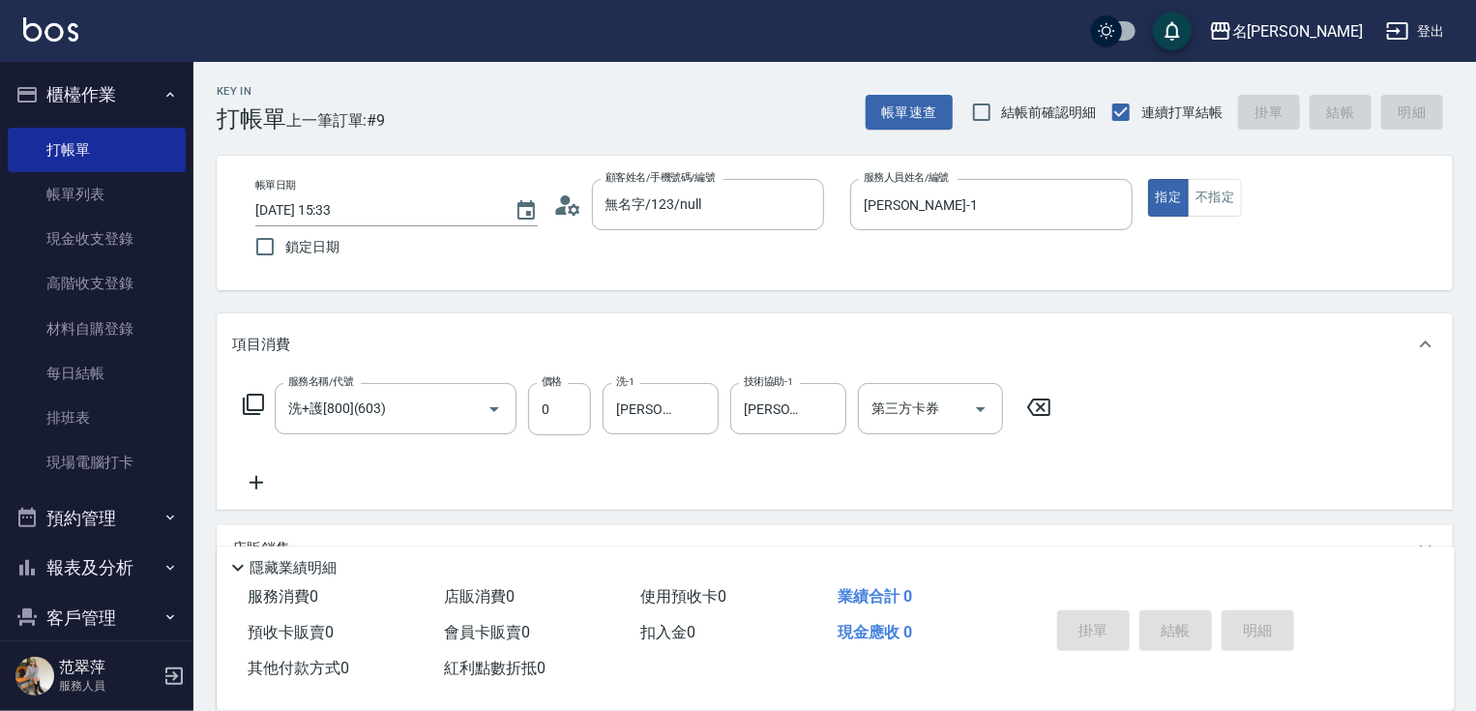
type input "[DATE] 15:34"
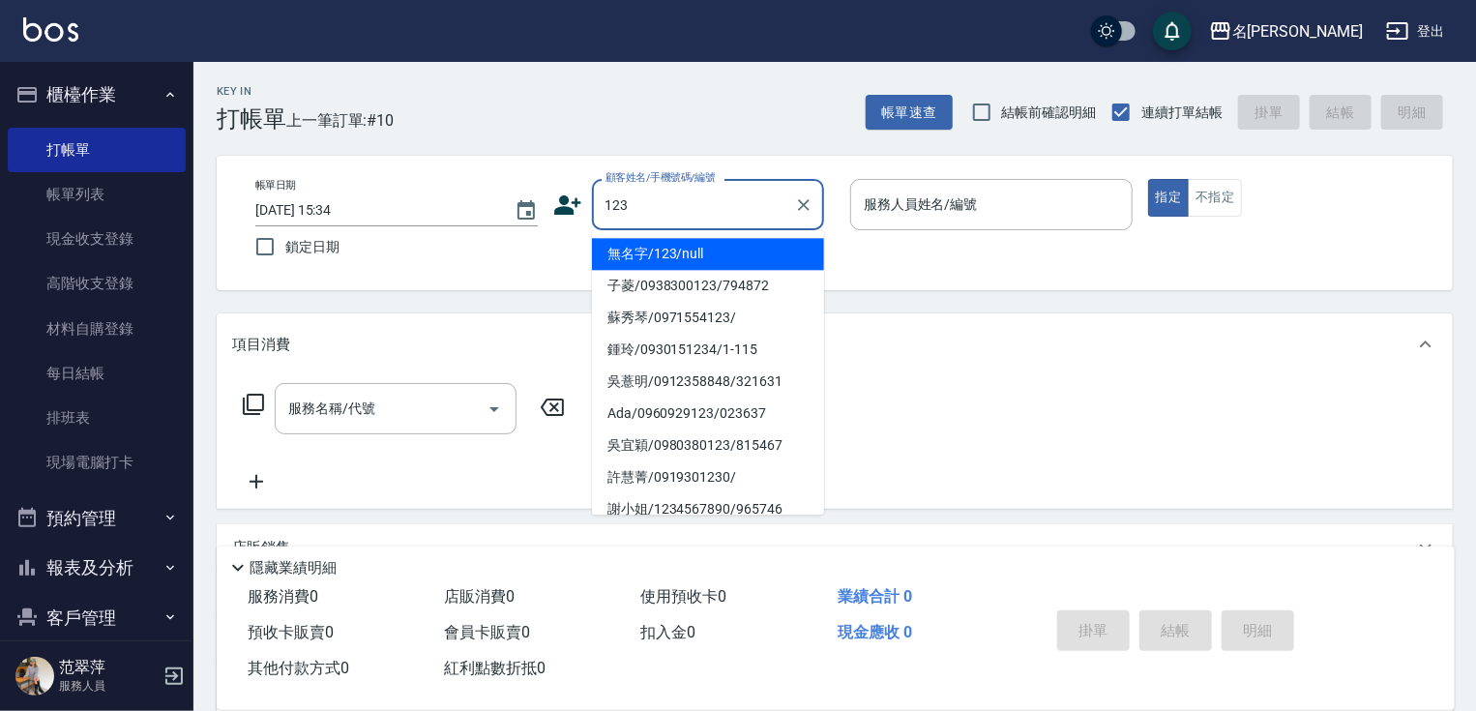
click at [724, 256] on li "無名字/123/null" at bounding box center [708, 254] width 232 height 32
type input "無名字/123/null"
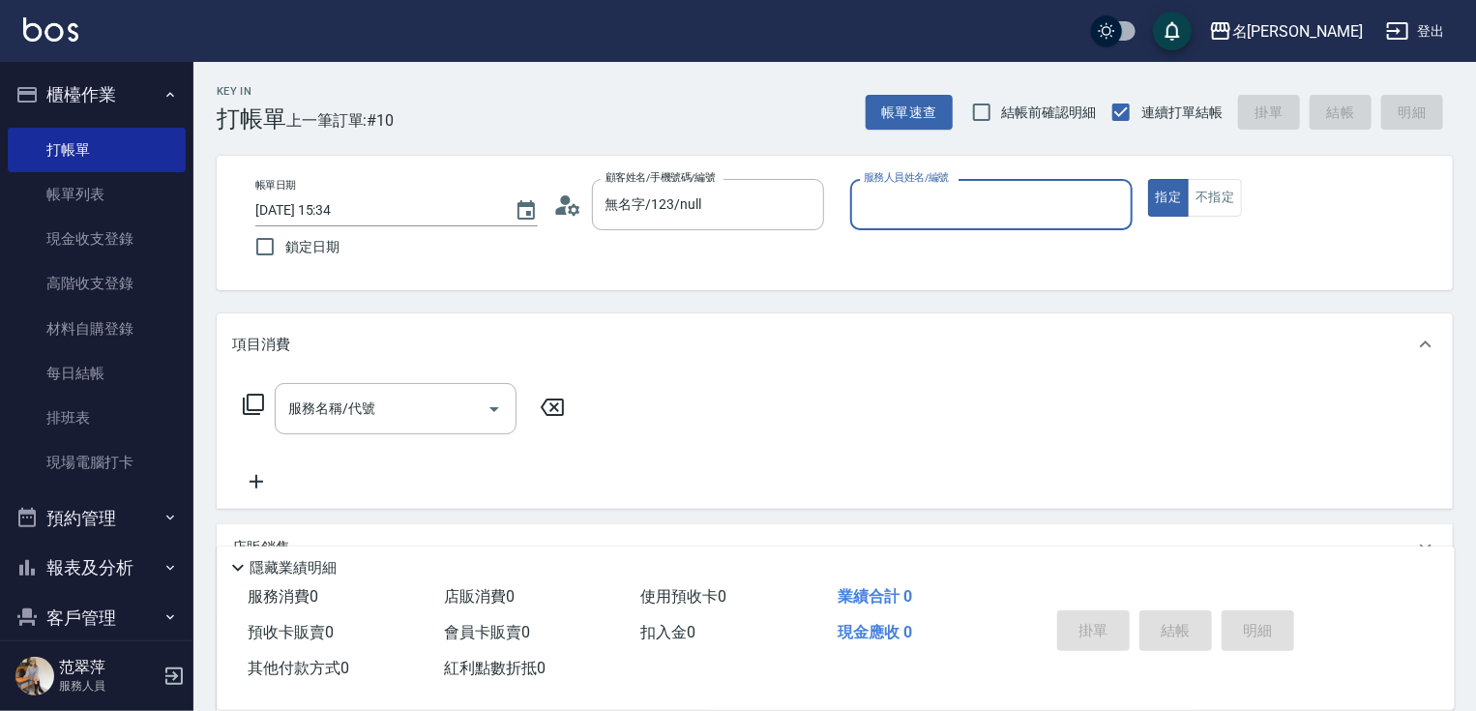
click at [958, 219] on input "服務人員姓名/編號" at bounding box center [991, 205] width 265 height 34
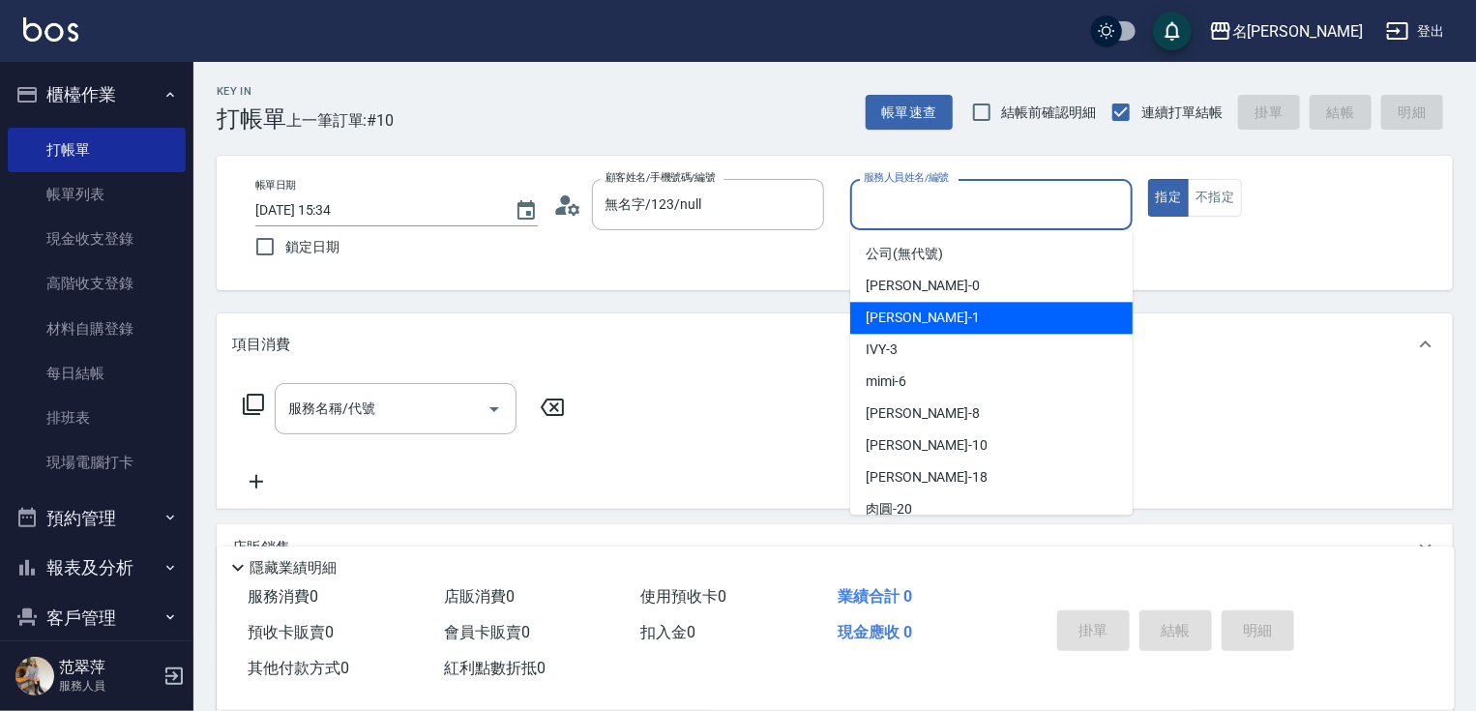
click at [951, 313] on div "[PERSON_NAME] -1" at bounding box center [991, 318] width 282 height 32
type input "[PERSON_NAME]-1"
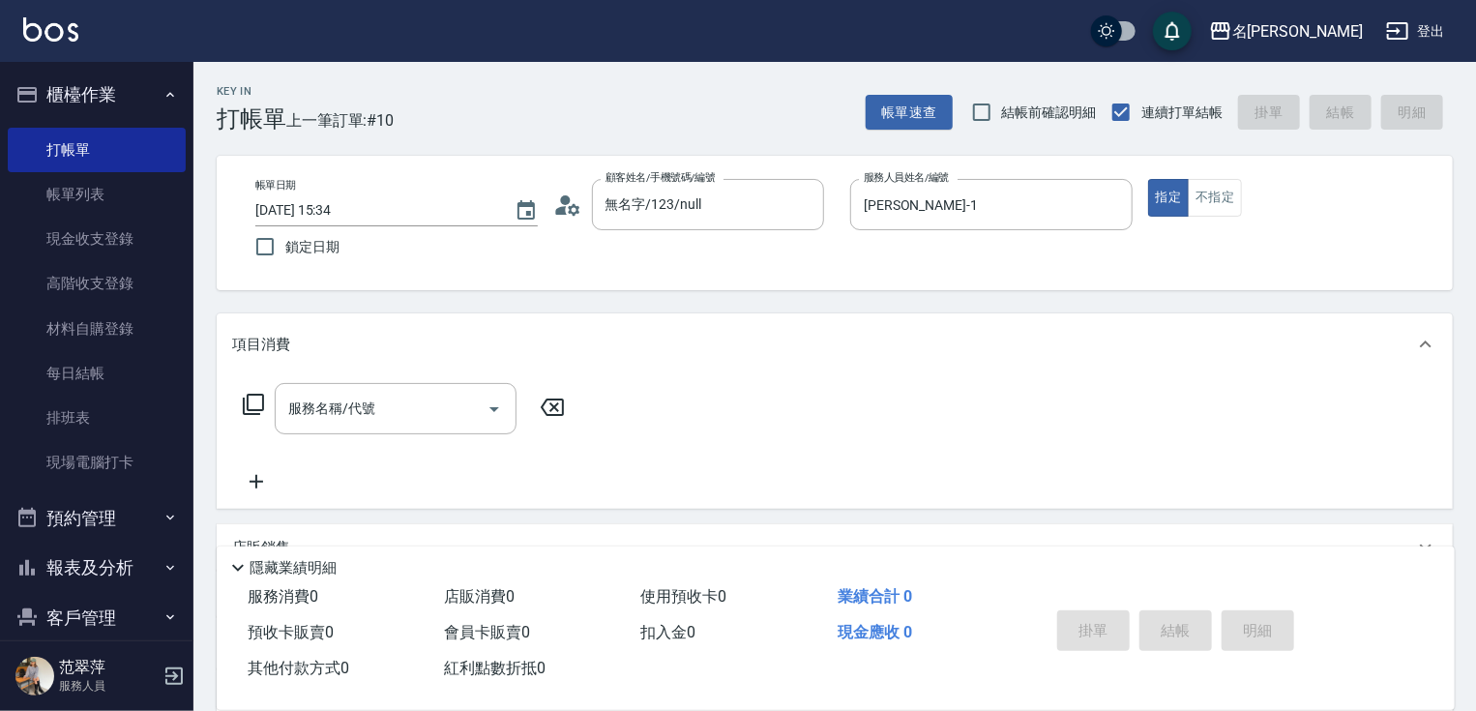
click at [251, 395] on icon at bounding box center [253, 404] width 21 height 21
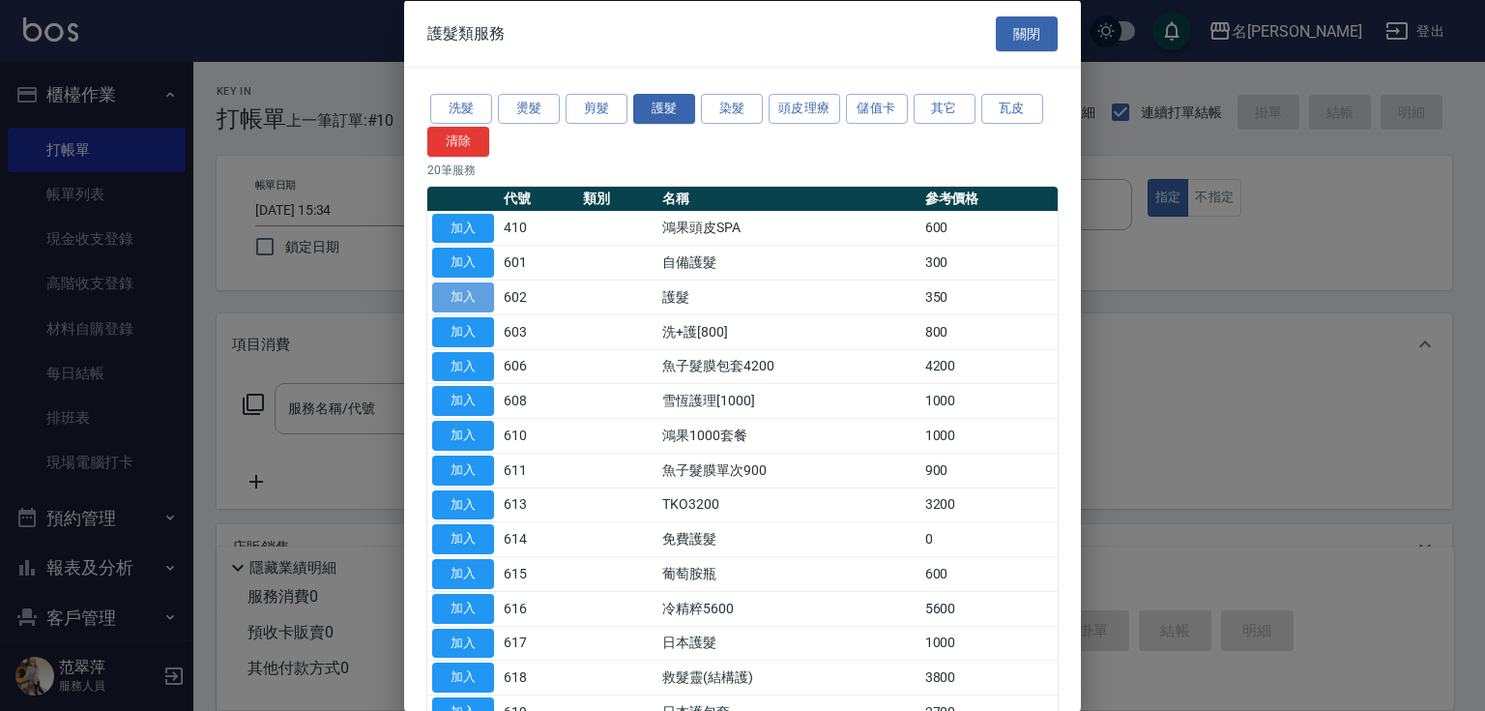
click at [468, 300] on button "加入" at bounding box center [463, 297] width 62 height 30
type input "護髮(602)"
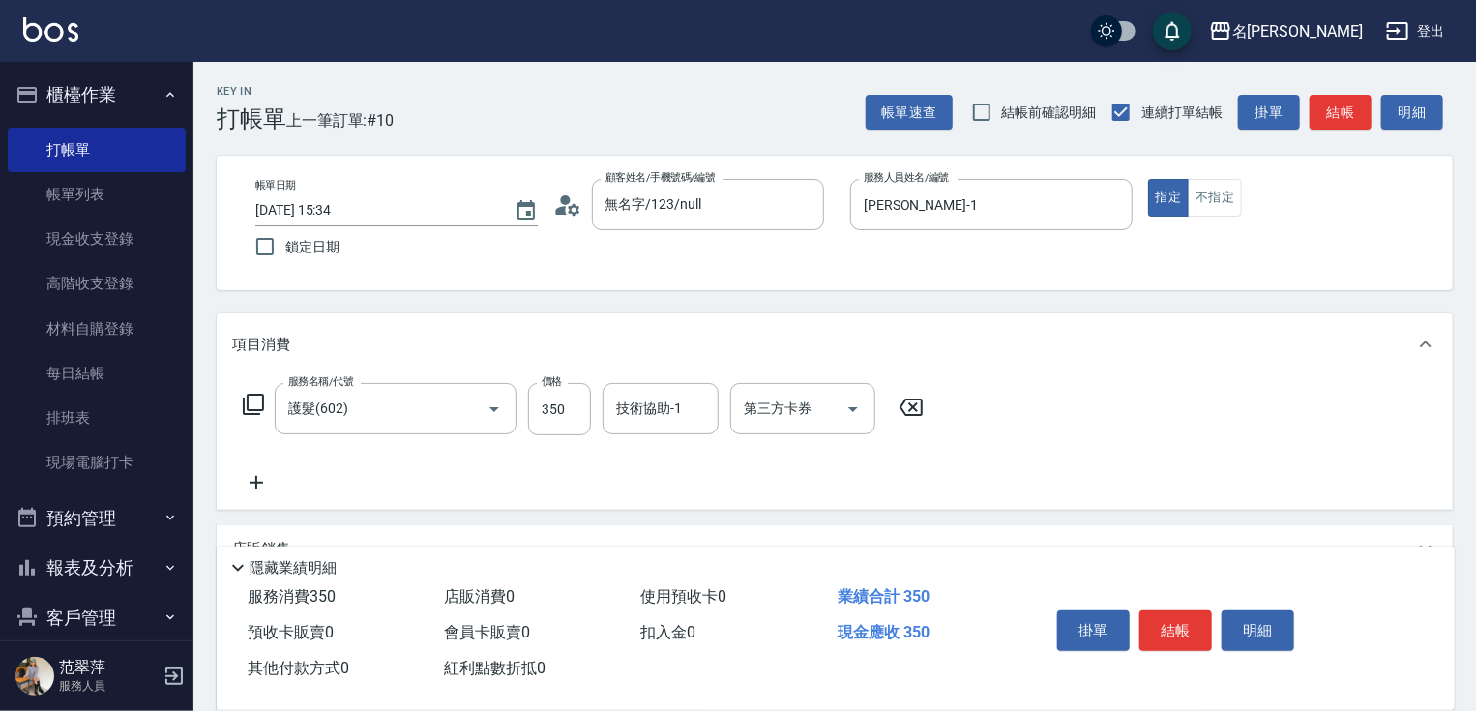
click at [456, 339] on div "項目消費" at bounding box center [823, 345] width 1182 height 20
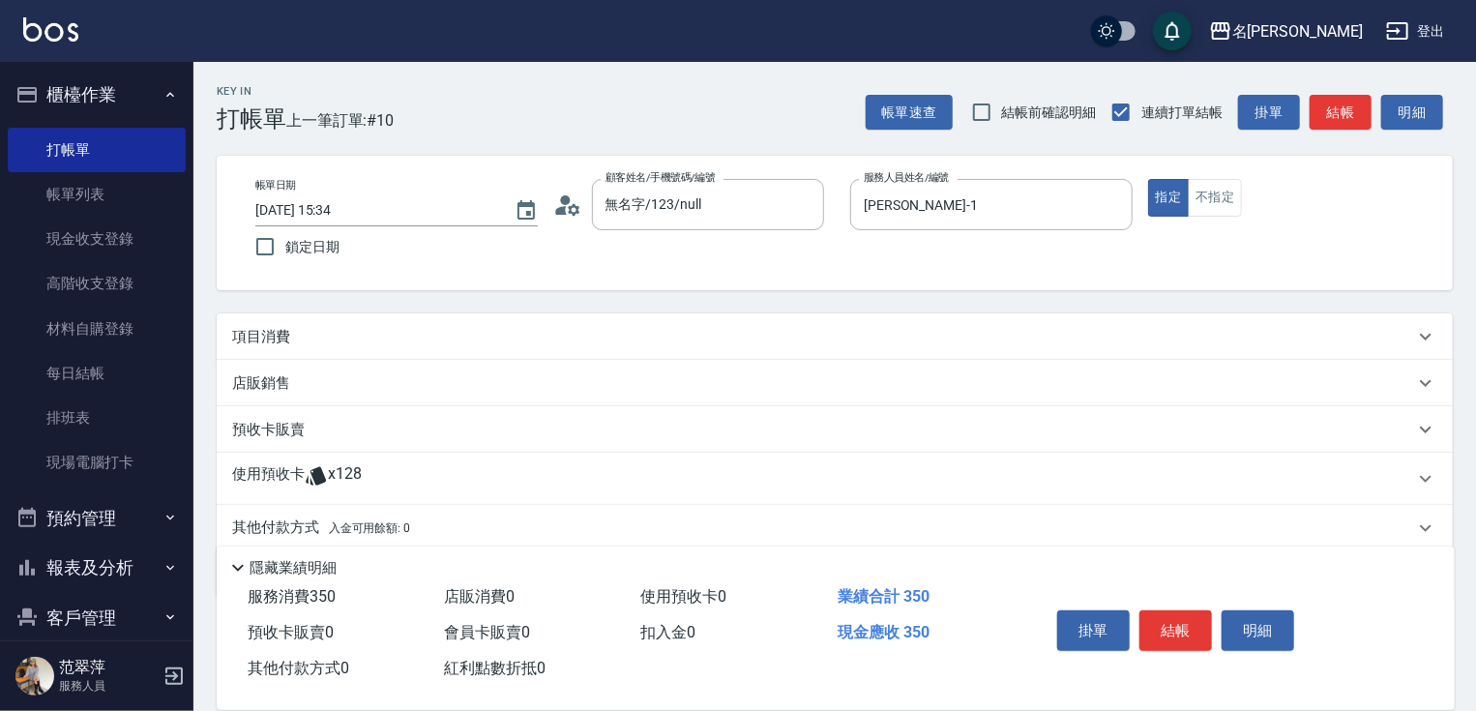
click at [271, 325] on div "項目消費" at bounding box center [835, 336] width 1236 height 46
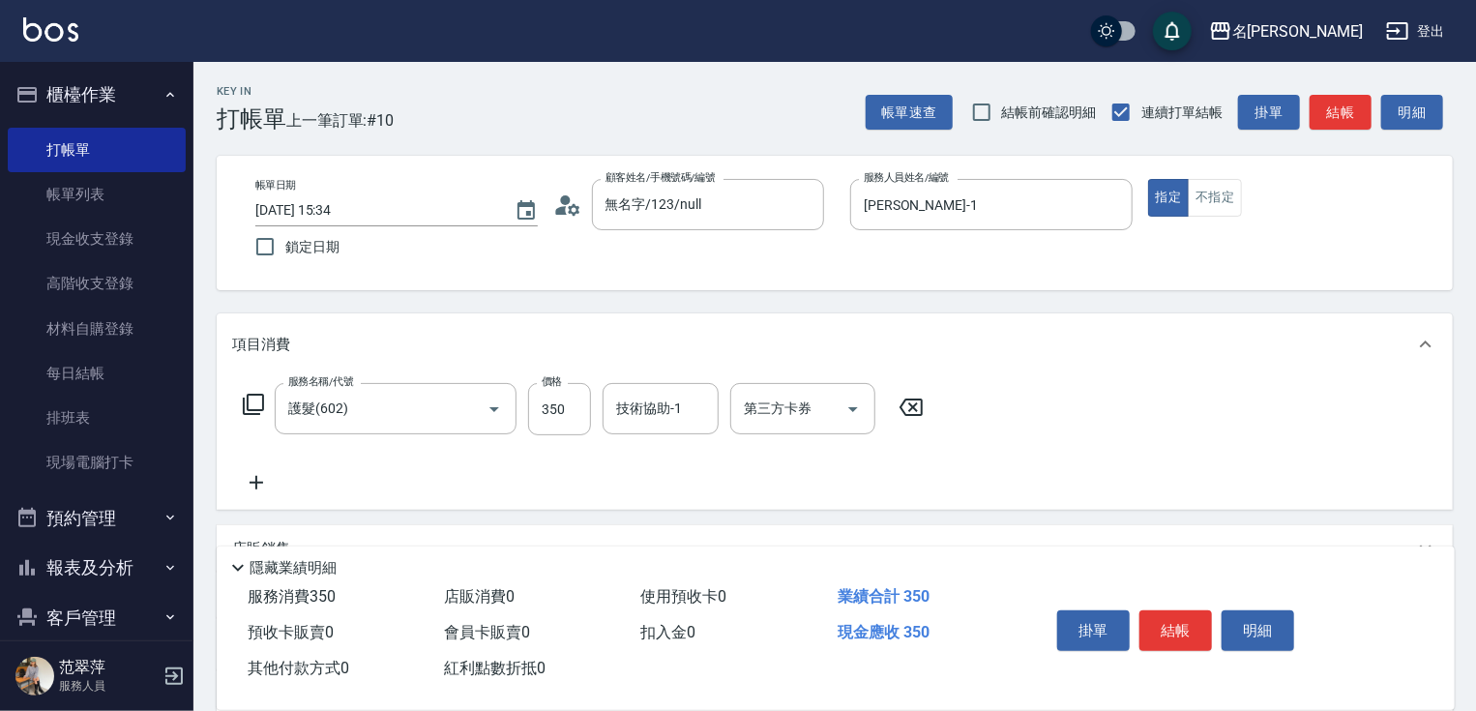
click at [252, 403] on icon at bounding box center [253, 404] width 23 height 23
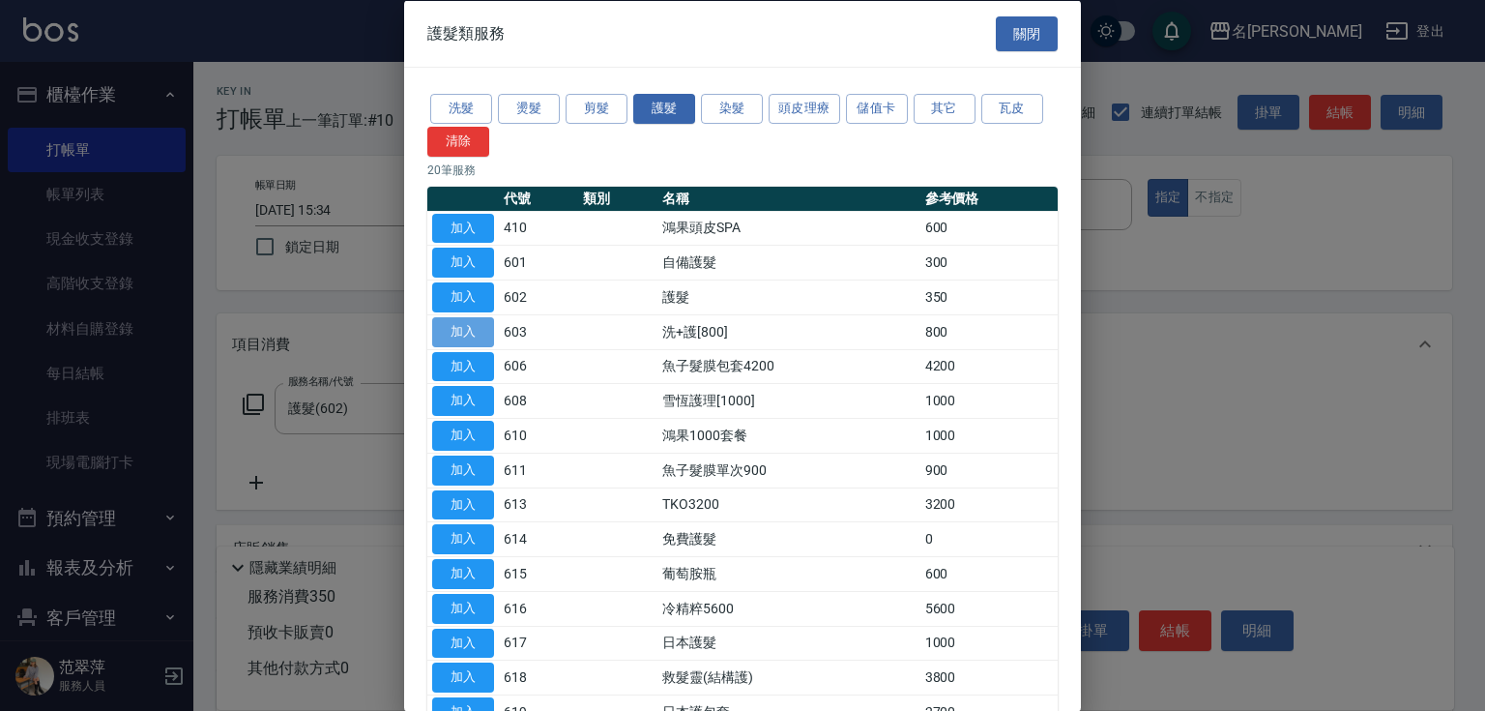
click at [454, 334] on button "加入" at bounding box center [463, 331] width 62 height 30
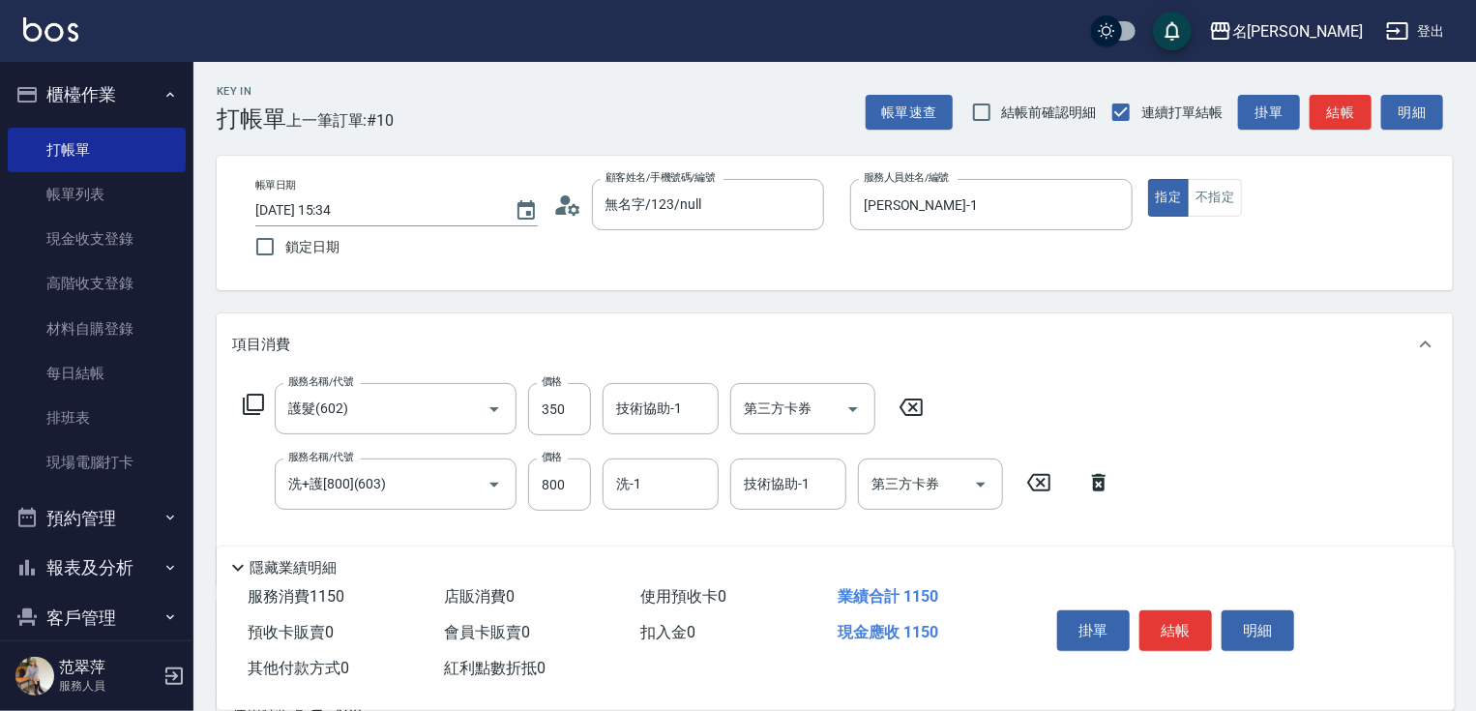
click at [897, 404] on icon at bounding box center [911, 407] width 48 height 23
type input "0"
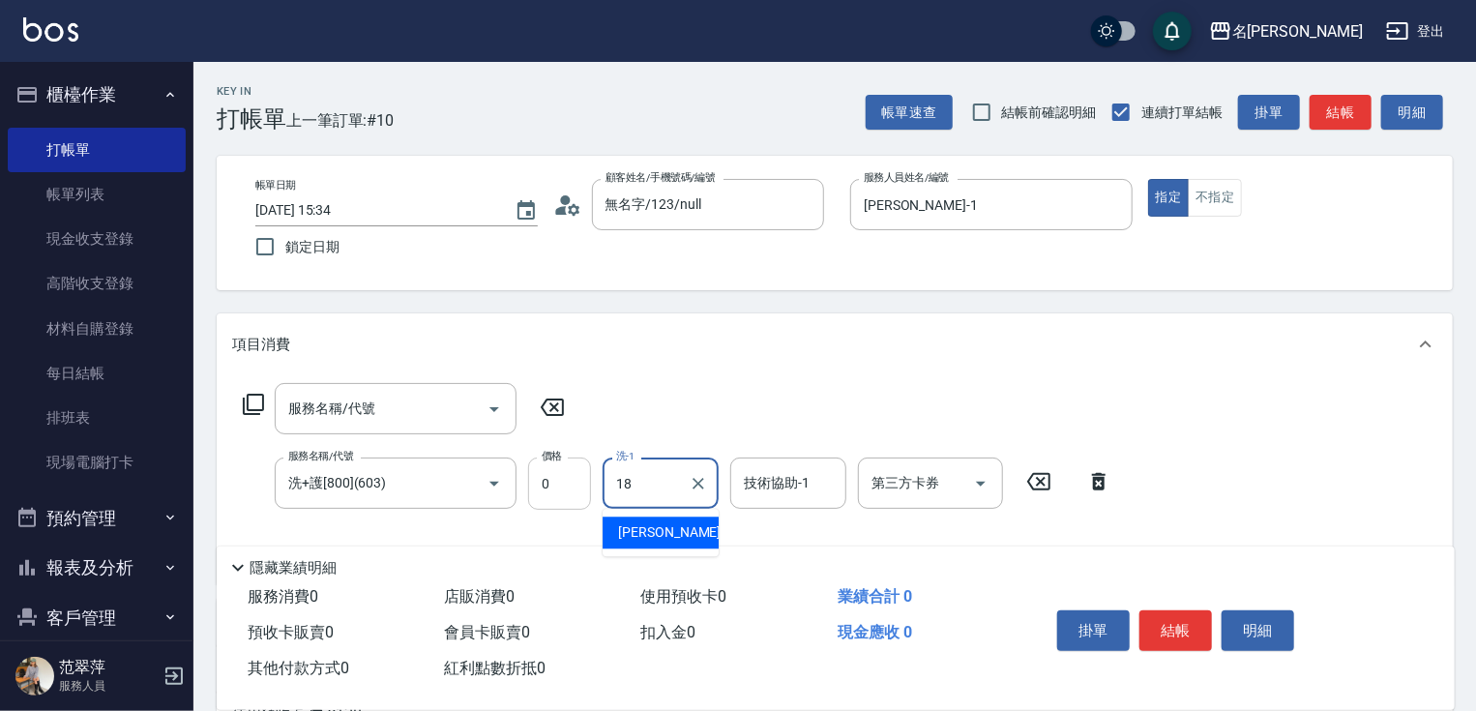
type input "[PERSON_NAME]-18"
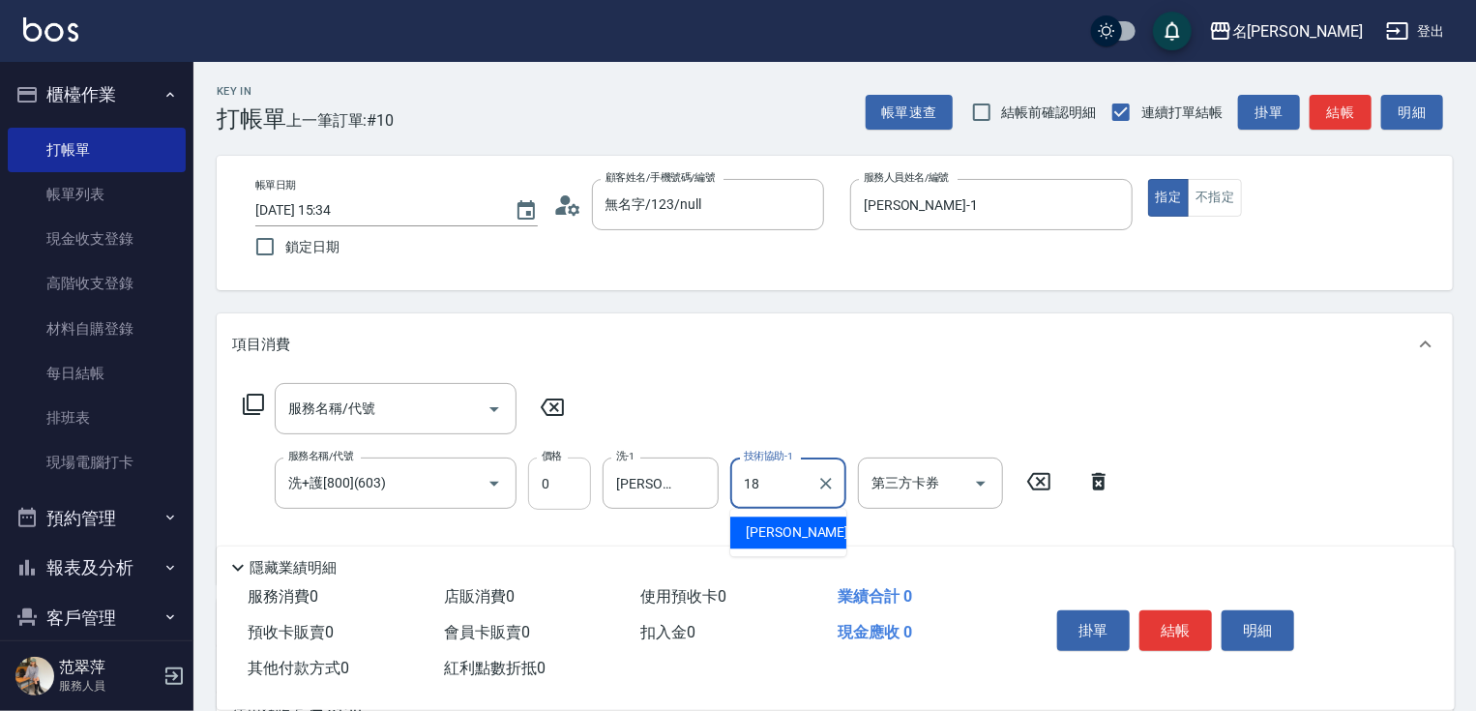
type input "[PERSON_NAME]-18"
drag, startPoint x: 1476, startPoint y: 402, endPoint x: 1484, endPoint y: 477, distance: 75.0
click at [1475, 477] on html "名留竹林 登出 櫃檯作業 打帳單 帳單列表 現金收支登錄 高階收支登錄 材料自購登錄 每日結帳 排班表 現場電腦打卡 預約管理 預約管理 單日預約紀錄 單週預…" at bounding box center [738, 510] width 1476 height 1021
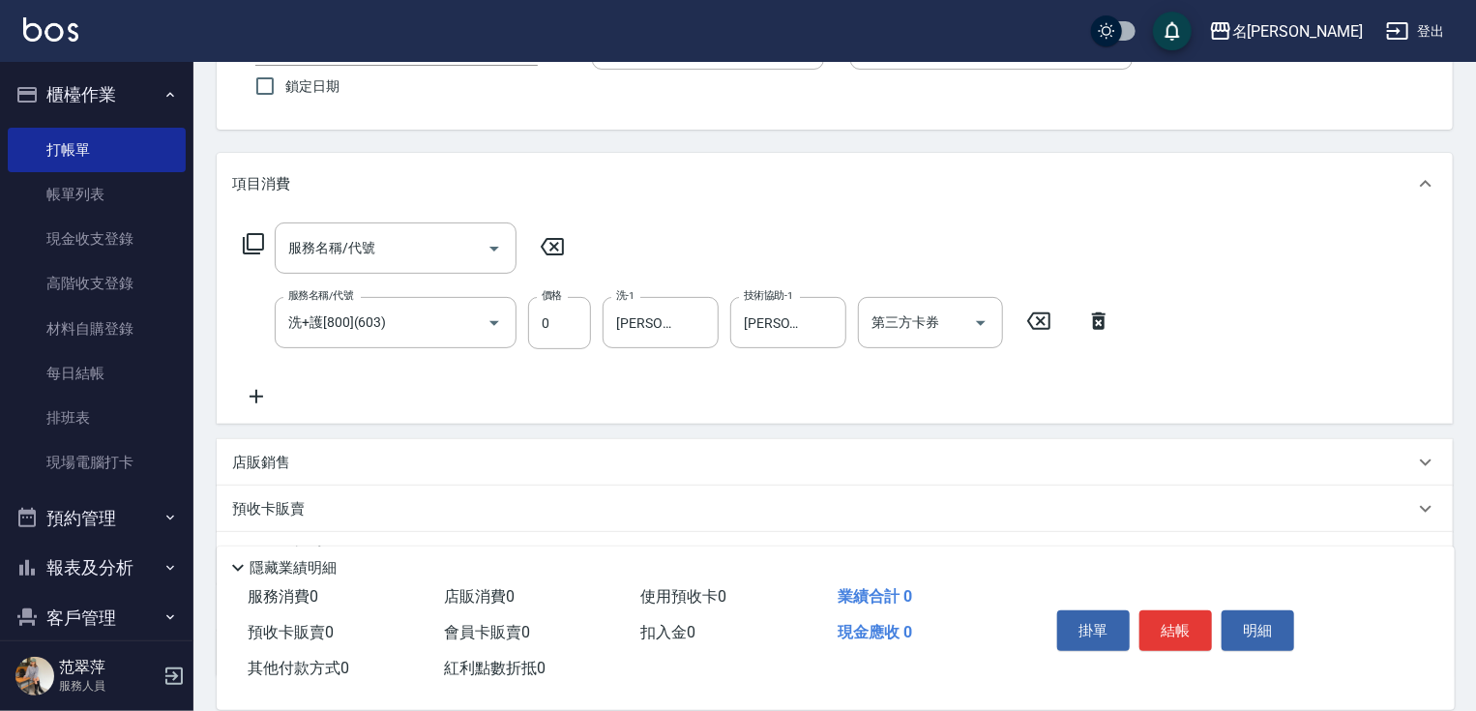
scroll to position [309, 0]
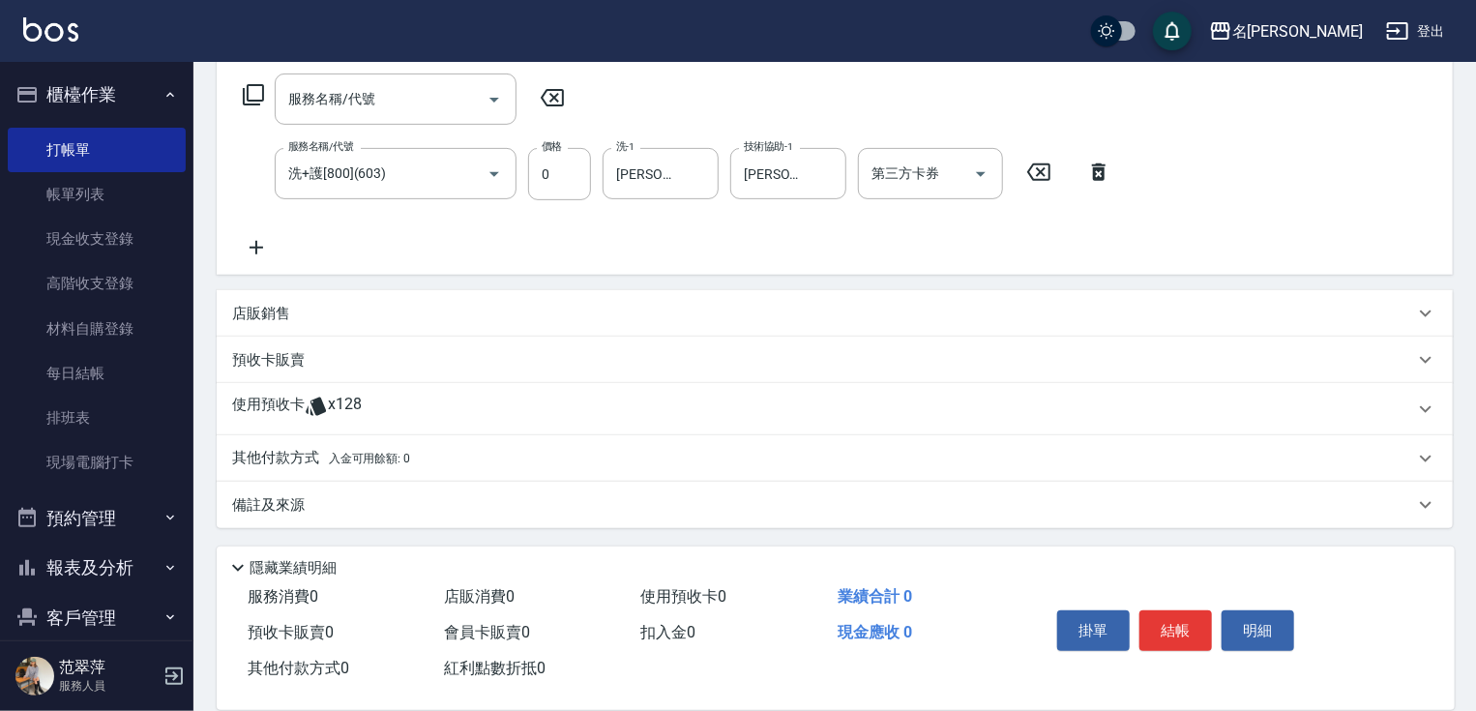
click at [255, 309] on p "店販銷售" at bounding box center [261, 314] width 58 height 20
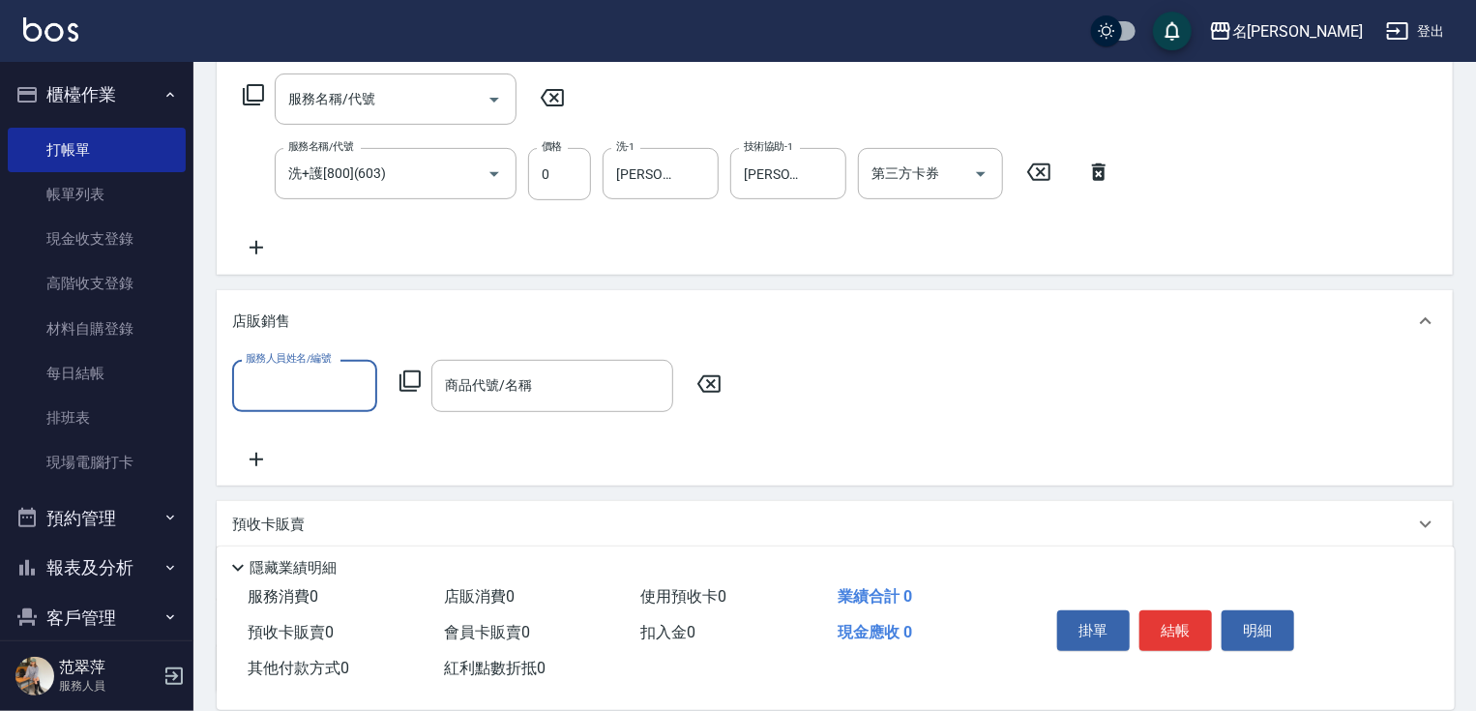
scroll to position [0, 0]
click at [304, 379] on input "服務人員姓名/編號" at bounding box center [305, 385] width 128 height 34
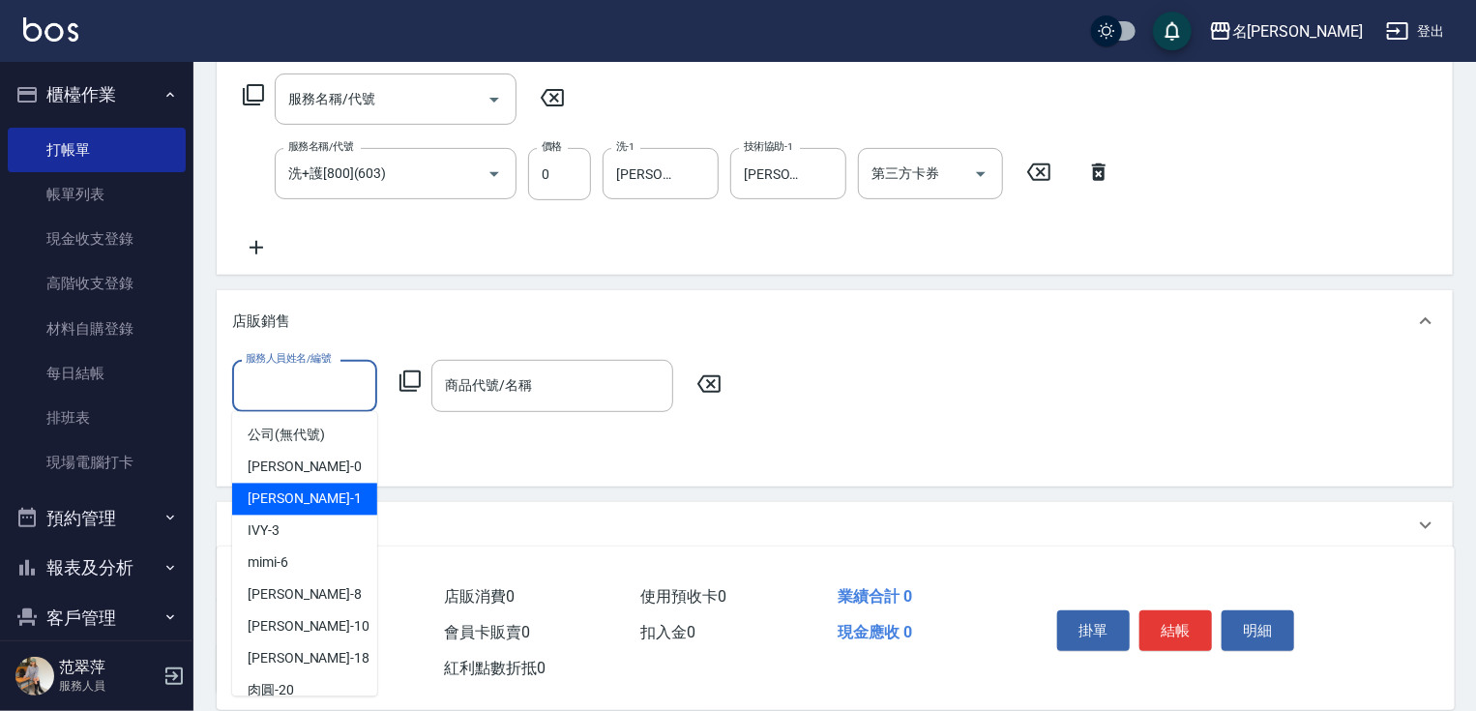
click at [313, 491] on div "[PERSON_NAME] -1" at bounding box center [304, 500] width 145 height 32
type input "[PERSON_NAME]-1"
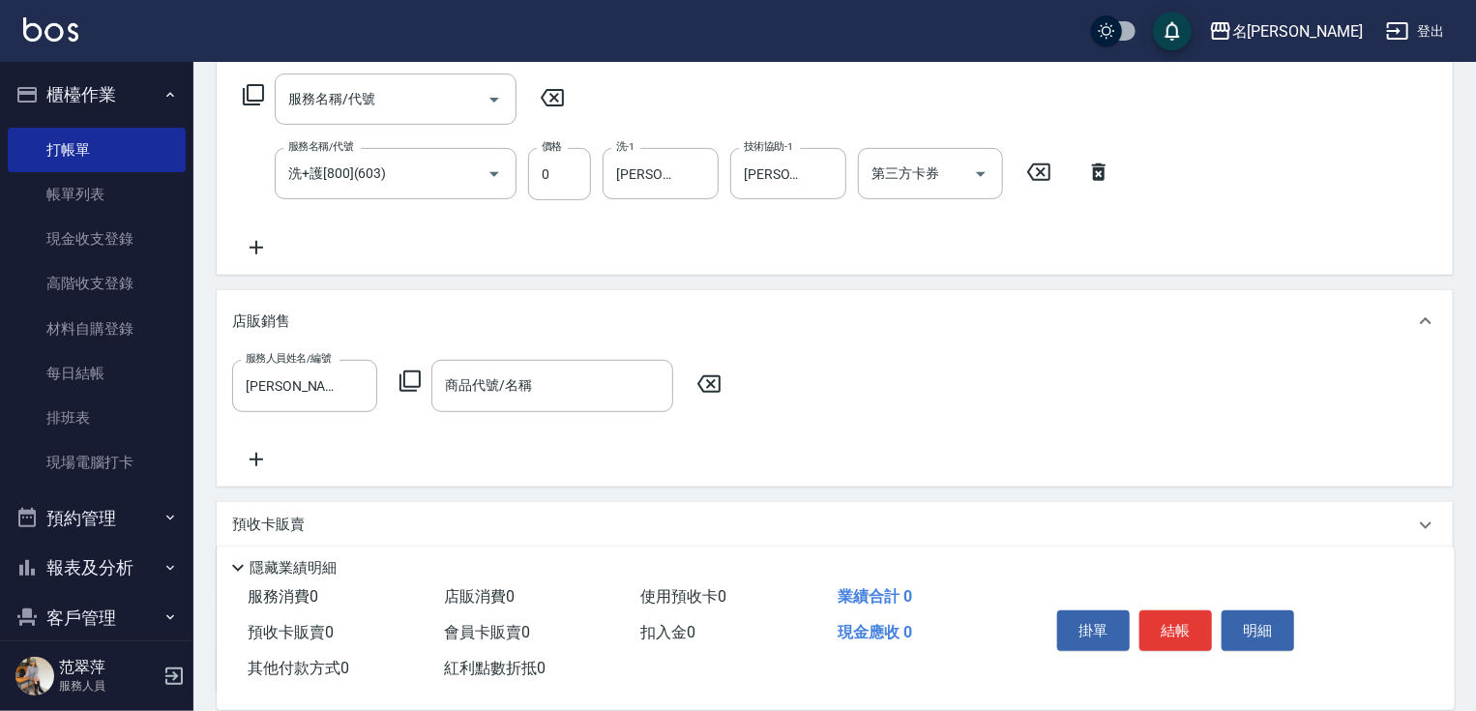
click at [400, 383] on icon at bounding box center [409, 380] width 21 height 21
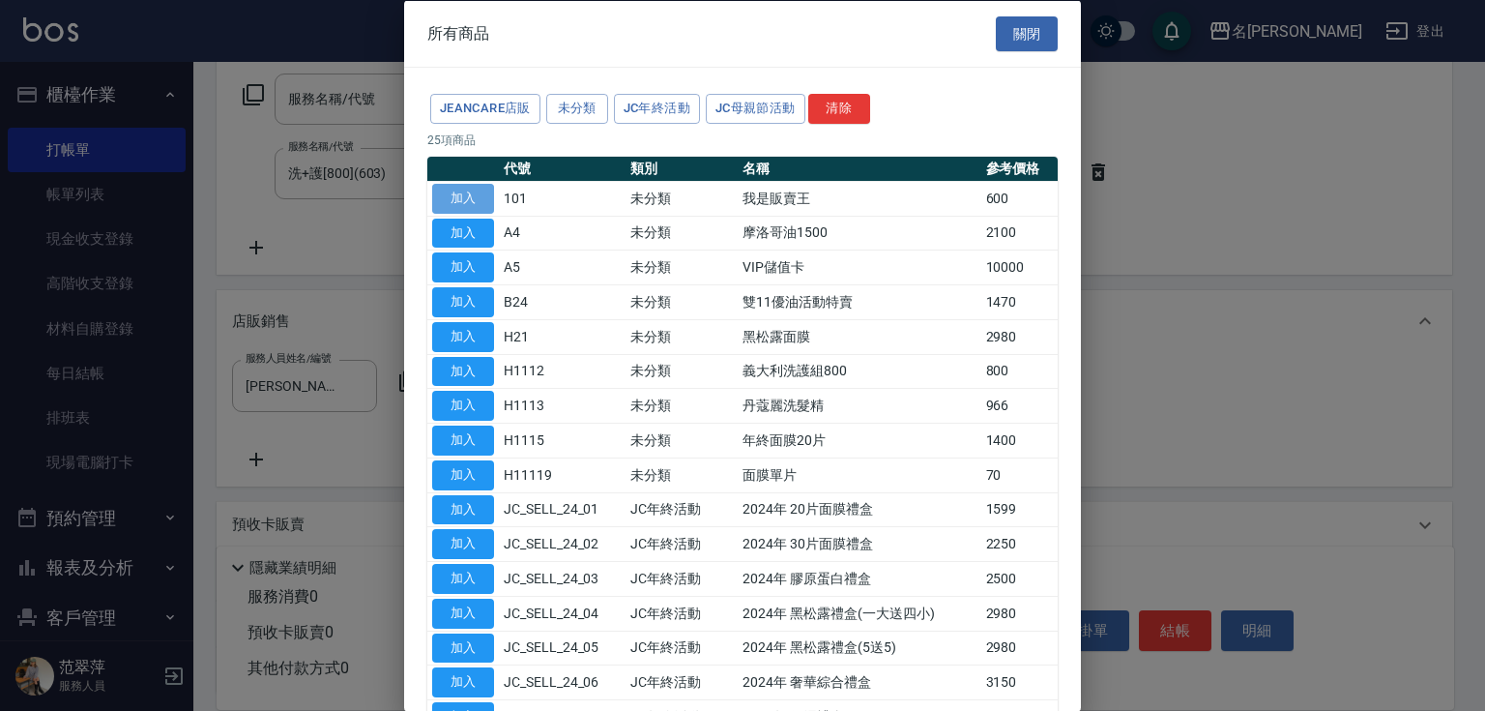
click at [479, 193] on button "加入" at bounding box center [463, 198] width 62 height 30
type input "我是販賣王"
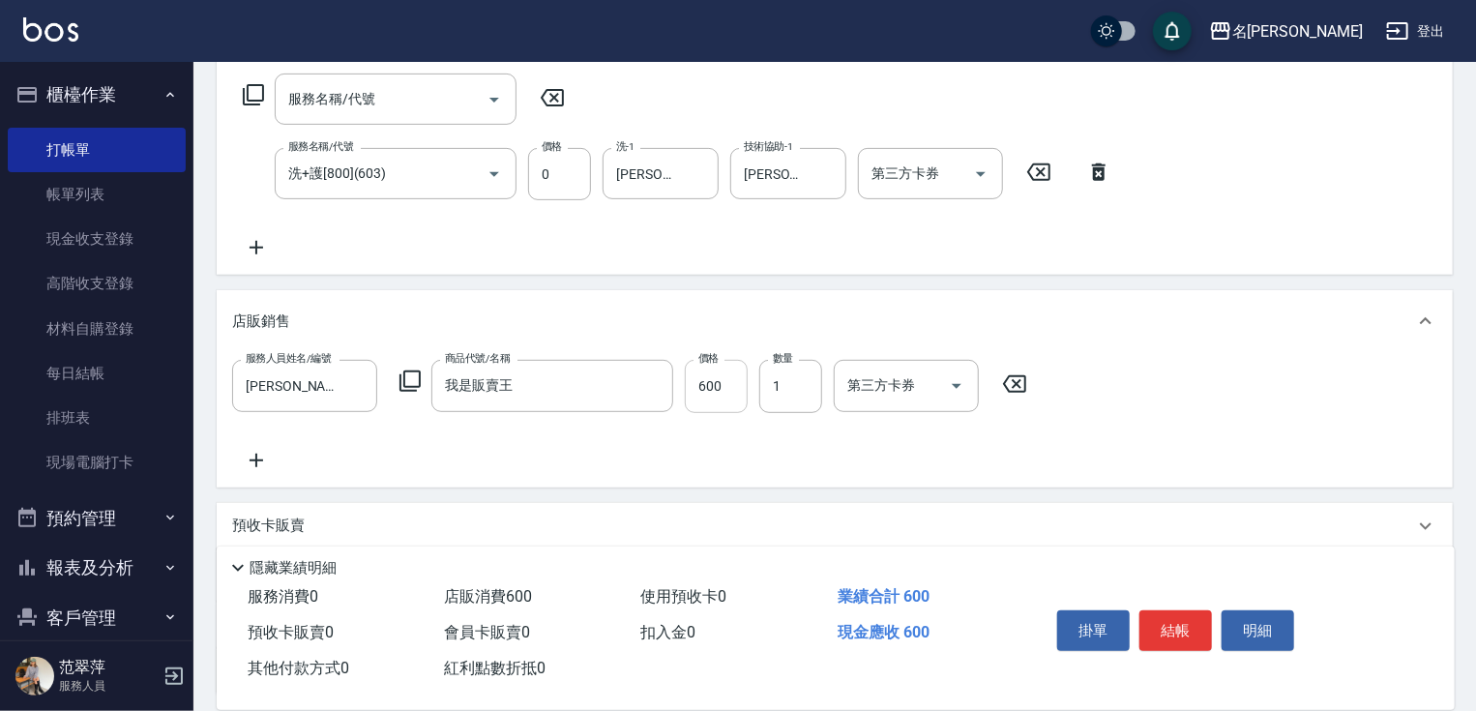
click at [703, 384] on input "600" at bounding box center [716, 386] width 63 height 52
type input "1200"
click at [250, 468] on icon at bounding box center [256, 460] width 48 height 23
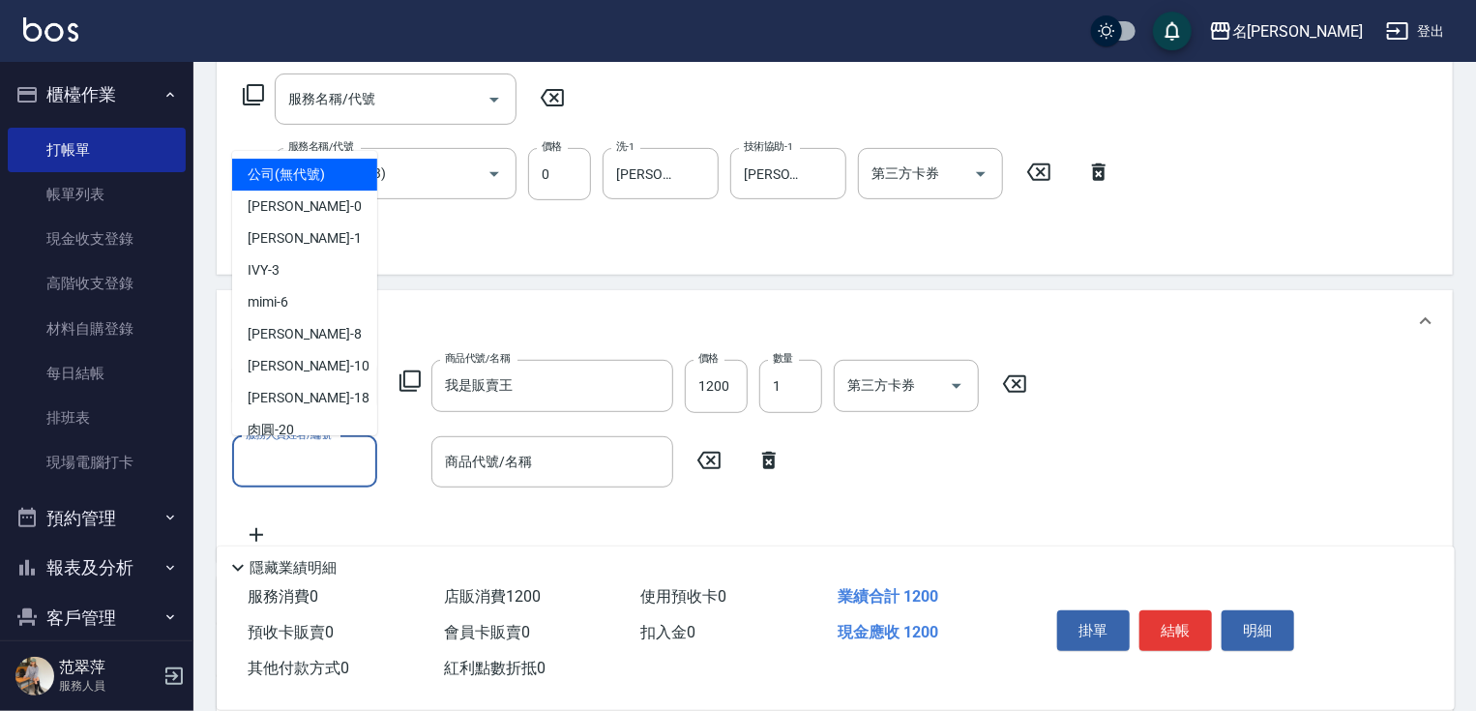
click at [281, 470] on input "服務人員姓名/編號" at bounding box center [305, 462] width 128 height 34
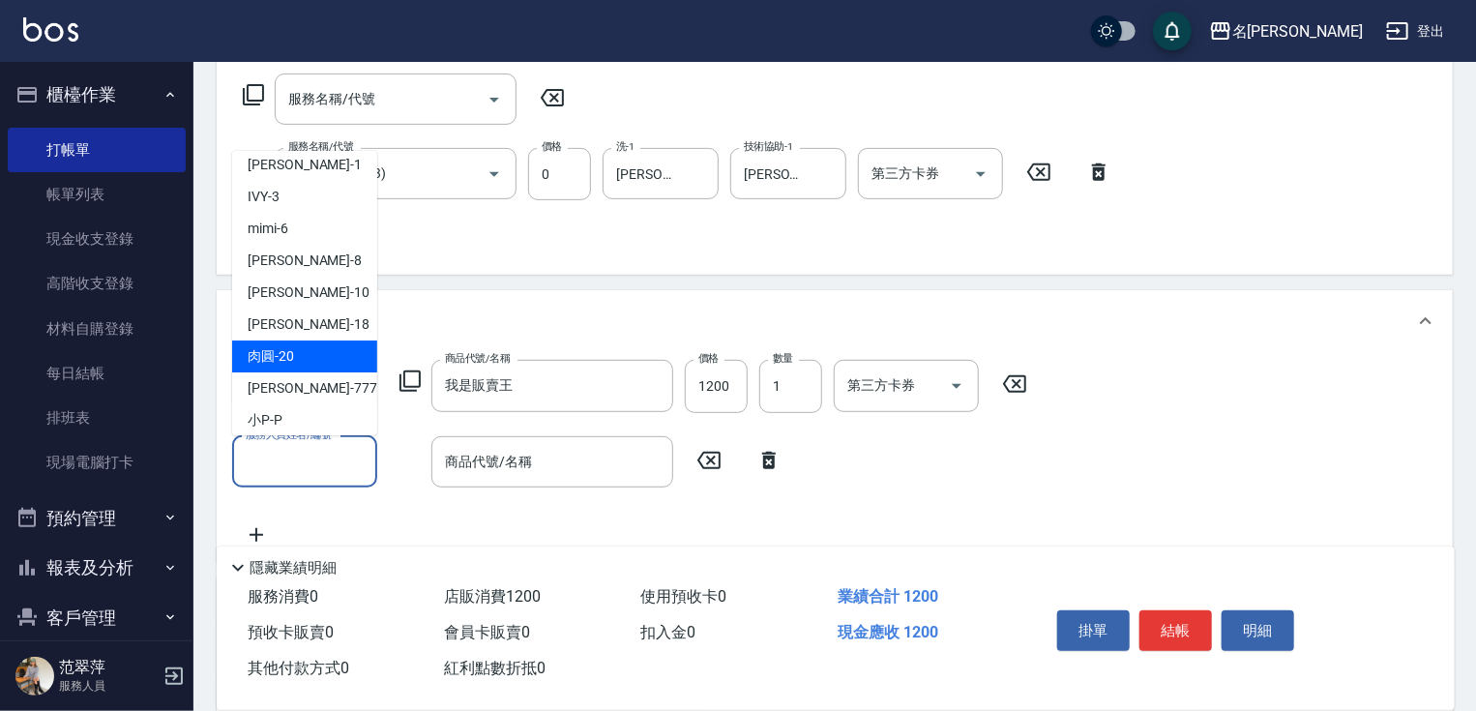
scroll to position [113, 0]
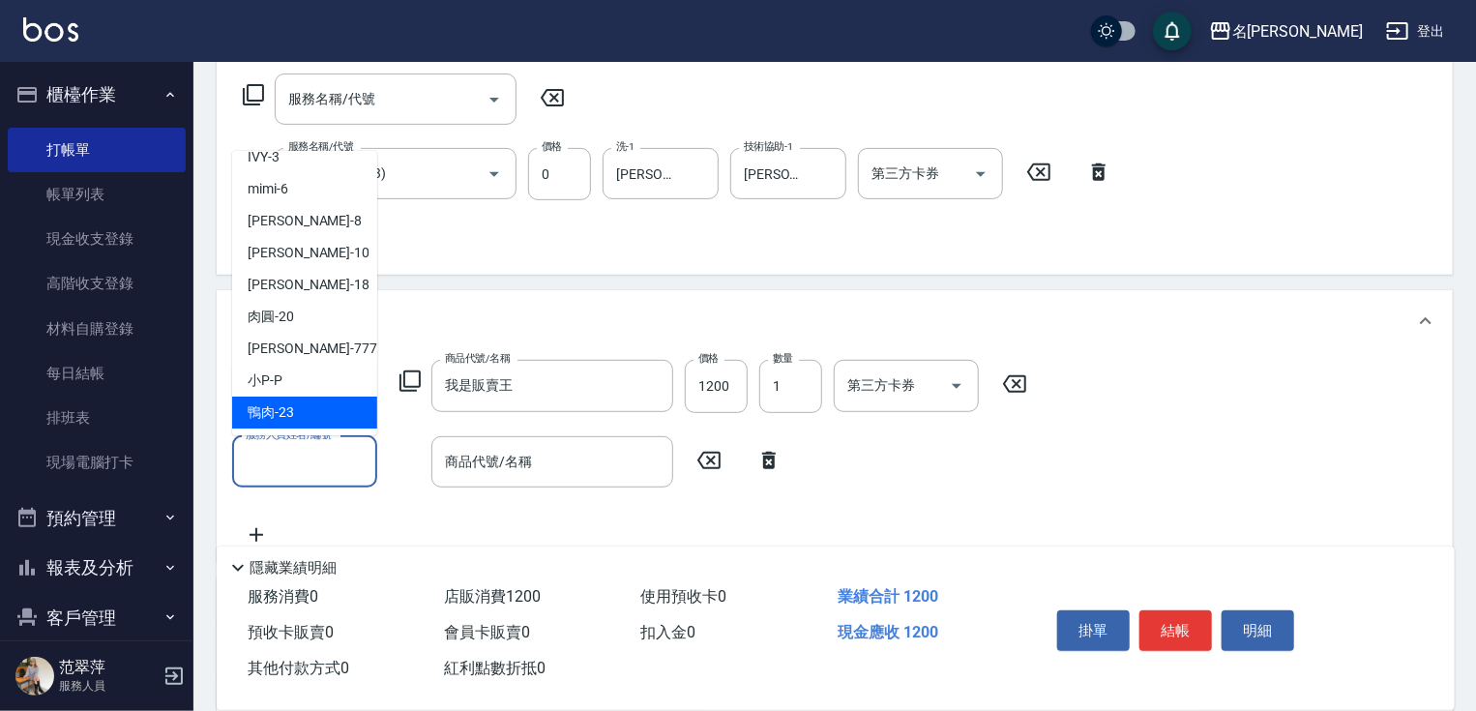
click at [291, 411] on span "鴨肉 -23" at bounding box center [271, 412] width 46 height 20
type input "鴨肉-23"
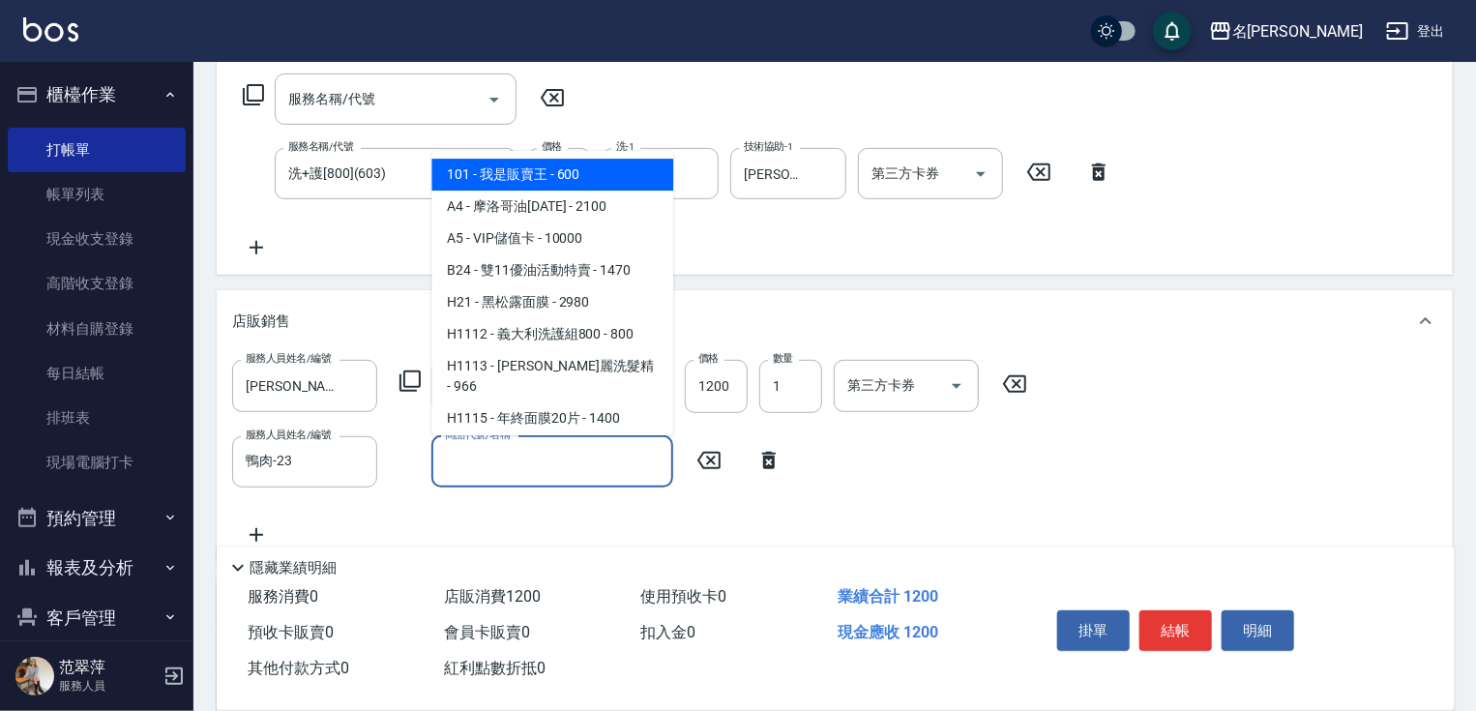
click at [502, 456] on input "商品代號/名稱" at bounding box center [552, 462] width 224 height 34
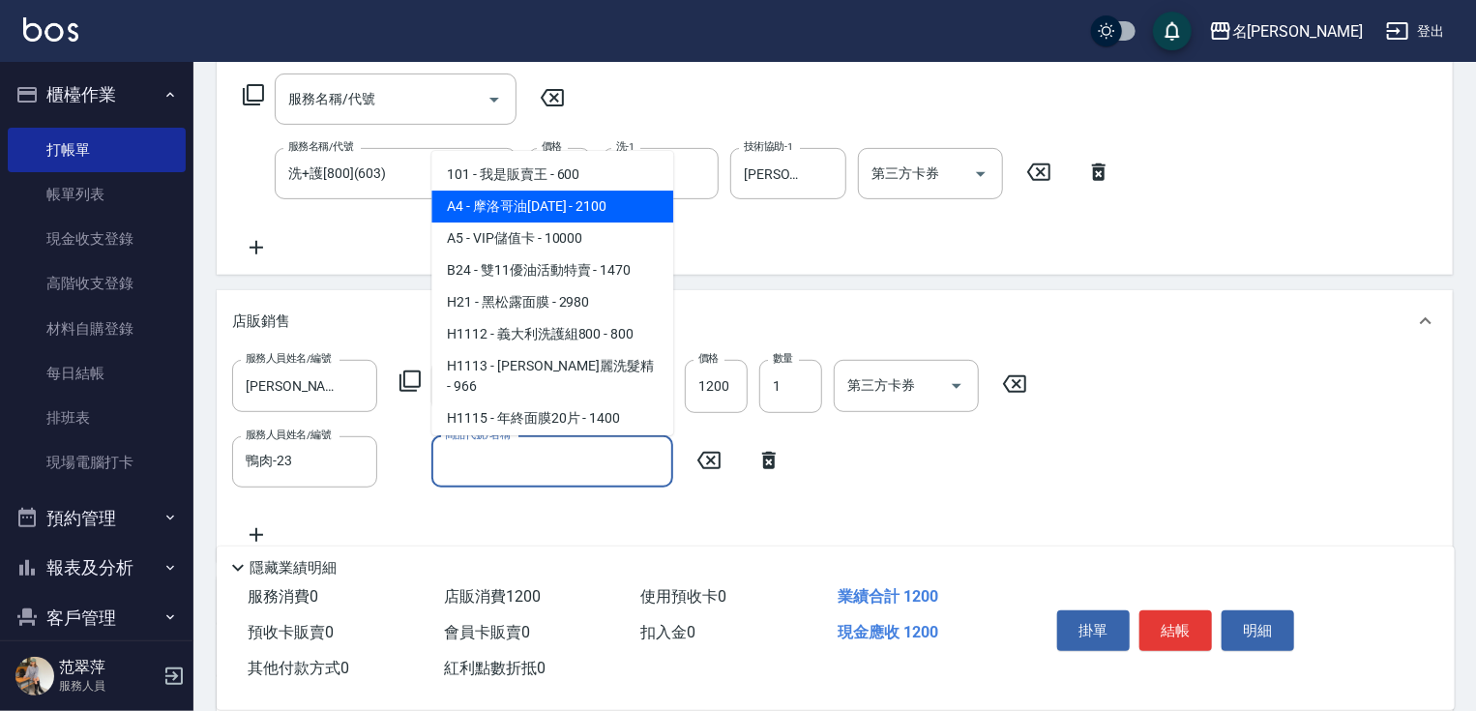
click at [551, 191] on span "A4 - 摩洛哥油[DATE] - 2100" at bounding box center [552, 207] width 242 height 32
drag, startPoint x: 531, startPoint y: 461, endPoint x: 533, endPoint y: 416, distance: 45.5
click at [533, 456] on input "摩洛哥油1500" at bounding box center [537, 462] width 195 height 34
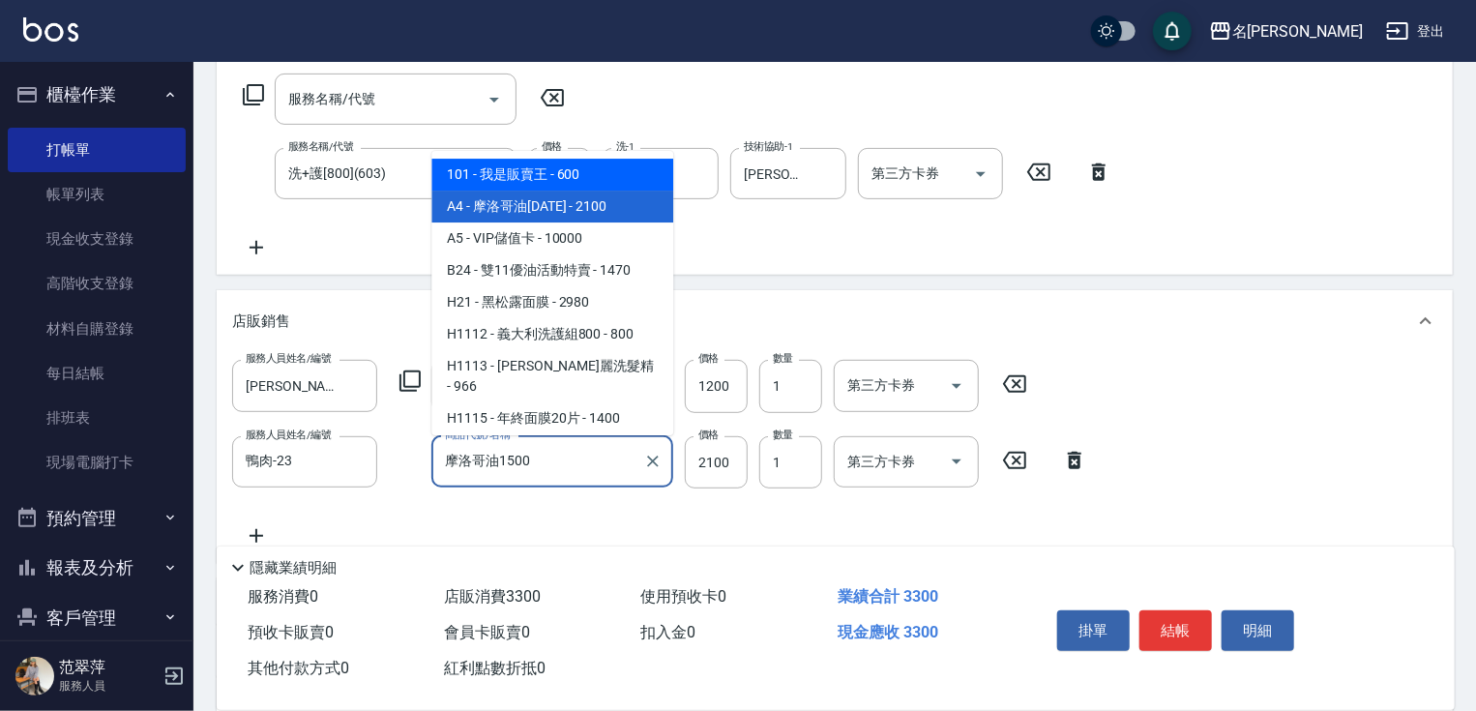
click at [551, 159] on span "101 - 我是販賣王 - 600" at bounding box center [552, 175] width 242 height 32
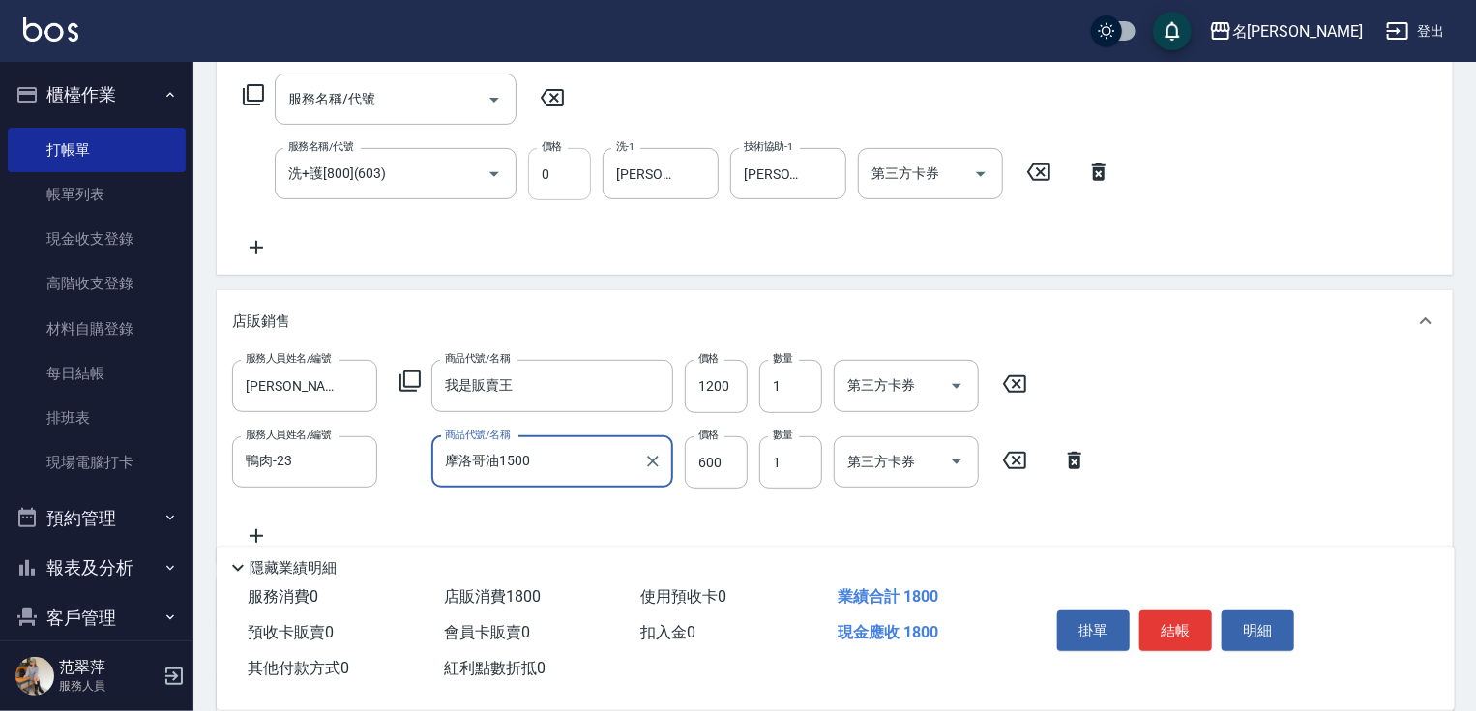
type input "我是販賣王"
click at [715, 476] on input "600" at bounding box center [716, 462] width 63 height 52
type input "1040"
click at [1188, 629] on button "結帳" at bounding box center [1175, 630] width 73 height 41
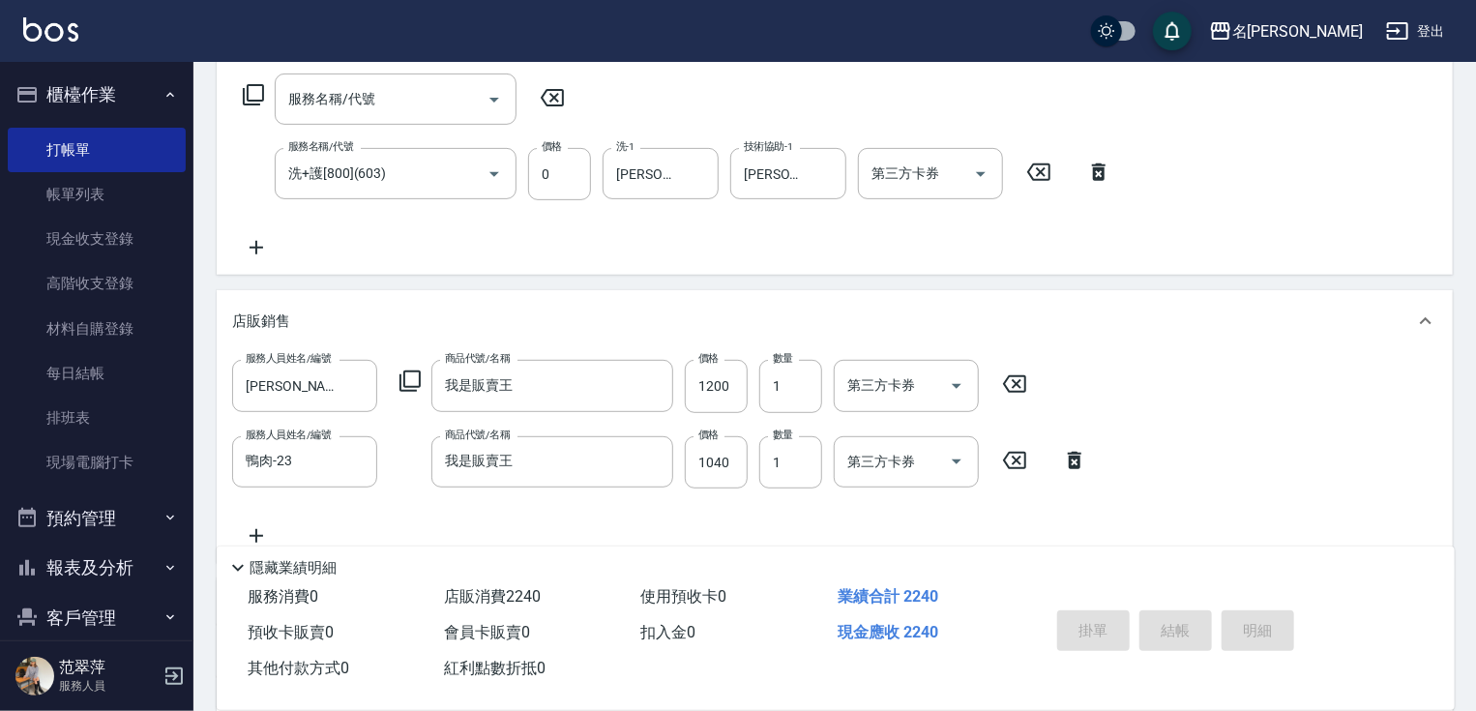
type input "[DATE] 15:35"
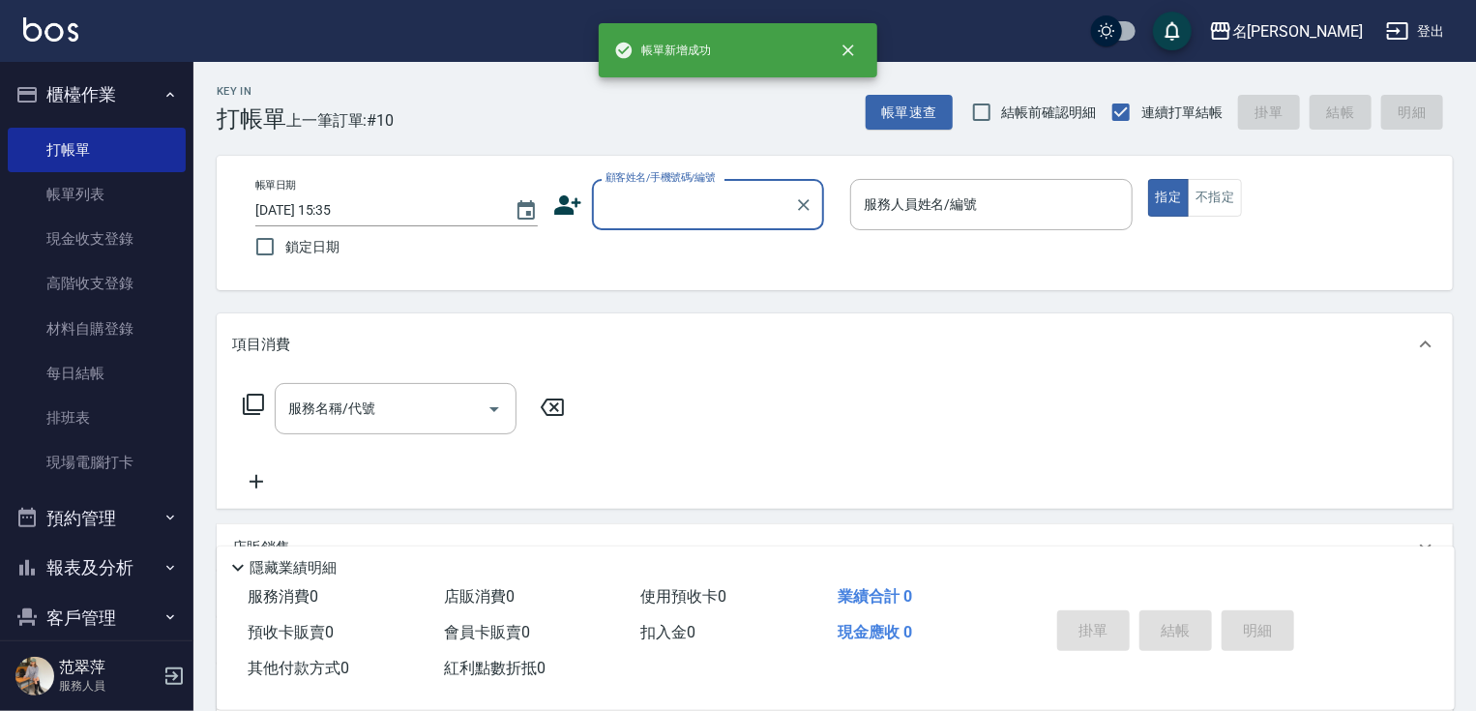
scroll to position [0, 0]
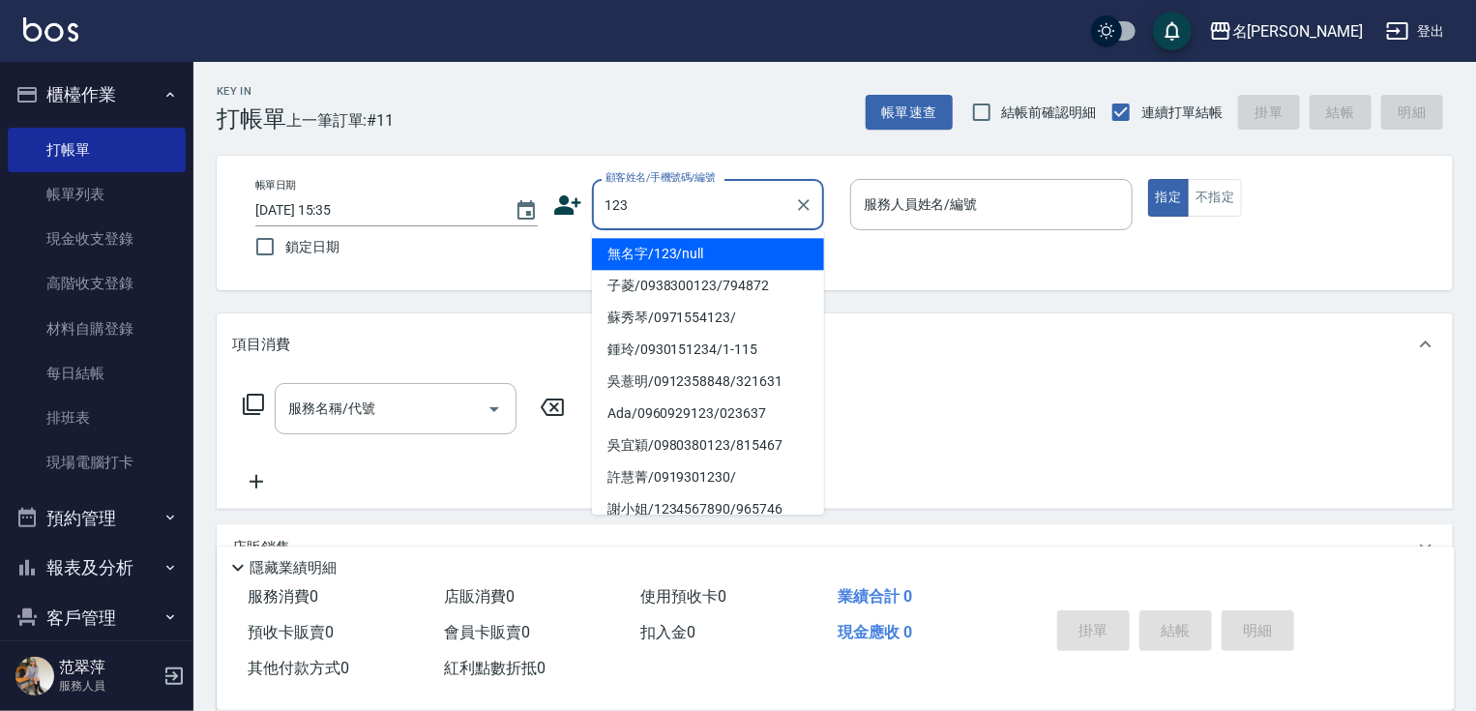
click at [725, 259] on li "無名字/123/null" at bounding box center [708, 254] width 232 height 32
type input "無名字/123/null"
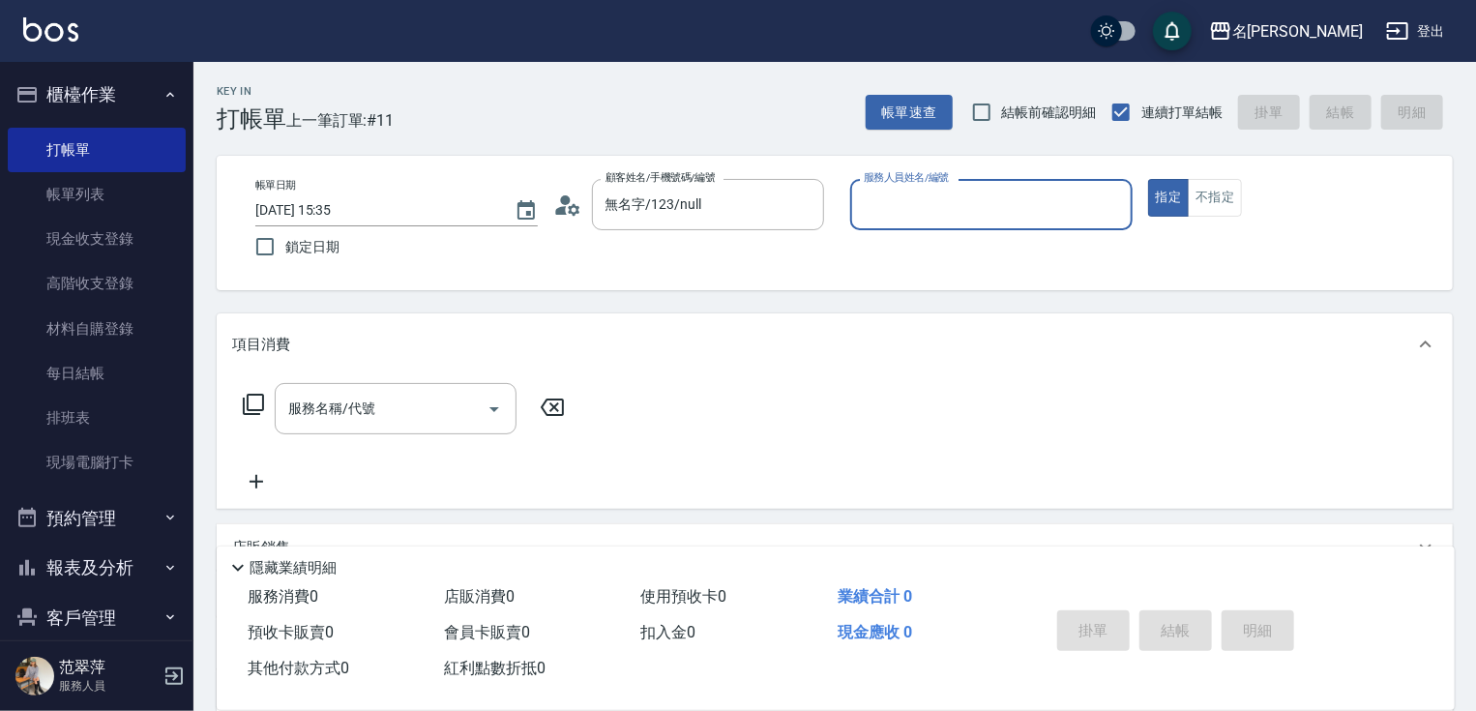
click at [981, 199] on input "服務人員姓名/編號" at bounding box center [991, 205] width 265 height 34
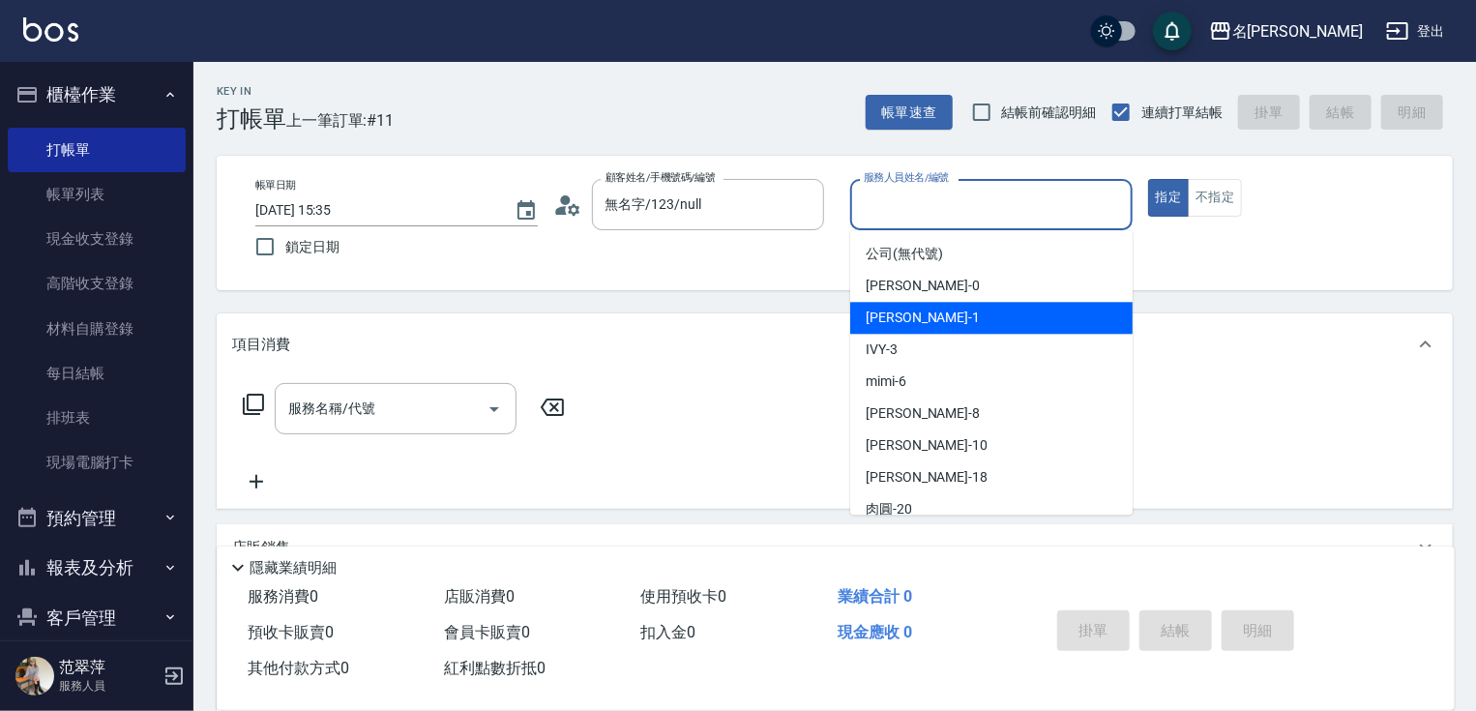
click at [943, 315] on div "[PERSON_NAME] -1" at bounding box center [991, 318] width 282 height 32
type input "[PERSON_NAME]-1"
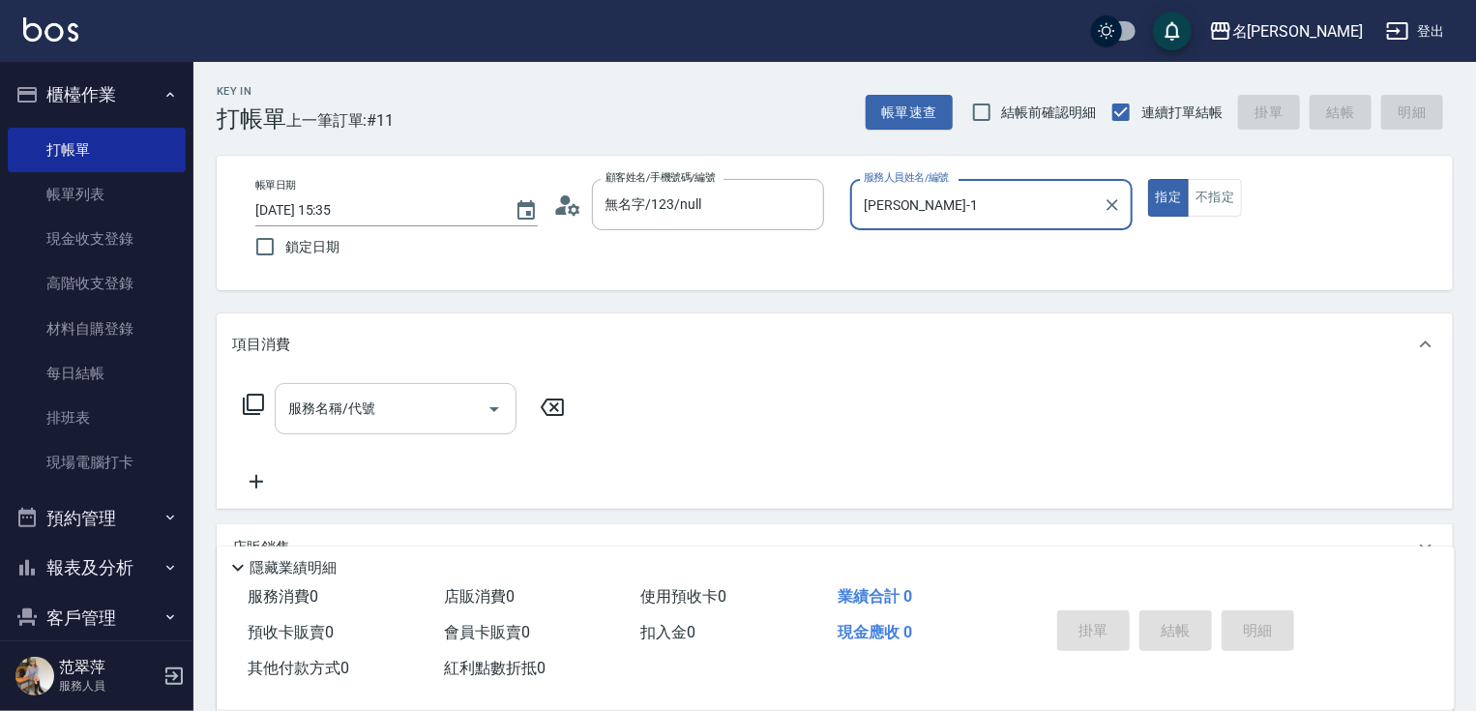
click at [381, 392] on input "服務名稱/代號" at bounding box center [380, 409] width 195 height 34
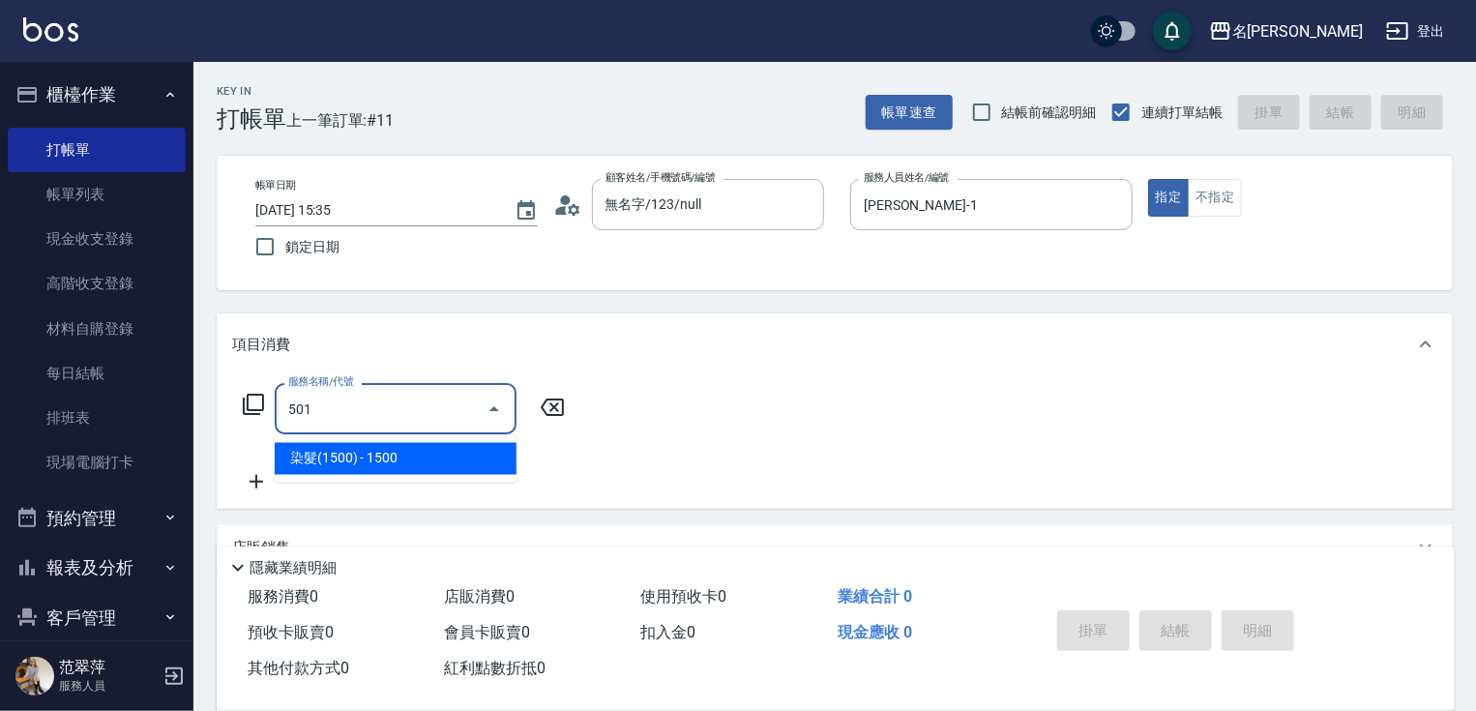
type input "染髮(1500)(501)"
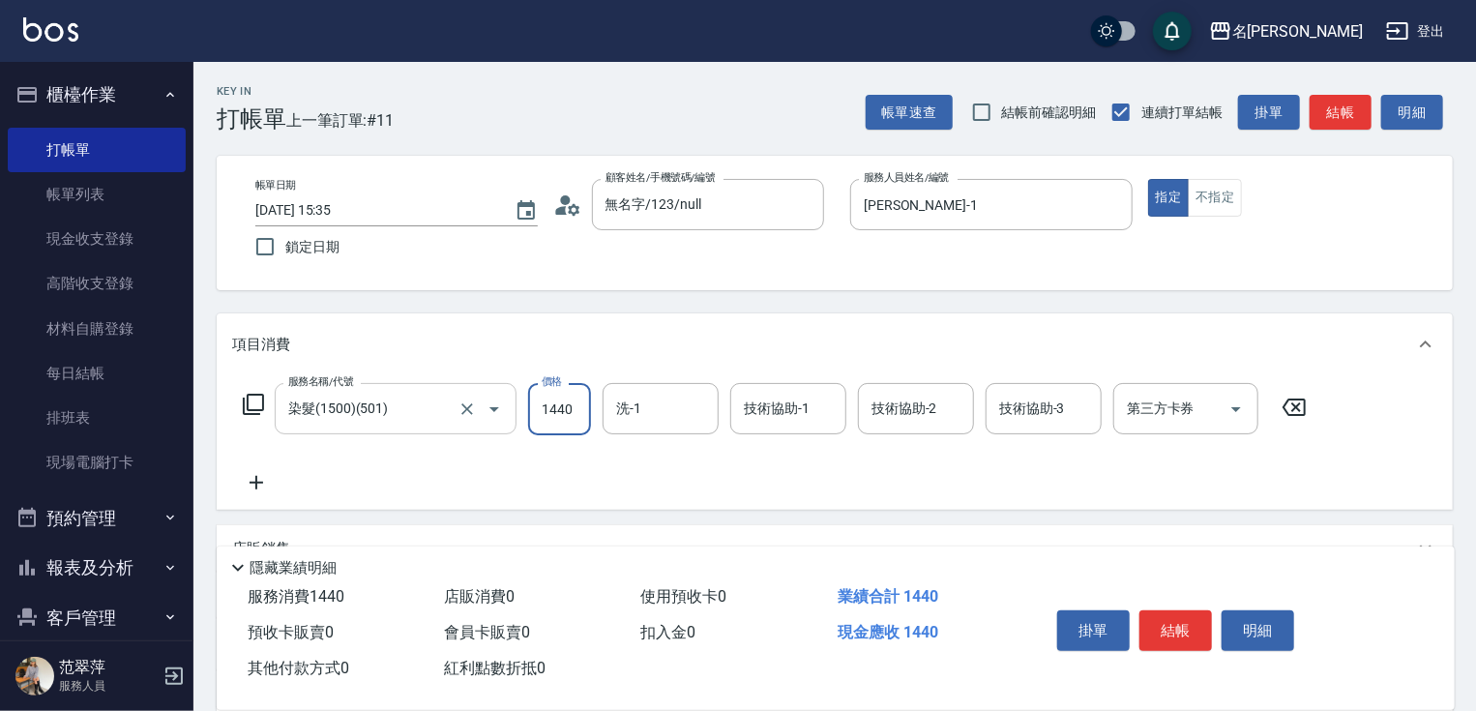
type input "1440"
type input "鴨肉-23"
type input "[PERSON_NAME]-1"
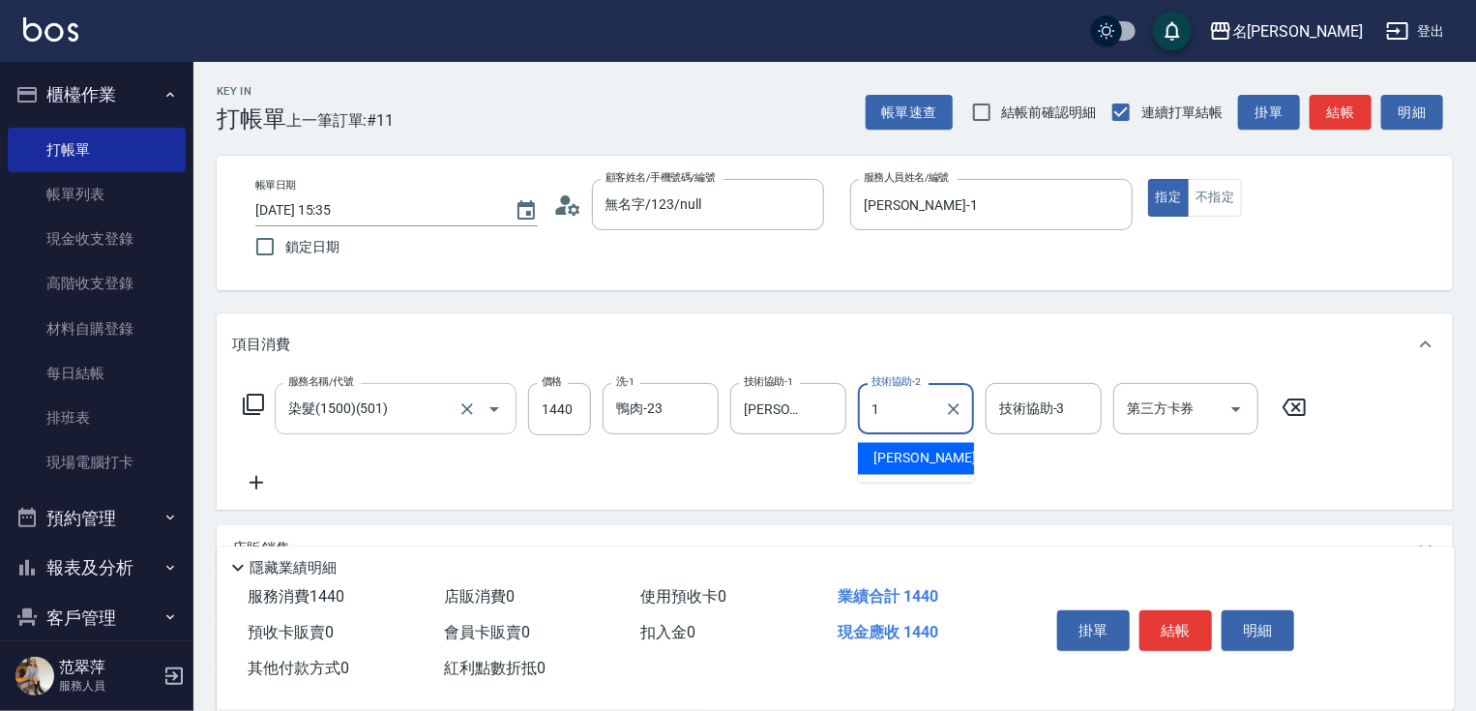
type input "[PERSON_NAME]-1"
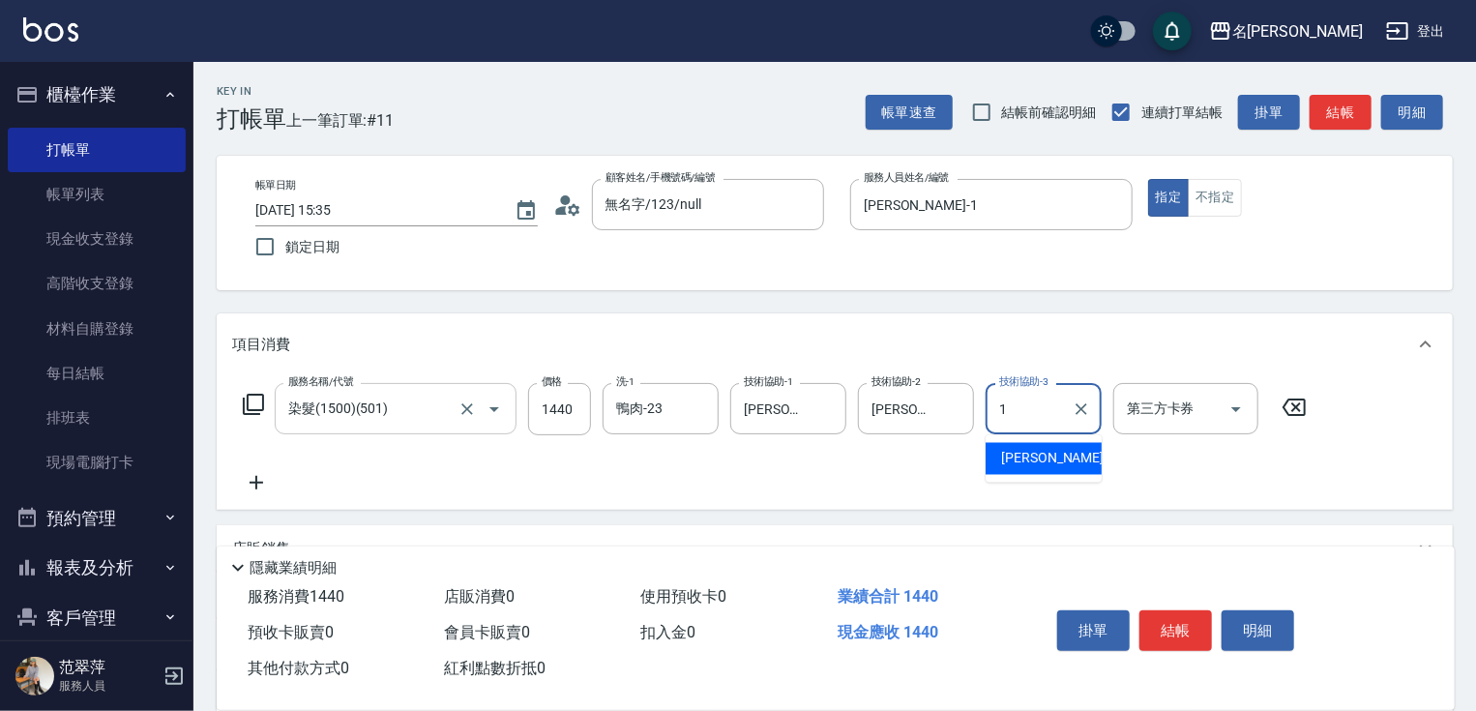
type input "[PERSON_NAME]-1"
click at [1176, 618] on button "結帳" at bounding box center [1175, 630] width 73 height 41
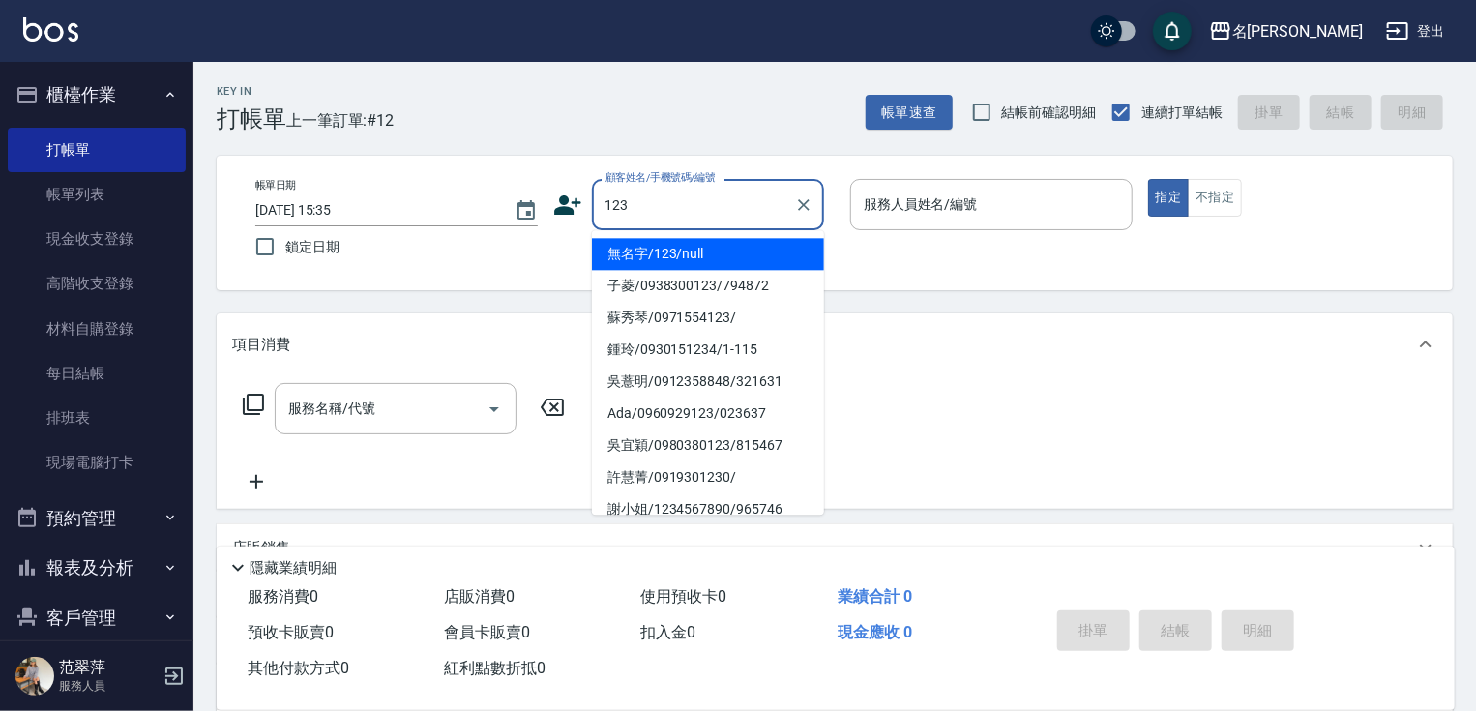
drag, startPoint x: 766, startPoint y: 257, endPoint x: 888, endPoint y: 207, distance: 131.8
click at [766, 256] on li "無名字/123/null" at bounding box center [708, 254] width 232 height 32
type input "無名字/123/null"
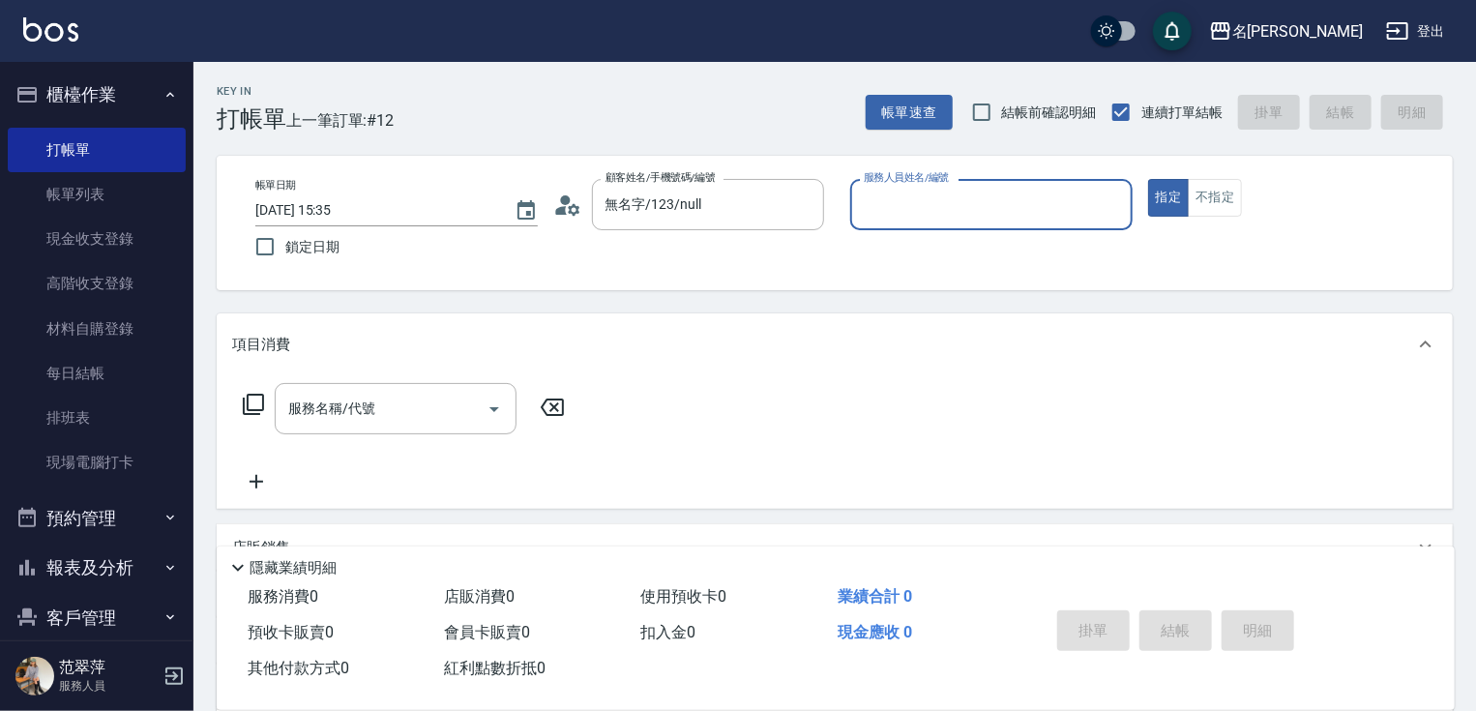
click at [889, 207] on input "服務人員姓名/編號" at bounding box center [991, 205] width 265 height 34
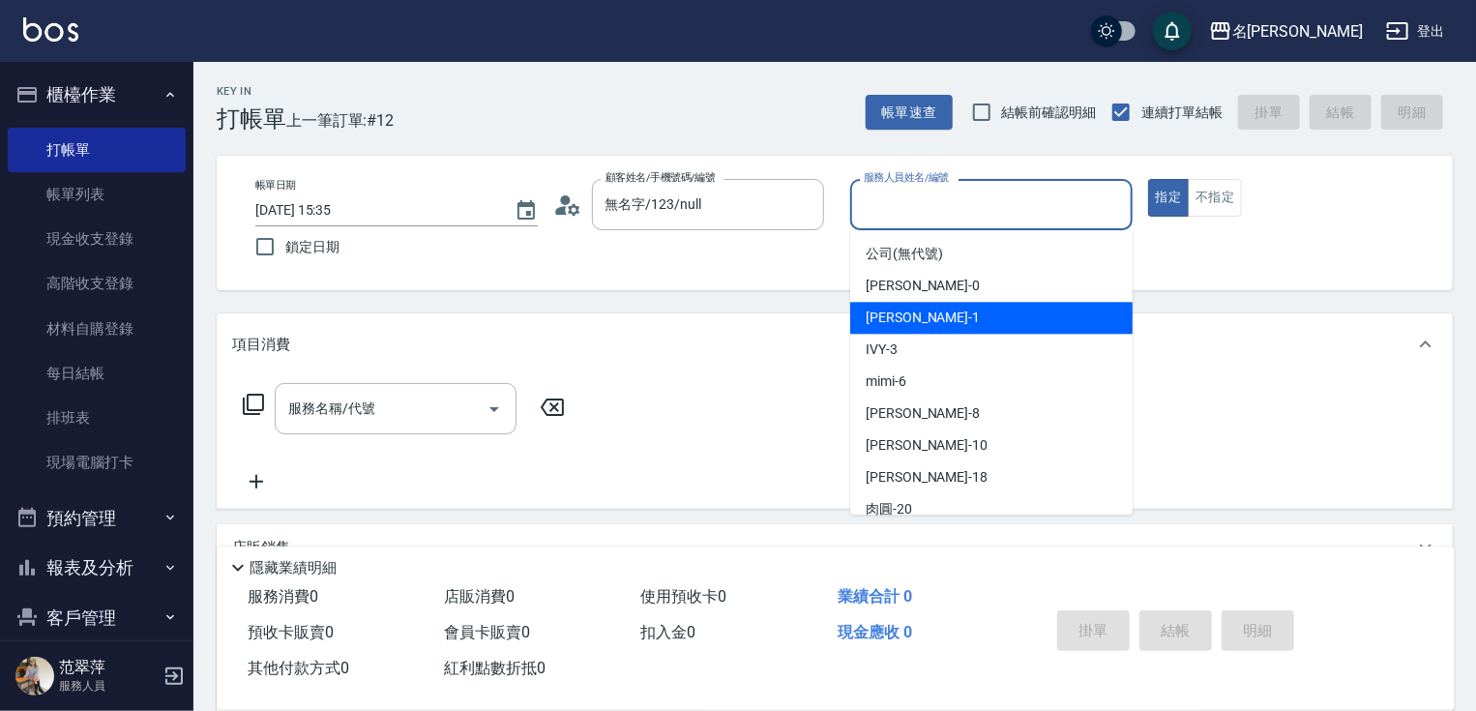
click at [925, 319] on div "[PERSON_NAME] -1" at bounding box center [991, 318] width 282 height 32
type input "[PERSON_NAME]-1"
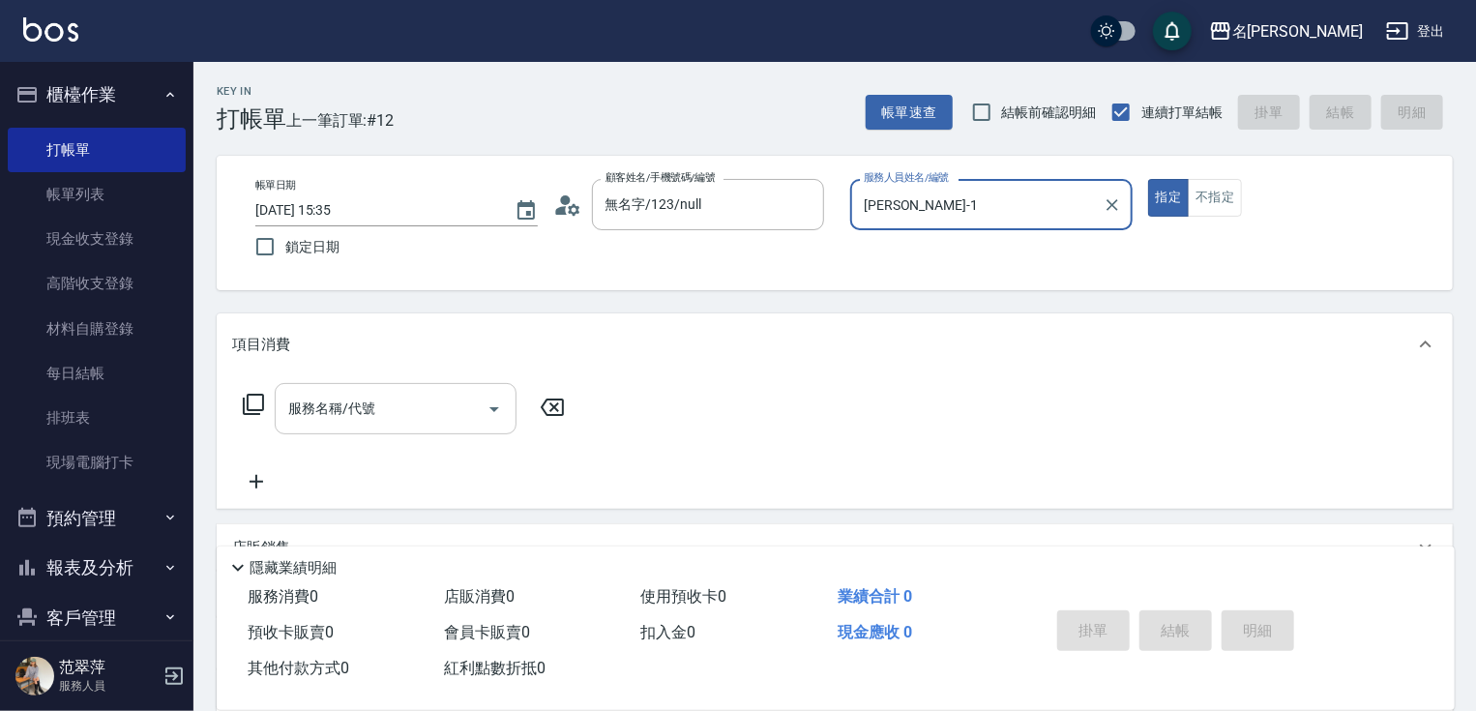
click at [476, 397] on div "服務名稱/代號" at bounding box center [396, 408] width 242 height 51
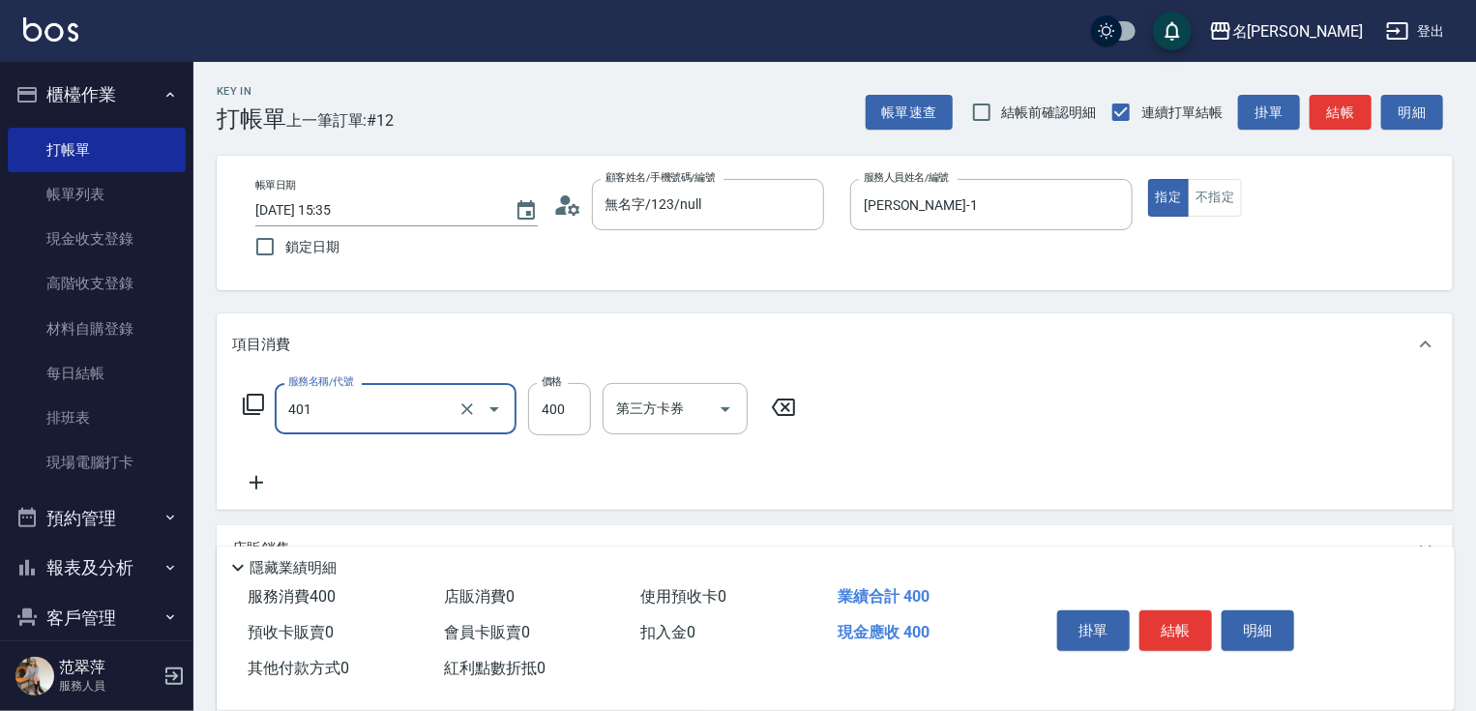
type input "剪髮(400)(401)"
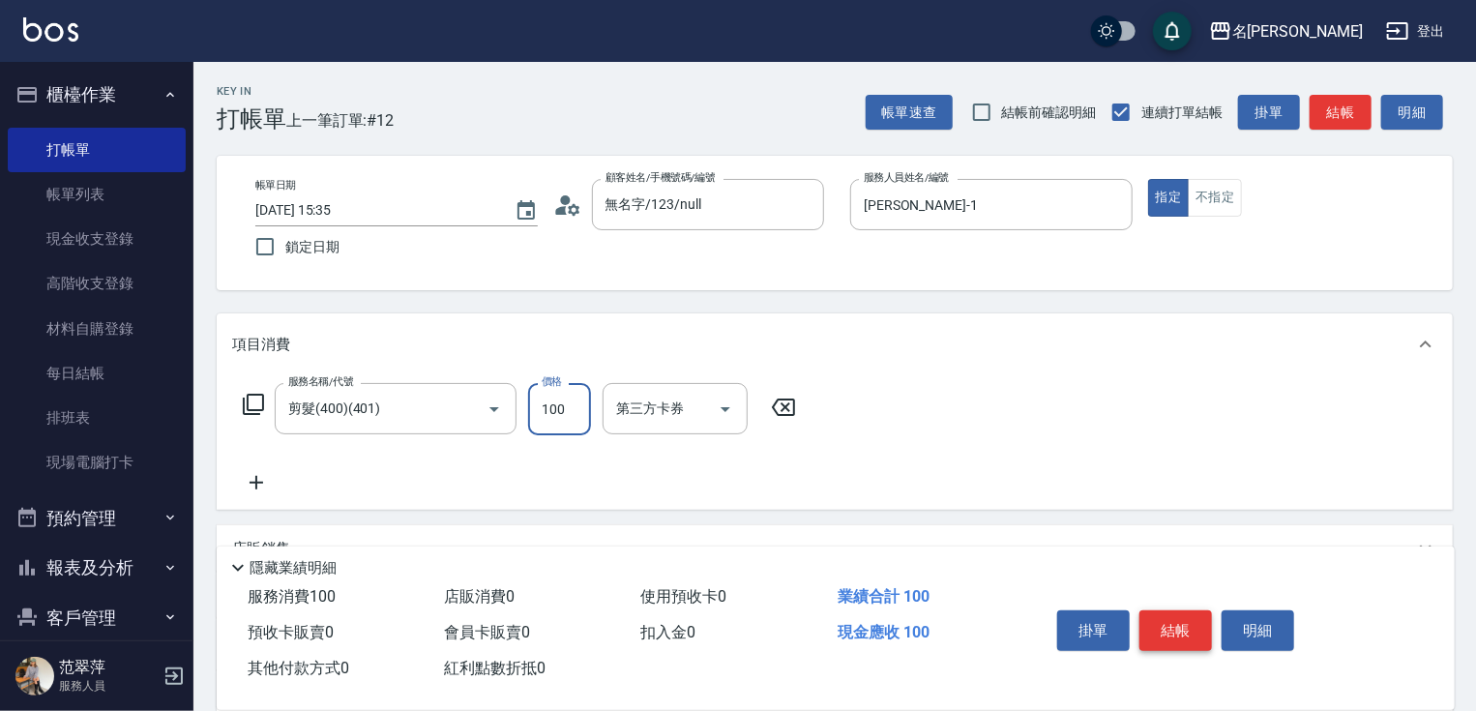
type input "100"
click at [1193, 618] on button "結帳" at bounding box center [1175, 630] width 73 height 41
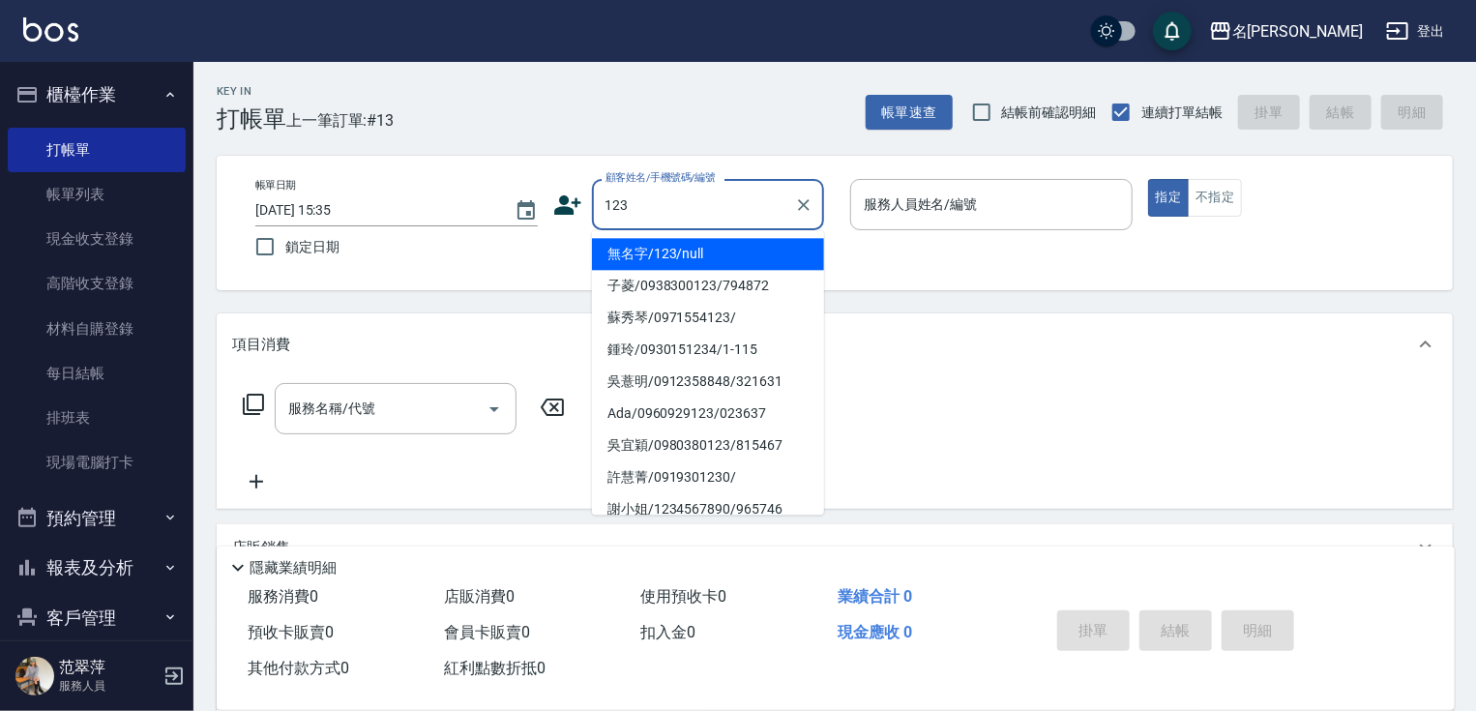
click at [747, 251] on li "無名字/123/null" at bounding box center [708, 254] width 232 height 32
type input "無名字/123/null"
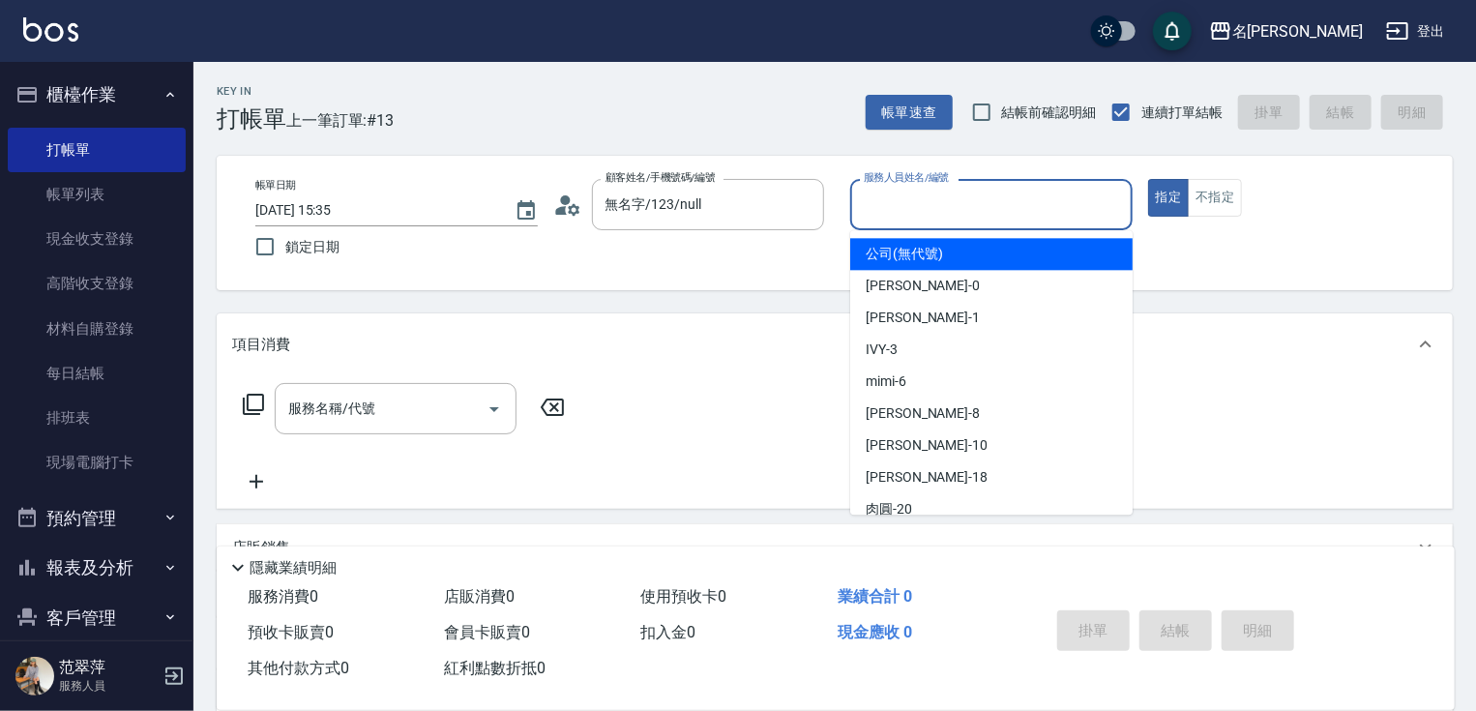
drag, startPoint x: 985, startPoint y: 213, endPoint x: 944, endPoint y: 313, distance: 108.8
click at [984, 216] on input "服務人員姓名/編號" at bounding box center [991, 205] width 265 height 34
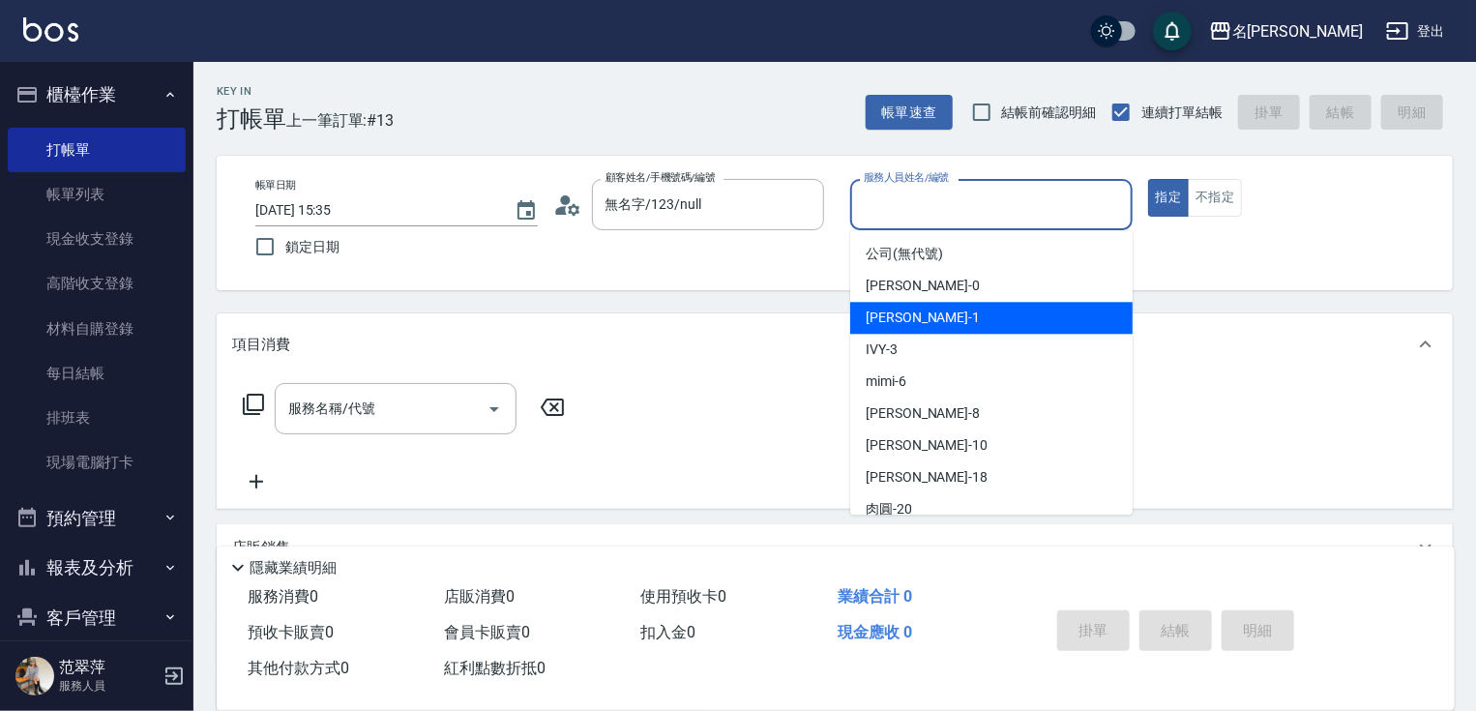
click at [941, 321] on div "[PERSON_NAME] -1" at bounding box center [991, 318] width 282 height 32
type input "[PERSON_NAME]-1"
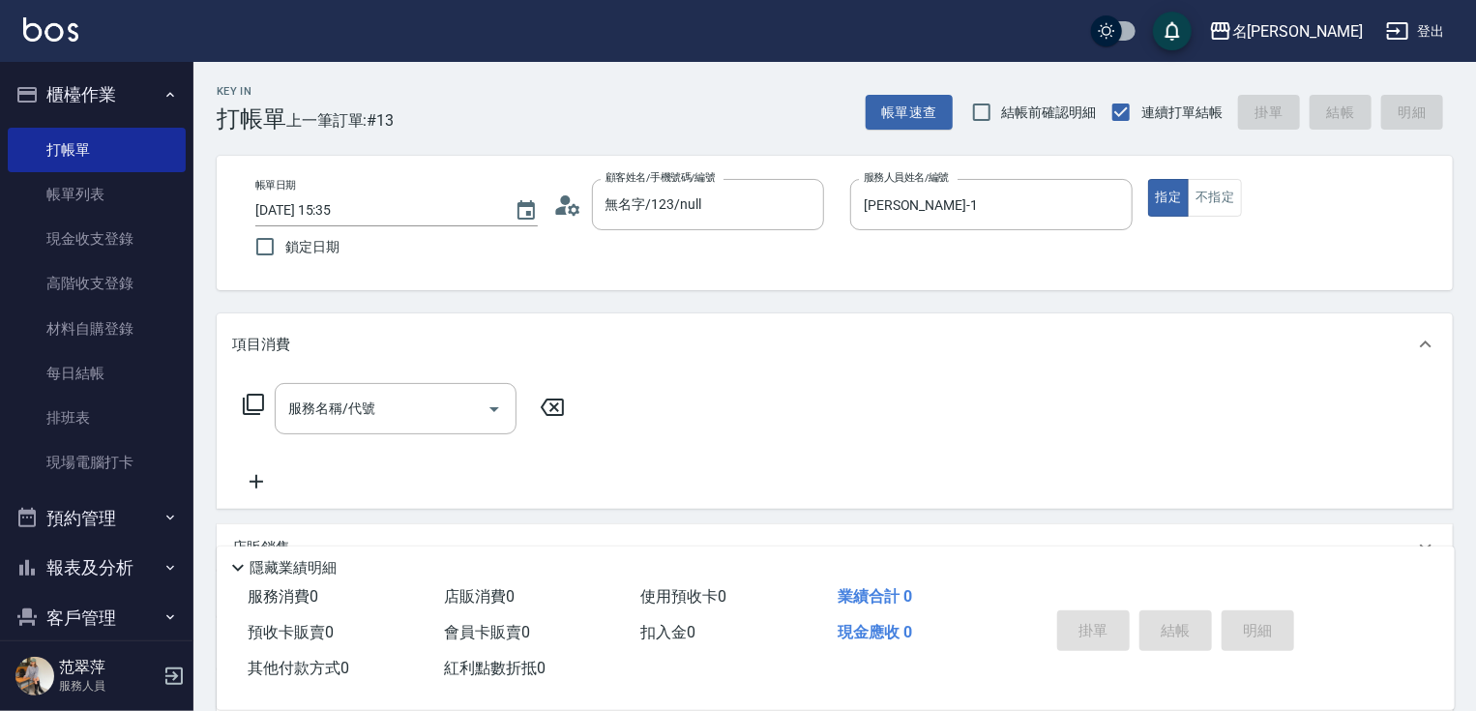
click at [248, 406] on icon at bounding box center [253, 404] width 21 height 21
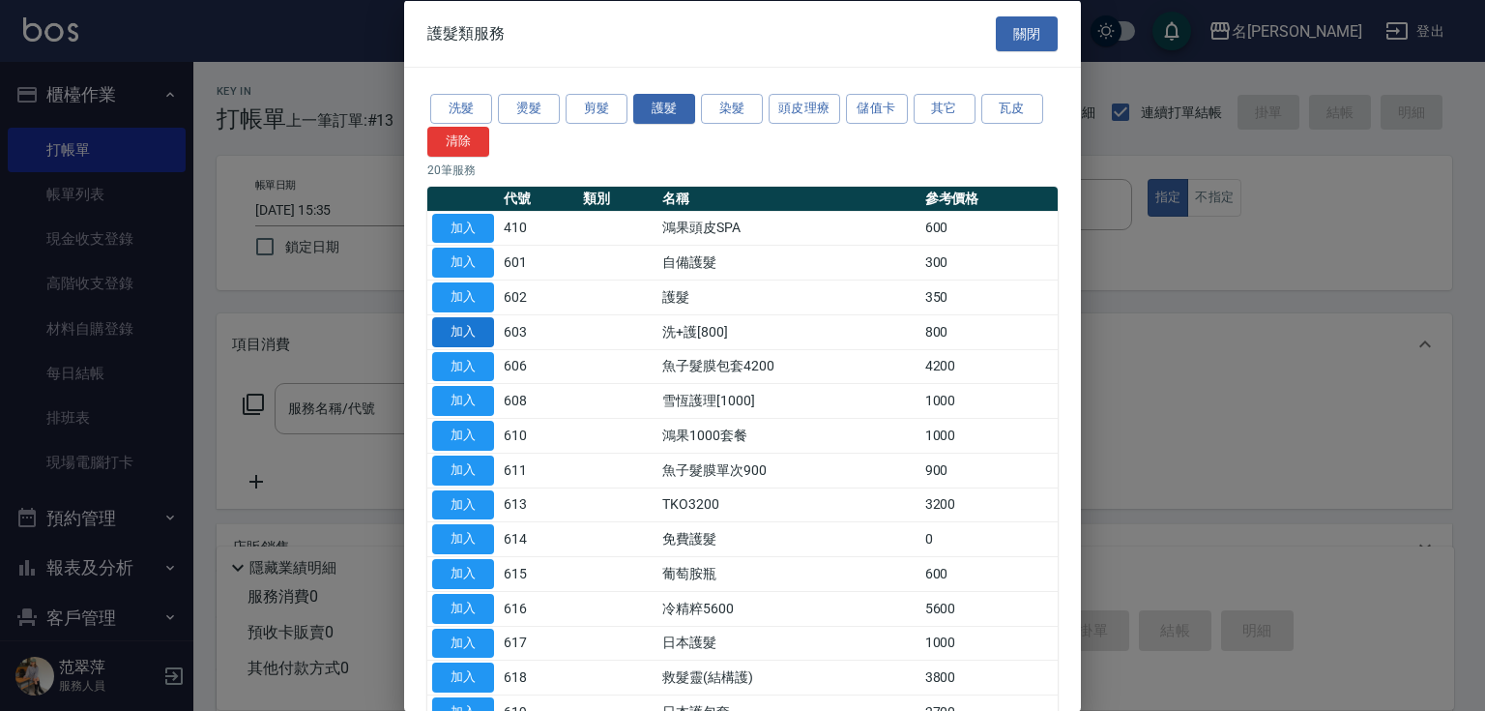
click at [453, 331] on button "加入" at bounding box center [463, 331] width 62 height 30
type input "洗+護[800](603)"
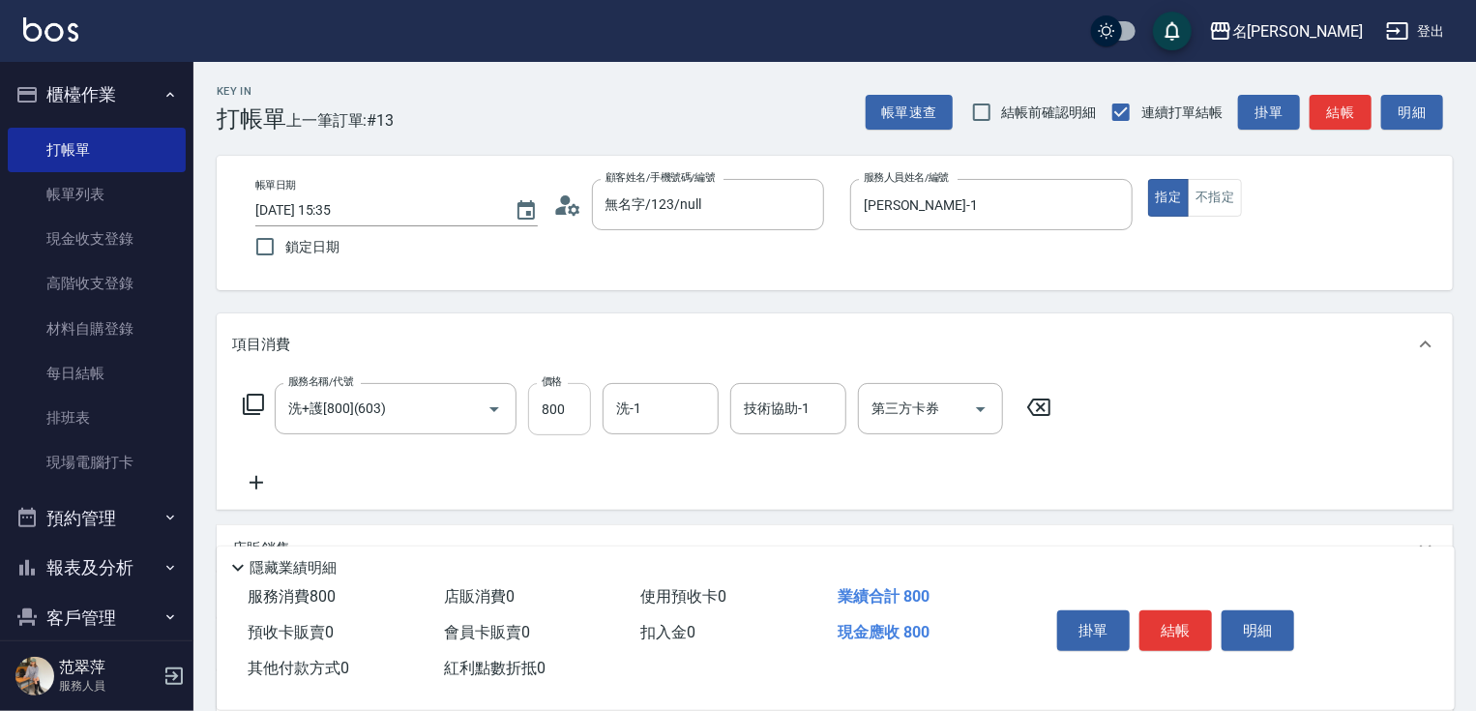
click at [541, 419] on input "800" at bounding box center [559, 409] width 63 height 52
type input "0"
type input "[PERSON_NAME]-1"
click at [1184, 632] on button "結帳" at bounding box center [1175, 630] width 73 height 41
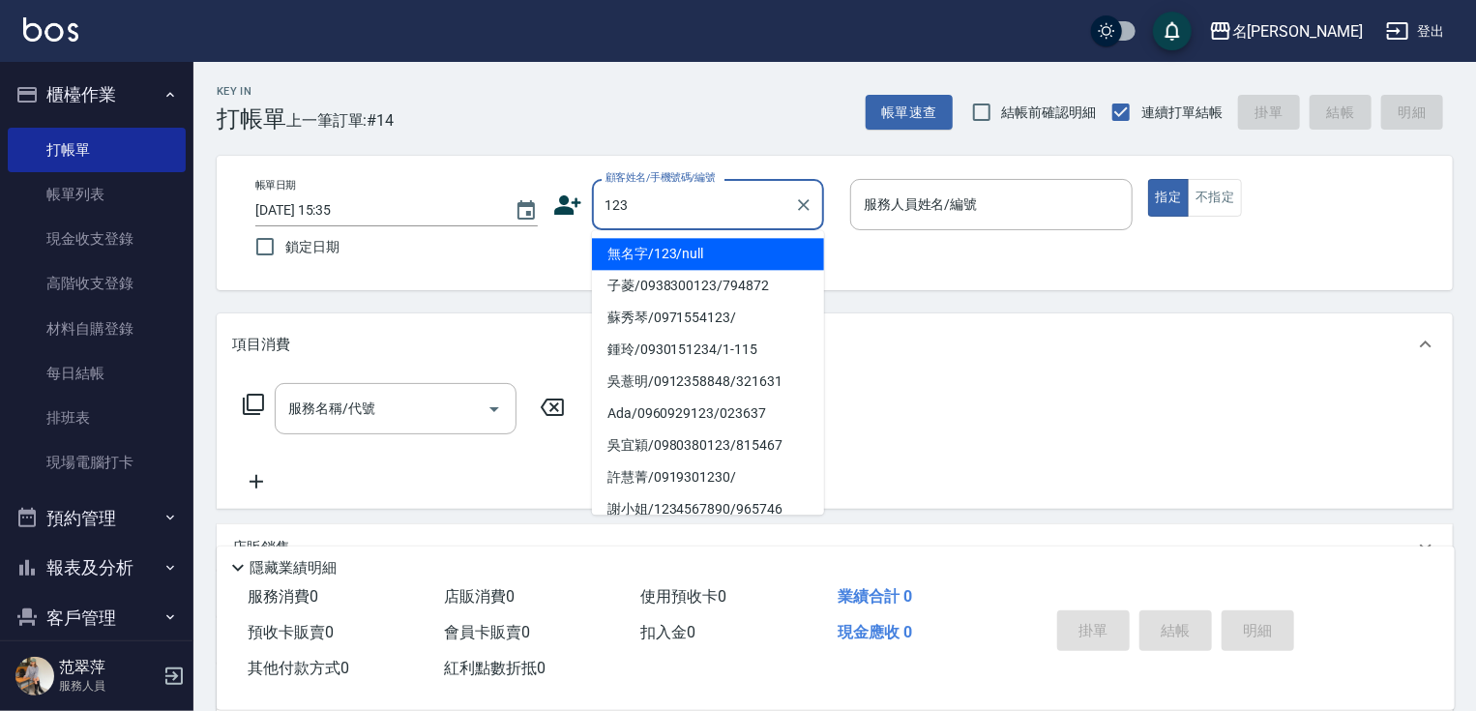
click at [745, 252] on li "無名字/123/null" at bounding box center [708, 254] width 232 height 32
type input "無名字/123/null"
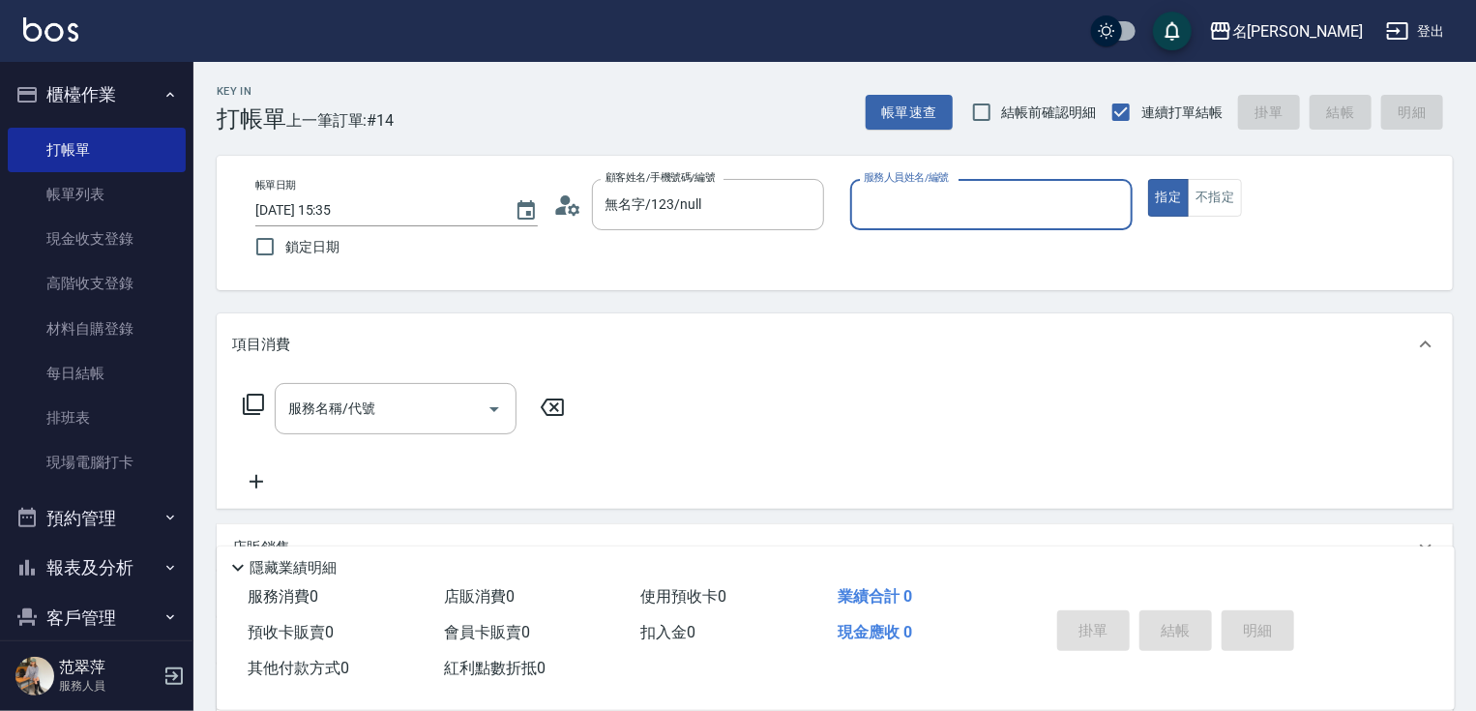
drag, startPoint x: 984, startPoint y: 194, endPoint x: 981, endPoint y: 217, distance: 22.6
click at [984, 200] on input "服務人員姓名/編號" at bounding box center [991, 205] width 265 height 34
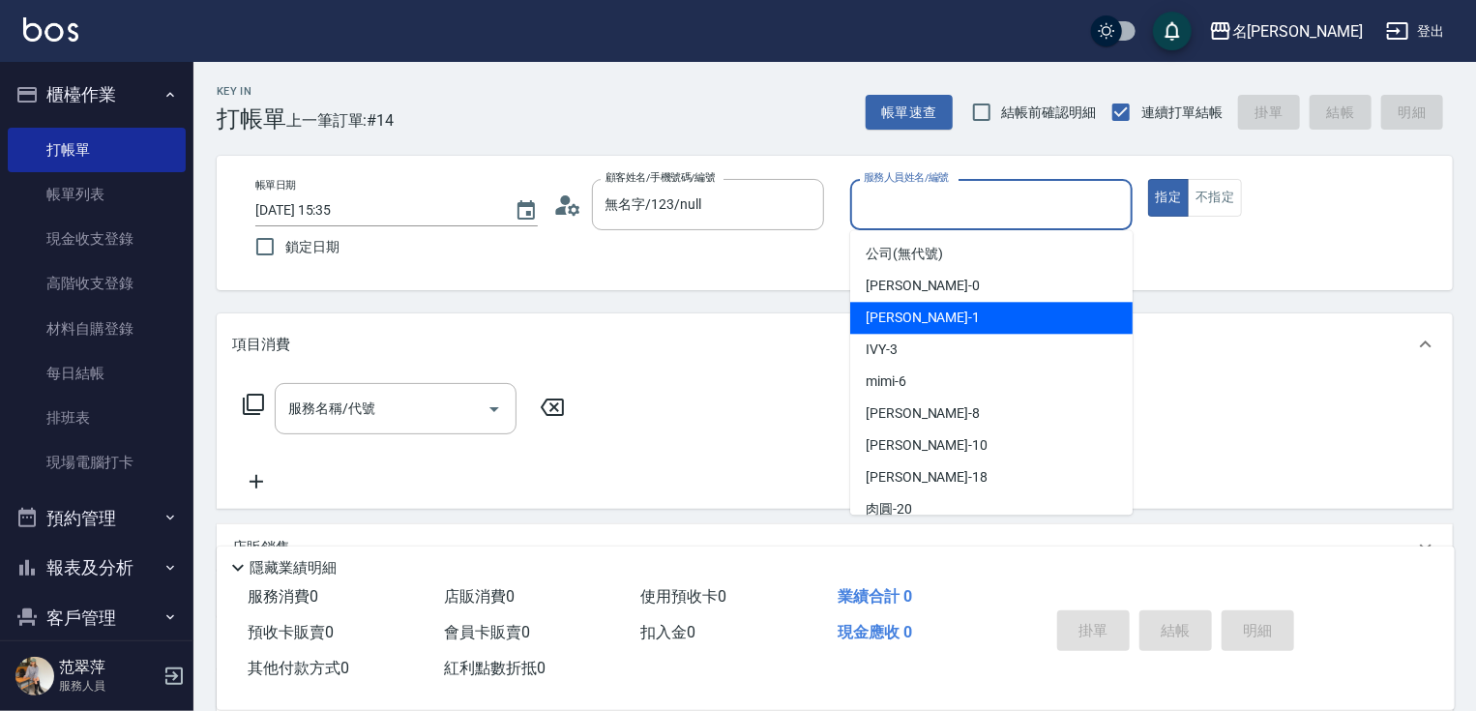
drag, startPoint x: 932, startPoint y: 312, endPoint x: 668, endPoint y: 341, distance: 265.6
click at [928, 317] on div "[PERSON_NAME] -1" at bounding box center [991, 318] width 282 height 32
type input "[PERSON_NAME]-1"
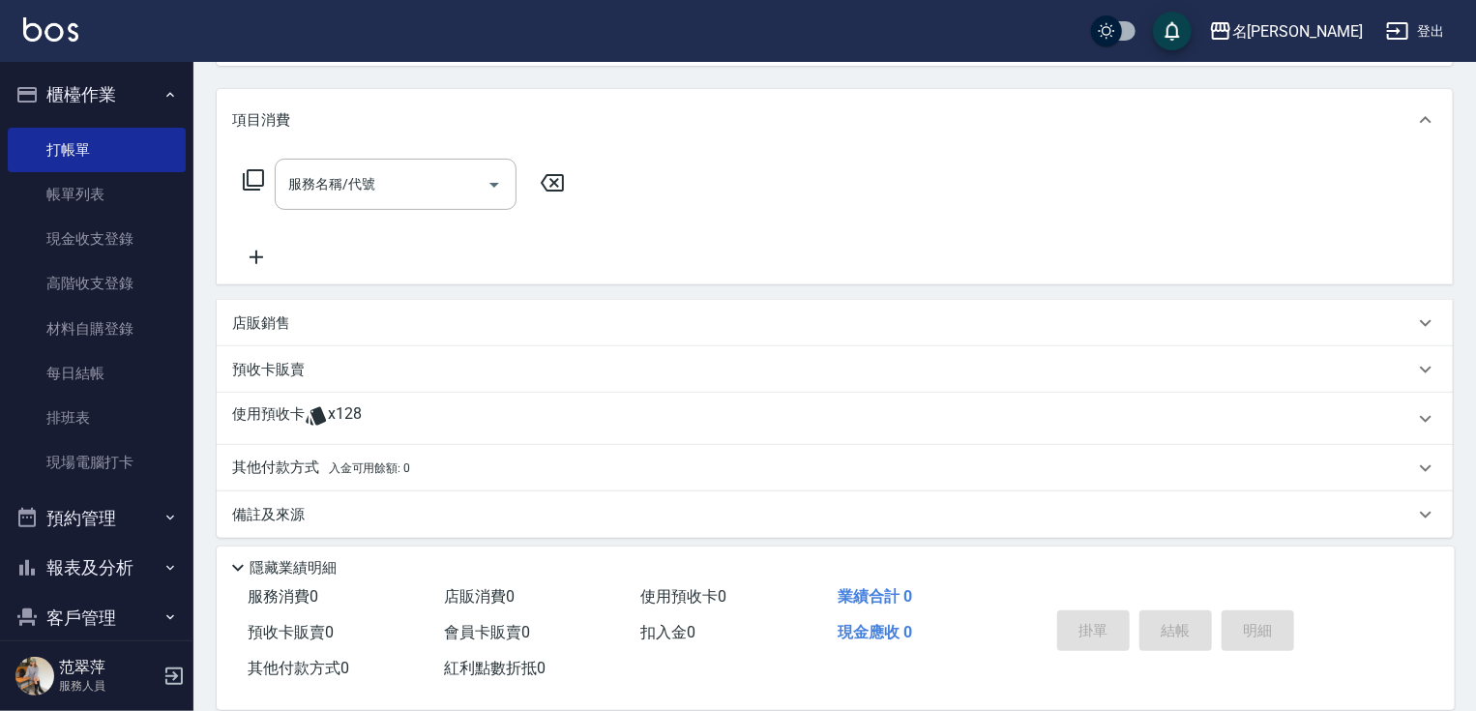
scroll to position [235, 0]
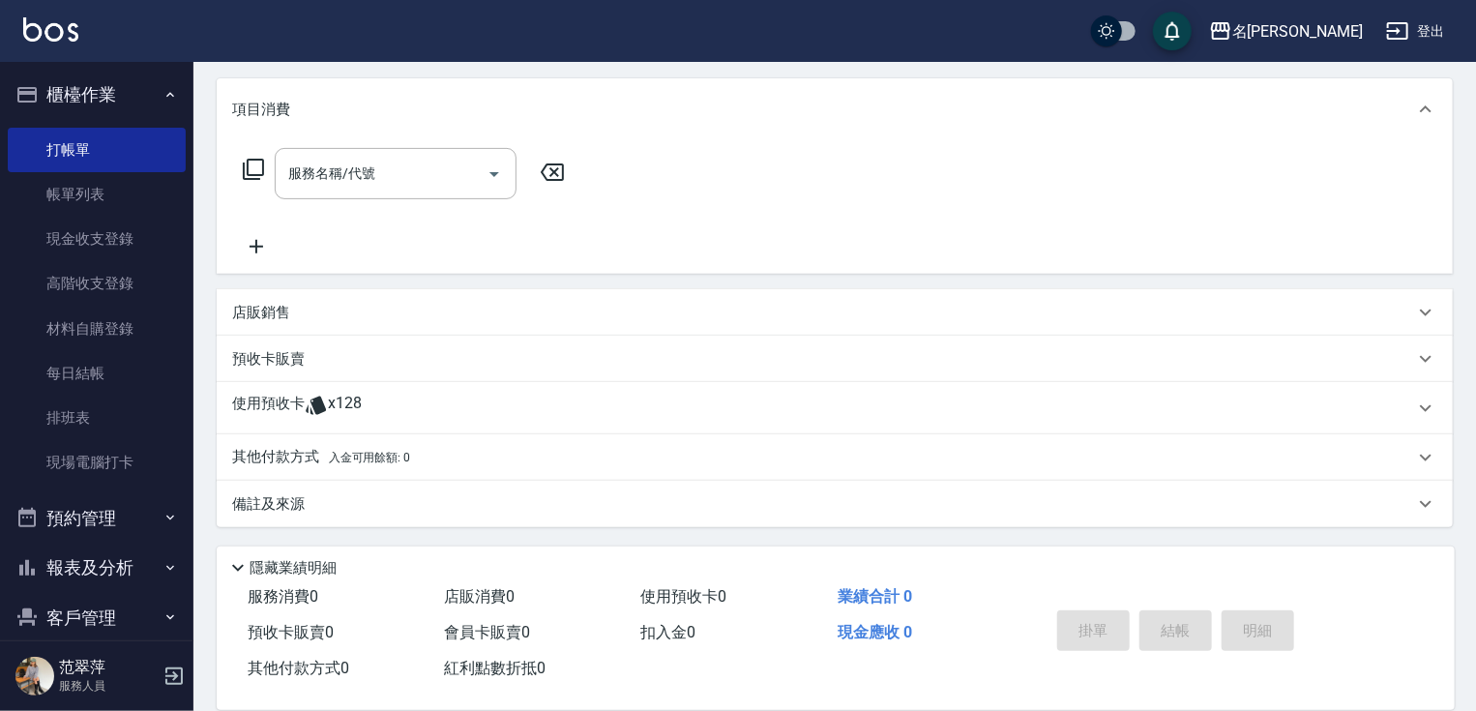
click at [279, 316] on p "店販銷售" at bounding box center [261, 313] width 58 height 20
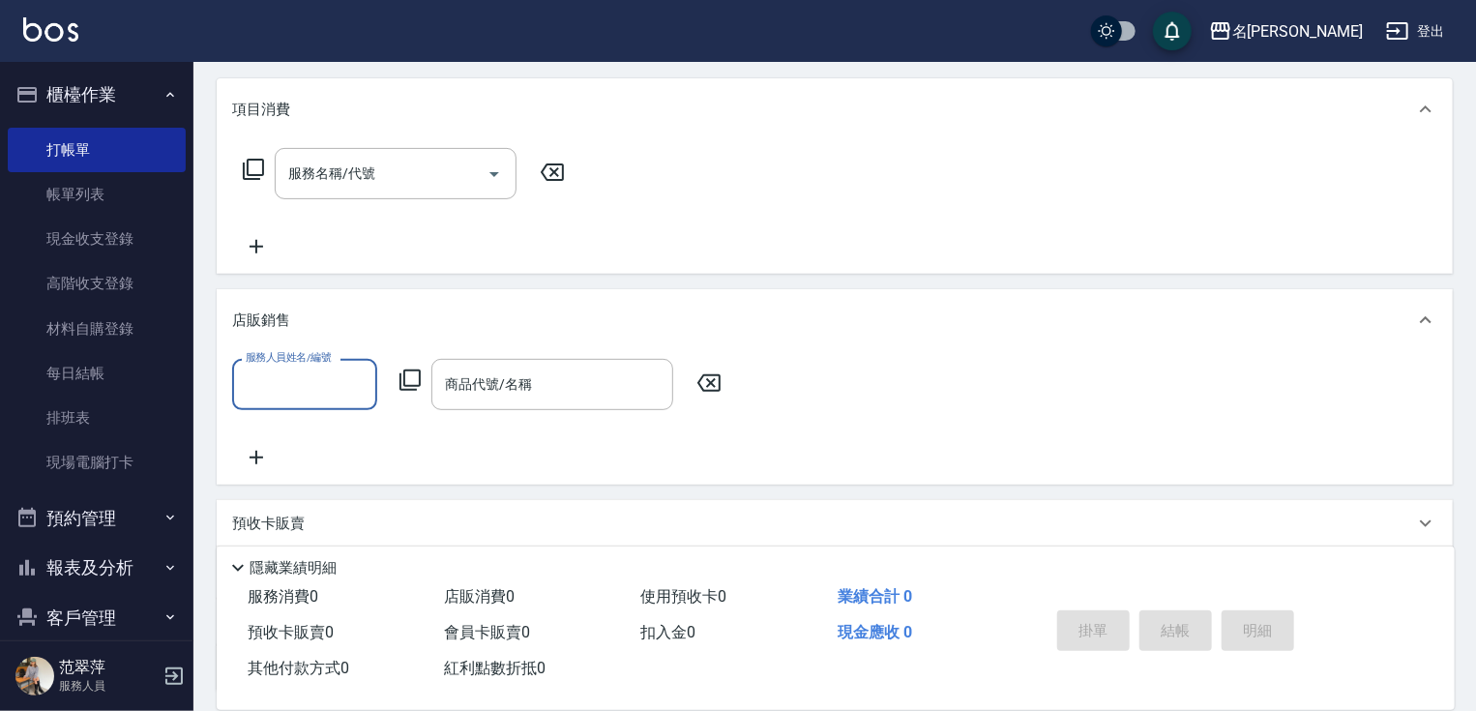
scroll to position [0, 0]
click at [283, 388] on input "服務人員姓名/編號" at bounding box center [305, 384] width 128 height 34
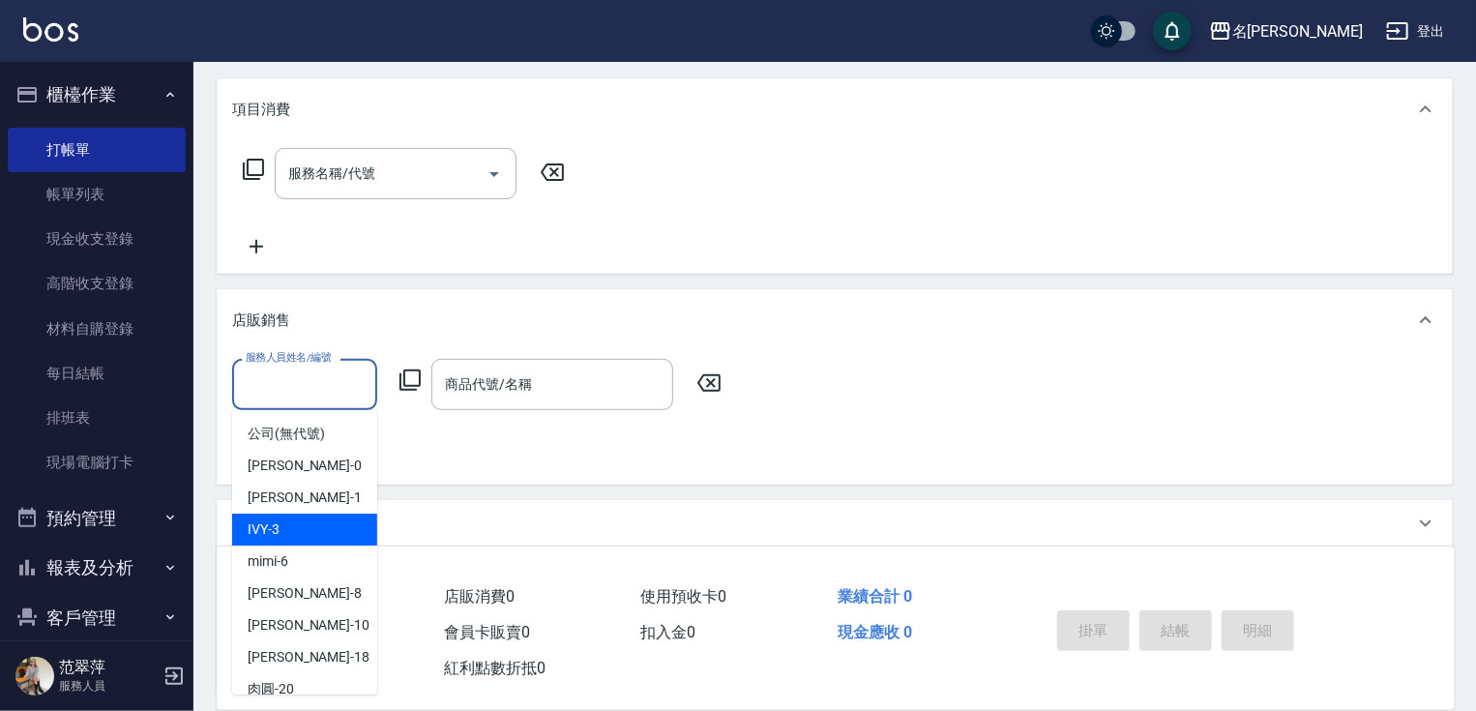
drag, startPoint x: 367, startPoint y: 526, endPoint x: 375, endPoint y: 611, distance: 85.5
click at [375, 611] on ul "公司 (無代號) [PERSON_NAME] -0 [PERSON_NAME] -1 IVY -3 mimi -6 曉容 -8 [PERSON_NAME] -…" at bounding box center [304, 552] width 145 height 284
click at [364, 600] on div "曉容 -8" at bounding box center [304, 593] width 145 height 32
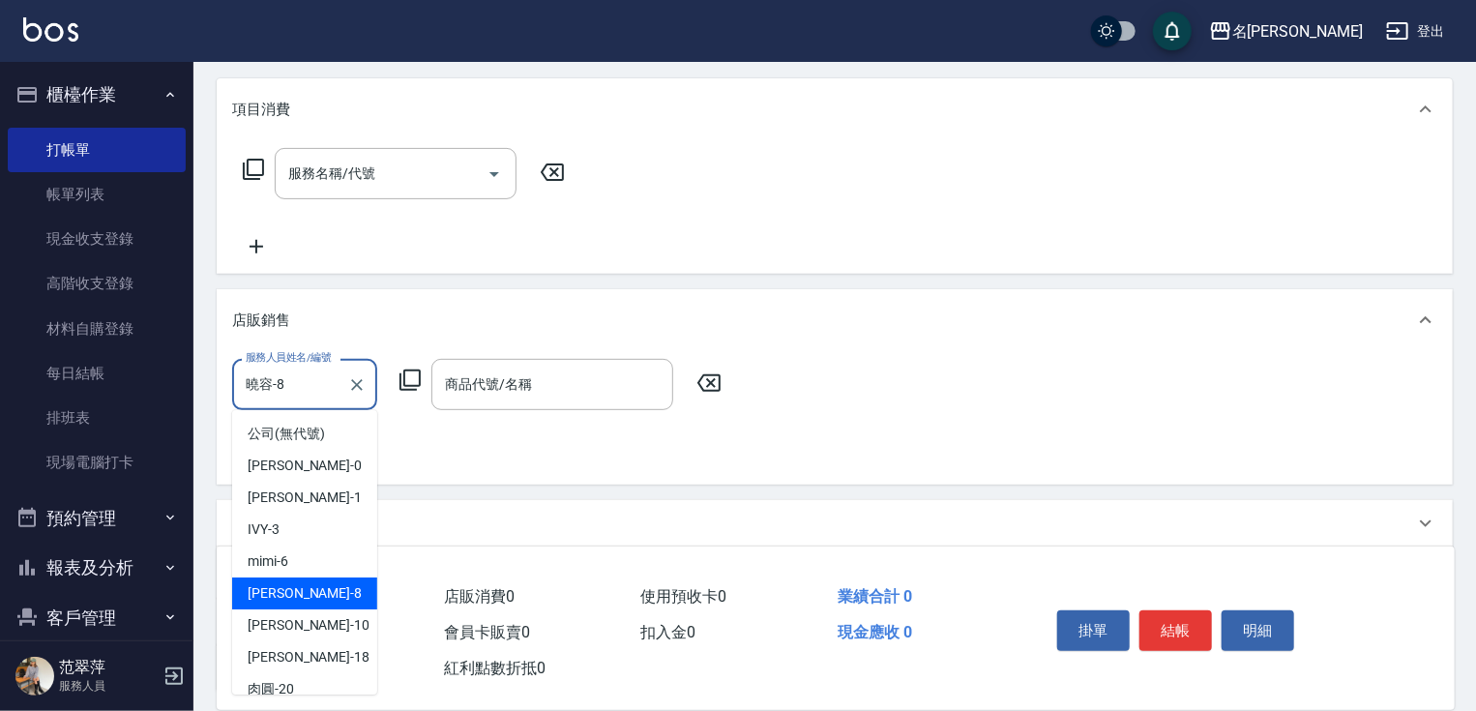
click at [313, 386] on input "曉容-8" at bounding box center [290, 384] width 99 height 34
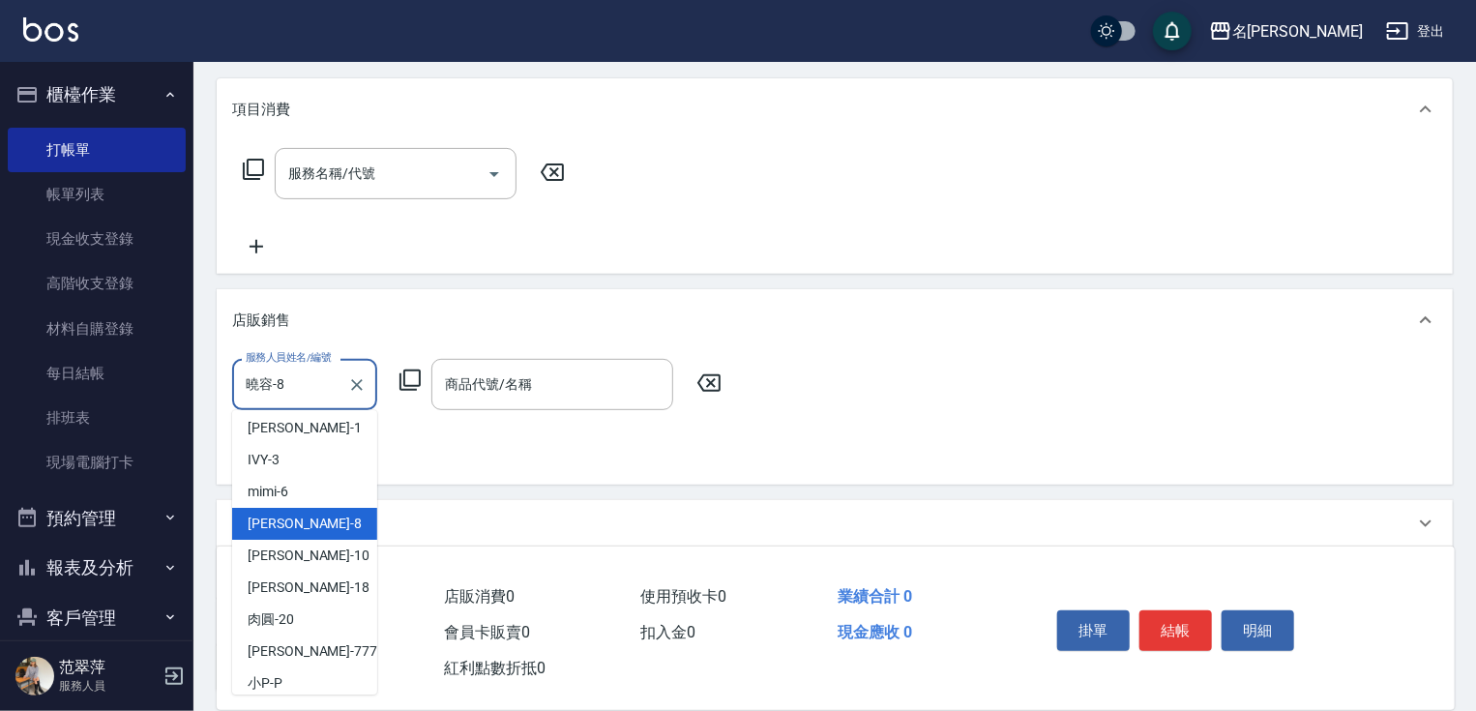
scroll to position [113, 0]
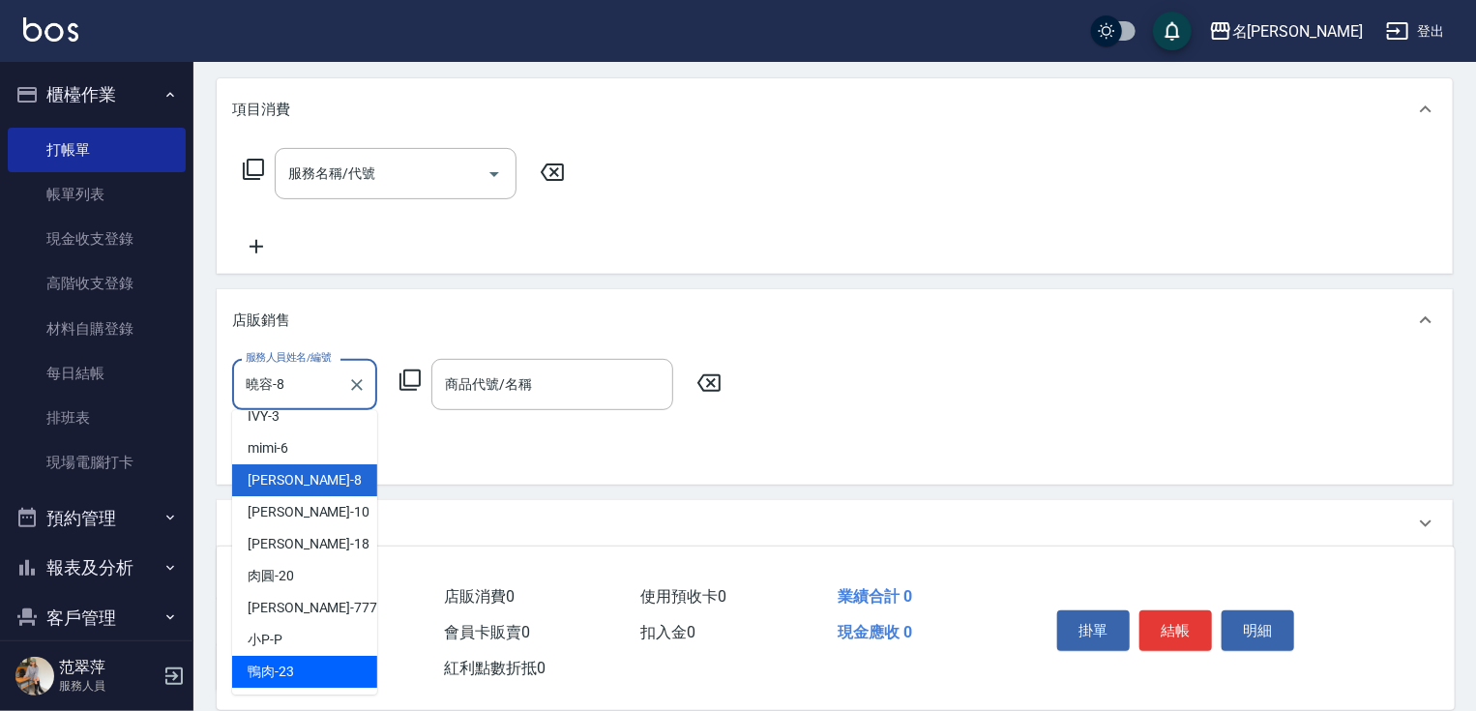
click at [296, 672] on div "鴨肉 -23" at bounding box center [304, 672] width 145 height 32
type input "鴨肉-23"
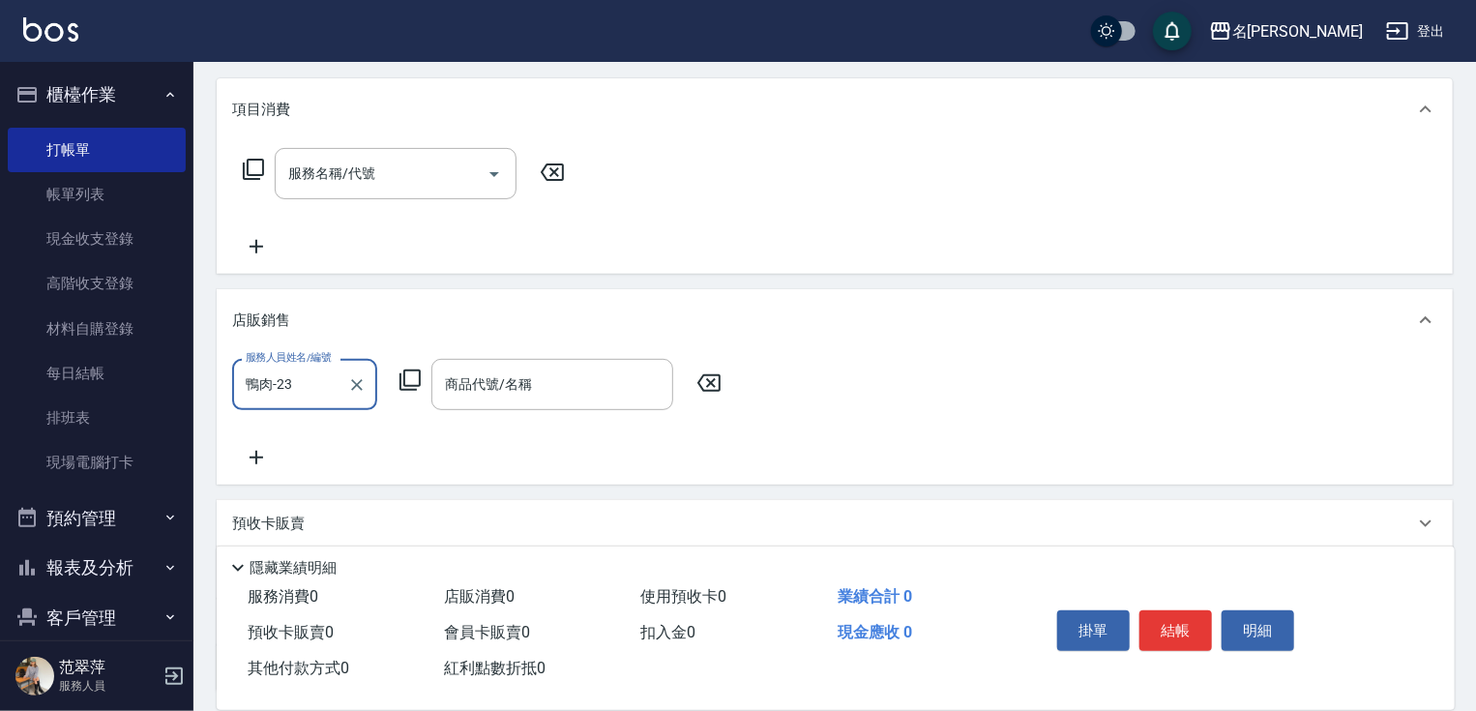
click at [414, 375] on icon at bounding box center [409, 379] width 23 height 23
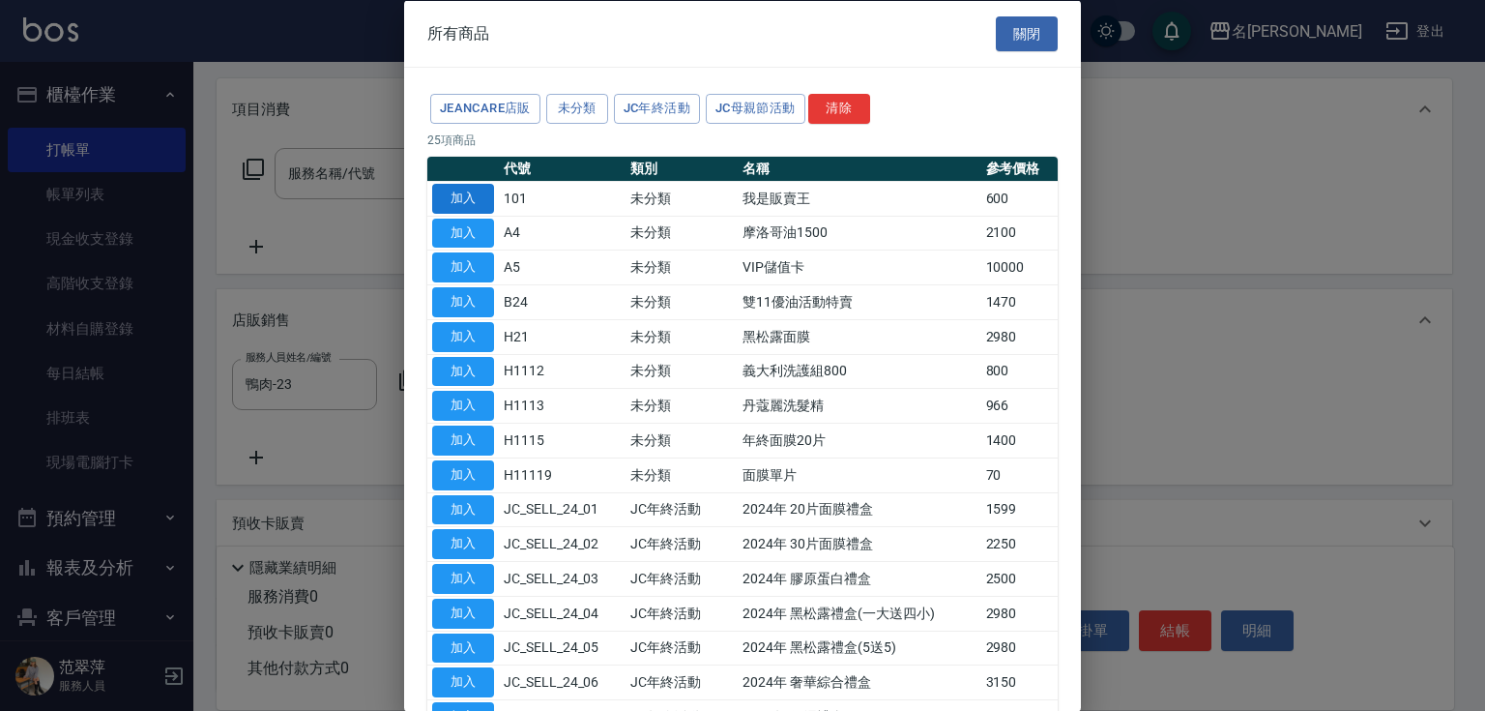
click at [471, 209] on button "加入" at bounding box center [463, 198] width 62 height 30
type input "我是販賣王"
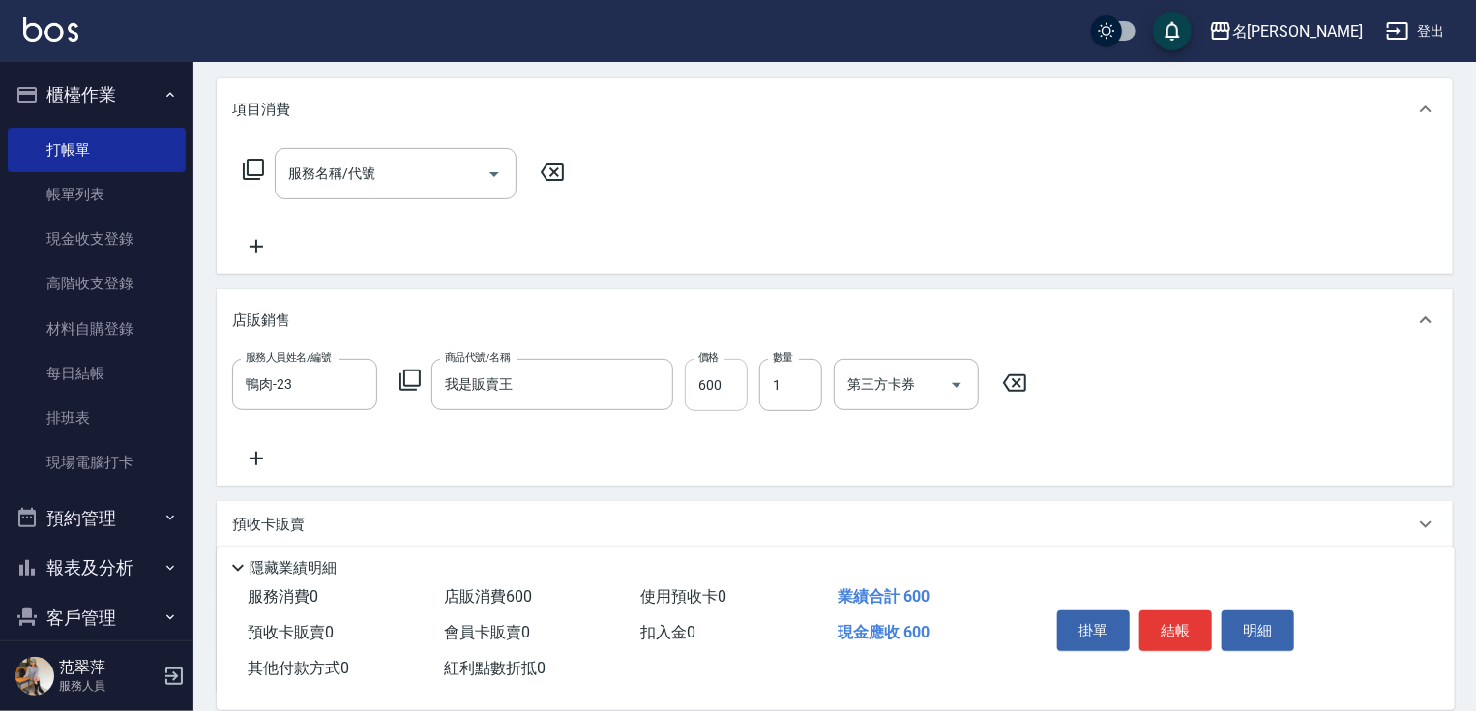
click at [719, 380] on input "600" at bounding box center [716, 385] width 63 height 52
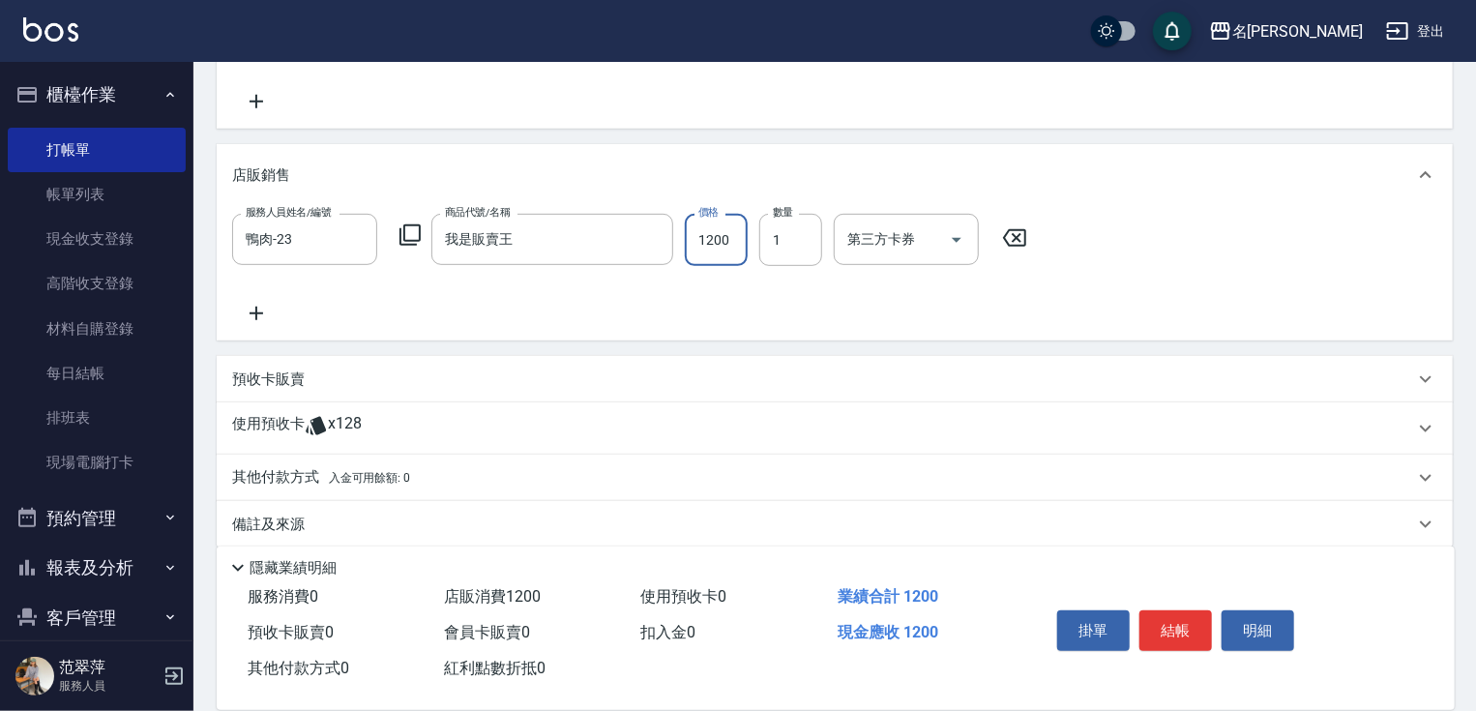
scroll to position [399, 0]
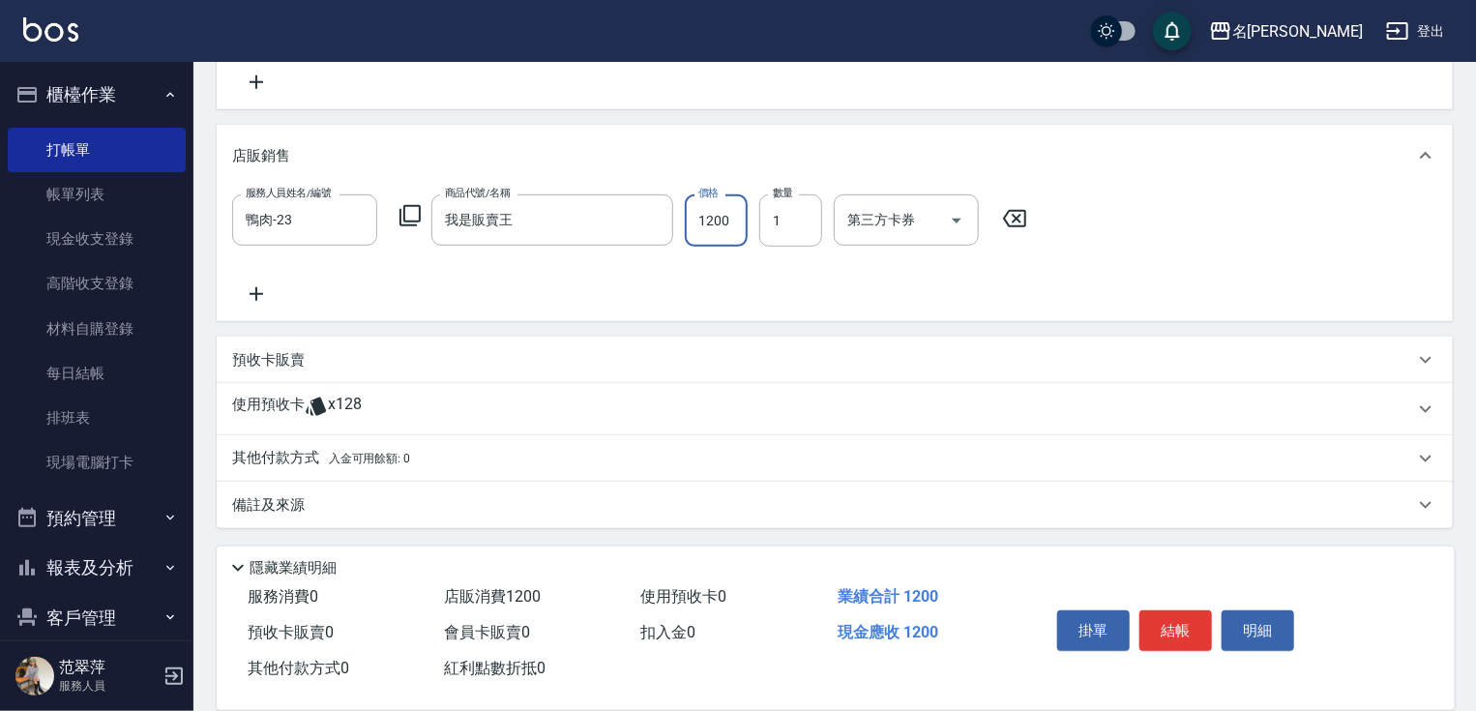
type input "1200"
click at [295, 446] on div "其他付款方式 入金可用餘額: 0" at bounding box center [835, 458] width 1236 height 46
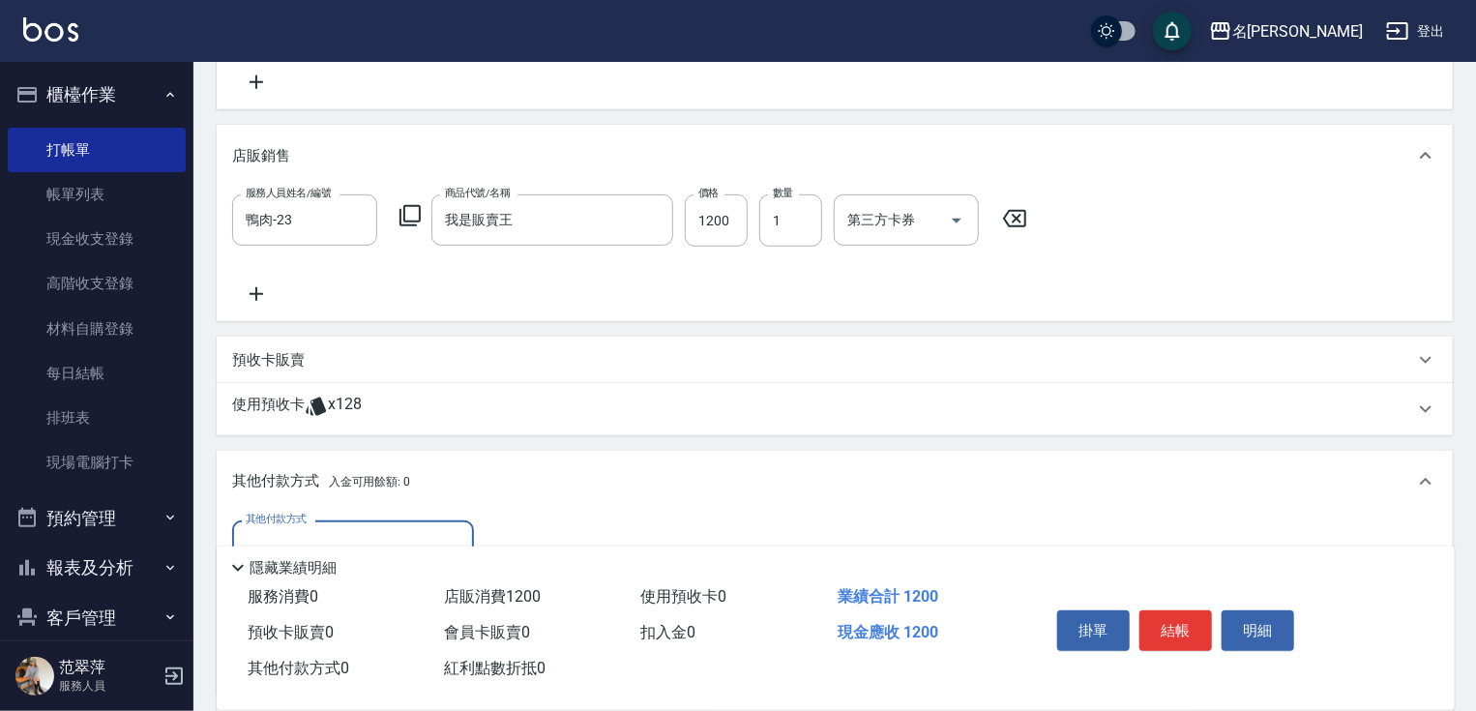
scroll to position [0, 0]
click at [367, 534] on input "其他付款方式" at bounding box center [353, 546] width 224 height 34
click at [333, 629] on span "信用卡" at bounding box center [353, 627] width 242 height 32
type input "信用卡"
click at [495, 535] on input "0" at bounding box center [557, 546] width 145 height 52
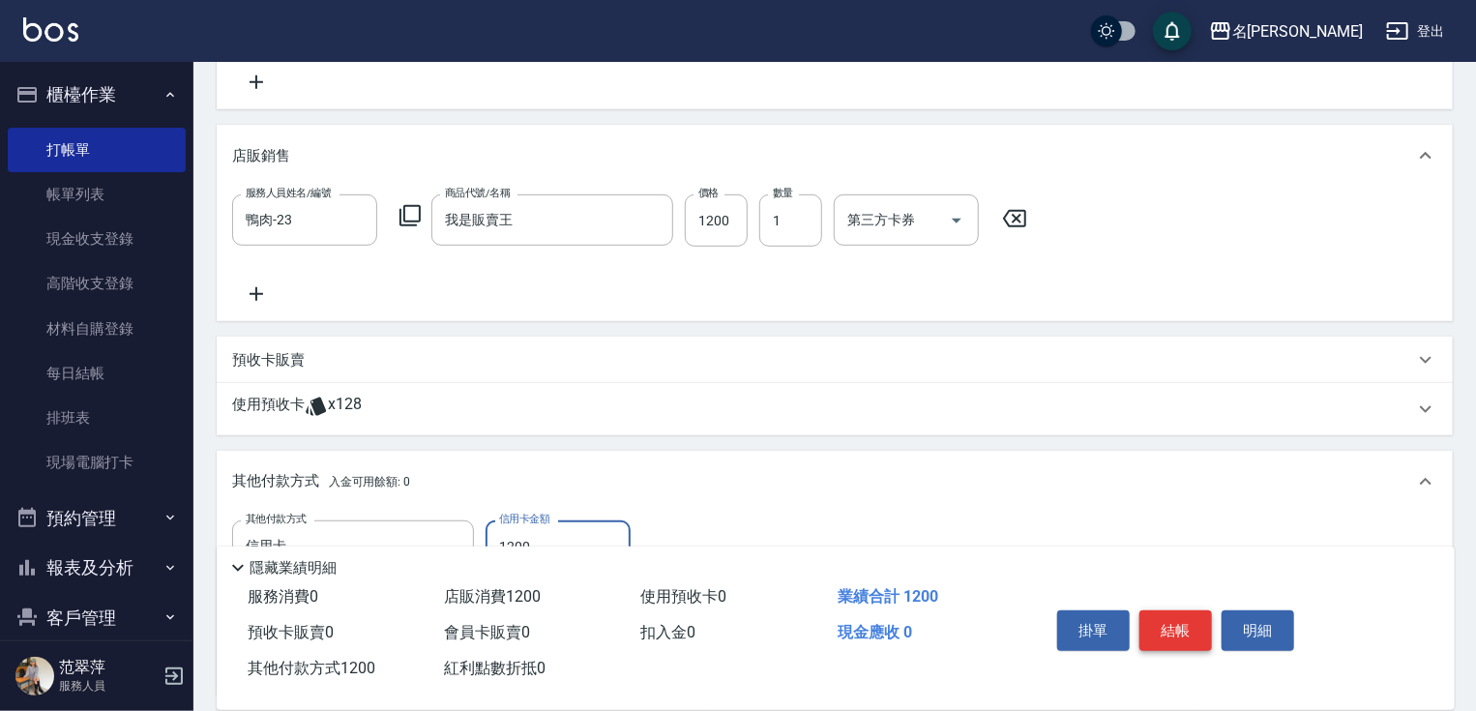
type input "1200"
drag, startPoint x: 1150, startPoint y: 634, endPoint x: 1088, endPoint y: 652, distance: 64.3
click at [1148, 634] on button "結帳" at bounding box center [1175, 630] width 73 height 41
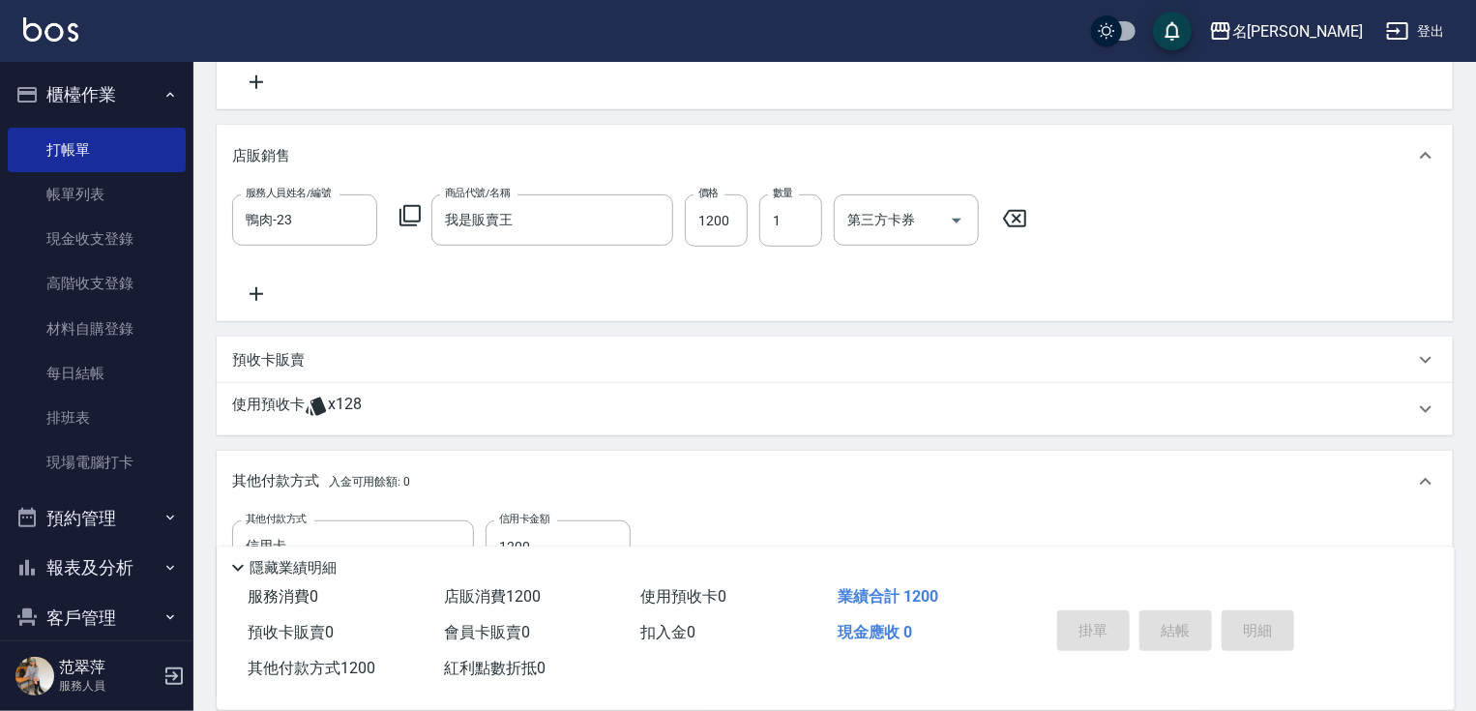
type input "[DATE] 15:44"
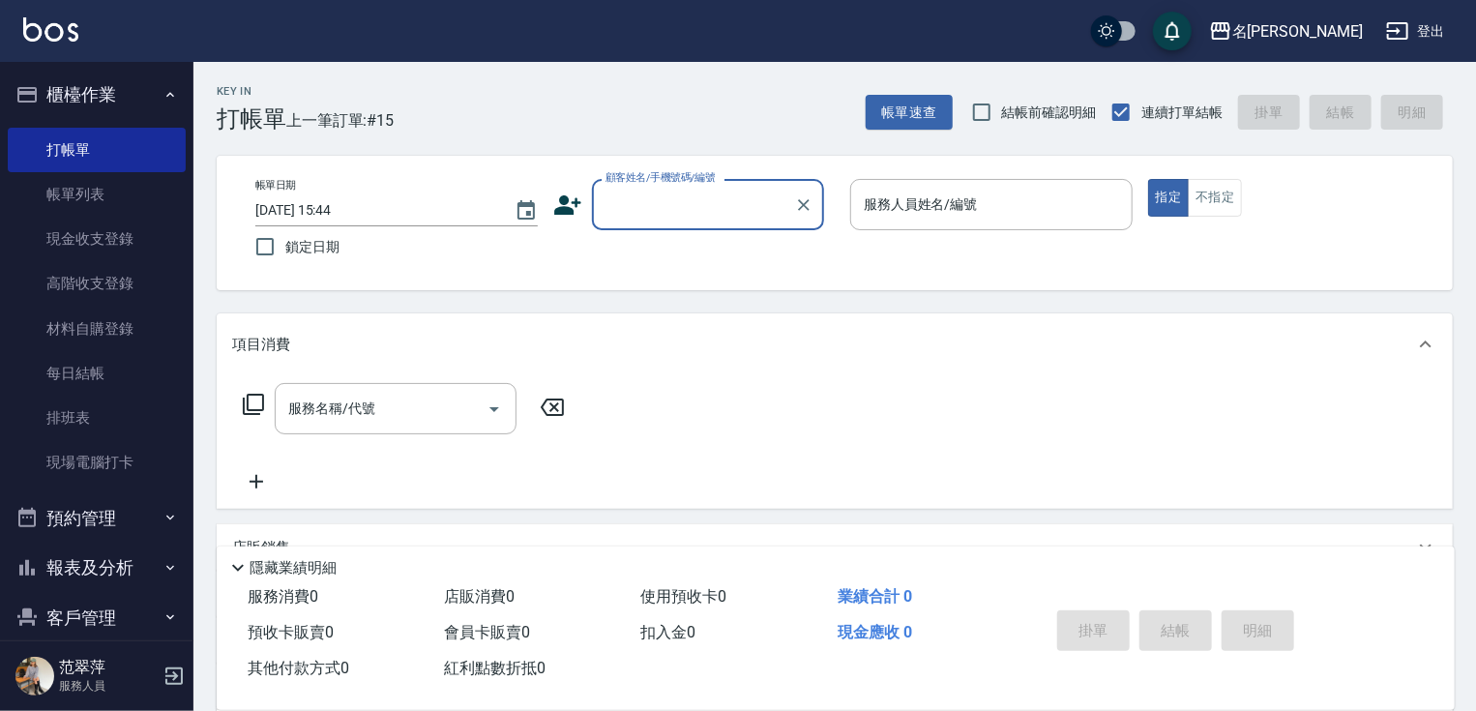
scroll to position [73, 0]
